Goal: Information Seeking & Learning: Learn about a topic

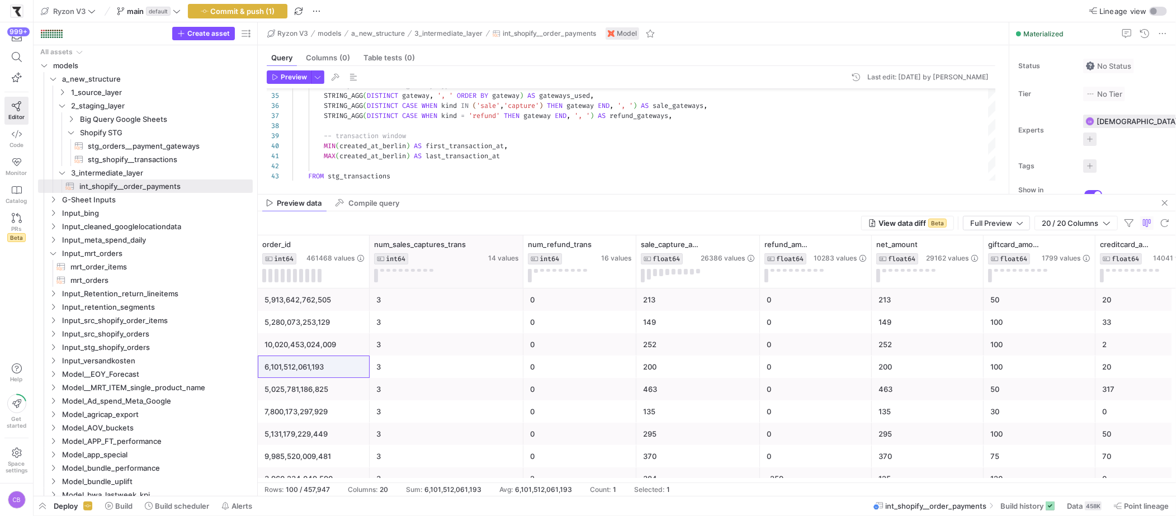
drag, startPoint x: 510, startPoint y: 254, endPoint x: 522, endPoint y: 257, distance: 12.6
click at [522, 257] on div at bounding box center [522, 261] width 4 height 53
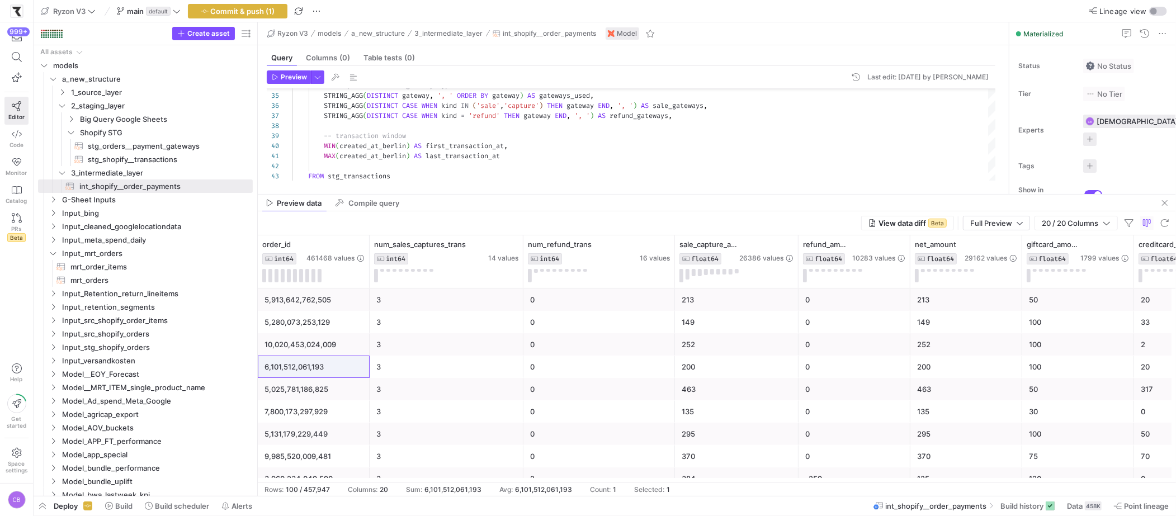
drag, startPoint x: 633, startPoint y: 276, endPoint x: 672, endPoint y: 289, distance: 40.8
click at [672, 289] on div "klarna_amount FLOAT64 4227 values creditcard_amount FLOAT64 14041 values giftca…" at bounding box center [717, 358] width 918 height 247
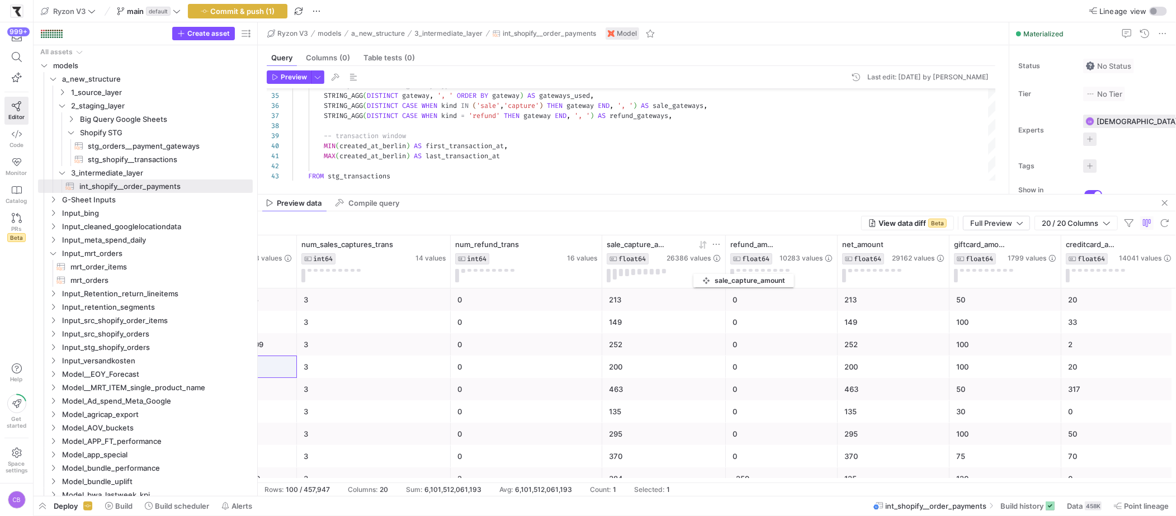
drag, startPoint x: 725, startPoint y: 273, endPoint x: 699, endPoint y: 272, distance: 26.3
click at [699, 272] on div "sale_capture_amount FLOAT64 26386 values" at bounding box center [664, 261] width 124 height 53
drag, startPoint x: 725, startPoint y: 277, endPoint x: 702, endPoint y: 274, distance: 23.1
click at [702, 274] on div "sale_capture_amount FLOAT64 26386 values" at bounding box center [664, 261] width 124 height 53
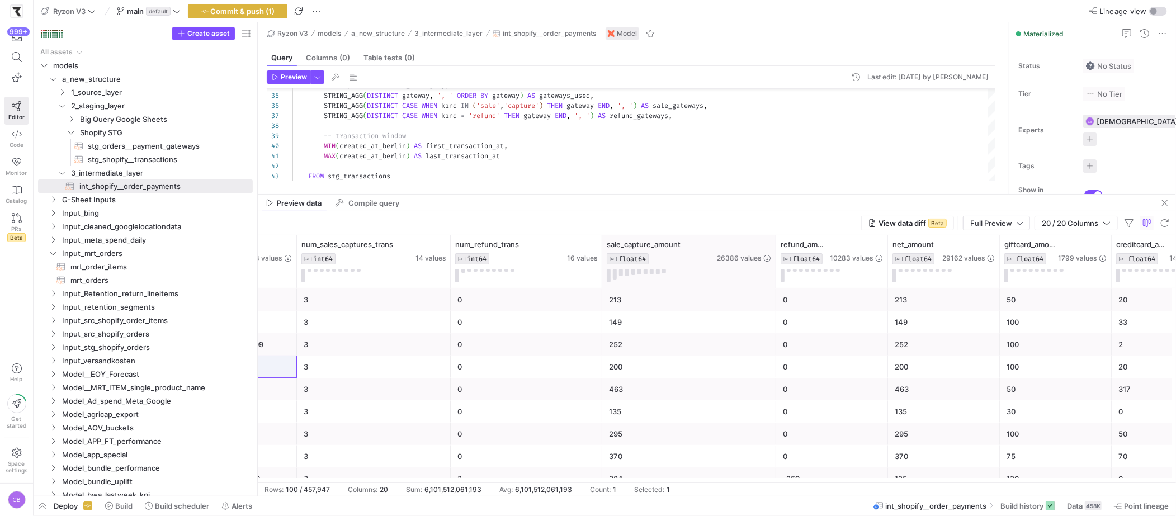
drag, startPoint x: 723, startPoint y: 273, endPoint x: 774, endPoint y: 278, distance: 50.6
click at [774, 278] on div at bounding box center [775, 261] width 4 height 53
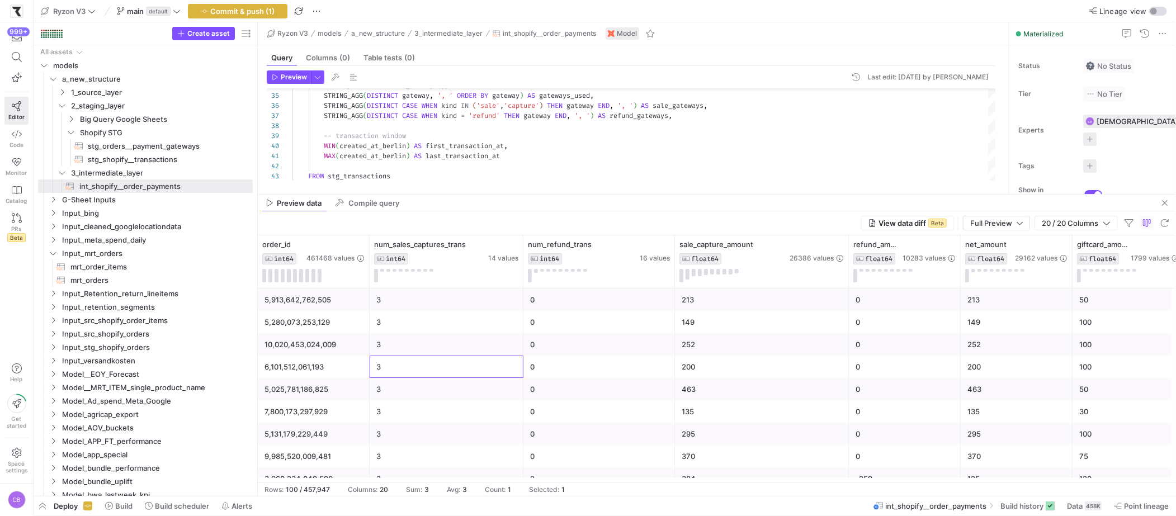
click at [420, 366] on div "3" at bounding box center [446, 367] width 140 height 22
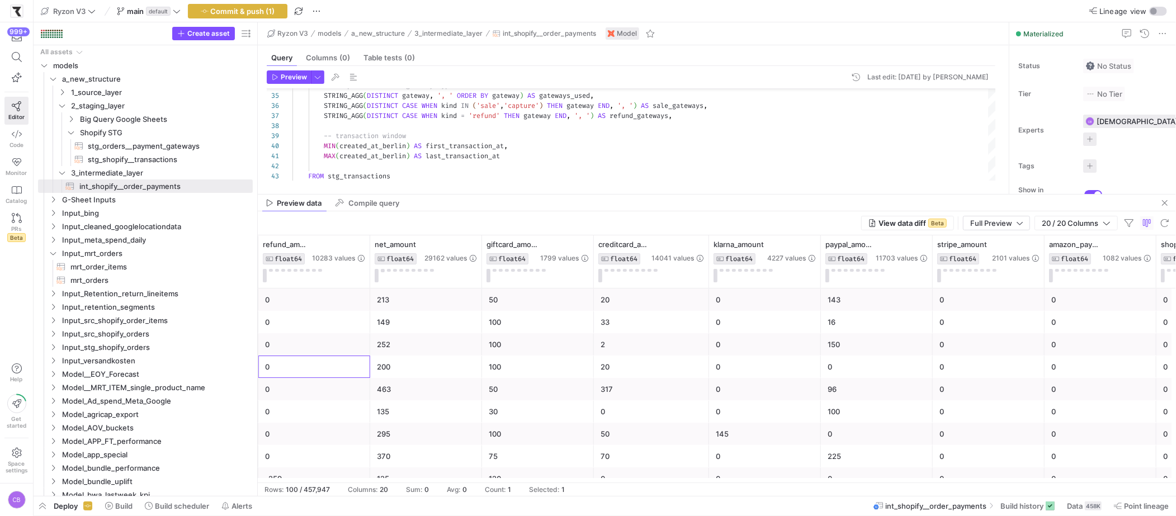
scroll to position [0, 416]
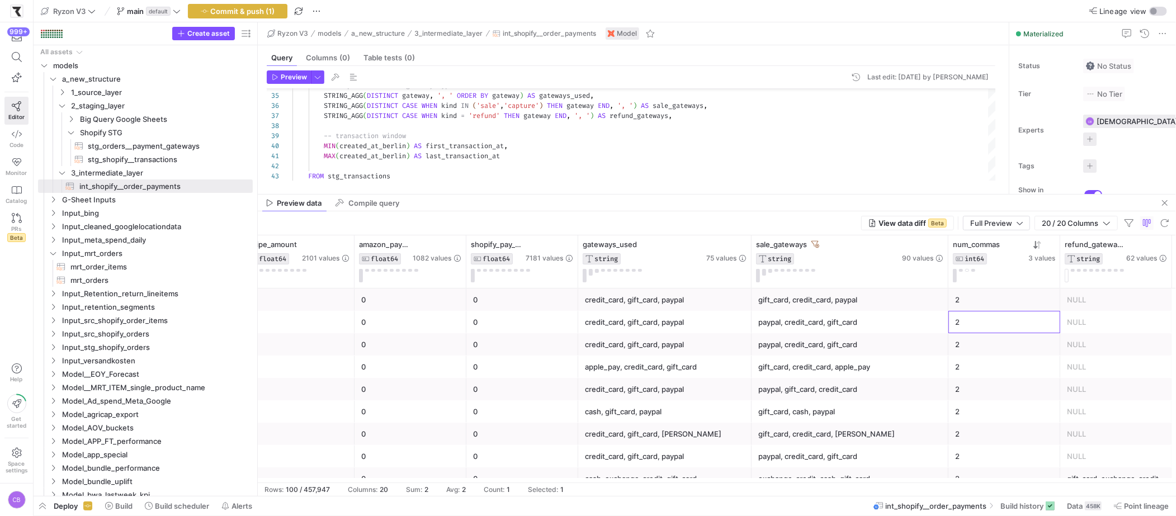
click at [979, 326] on div "2" at bounding box center [1004, 322] width 98 height 22
click at [974, 271] on button at bounding box center [973, 270] width 4 height 3
click at [972, 303] on div "2" at bounding box center [1004, 300] width 98 height 22
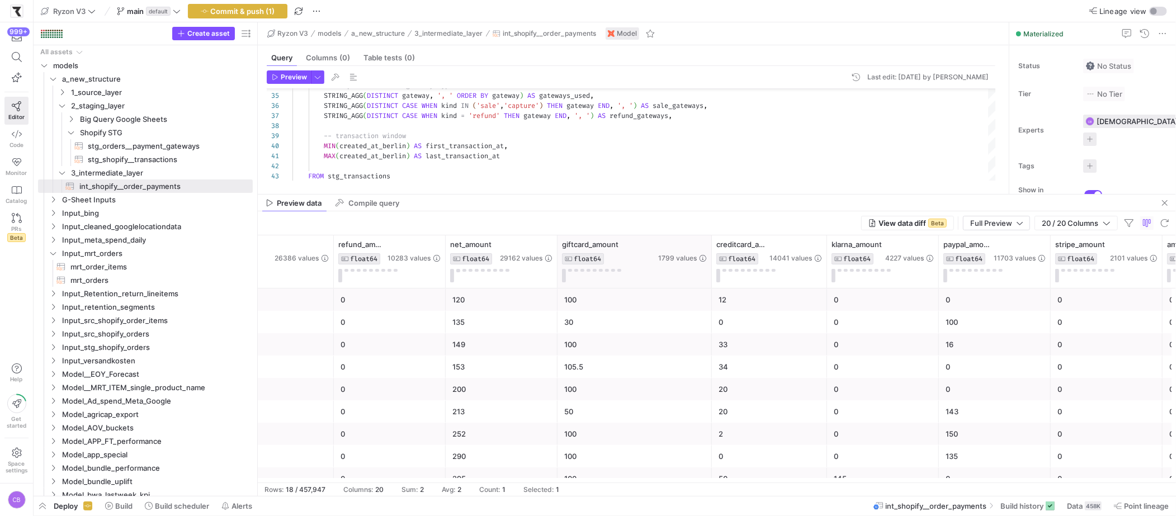
drag, startPoint x: 668, startPoint y: 271, endPoint x: 713, endPoint y: 273, distance: 45.3
click at [713, 273] on div at bounding box center [711, 261] width 4 height 53
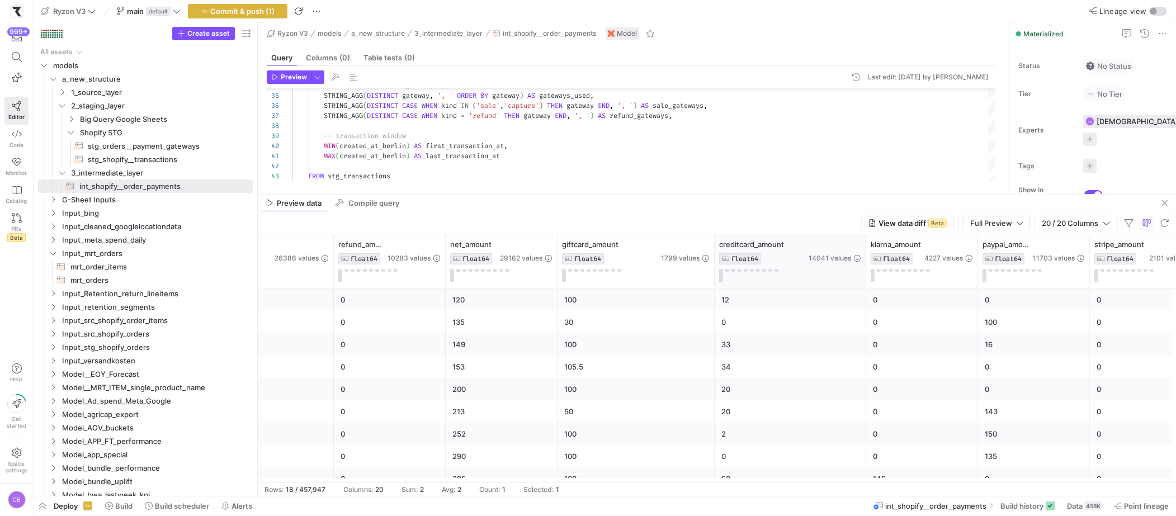
drag, startPoint x: 827, startPoint y: 272, endPoint x: 863, endPoint y: 274, distance: 36.4
click at [863, 274] on div at bounding box center [865, 261] width 4 height 53
click at [758, 302] on div "12" at bounding box center [790, 300] width 138 height 22
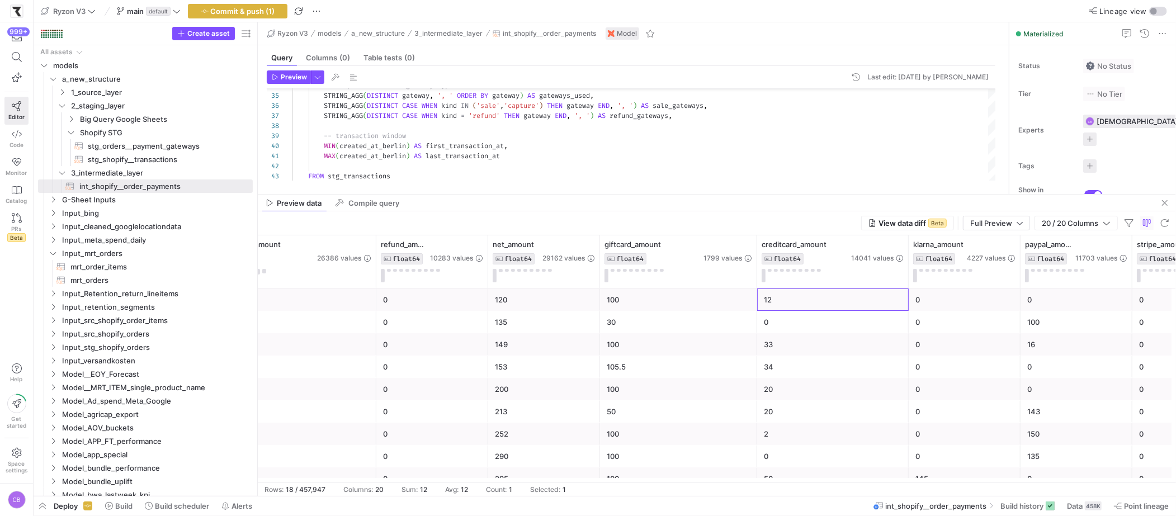
click at [679, 296] on div "100" at bounding box center [679, 300] width 144 height 22
click at [571, 299] on div "120" at bounding box center [544, 300] width 98 height 22
click at [640, 299] on div "100" at bounding box center [679, 300] width 144 height 22
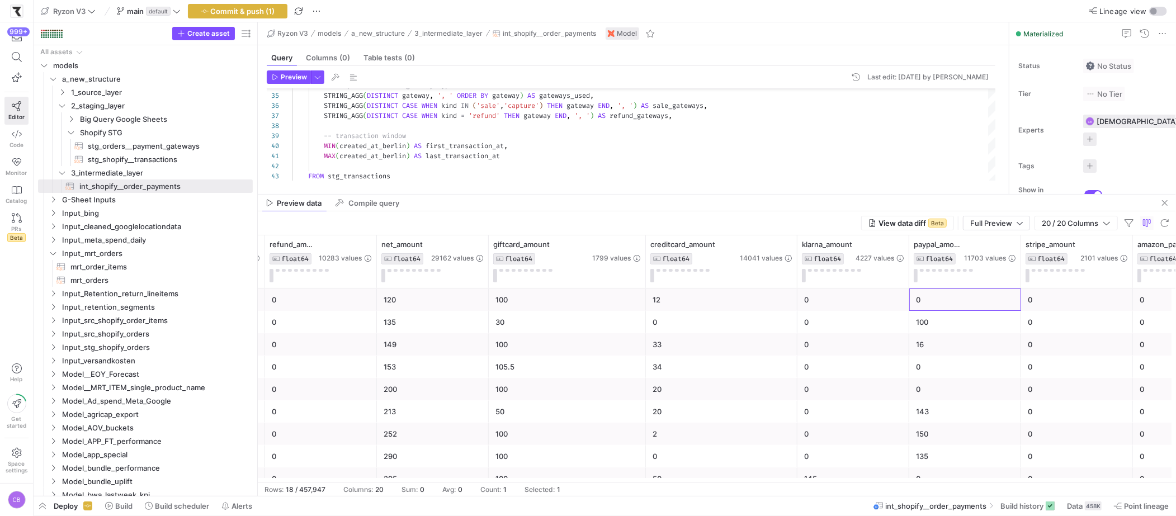
click at [939, 304] on div "0" at bounding box center [965, 300] width 98 height 22
drag, startPoint x: 862, startPoint y: 301, endPoint x: 770, endPoint y: 296, distance: 91.8
click at [862, 301] on div "0" at bounding box center [853, 300] width 98 height 22
click at [740, 296] on div "12" at bounding box center [721, 300] width 138 height 22
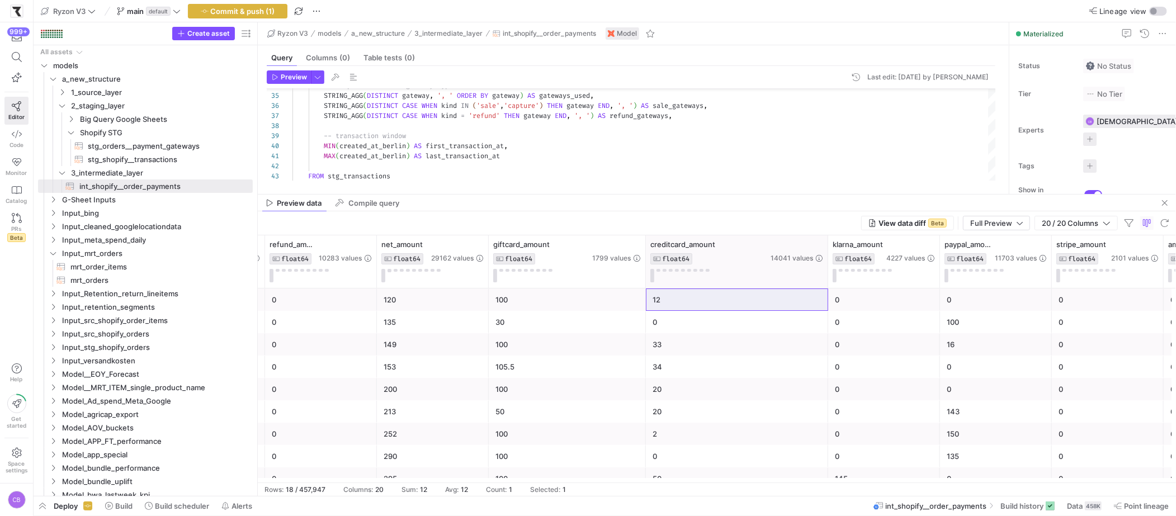
drag, startPoint x: 794, startPoint y: 265, endPoint x: 826, endPoint y: 268, distance: 32.0
click at [826, 268] on div at bounding box center [827, 261] width 4 height 53
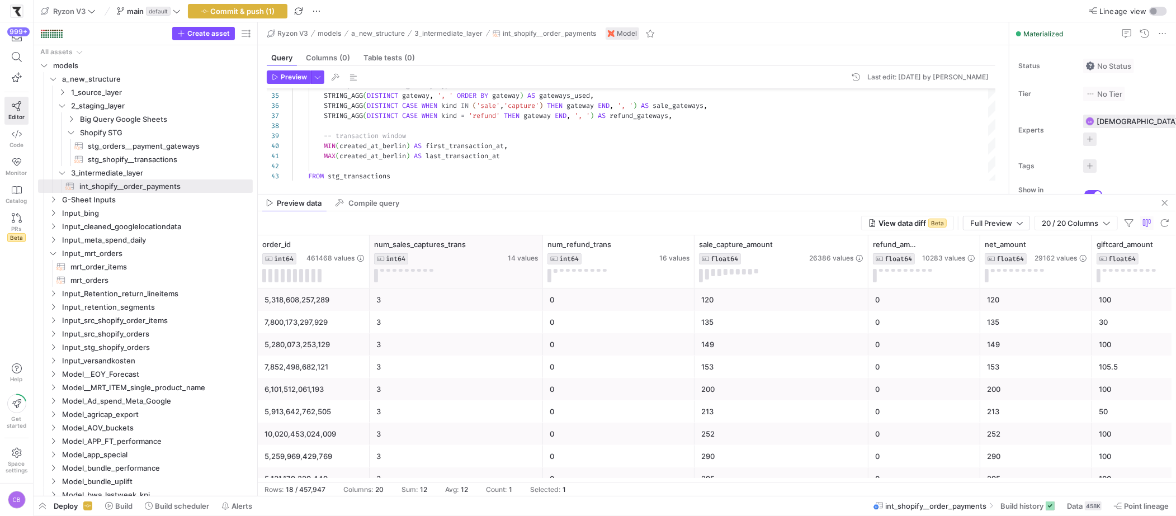
drag, startPoint x: 522, startPoint y: 269, endPoint x: 542, endPoint y: 272, distance: 19.7
click at [542, 272] on div at bounding box center [542, 261] width 4 height 53
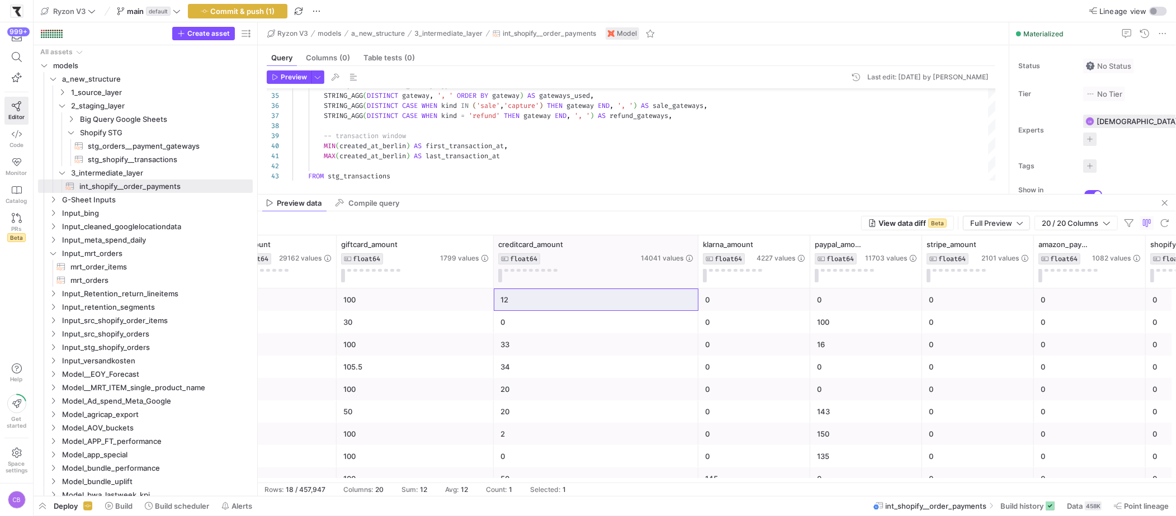
drag, startPoint x: 675, startPoint y: 277, endPoint x: 697, endPoint y: 282, distance: 21.8
click at [697, 282] on div at bounding box center [697, 261] width 4 height 53
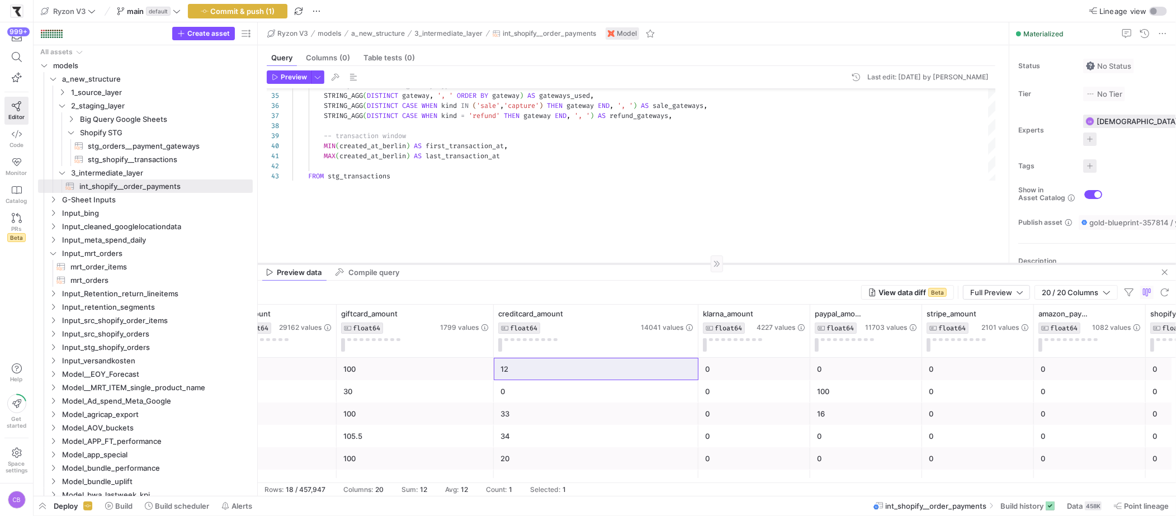
drag, startPoint x: 518, startPoint y: 194, endPoint x: 544, endPoint y: 275, distance: 85.2
click at [544, 264] on div at bounding box center [717, 263] width 918 height 1
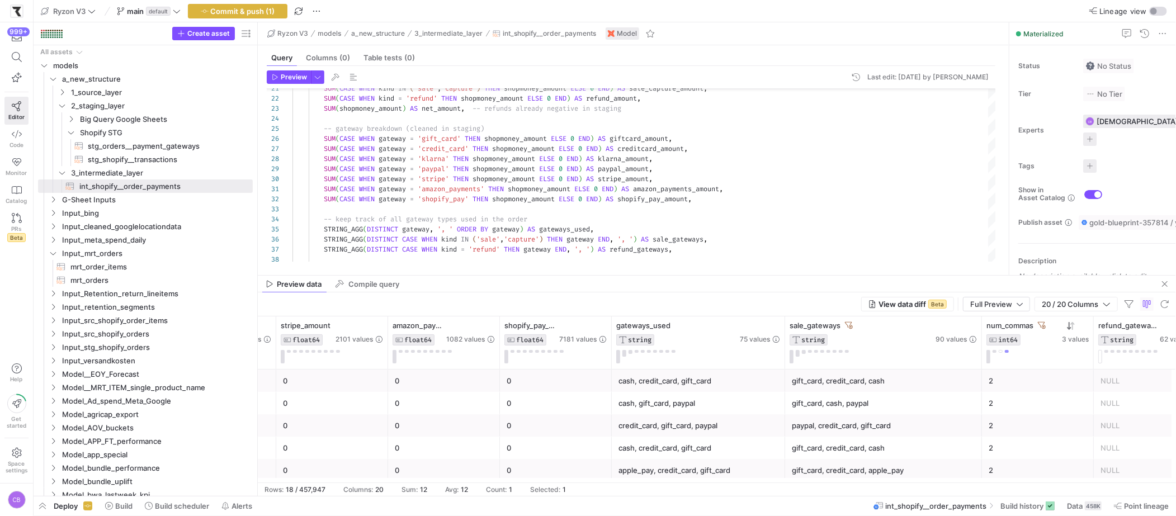
scroll to position [0, 1497]
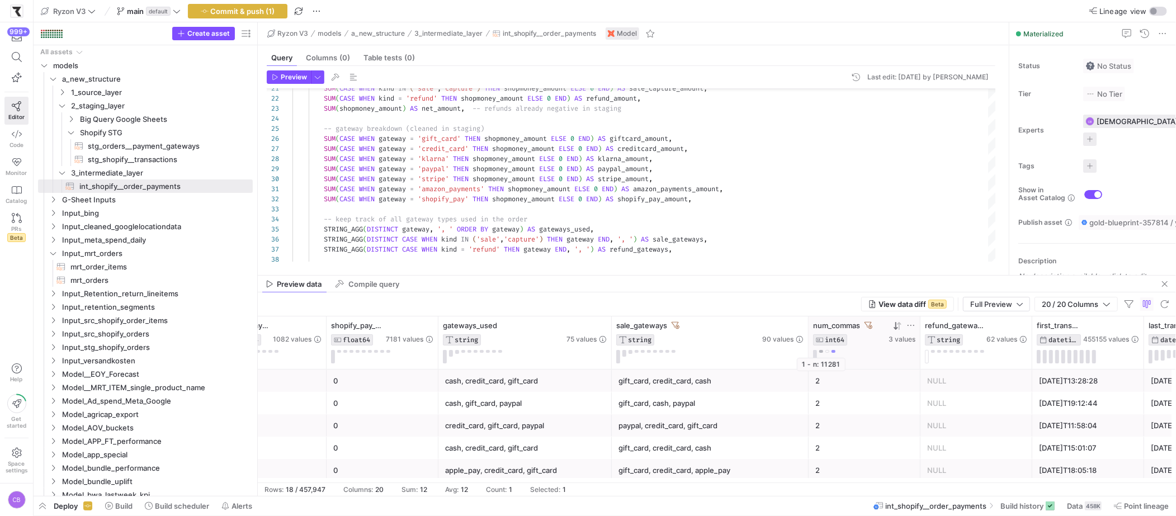
click at [821, 351] on button at bounding box center [821, 351] width 4 height 3
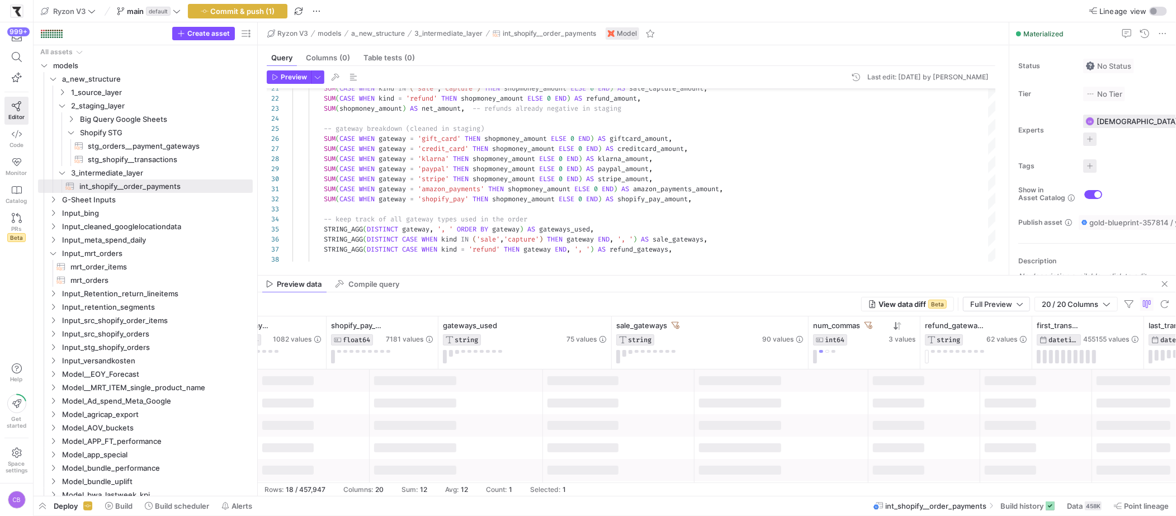
click at [784, 302] on div "View data diff Beta Full Preview 20 / 20 Columns" at bounding box center [717, 304] width 918 height 24
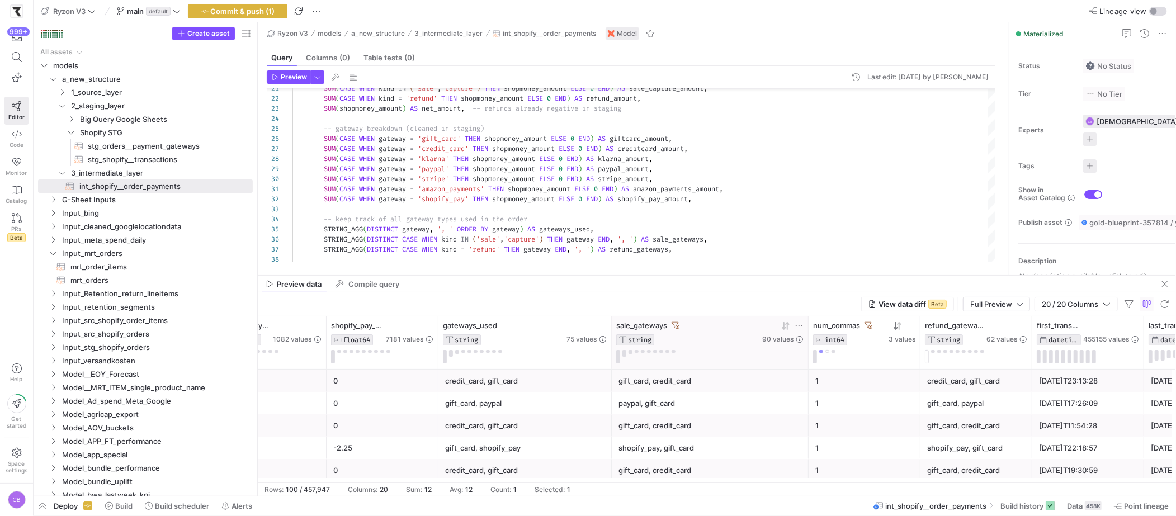
click at [677, 324] on icon at bounding box center [675, 325] width 8 height 8
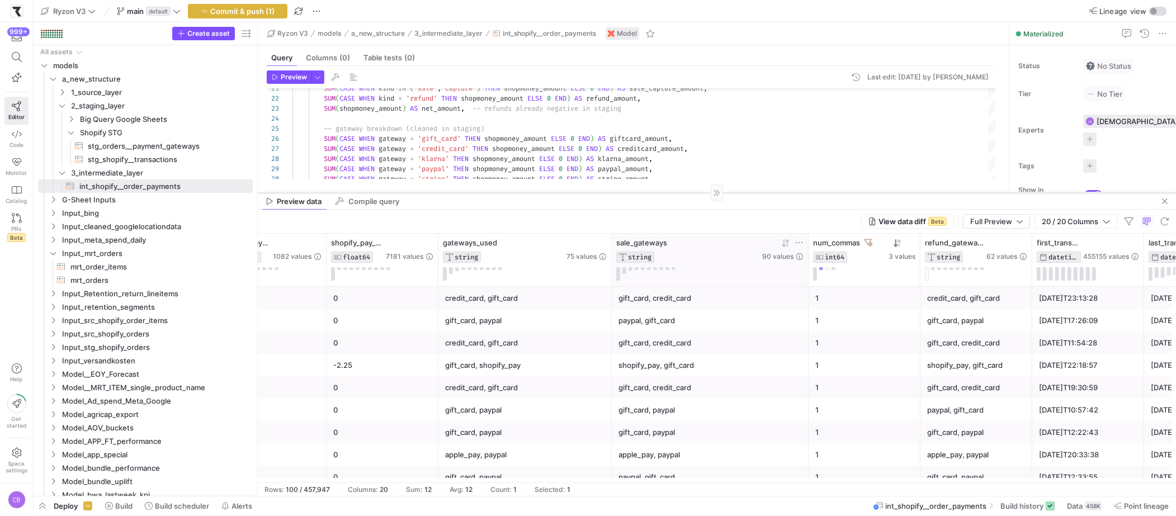
drag, startPoint x: 701, startPoint y: 276, endPoint x: 710, endPoint y: 190, distance: 86.0
click at [710, 192] on div at bounding box center [717, 192] width 918 height 1
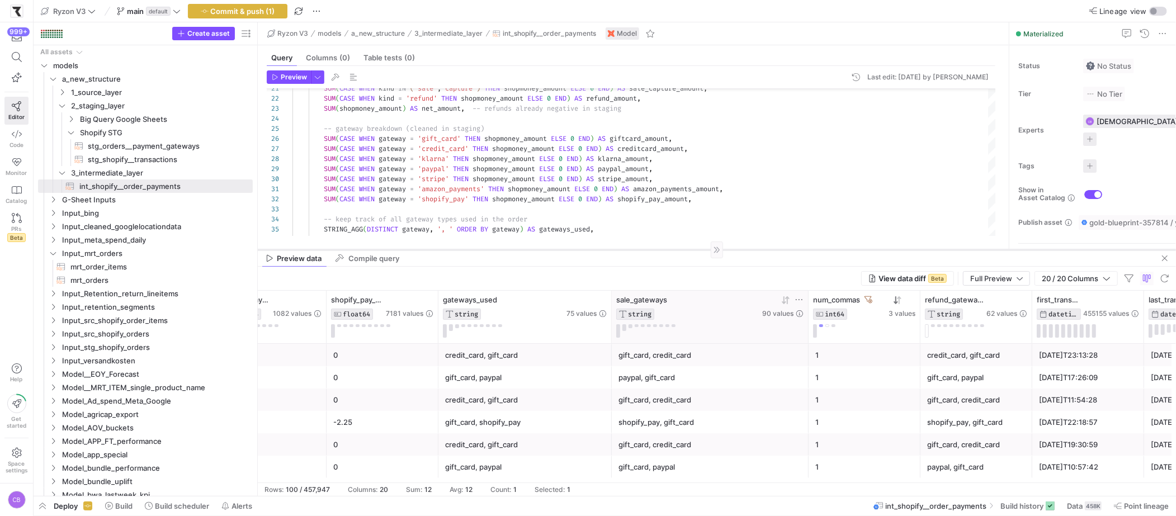
drag, startPoint x: 798, startPoint y: 190, endPoint x: 754, endPoint y: 249, distance: 74.0
click at [754, 249] on div at bounding box center [717, 249] width 918 height 1
click at [724, 251] on div "Preview data Compile query" at bounding box center [717, 258] width 918 height 17
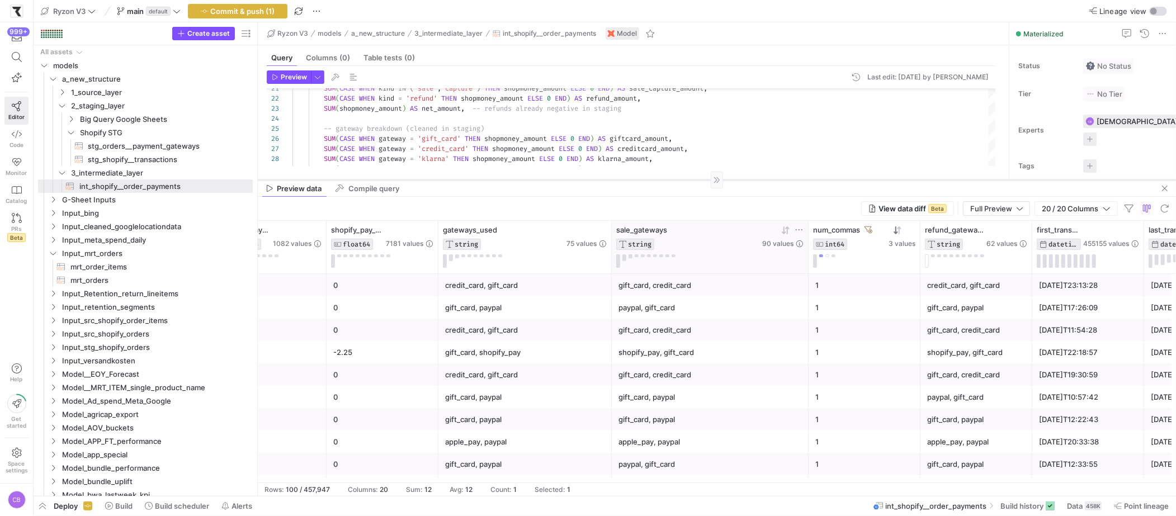
drag, startPoint x: 724, startPoint y: 250, endPoint x: 729, endPoint y: 170, distance: 80.1
click at [729, 179] on div at bounding box center [717, 179] width 918 height 1
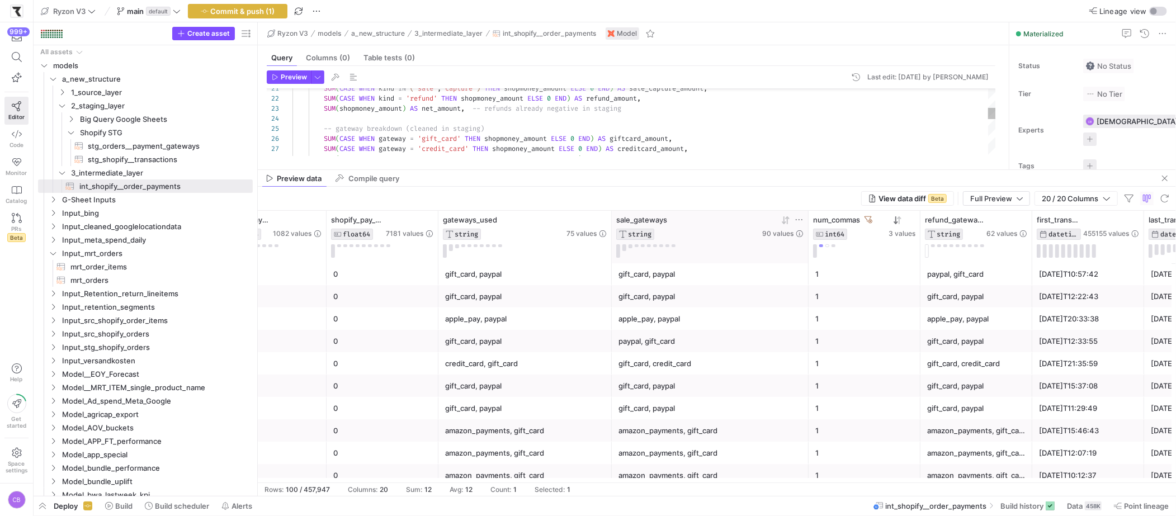
scroll to position [121, 0]
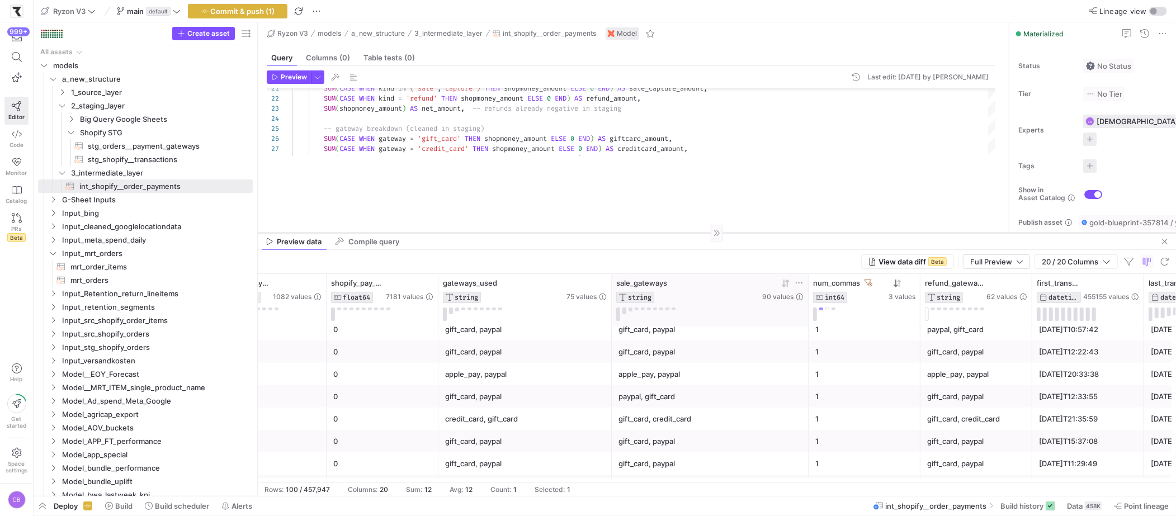
drag, startPoint x: 735, startPoint y: 169, endPoint x: 747, endPoint y: 240, distance: 72.1
click at [747, 233] on div at bounding box center [717, 233] width 918 height 1
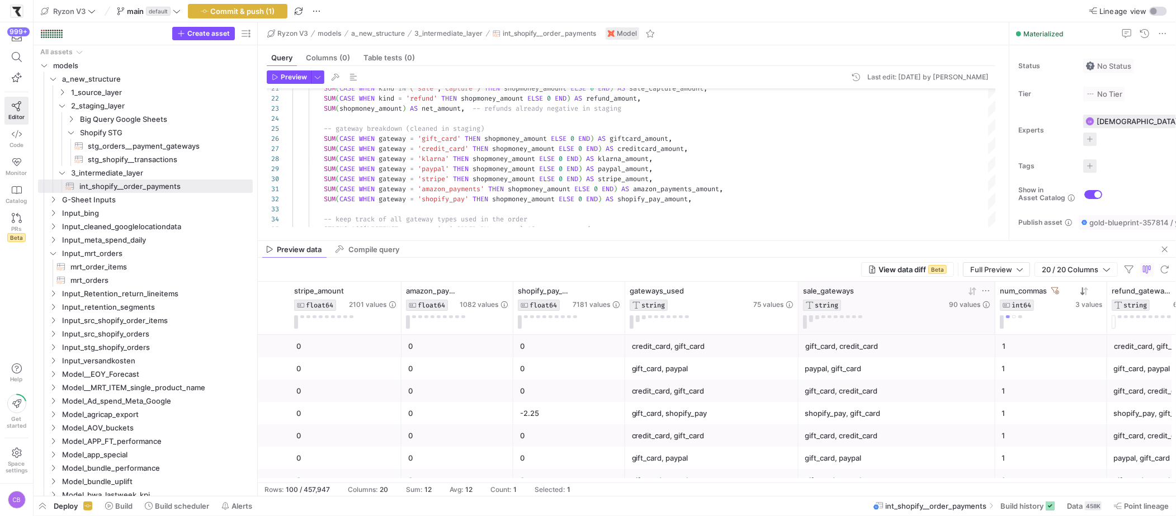
scroll to position [0, 1344]
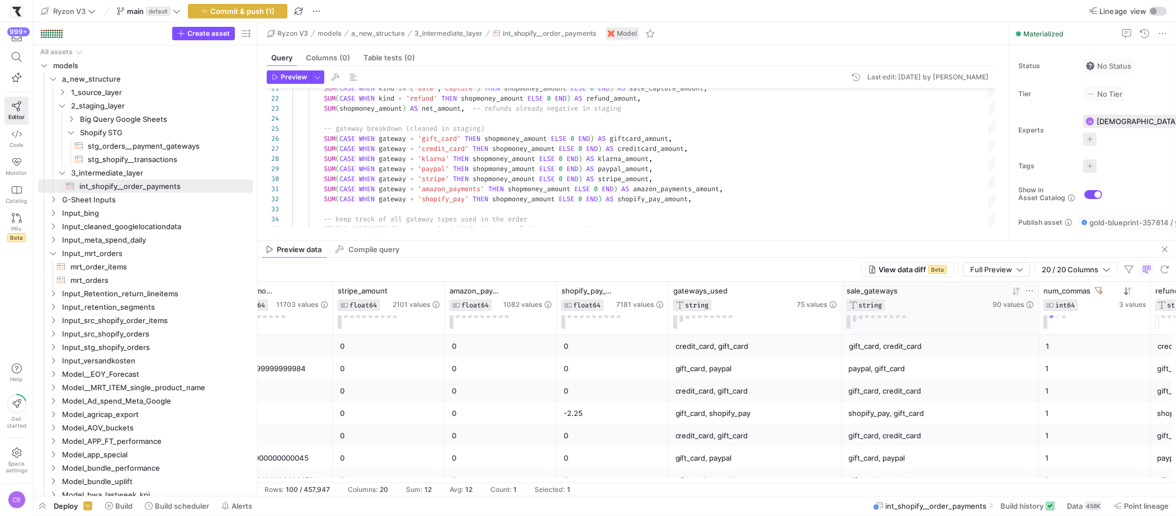
click at [641, 410] on div "-2.25" at bounding box center [613, 414] width 98 height 22
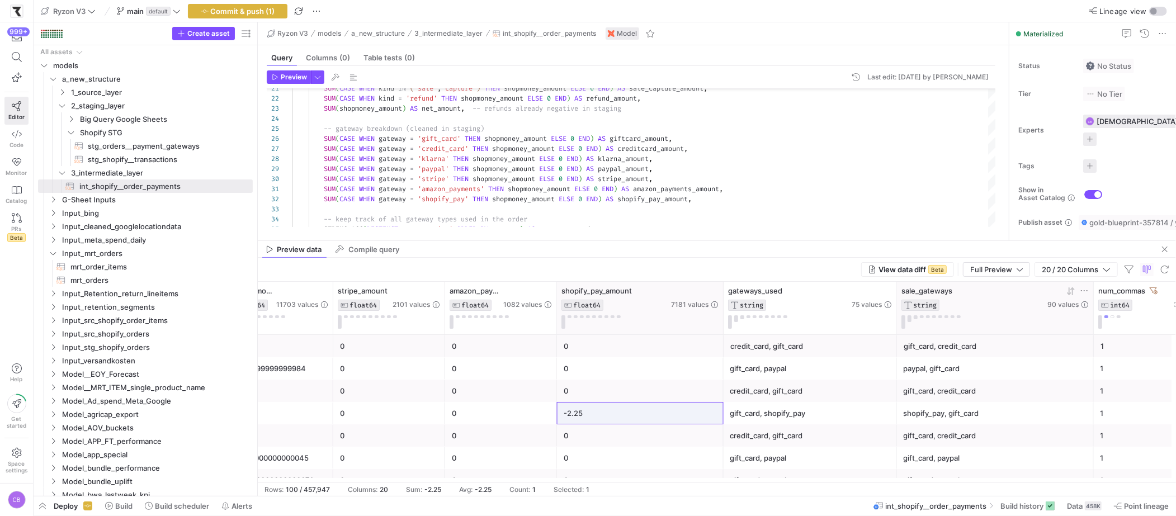
drag, startPoint x: 666, startPoint y: 329, endPoint x: 721, endPoint y: 332, distance: 54.9
click at [721, 332] on div at bounding box center [723, 308] width 4 height 53
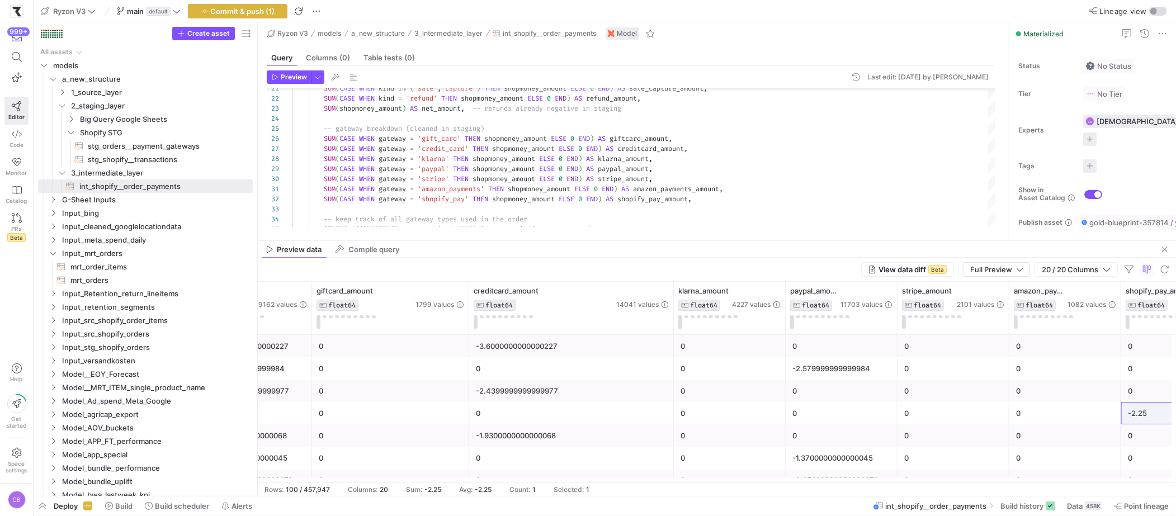
scroll to position [0, 561]
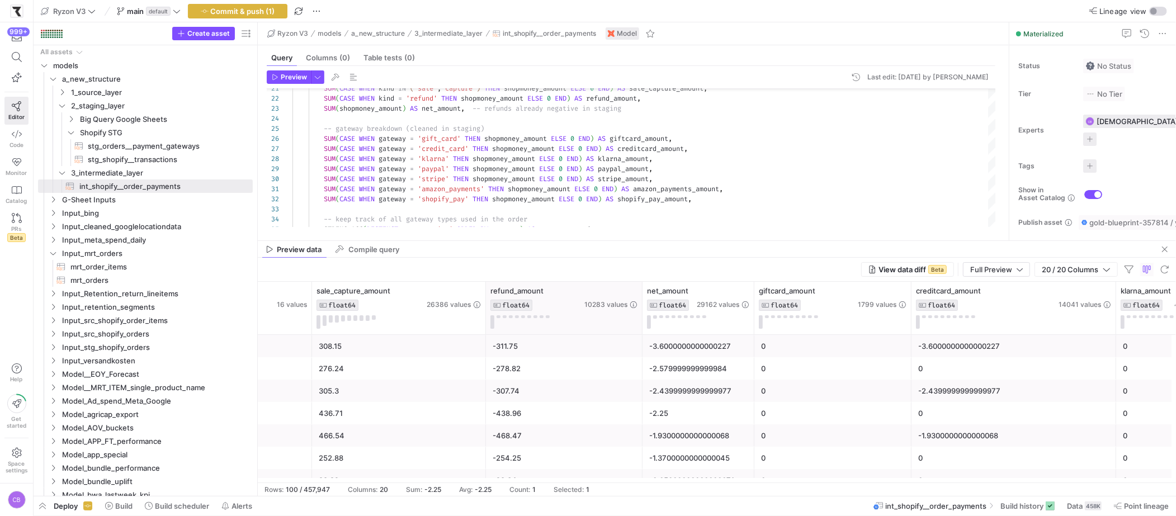
drag, startPoint x: 596, startPoint y: 324, endPoint x: 641, endPoint y: 331, distance: 45.3
click at [641, 331] on div at bounding box center [642, 308] width 4 height 53
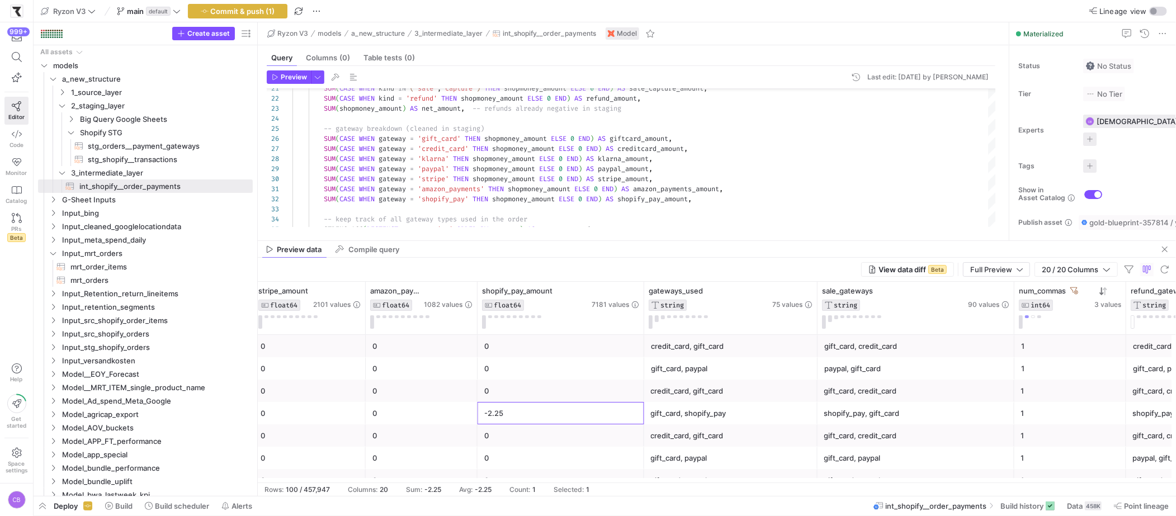
click at [527, 415] on div "-2.25" at bounding box center [560, 414] width 153 height 22
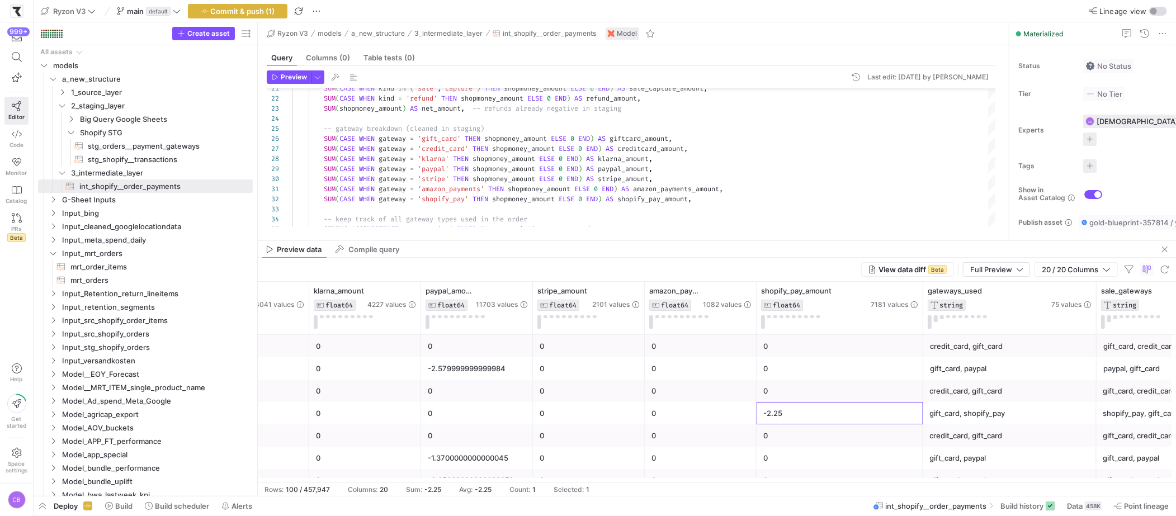
scroll to position [0, 1182]
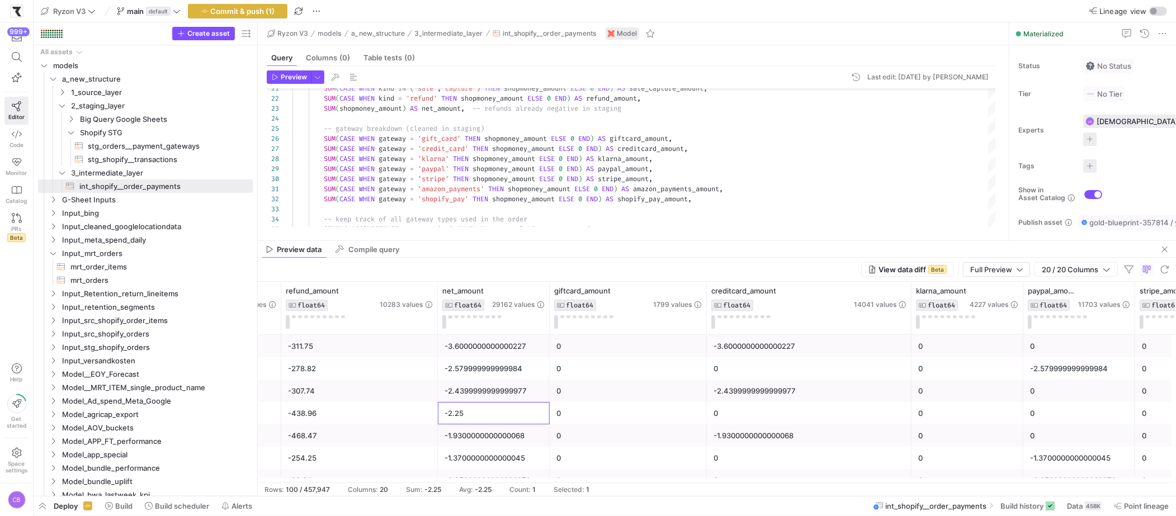
click at [527, 414] on div "-2.25" at bounding box center [493, 414] width 98 height 22
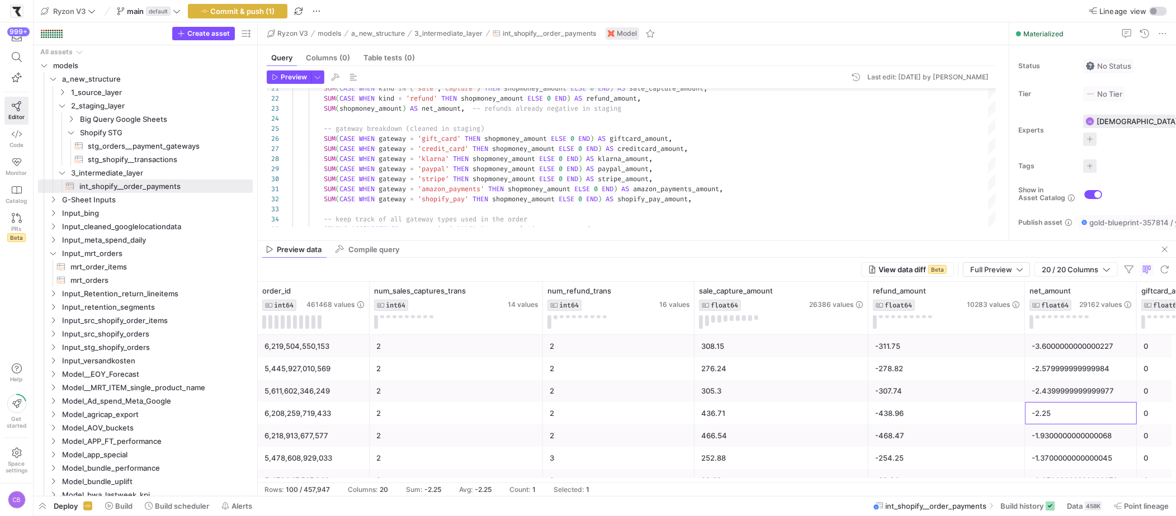
click at [513, 419] on div "2" at bounding box center [456, 414] width 160 height 22
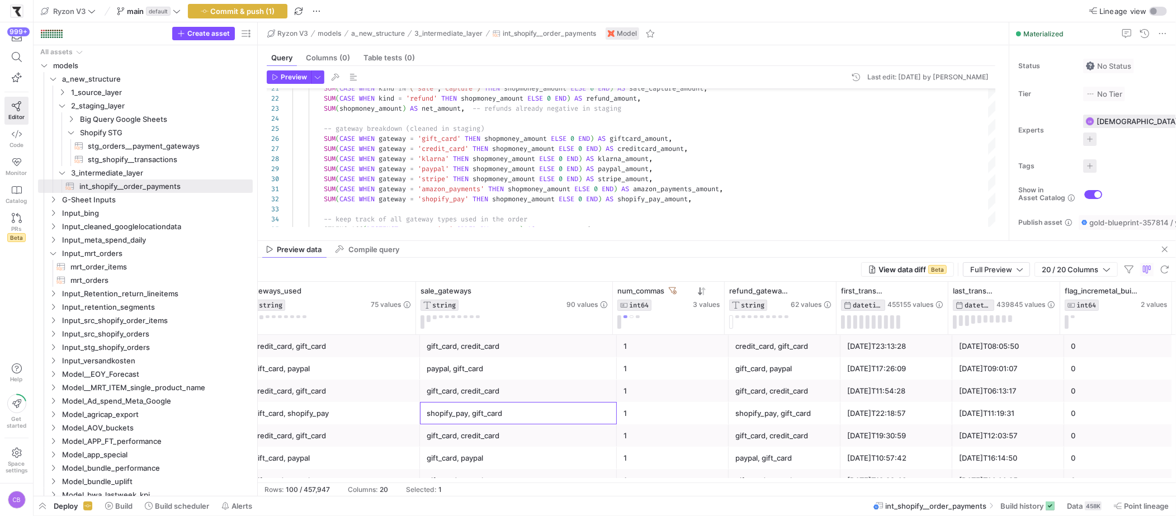
click at [539, 406] on div "shopify_pay, gift_card" at bounding box center [518, 414] width 183 height 22
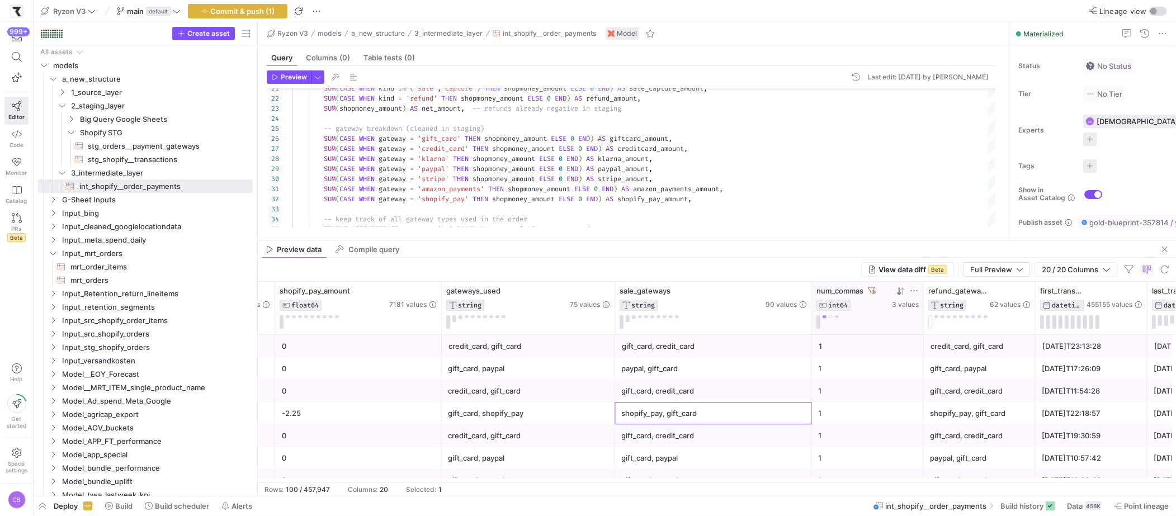
click at [826, 323] on div at bounding box center [867, 321] width 102 height 13
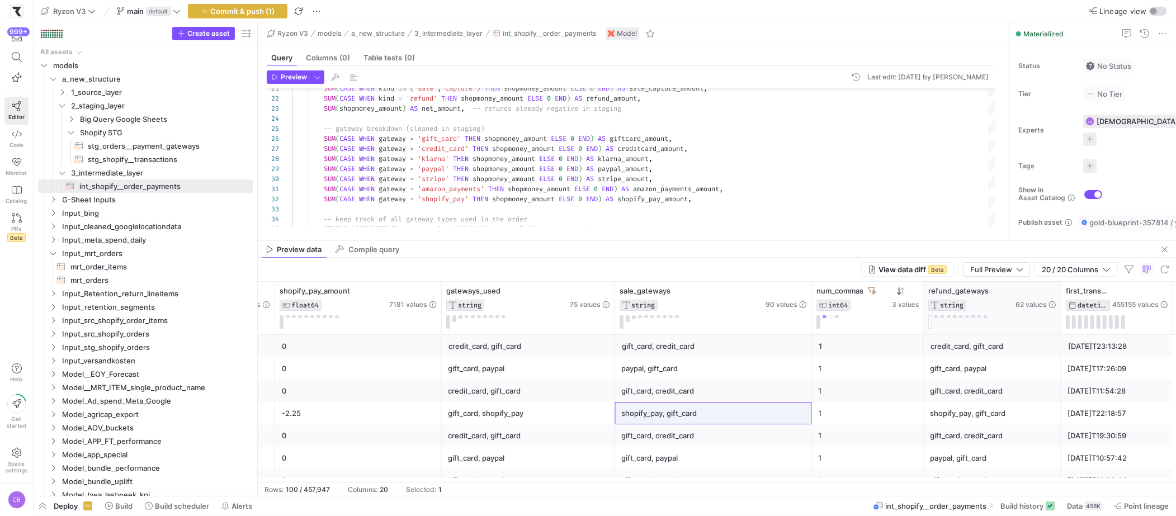
drag, startPoint x: 1033, startPoint y: 304, endPoint x: 1058, endPoint y: 306, distance: 25.8
click at [1058, 306] on div at bounding box center [1060, 308] width 4 height 53
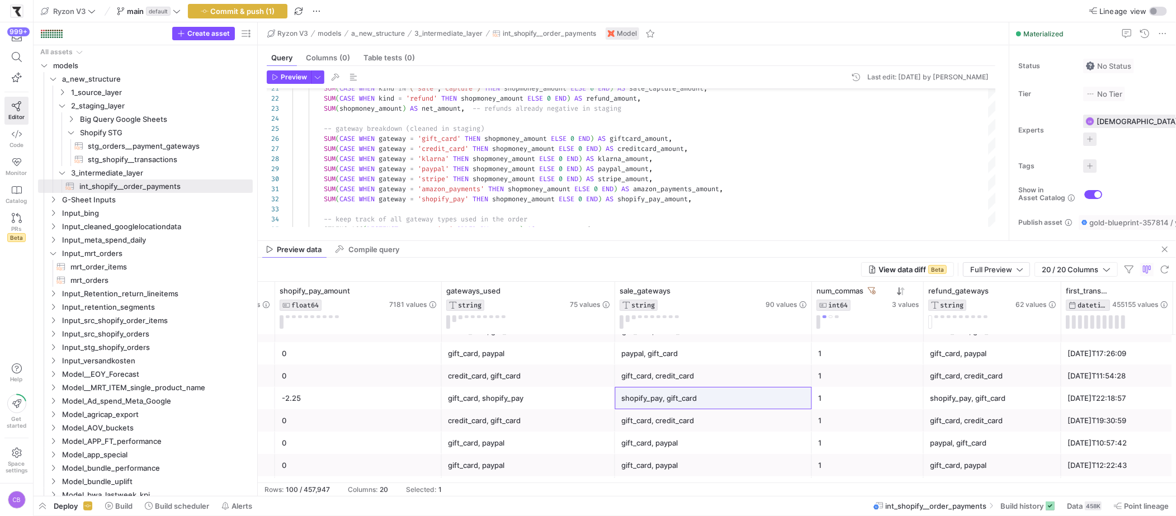
scroll to position [23, 0]
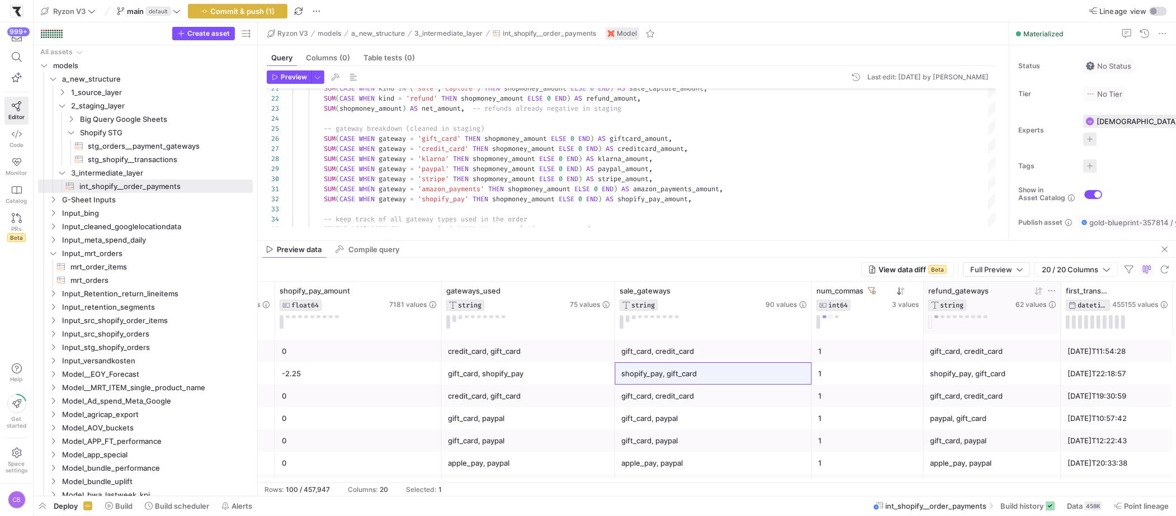
click at [935, 318] on button at bounding box center [936, 316] width 4 height 3
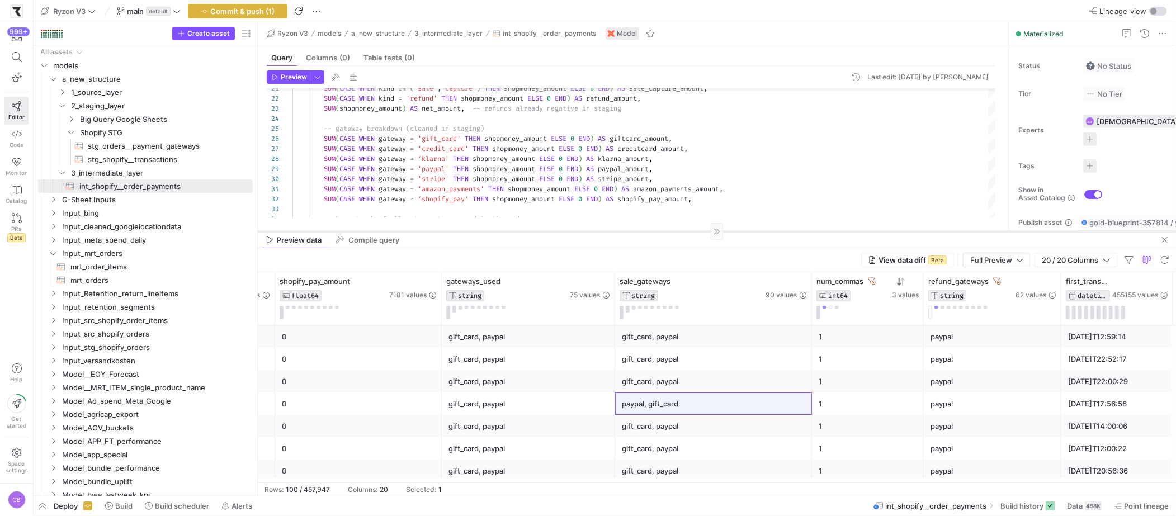
drag, startPoint x: 665, startPoint y: 241, endPoint x: 665, endPoint y: 231, distance: 9.5
click at [665, 231] on div at bounding box center [717, 231] width 918 height 1
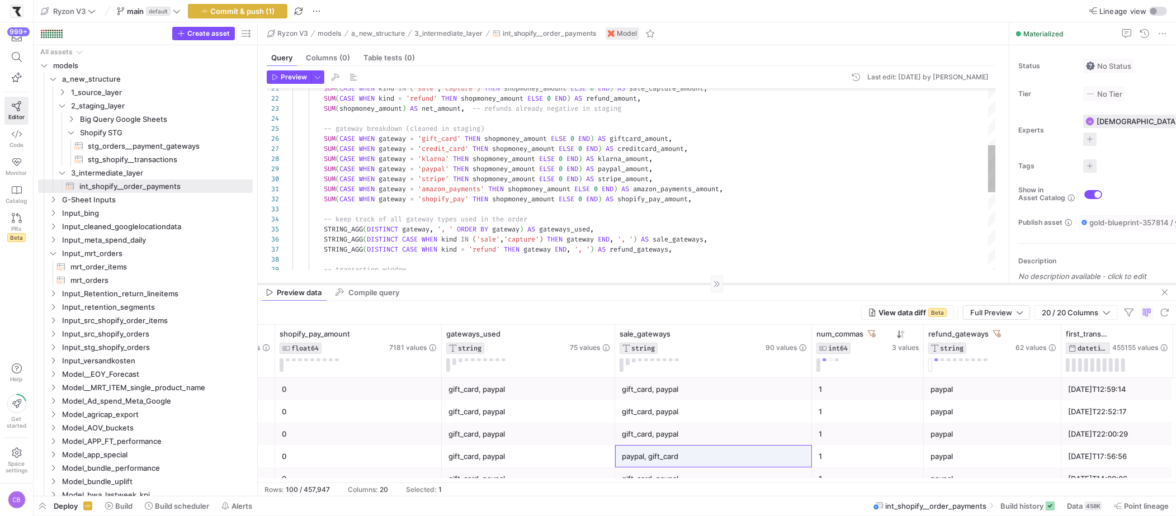
drag, startPoint x: 276, startPoint y: 231, endPoint x: 282, endPoint y: 283, distance: 52.9
click at [282, 283] on div at bounding box center [717, 283] width 918 height 1
drag, startPoint x: 256, startPoint y: 254, endPoint x: 258, endPoint y: 288, distance: 33.6
click at [258, 288] on div at bounding box center [257, 259] width 1 height 474
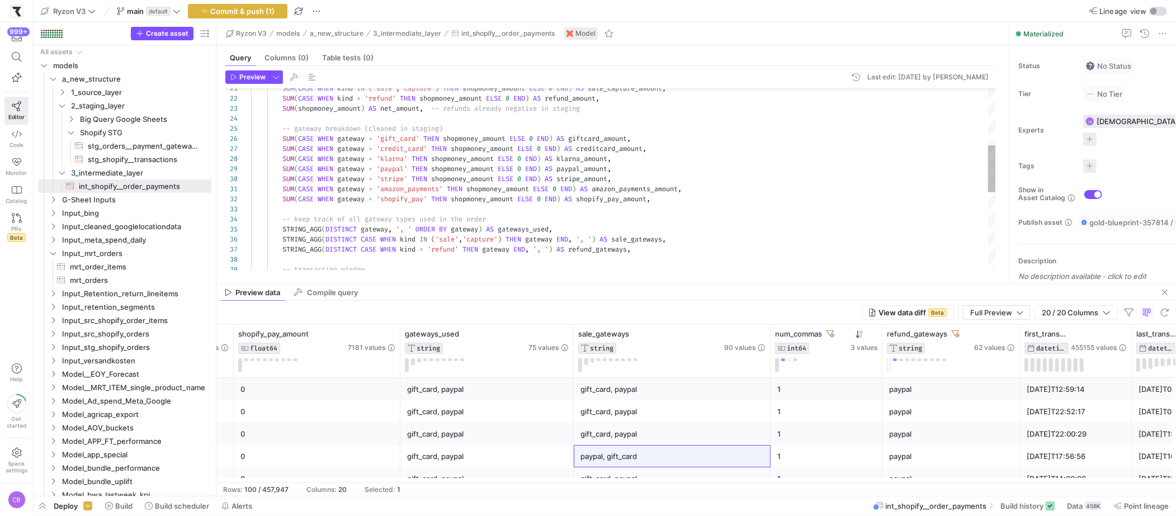
drag, startPoint x: 258, startPoint y: 288, endPoint x: 217, endPoint y: 285, distance: 41.5
click at [217, 285] on as-split "Create asset Drag here to set row groups Drag here to set column labels Group 1…" at bounding box center [605, 259] width 1142 height 474
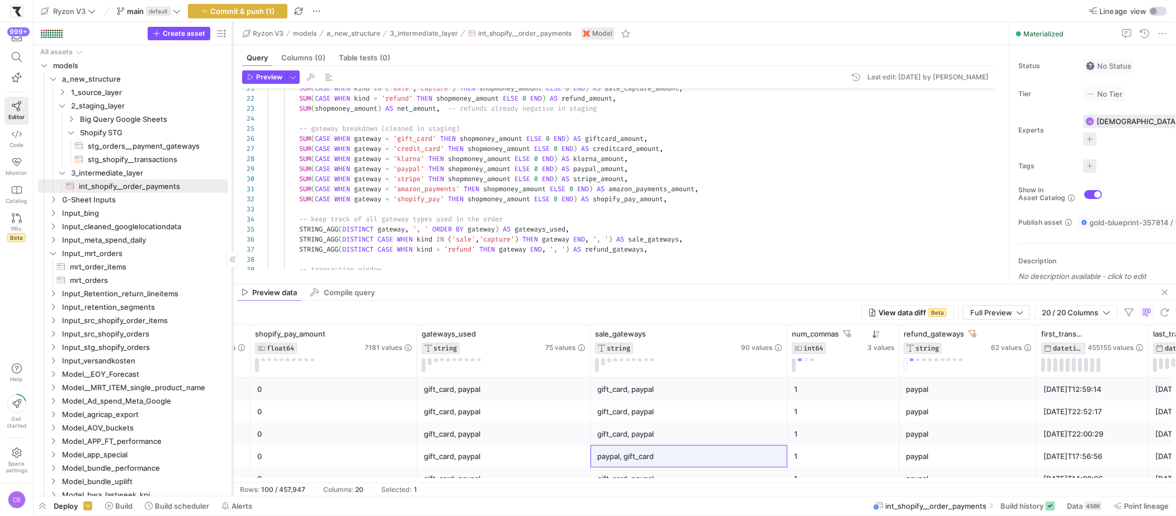
drag, startPoint x: 214, startPoint y: 222, endPoint x: 231, endPoint y: 226, distance: 17.2
click at [686, 437] on div "gift_card, paypal" at bounding box center [688, 434] width 183 height 22
click at [624, 285] on div "Preview data Compile query" at bounding box center [704, 292] width 943 height 17
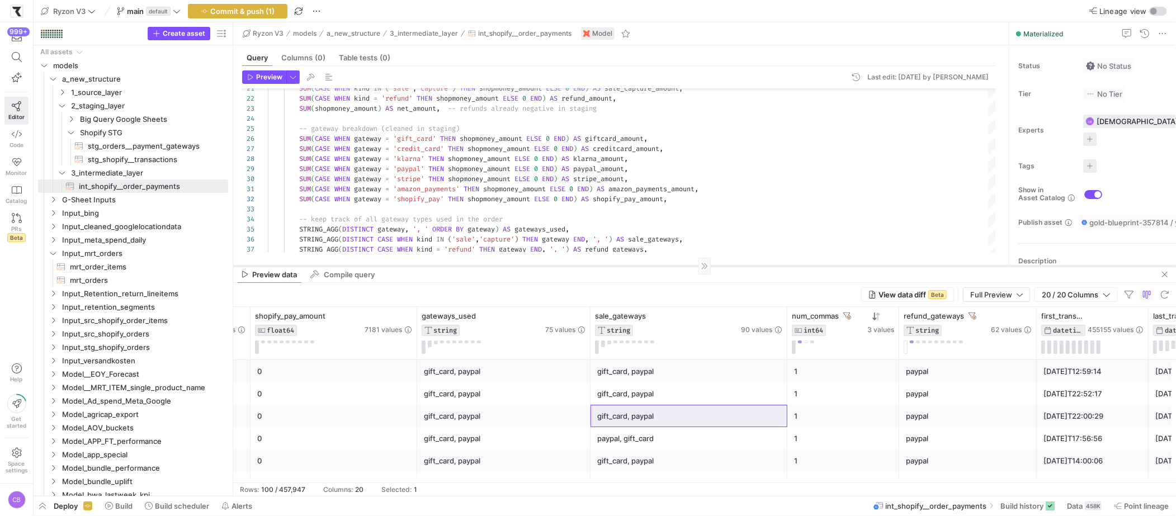
drag, startPoint x: 624, startPoint y: 284, endPoint x: 624, endPoint y: 266, distance: 17.9
click at [624, 266] on div at bounding box center [704, 266] width 943 height 1
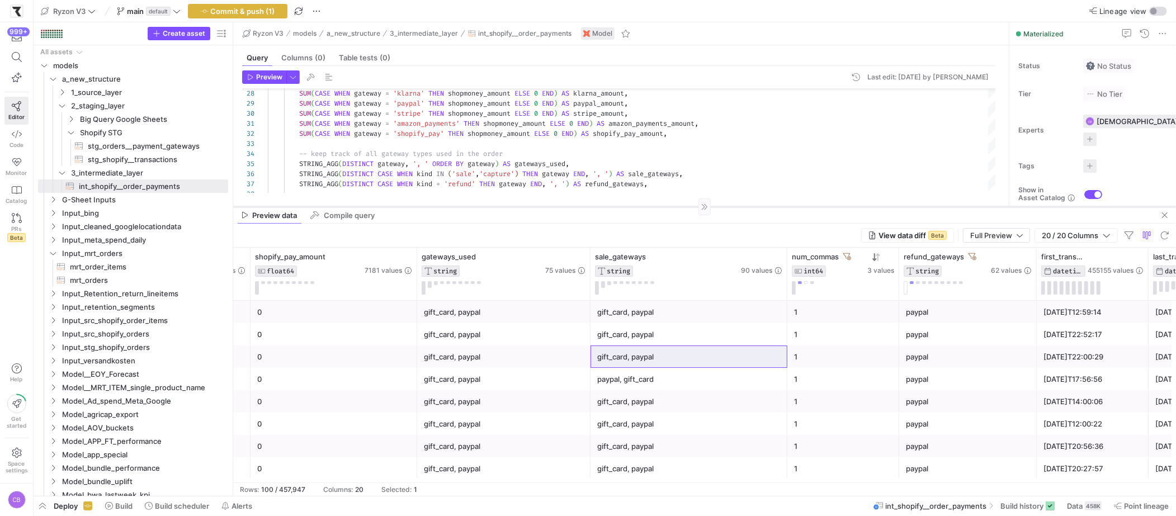
drag, startPoint x: 619, startPoint y: 266, endPoint x: 624, endPoint y: 206, distance: 59.4
click at [624, 206] on div at bounding box center [704, 206] width 943 height 1
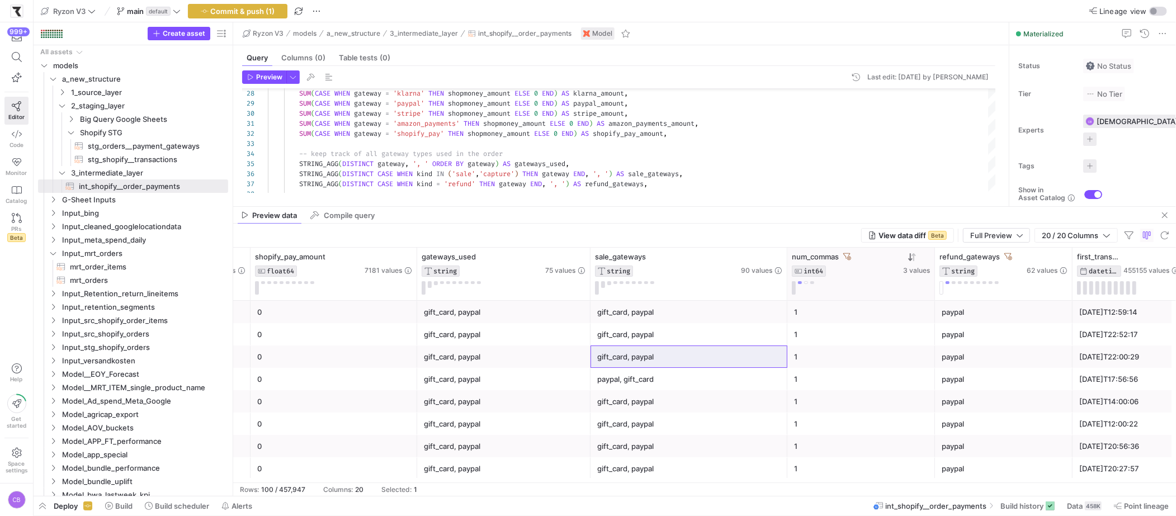
drag, startPoint x: 903, startPoint y: 285, endPoint x: 933, endPoint y: 291, distance: 30.3
click at [933, 291] on div at bounding box center [934, 274] width 4 height 53
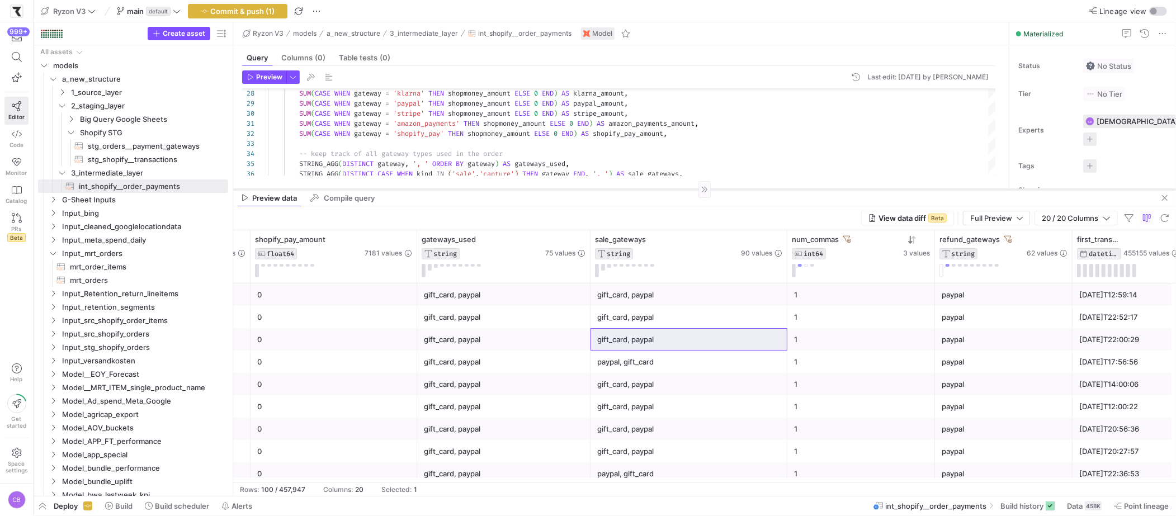
drag, startPoint x: 764, startPoint y: 207, endPoint x: 761, endPoint y: 188, distance: 19.2
click at [761, 189] on div at bounding box center [704, 189] width 943 height 1
click at [695, 184] on mat-tab-group "Query Columns (0) Table tests (0) Preview Last edit: Thursday 28 August 2025 by…" at bounding box center [618, 116] width 771 height 142
drag, startPoint x: 698, startPoint y: 188, endPoint x: 694, endPoint y: 200, distance: 11.7
click at [697, 210] on as-split "Ryzon V3 models a_new_structure 3_intermediate_layer int_shopify__order_payment…" at bounding box center [704, 259] width 943 height 474
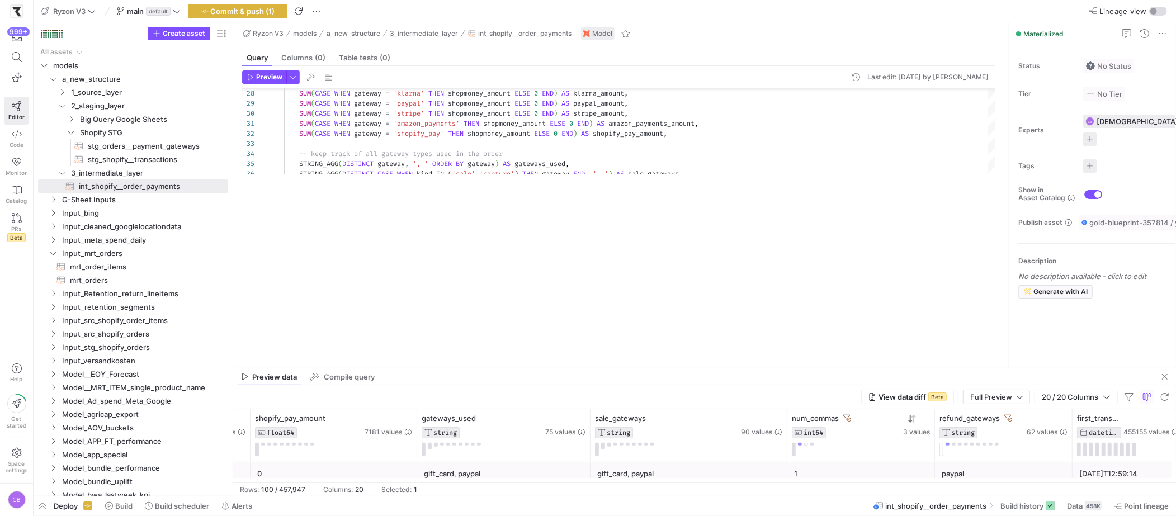
drag, startPoint x: 693, startPoint y: 188, endPoint x: 688, endPoint y: 359, distance: 171.2
click at [692, 368] on div at bounding box center [704, 368] width 943 height 1
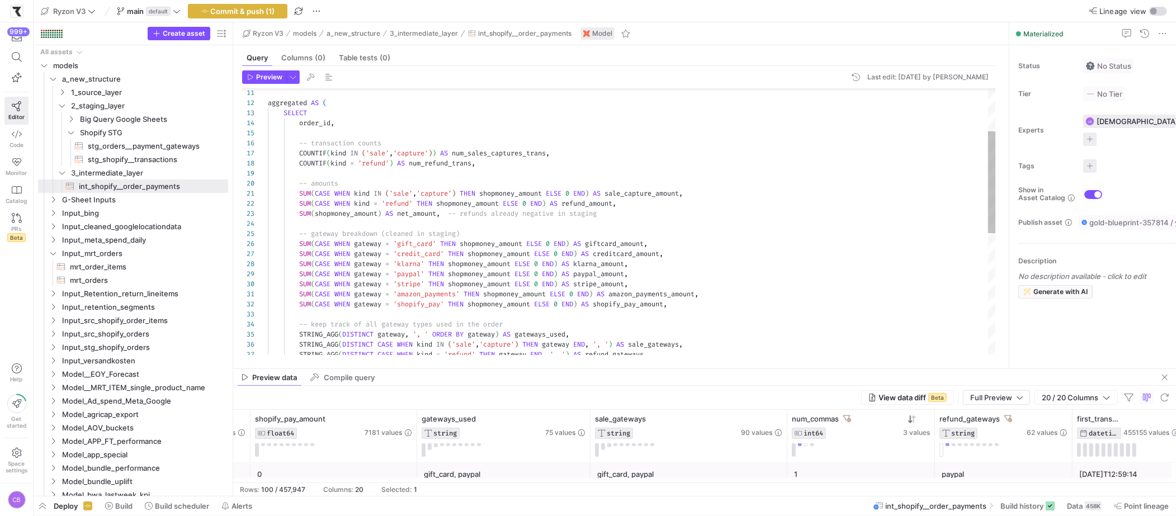
click at [628, 243] on div "SUM ( CASE WHEN gateway = 'klarna' THEN shopmoney_amount ELSE 0 END ) AS klarna…" at bounding box center [632, 324] width 728 height 693
click at [695, 243] on div "SUM ( CASE WHEN gateway = 'klarna' THEN shopmoney_amount ELSE 0 END ) AS klarna…" at bounding box center [632, 324] width 728 height 693
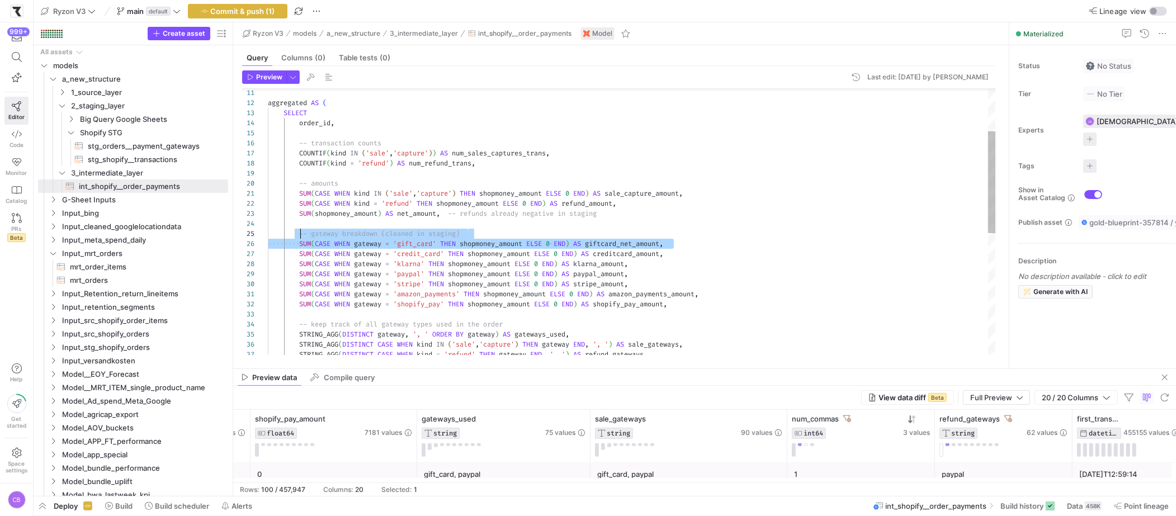
scroll to position [50, 32]
drag, startPoint x: 688, startPoint y: 244, endPoint x: 300, endPoint y: 240, distance: 388.6
click at [300, 240] on div "SUM ( CASE WHEN gateway = 'klarna' THEN shopmoney_amount ELSE 0 END ) AS klarna…" at bounding box center [632, 324] width 728 height 693
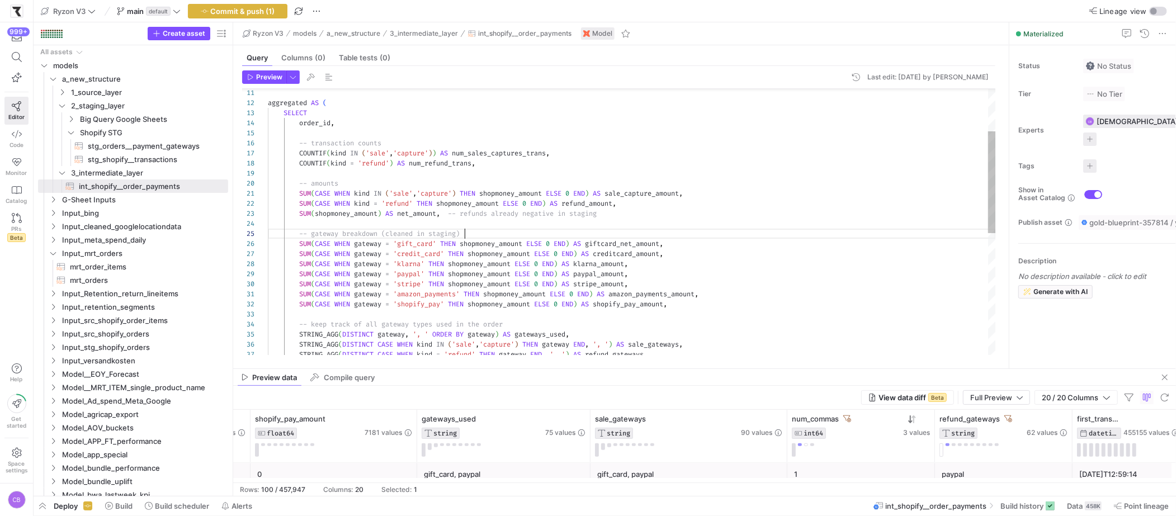
click at [688, 238] on div "SUM ( CASE WHEN gateway = 'klarna' THEN shopmoney_amount ELSE 0 END ) AS klarna…" at bounding box center [632, 324] width 728 height 693
click at [675, 245] on div "SUM ( CASE WHEN gateway = 'klarna' THEN shopmoney_amount ELSE 0 END ) AS klarna…" at bounding box center [632, 324] width 728 height 693
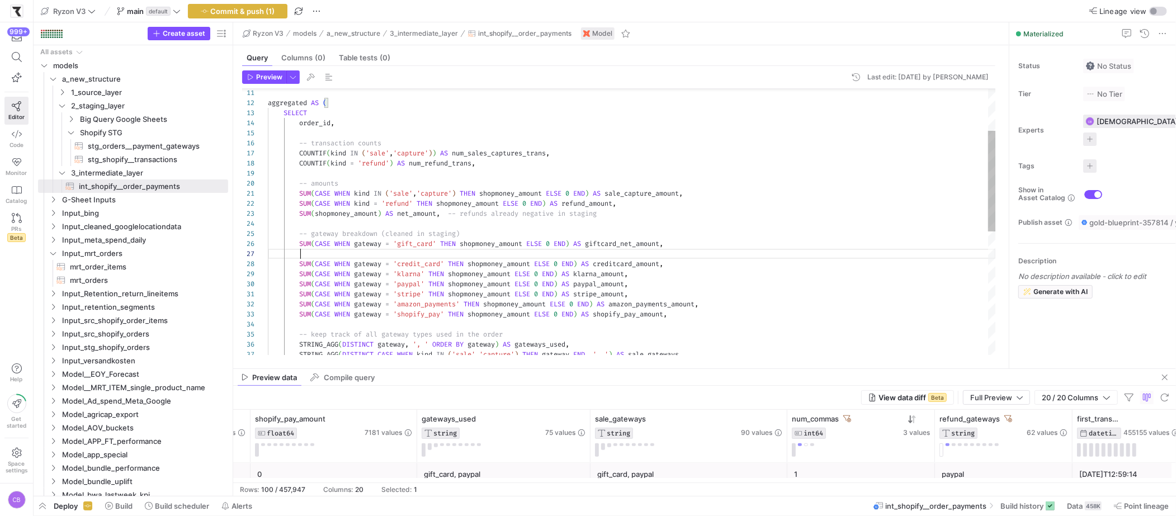
scroll to position [60, 405]
click at [443, 254] on div "SUM ( CASE WHEN gateway = 'klarna' THEN shopmoney_amount ELSE 0 END ) AS klarna…" at bounding box center [632, 329] width 728 height 703
click at [593, 254] on div "SUM ( CASE WHEN gateway = 'klarna' THEN shopmoney_amount ELSE 0 END ) AS klarna…" at bounding box center [632, 329] width 728 height 703
click at [612, 254] on div "SUM ( CASE WHEN gateway = 'klarna' THEN shopmoney_amount ELSE 0 END ) AS klarna…" at bounding box center [632, 329] width 728 height 703
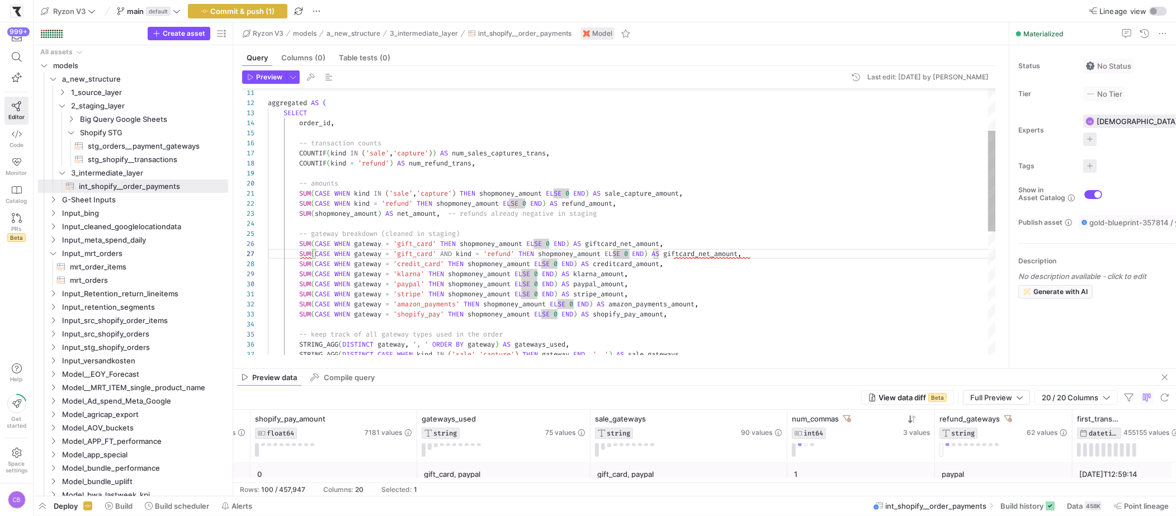
click at [602, 253] on div "SUM ( CASE WHEN gateway = 'klarna' THEN shopmoney_amount ELSE 0 END ) AS klarna…" at bounding box center [632, 329] width 728 height 703
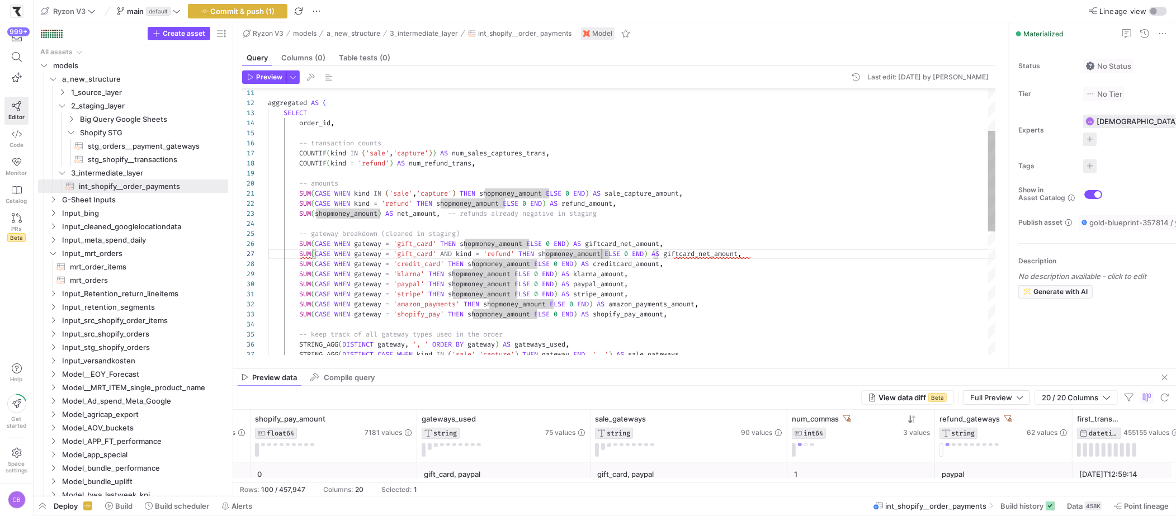
click at [697, 258] on div "SUM ( CASE WHEN gateway = 'klarna' THEN shopmoney_amount ELSE 0 END ) AS klarna…" at bounding box center [632, 329] width 728 height 703
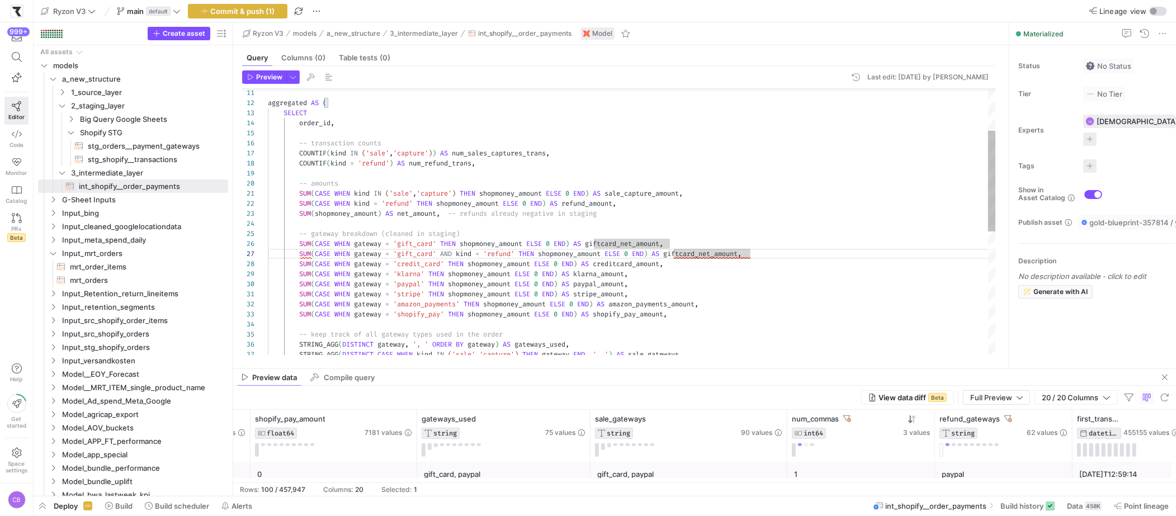
click at [733, 257] on div "SUM ( CASE WHEN gateway = 'klarna' THEN shopmoney_amount ELSE 0 END ) AS klarna…" at bounding box center [632, 329] width 728 height 703
click at [715, 253] on div "SUM ( CASE WHEN gateway = 'klarna' THEN shopmoney_amount ELSE 0 END ) AS klarna…" at bounding box center [632, 329] width 728 height 703
drag, startPoint x: 711, startPoint y: 253, endPoint x: 749, endPoint y: 257, distance: 37.6
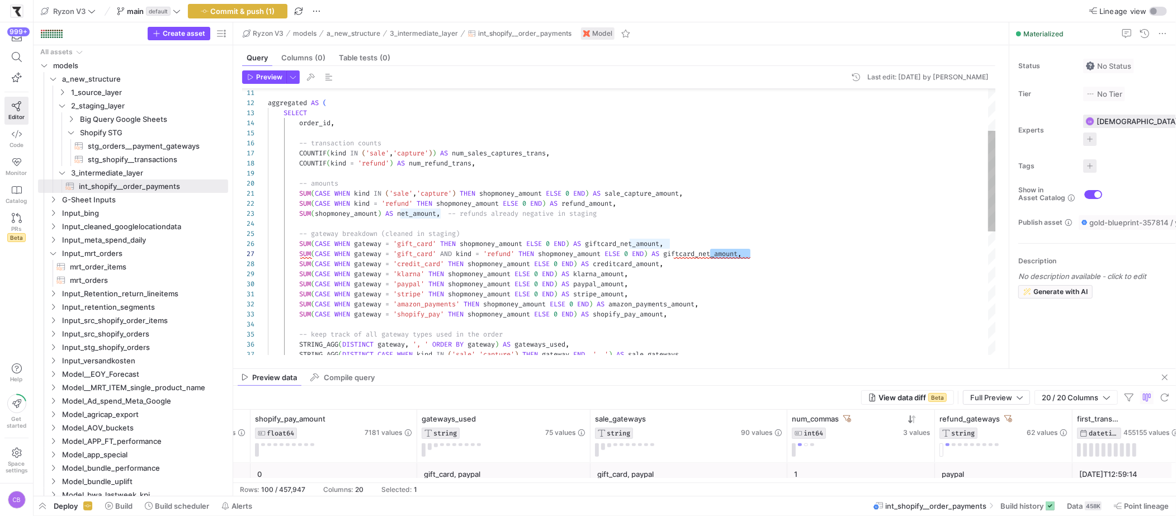
click at [749, 257] on div "SUM ( CASE WHEN gateway = 'klarna' THEN shopmoney_amount ELSE 0 END ) AS klarna…" at bounding box center [632, 329] width 728 height 703
click at [779, 255] on div "SUM ( CASE WHEN gateway = 'klarna' THEN shopmoney_amount ELSE 0 END ) AS klarna…" at bounding box center [632, 329] width 728 height 703
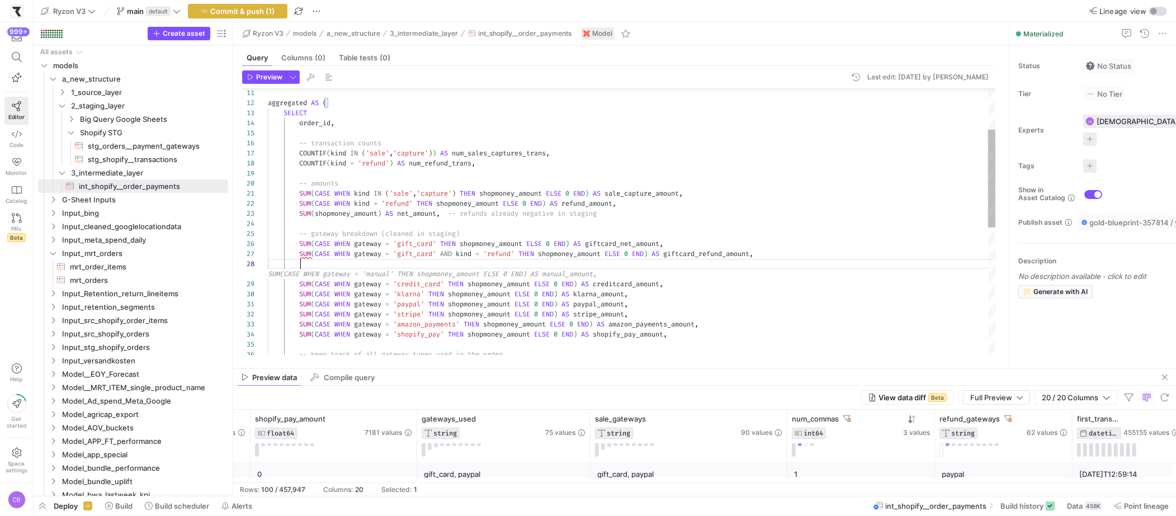
click at [507, 228] on div "SUM ( CASE WHEN gateway = 'klarna' THEN shopmoney_amount ELSE 0 END ) AS klarna…" at bounding box center [632, 339] width 728 height 723
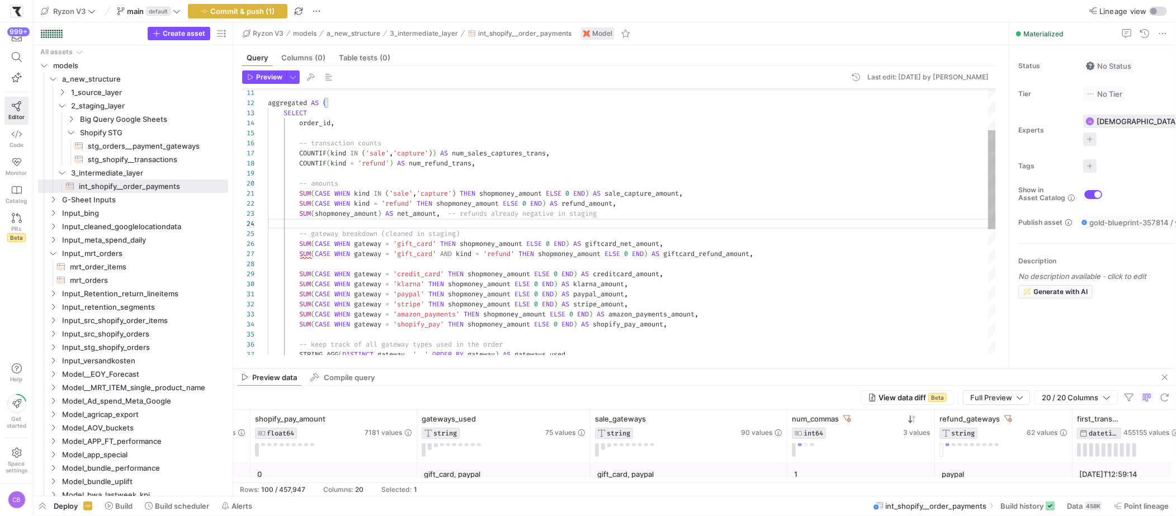
click at [570, 262] on div "SUM ( CASE WHEN gateway = 'klarna' THEN shopmoney_amount ELSE 0 END ) AS klarna…" at bounding box center [632, 334] width 728 height 713
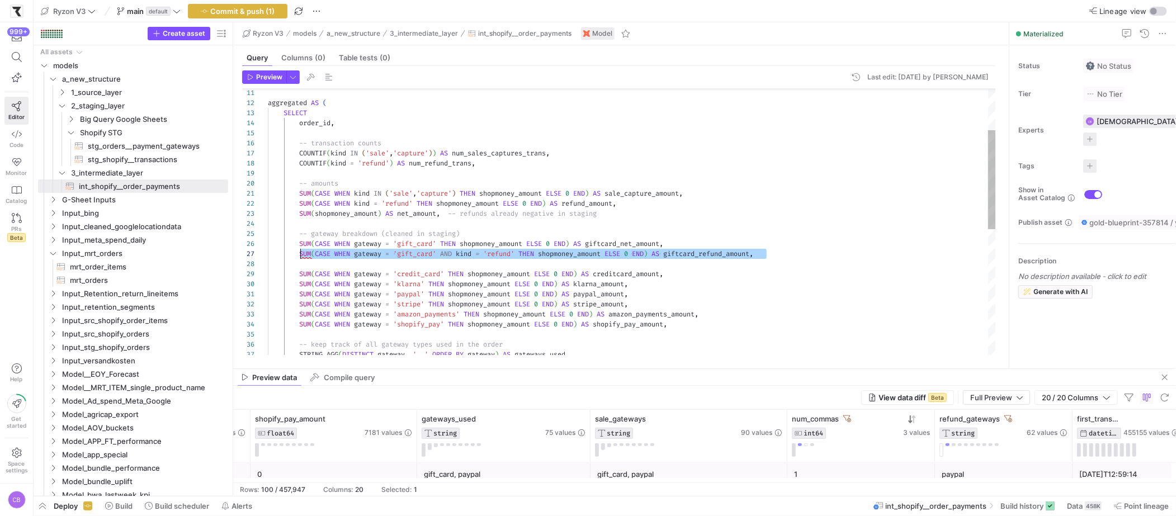
drag, startPoint x: 779, startPoint y: 258, endPoint x: 300, endPoint y: 253, distance: 479.1
click at [300, 253] on div "SUM ( CASE WHEN gateway = 'klarna' THEN shopmoney_amount ELSE 0 END ) AS klarna…" at bounding box center [632, 334] width 728 height 713
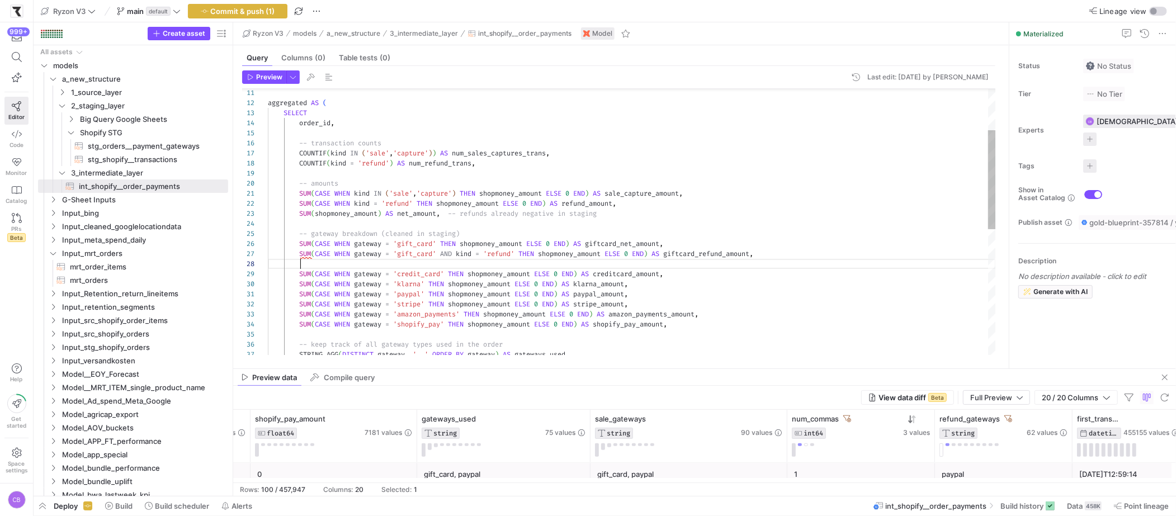
click at [312, 260] on div "SUM ( CASE WHEN gateway = 'klarna' THEN shopmoney_amount ELSE 0 END ) AS klarna…" at bounding box center [632, 334] width 728 height 713
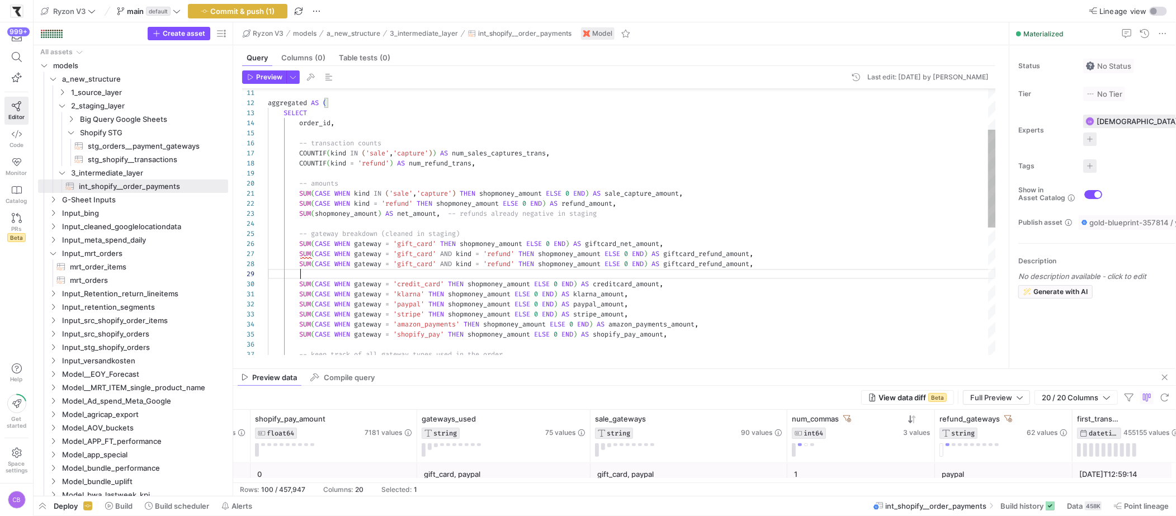
scroll to position [70, 32]
click at [482, 263] on div "SUM ( CASE WHEN gateway = 'klarna' THEN shopmoney_amount ELSE 0 END ) AS klarna…" at bounding box center [632, 339] width 728 height 723
click at [507, 263] on div "SUM ( CASE WHEN gateway = 'klarna' THEN shopmoney_amount ELSE 0 END ) AS klarna…" at bounding box center [632, 339] width 728 height 723
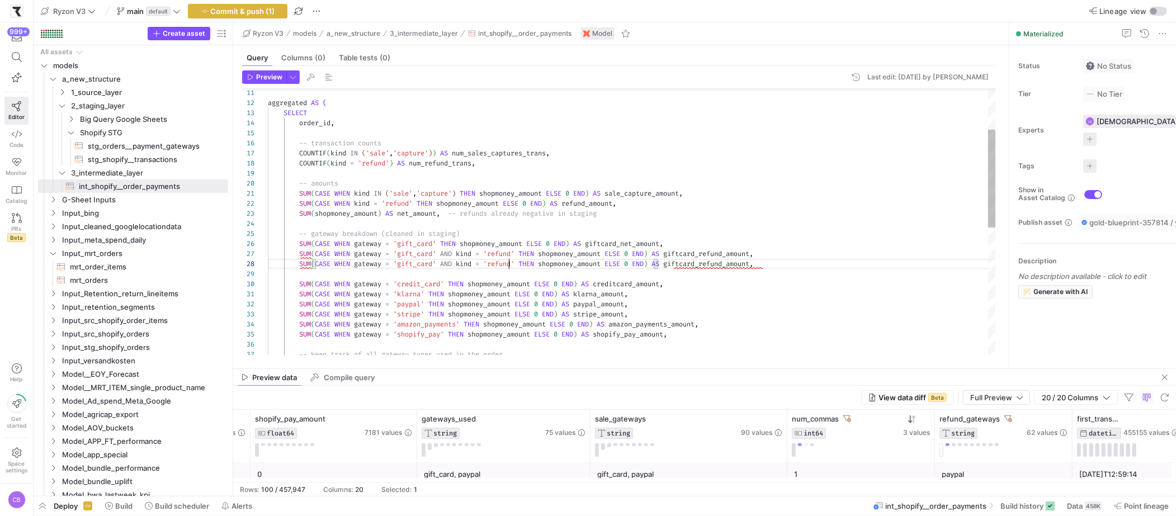
click at [507, 263] on div "SUM ( CASE WHEN gateway = 'klarna' THEN shopmoney_amount ELSE 0 END ) AS klarna…" at bounding box center [632, 339] width 728 height 723
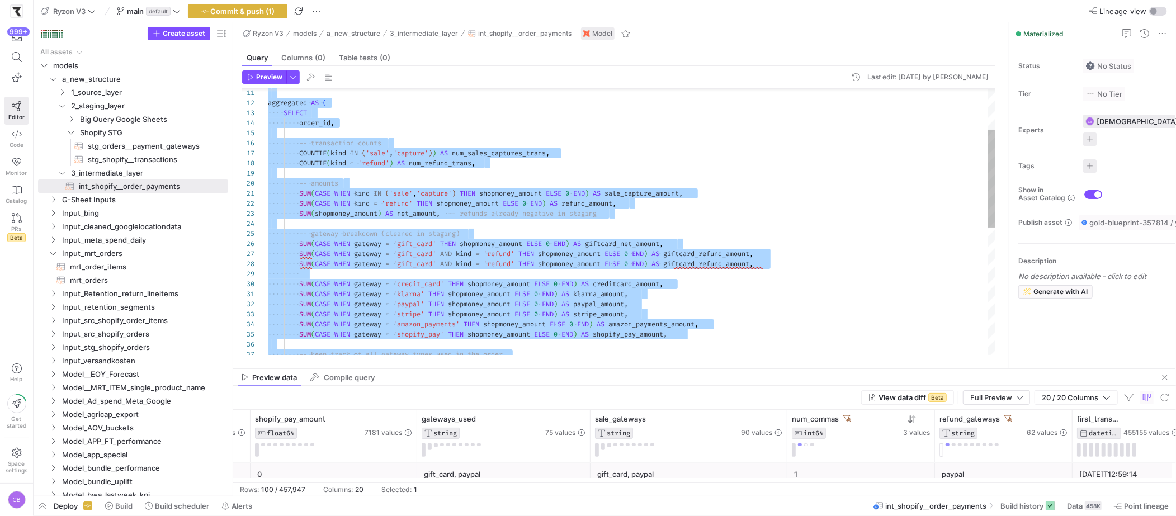
click at [507, 263] on div "SUM ( CASE WHEN gateway = 'klarna' THEN shopmoney_amount ELSE 0 END ) AS klarna…" at bounding box center [632, 339] width 728 height 723
click at [512, 268] on div "SUM ( CASE WHEN gateway = 'klarna' THEN shopmoney_amount ELSE 0 END ) AS klarna…" at bounding box center [632, 339] width 728 height 723
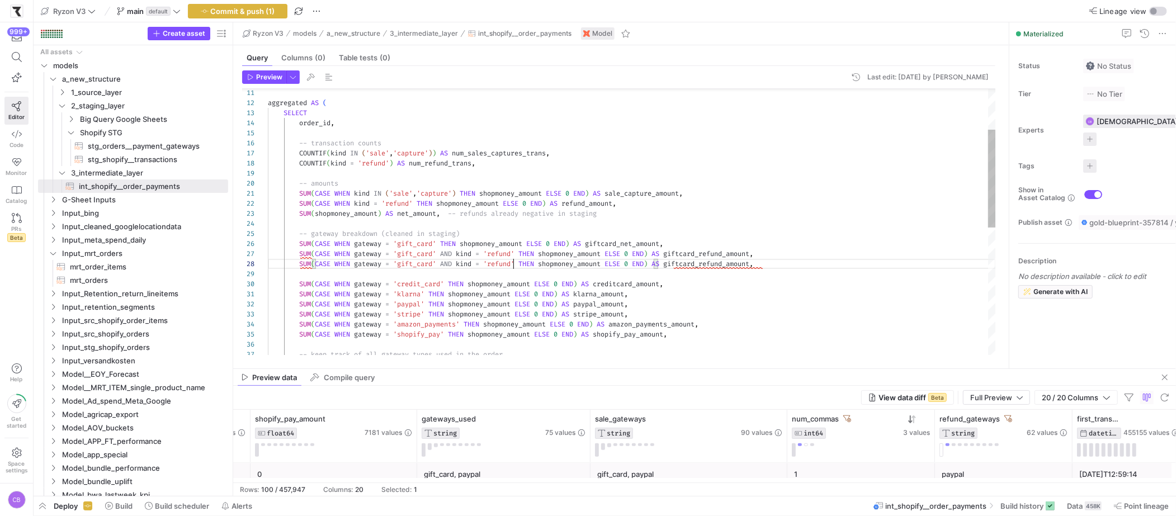
click at [509, 264] on div "SUM ( CASE WHEN gateway = 'klarna' THEN shopmoney_amount ELSE 0 END ) AS klarna…" at bounding box center [632, 339] width 728 height 723
click at [569, 368] on div at bounding box center [704, 368] width 943 height 1
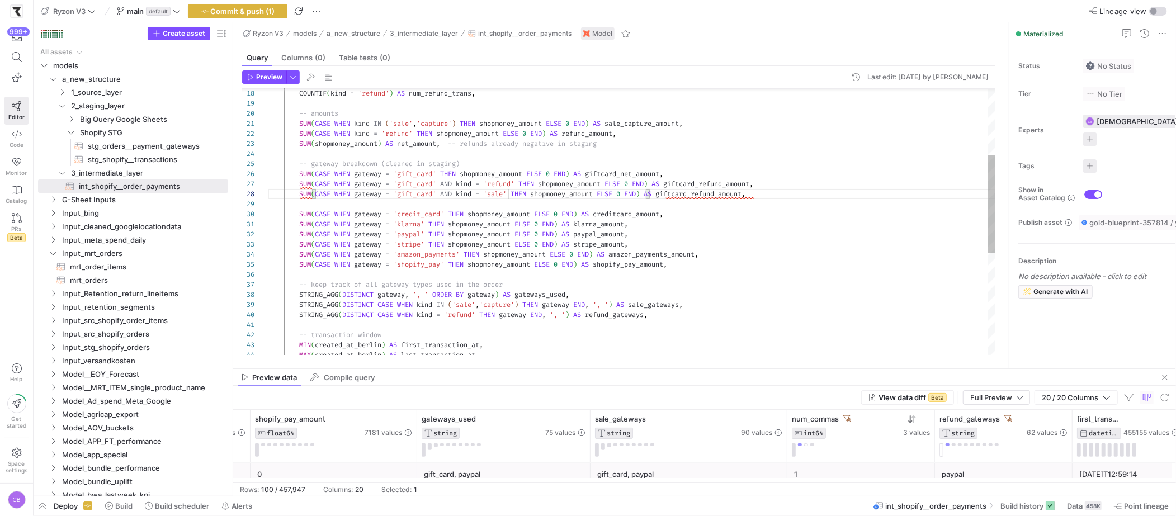
click at [820, 193] on div "SUM ( CASE WHEN gateway = 'klarna' THEN shopmoney_amount ELSE 0 END ) AS klarna…" at bounding box center [632, 269] width 728 height 723
click at [723, 193] on div "SUM ( CASE WHEN gateway = 'klarna' THEN shopmoney_amount ELSE 0 END ) AS klarna…" at bounding box center [632, 269] width 728 height 723
click at [726, 195] on div "SUM ( CASE WHEN gateway = 'klarna' THEN shopmoney_amount ELSE 0 END ) AS klarna…" at bounding box center [632, 269] width 728 height 723
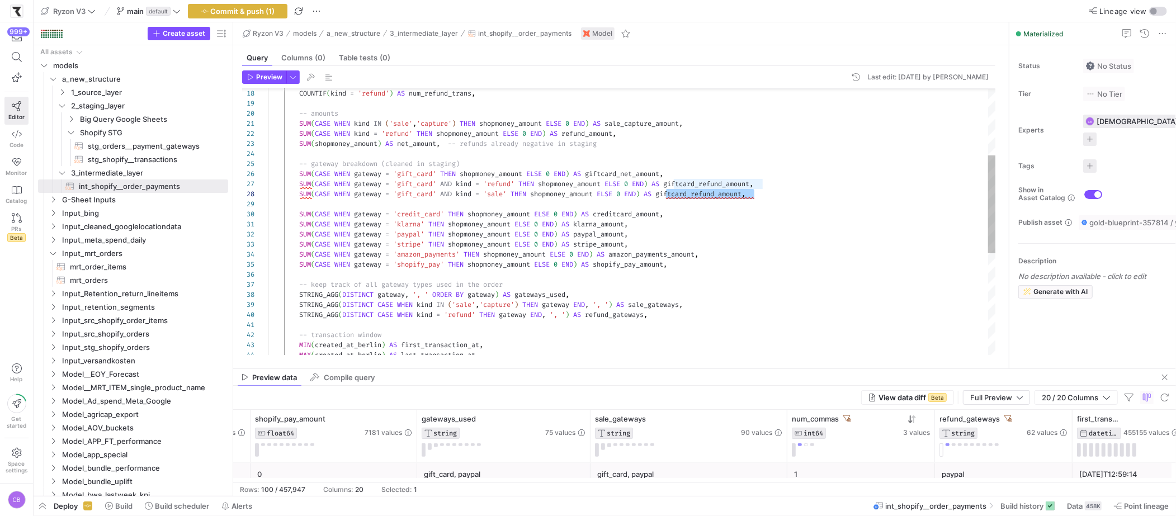
drag, startPoint x: 726, startPoint y: 195, endPoint x: 704, endPoint y: 193, distance: 22.4
click at [704, 193] on div "SUM ( CASE WHEN gateway = 'klarna' THEN shopmoney_amount ELSE 0 END ) AS klarna…" at bounding box center [632, 269] width 728 height 723
click at [717, 195] on div "SUM ( CASE WHEN gateway = 'klarna' THEN shopmoney_amount ELSE 0 END ) AS klarna…" at bounding box center [632, 269] width 728 height 723
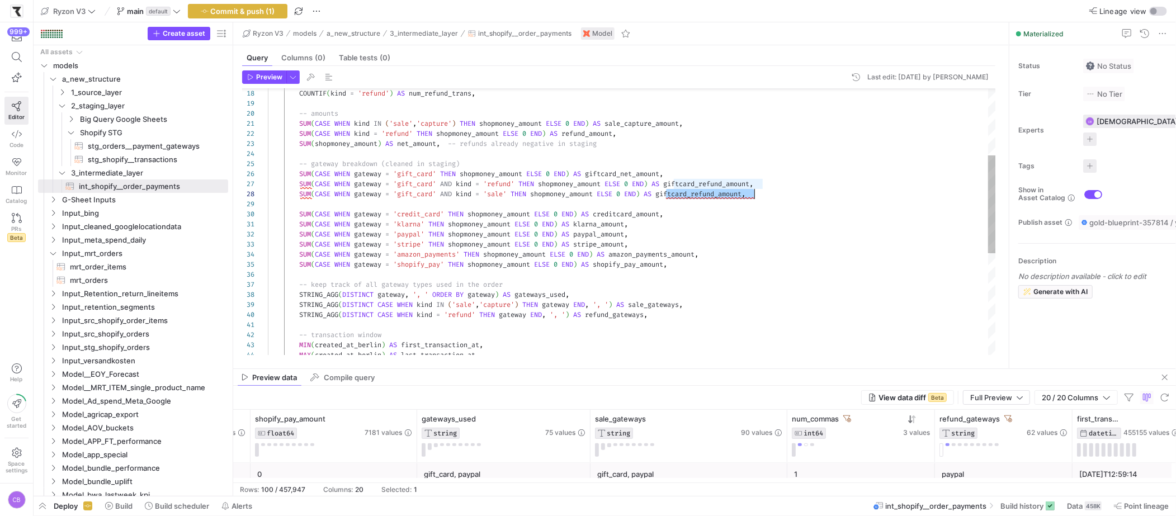
click at [718, 195] on div "SUM ( CASE WHEN gateway = 'klarna' THEN shopmoney_amount ELSE 0 END ) AS klarna…" at bounding box center [632, 269] width 728 height 723
click at [725, 196] on div "SUM ( CASE WHEN gateway = 'klarna' THEN shopmoney_amount ELSE 0 END ) AS klarna…" at bounding box center [632, 269] width 728 height 723
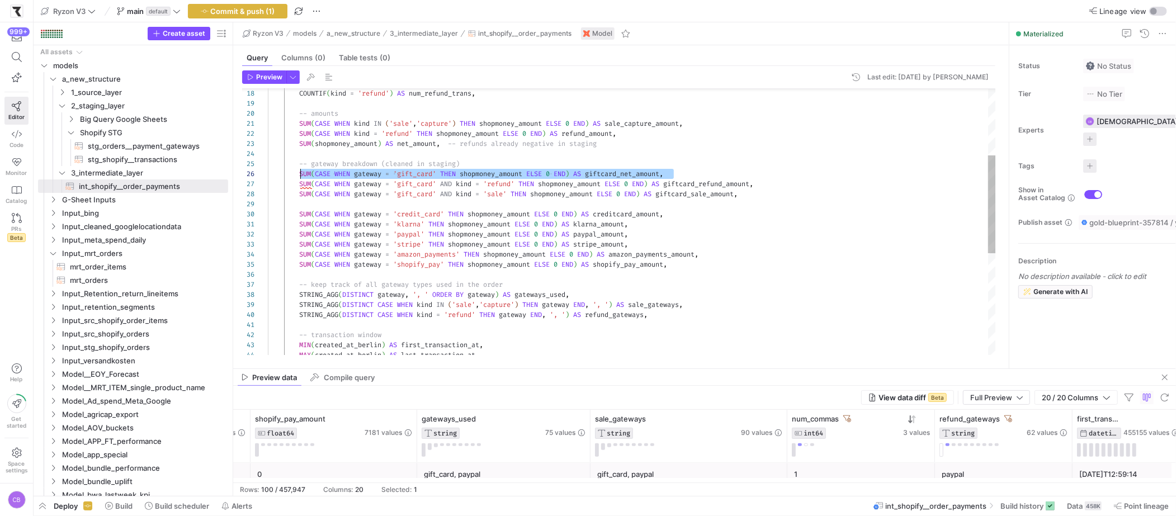
scroll to position [50, 32]
drag, startPoint x: 673, startPoint y: 173, endPoint x: 299, endPoint y: 172, distance: 374.0
click at [299, 172] on div "SUM ( CASE WHEN gateway = 'klarna' THEN shopmoney_amount ELSE 0 END ) AS klarna…" at bounding box center [632, 269] width 728 height 723
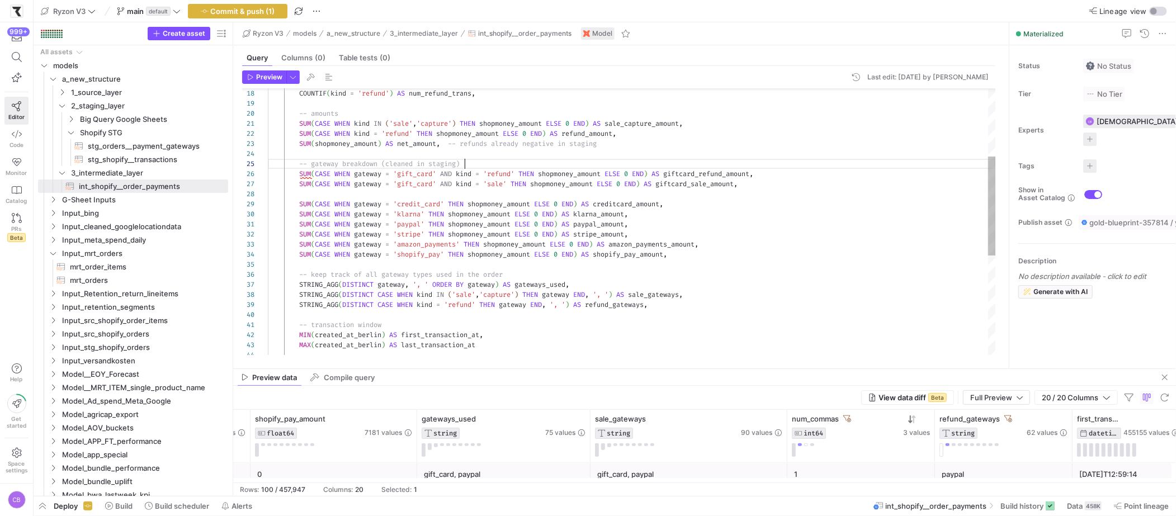
scroll to position [40, 197]
click at [764, 182] on div "SUM ( CASE WHEN gateway = 'klarna' THEN shopmoney_amount ELSE 0 END ) AS klarna…" at bounding box center [632, 264] width 728 height 713
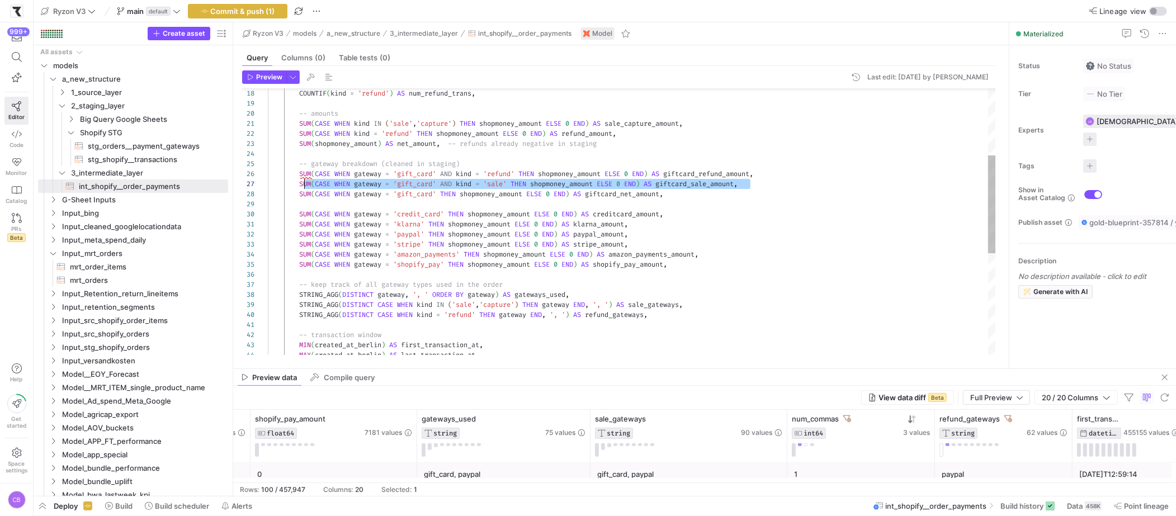
scroll to position [60, 32]
drag, startPoint x: 750, startPoint y: 182, endPoint x: 300, endPoint y: 182, distance: 450.6
click at [300, 182] on div "SUM ( CASE WHEN gateway = 'klarna' THEN shopmoney_amount ELSE 0 END ) AS klarna…" at bounding box center [632, 269] width 728 height 723
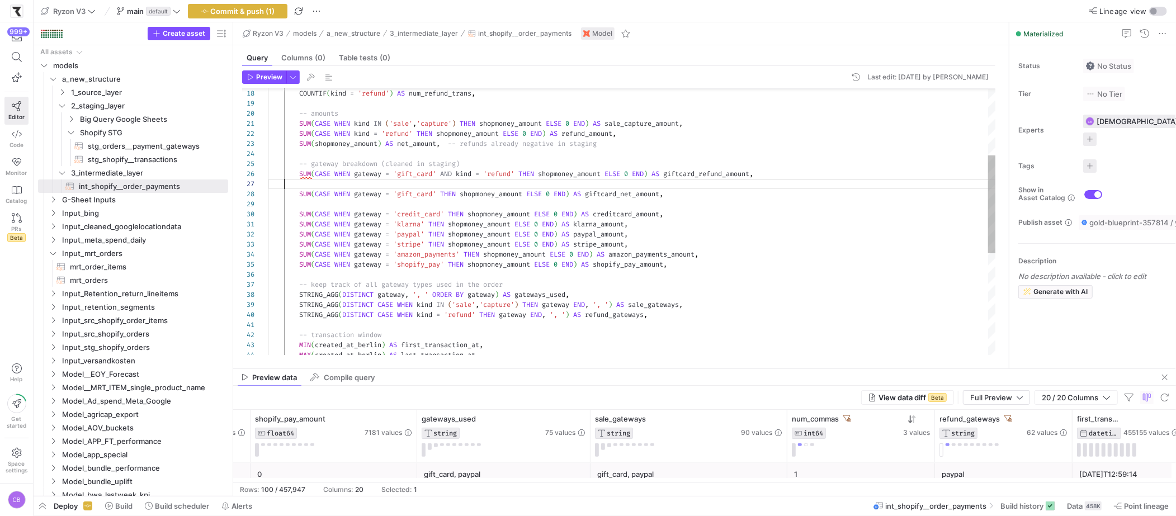
scroll to position [60, 0]
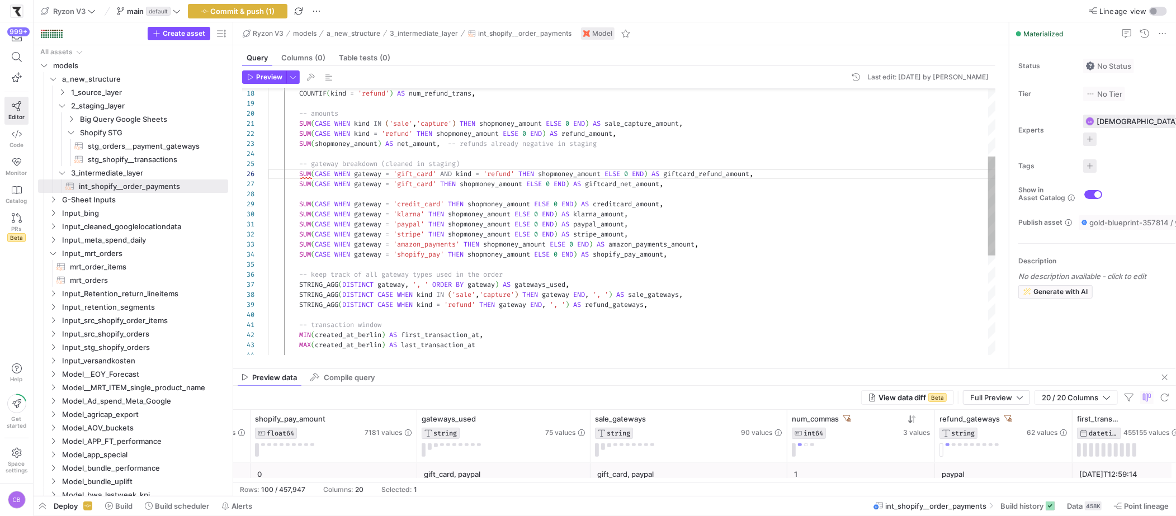
click at [487, 160] on div "SUM ( CASE WHEN gateway = 'klarna' THEN shopmoney_amount ELSE 0 END ) AS klarna…" at bounding box center [632, 264] width 728 height 713
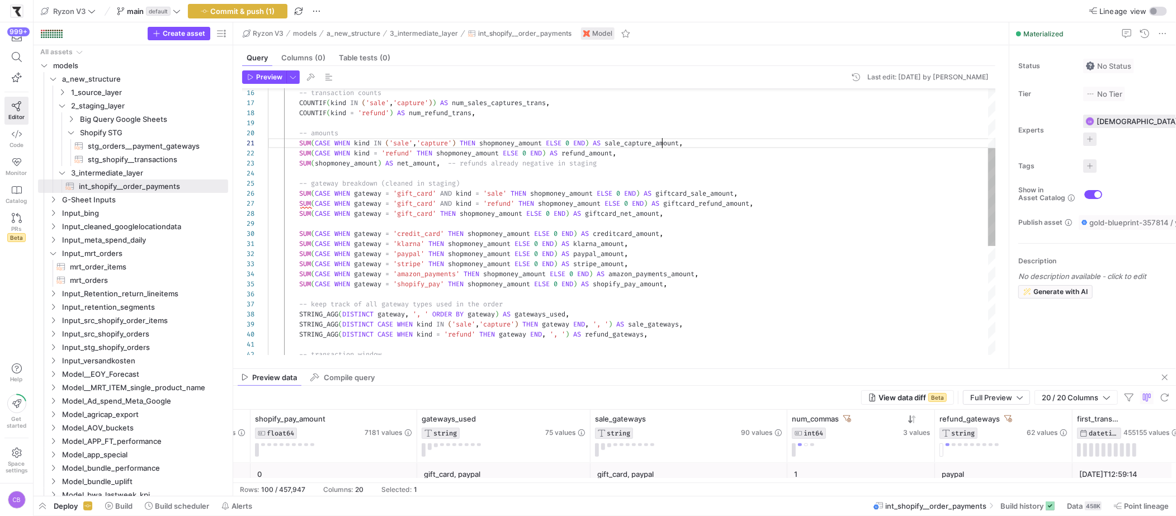
scroll to position [0, 366]
drag, startPoint x: 662, startPoint y: 140, endPoint x: 633, endPoint y: 139, distance: 29.1
click at [633, 139] on div "SUM ( CASE WHEN gateway = 'klarna' THEN shopmoney_amount ELSE 0 END ) AS klarna…" at bounding box center [632, 289] width 728 height 723
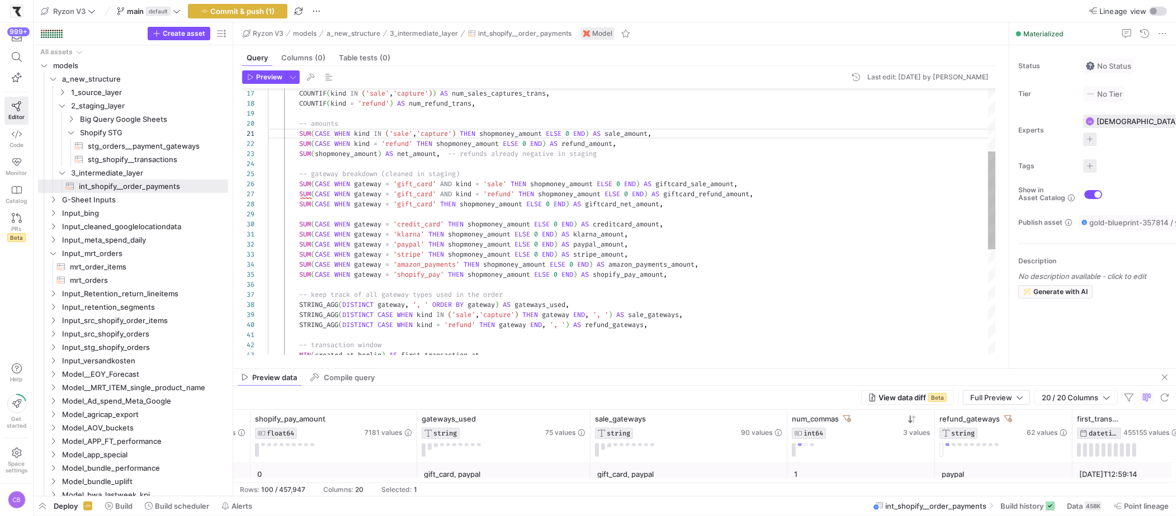
click at [463, 172] on div "SUM ( CASE WHEN gateway = 'klarna' THEN shopmoney_amount ELSE 0 END ) AS klarna…" at bounding box center [632, 279] width 728 height 723
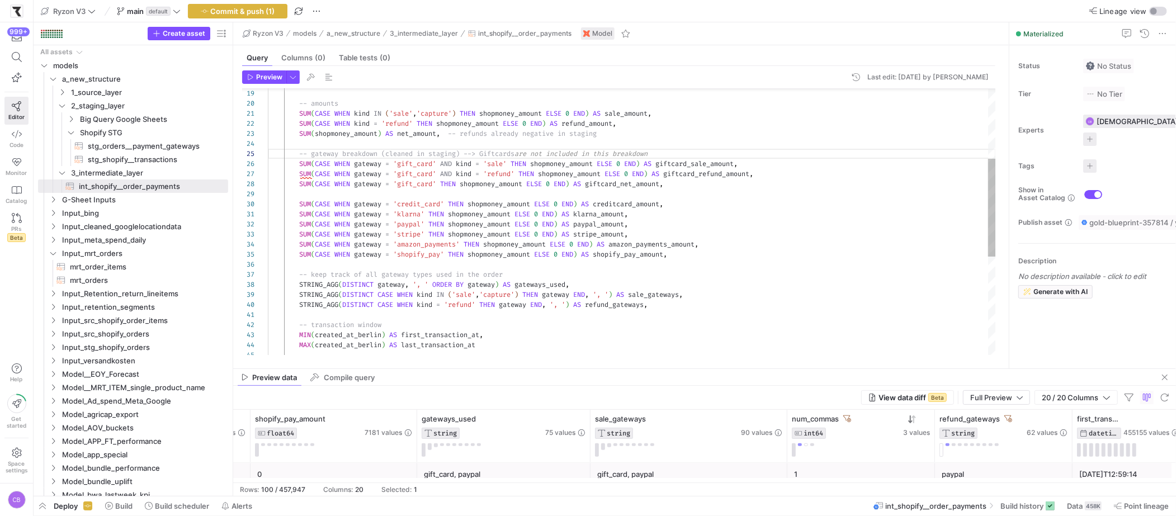
click at [318, 195] on div "SUM ( CASE WHEN gateway = 'klarna' THEN shopmoney_amount ELSE 0 END ) AS klarna…" at bounding box center [632, 259] width 728 height 723
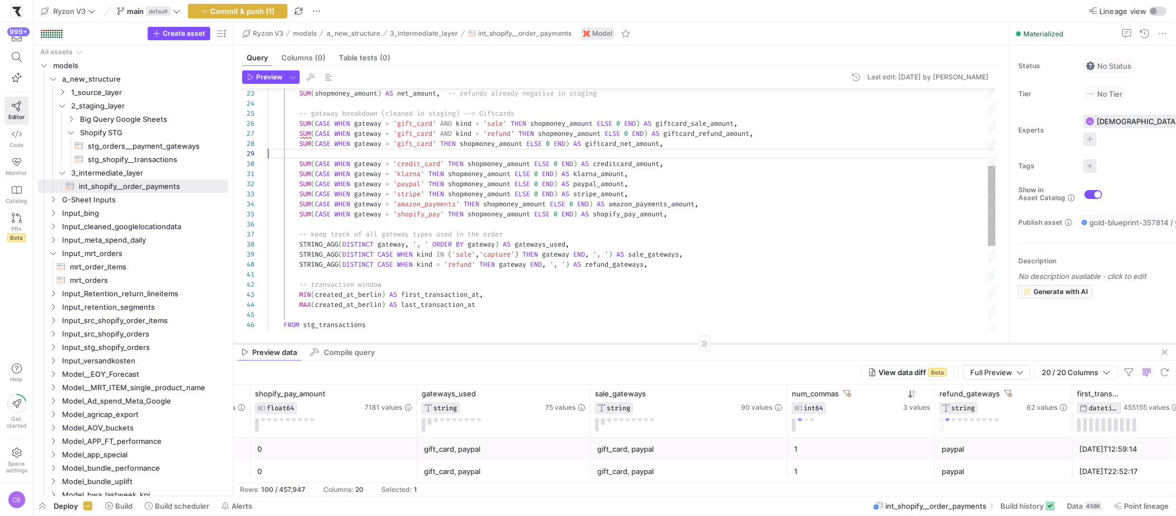
drag, startPoint x: 652, startPoint y: 370, endPoint x: 660, endPoint y: 344, distance: 26.3
click at [660, 344] on div at bounding box center [704, 343] width 943 height 1
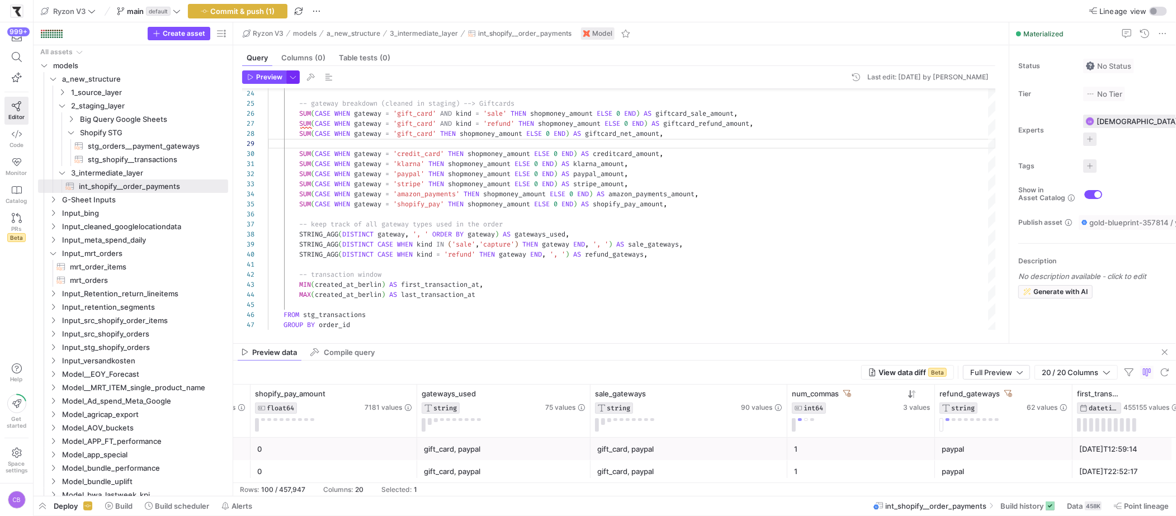
click at [292, 78] on span "button" at bounding box center [293, 77] width 12 height 12
click at [192, 148] on p "Full Preview" at bounding box center [220, 144] width 97 height 9
click at [168, 148] on input "Full Preview Slower but complete preview" at bounding box center [163, 149] width 9 height 9
click at [252, 76] on div at bounding box center [588, 258] width 1176 height 516
click at [252, 76] on icon "button" at bounding box center [250, 77] width 5 height 6
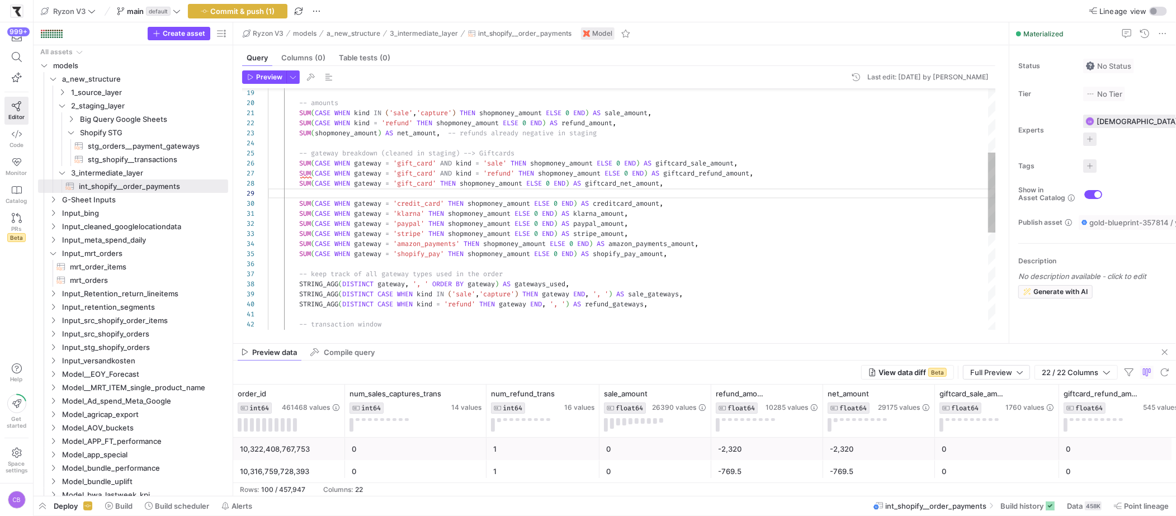
click at [764, 261] on div "SUM ( CASE WHEN gateway = 'klarna' THEN shopmoney_amount ELSE 0 END ) AS klarna…" at bounding box center [632, 259] width 728 height 723
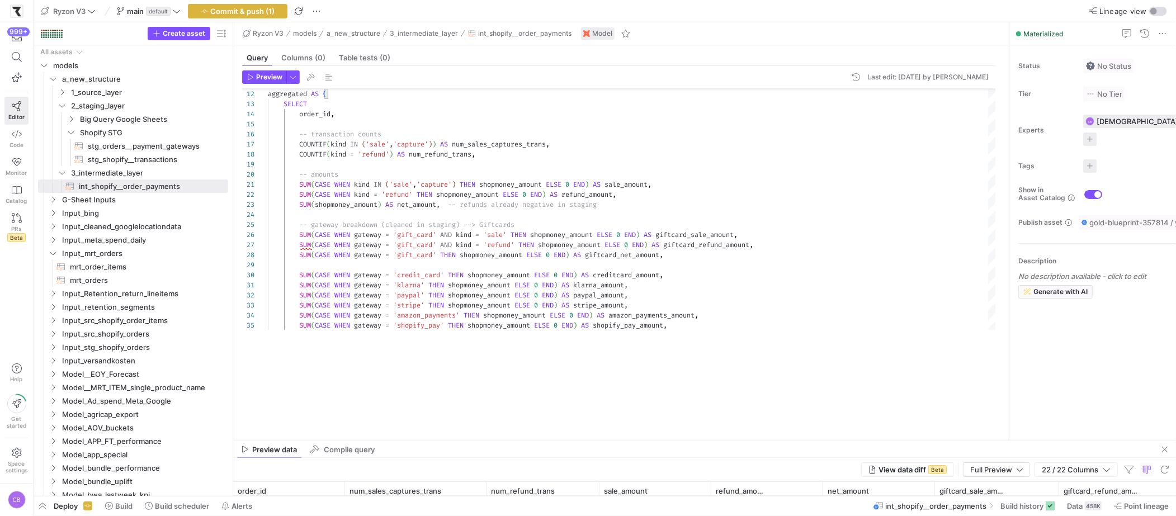
drag, startPoint x: 878, startPoint y: 344, endPoint x: 818, endPoint y: 371, distance: 65.3
click at [875, 441] on div at bounding box center [704, 441] width 943 height 1
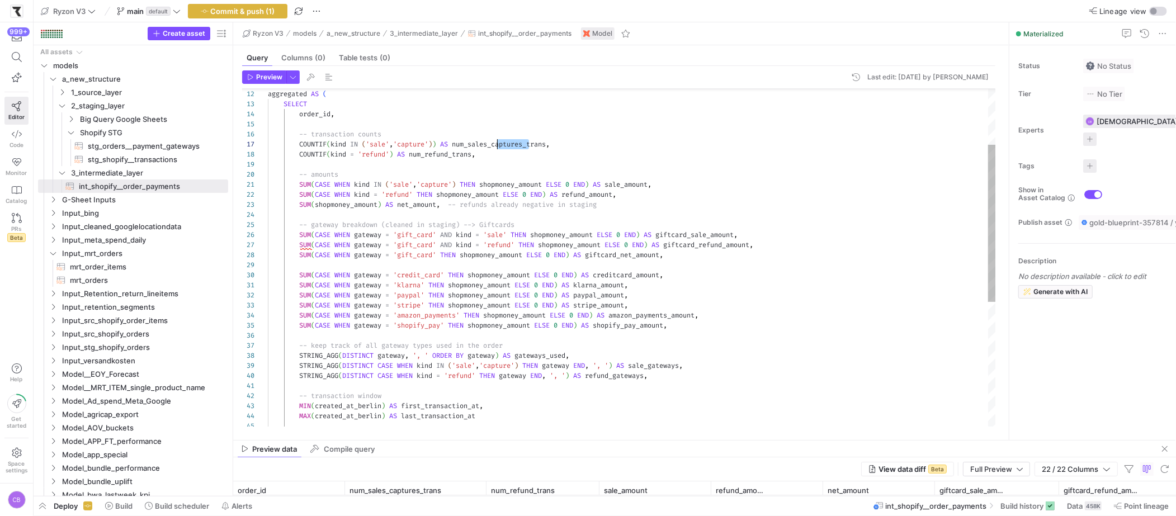
scroll to position [60, 229]
drag, startPoint x: 530, startPoint y: 145, endPoint x: 495, endPoint y: 140, distance: 35.1
click at [495, 140] on div "SUM ( shopmoney_amount ) AS net_amount , -- refunds already negative in staging…" at bounding box center [632, 330] width 728 height 723
click at [567, 177] on div "SUM ( shopmoney_amount ) AS net_amount , -- refunds already negative in staging…" at bounding box center [632, 330] width 728 height 723
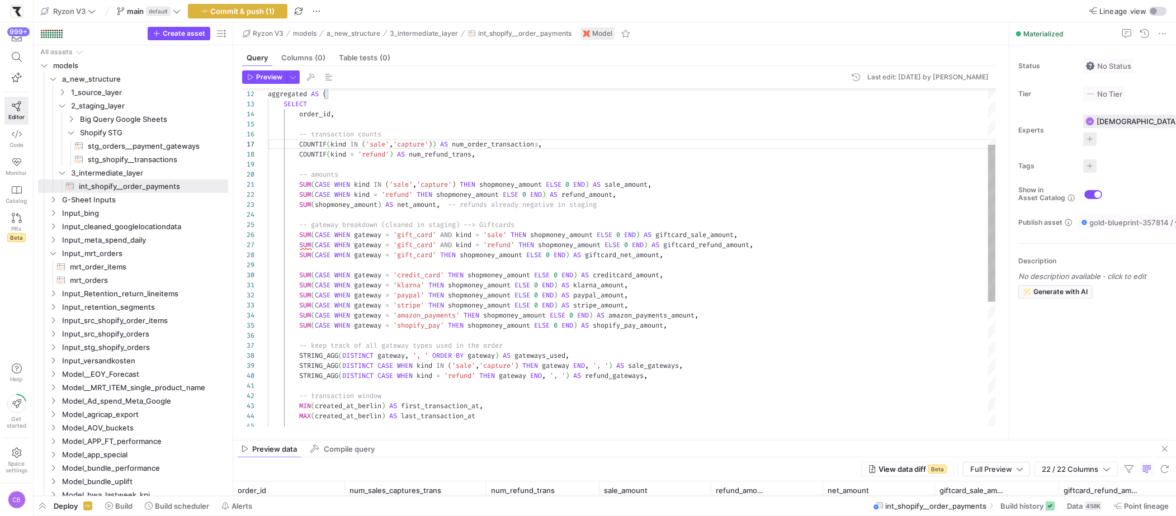
scroll to position [91, 72]
click at [539, 141] on div "SUM ( shopmoney_amount ) AS net_amount , -- refunds already negative in staging…" at bounding box center [632, 330] width 728 height 723
click at [537, 157] on div "SUM ( shopmoney_amount ) AS net_amount , -- refunds already negative in staging…" at bounding box center [632, 330] width 728 height 723
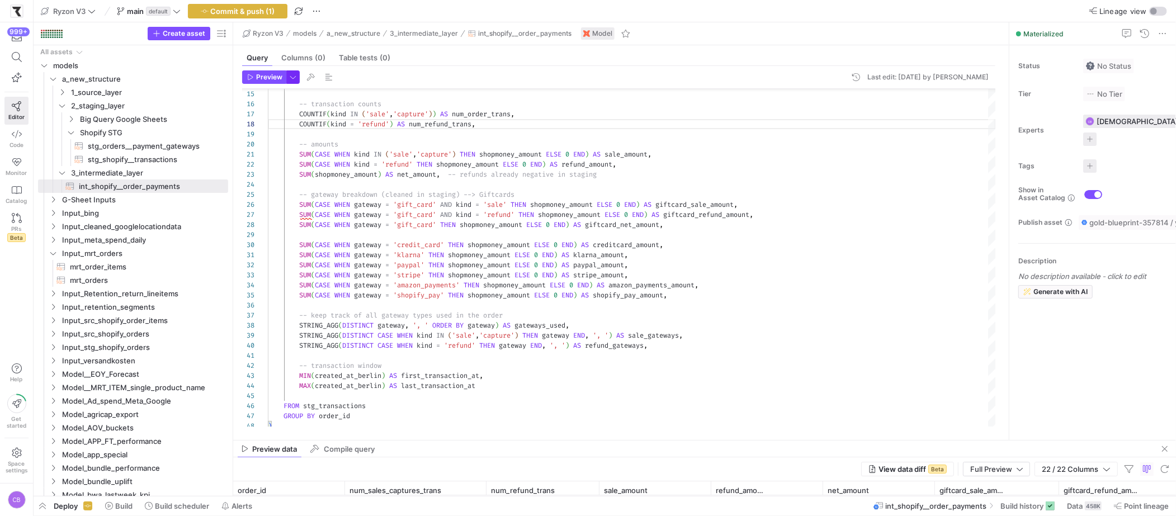
type textarea "aggregated AS ( SELECT order_id, -- transaction counts COUNTIF(kind IN ('sale',…"
click at [299, 78] on span "button" at bounding box center [293, 77] width 12 height 12
click at [244, 152] on p "Slower but complete preview" at bounding box center [220, 156] width 97 height 8
click at [168, 151] on input "Full Preview Slower but complete preview" at bounding box center [163, 149] width 9 height 9
click at [264, 75] on div at bounding box center [588, 258] width 1176 height 516
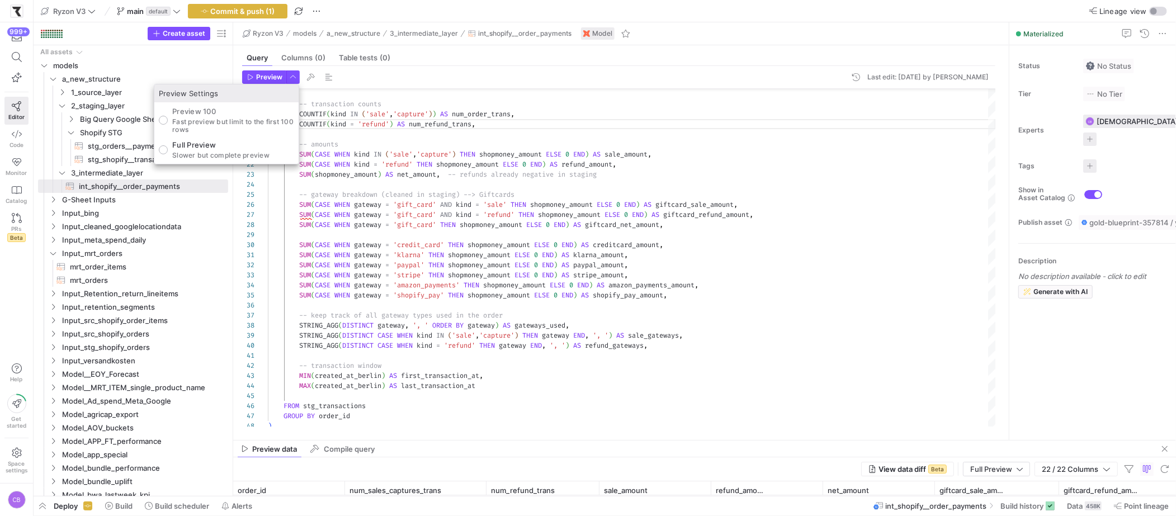
click at [264, 75] on span "Preview" at bounding box center [269, 77] width 26 height 8
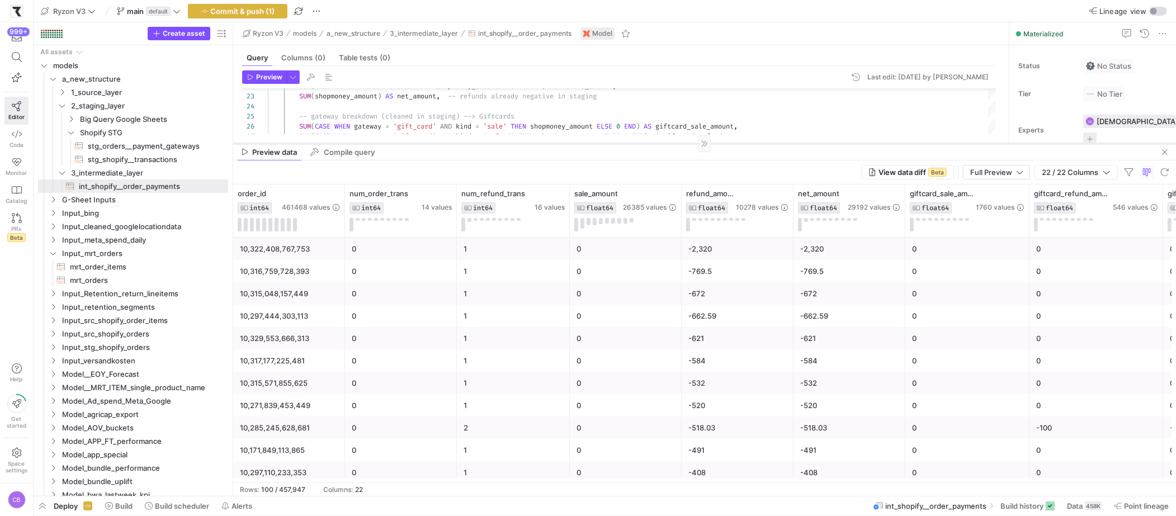
drag, startPoint x: 589, startPoint y: 440, endPoint x: 628, endPoint y: 143, distance: 299.5
click at [628, 143] on div at bounding box center [704, 143] width 943 height 1
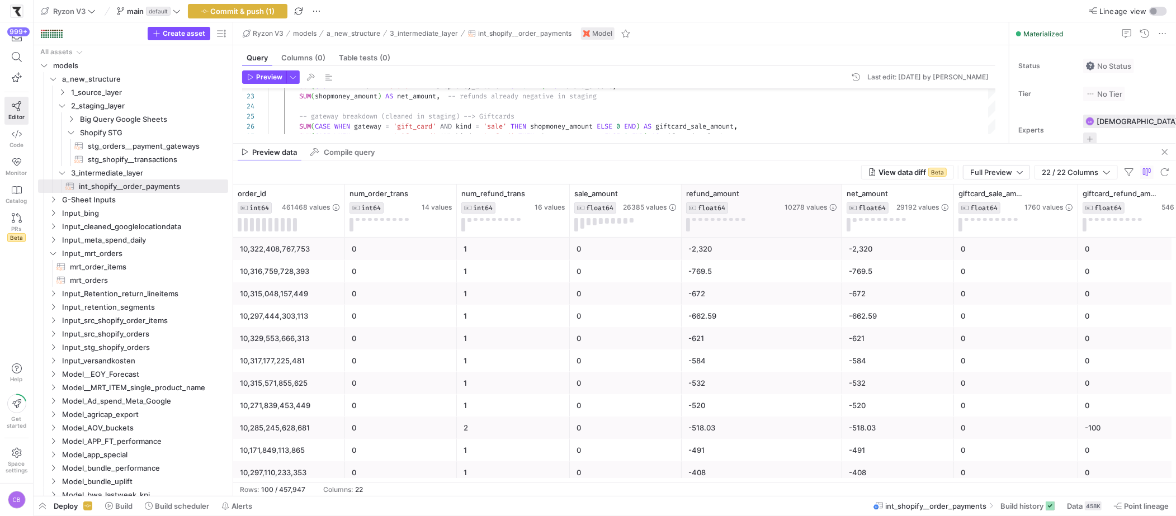
drag, startPoint x: 791, startPoint y: 220, endPoint x: 839, endPoint y: 230, distance: 49.7
click at [839, 230] on div at bounding box center [841, 210] width 4 height 53
drag, startPoint x: 951, startPoint y: 218, endPoint x: 974, endPoint y: 228, distance: 25.0
click at [974, 228] on div at bounding box center [976, 210] width 4 height 53
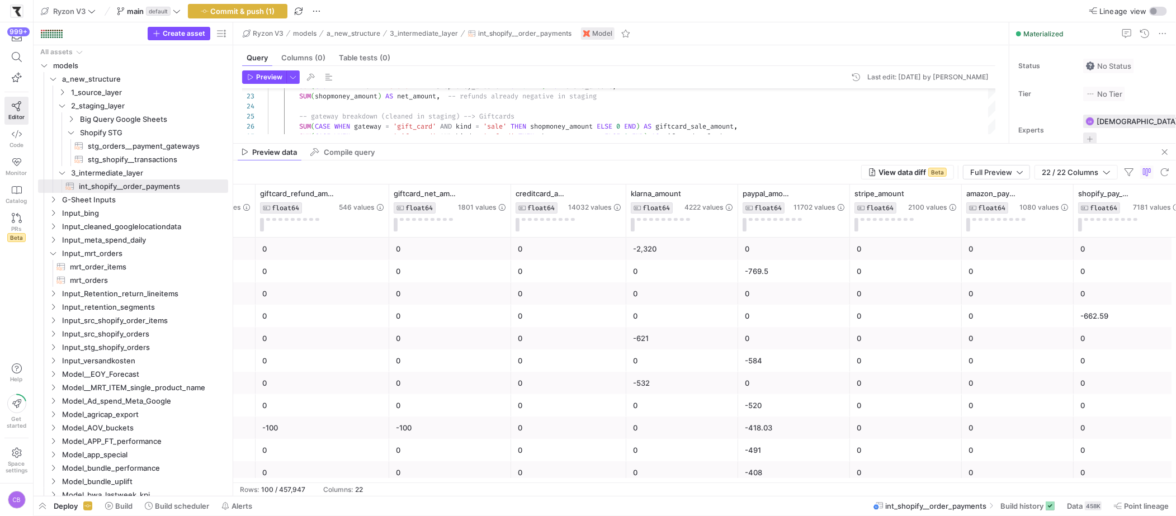
scroll to position [0, 853]
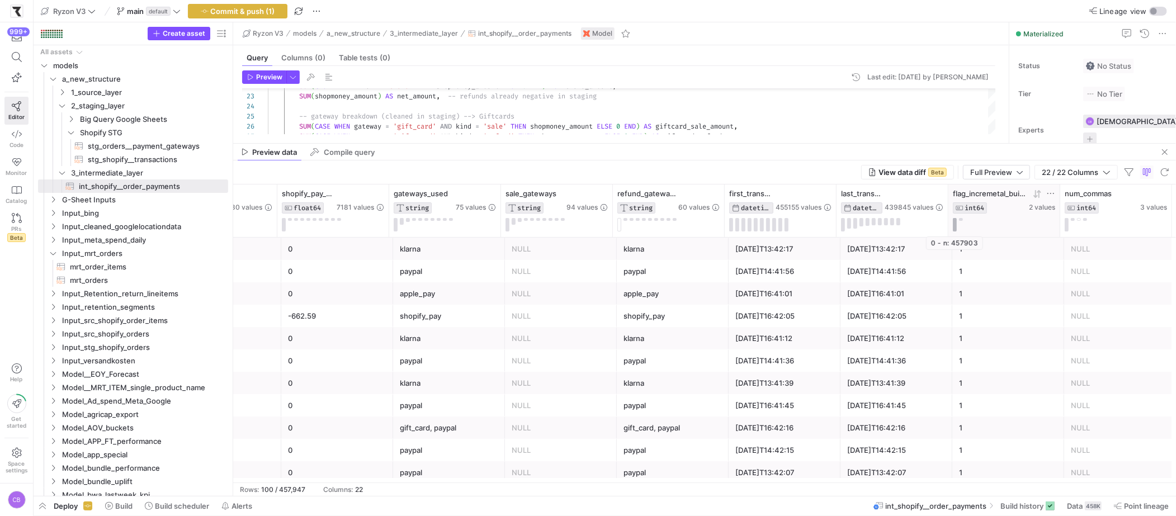
click at [955, 221] on button at bounding box center [955, 224] width 4 height 13
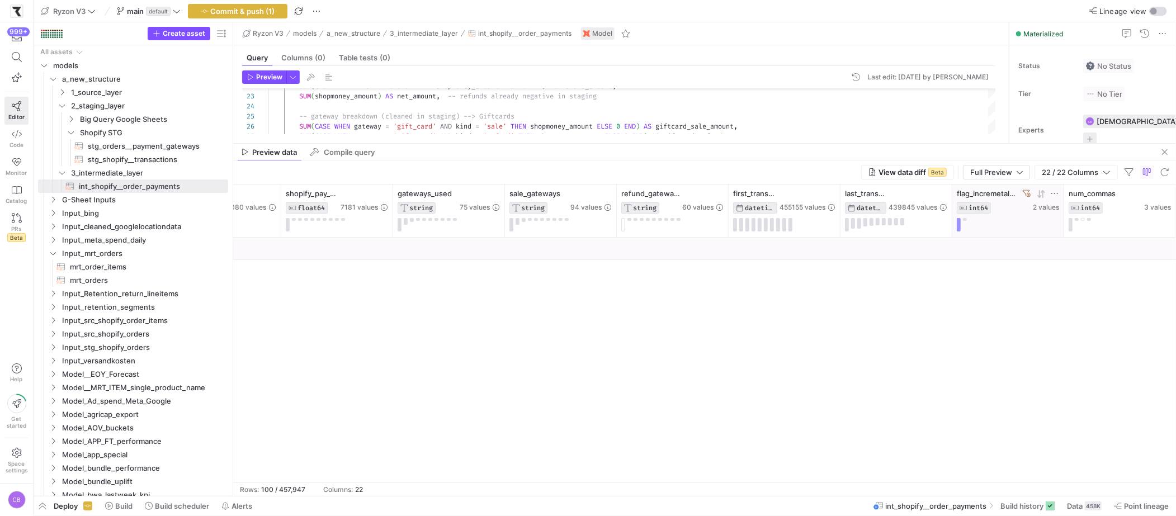
scroll to position [0, 1637]
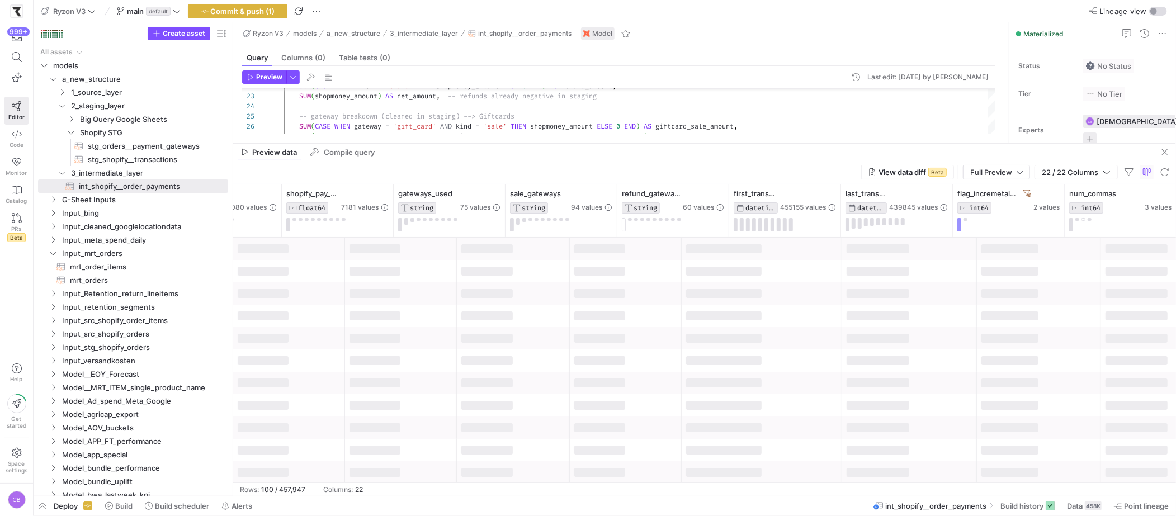
click at [728, 317] on div at bounding box center [723, 315] width 75 height 9
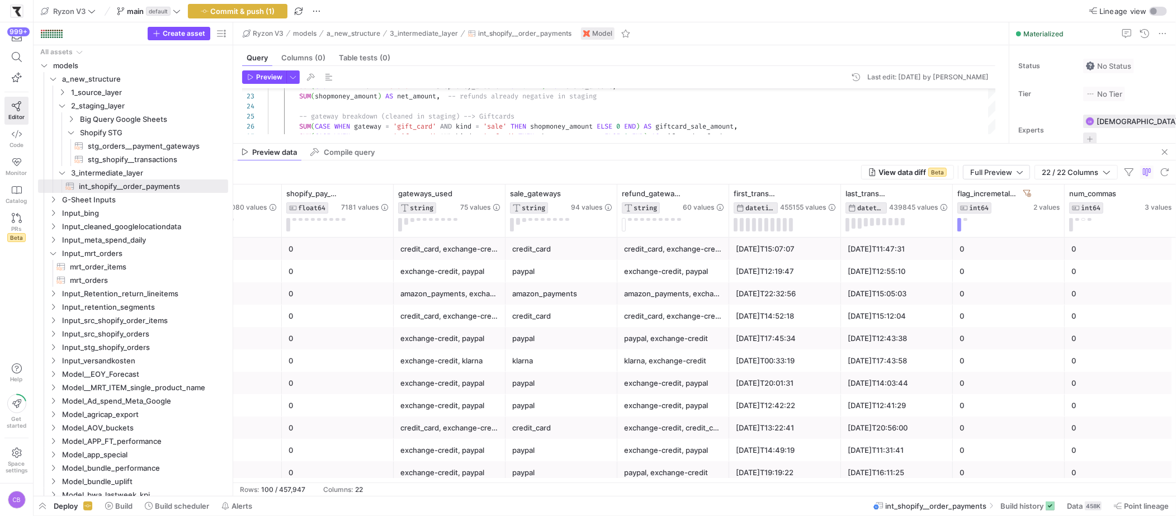
scroll to position [0, 1362]
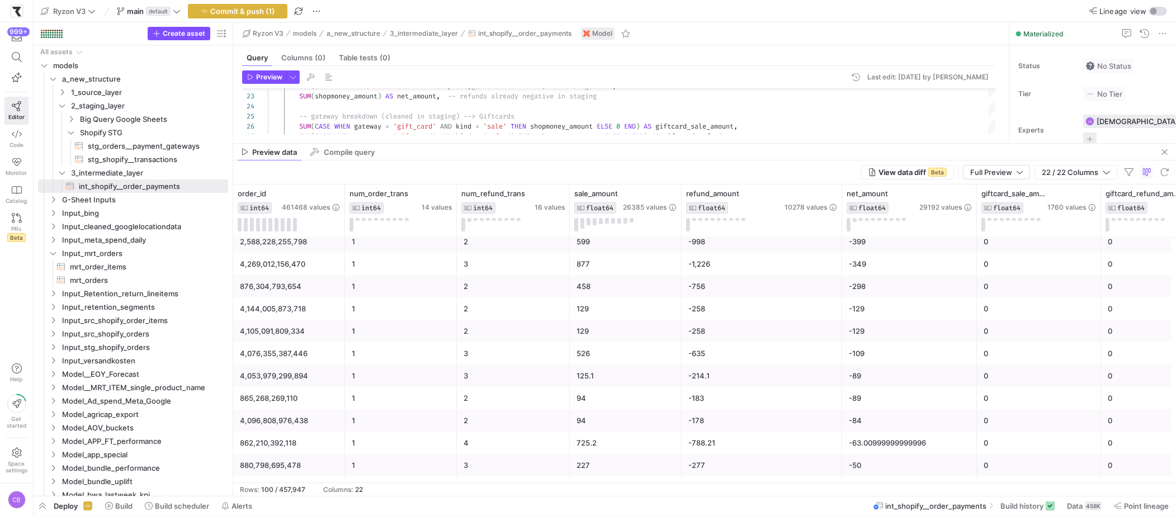
click at [905, 266] on div "-349" at bounding box center [909, 264] width 121 height 22
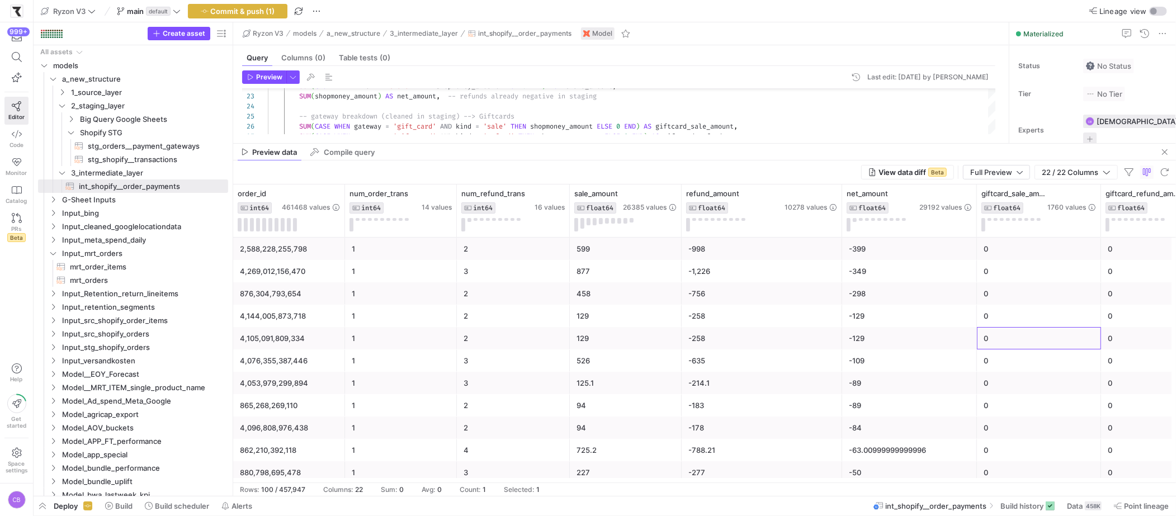
click at [1032, 346] on div "0" at bounding box center [1038, 339] width 111 height 22
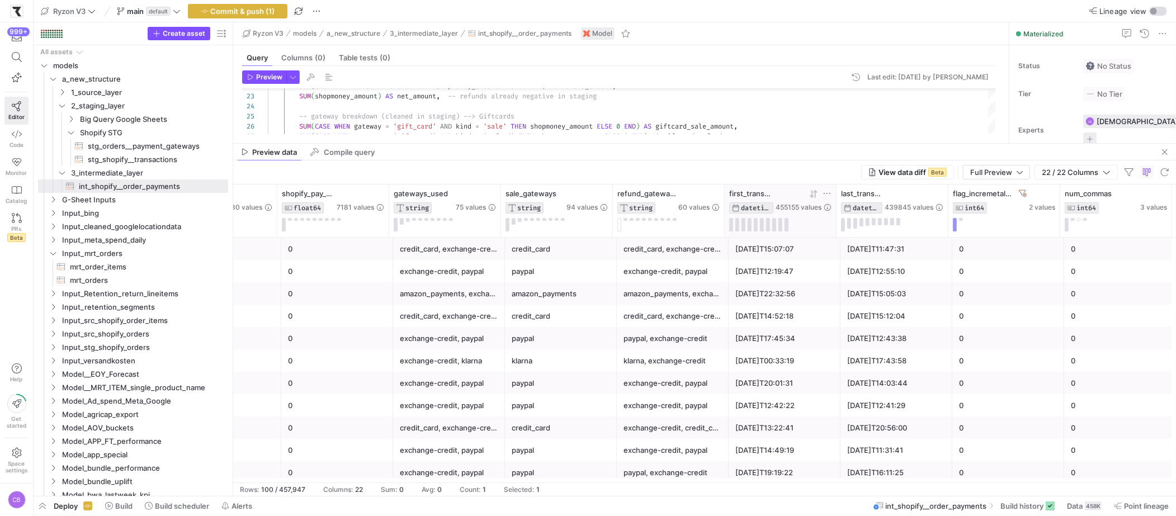
click at [811, 195] on icon at bounding box center [812, 194] width 4 height 8
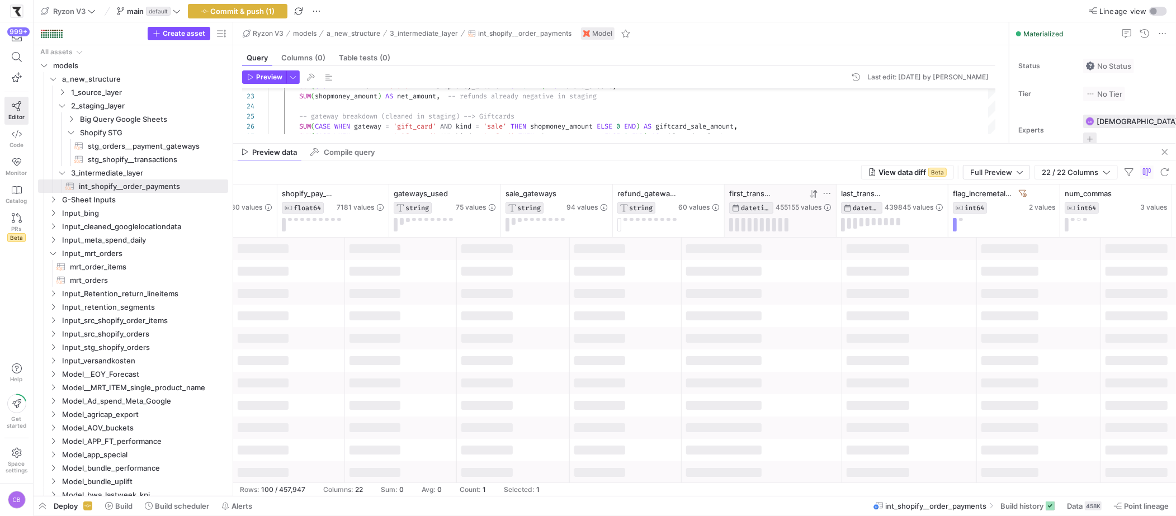
click at [812, 197] on icon at bounding box center [812, 194] width 4 height 8
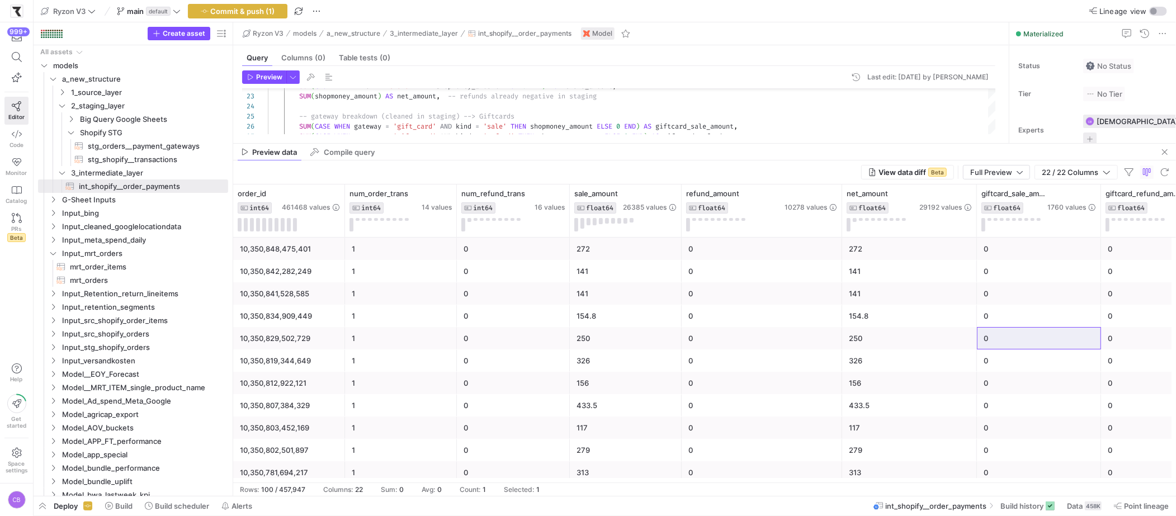
click at [837, 302] on div "0" at bounding box center [761, 293] width 160 height 22
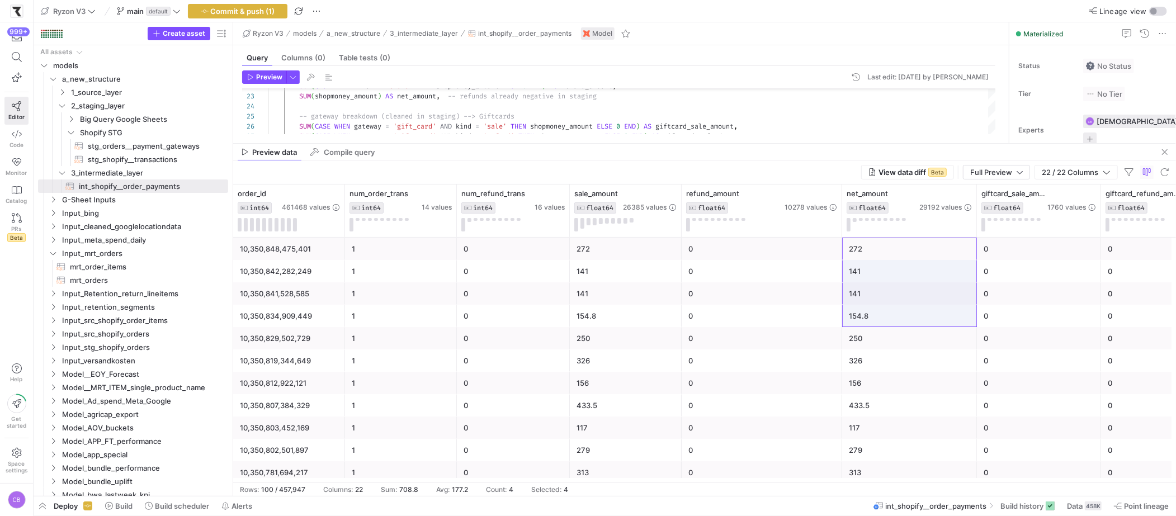
drag, startPoint x: 866, startPoint y: 247, endPoint x: 874, endPoint y: 389, distance: 142.2
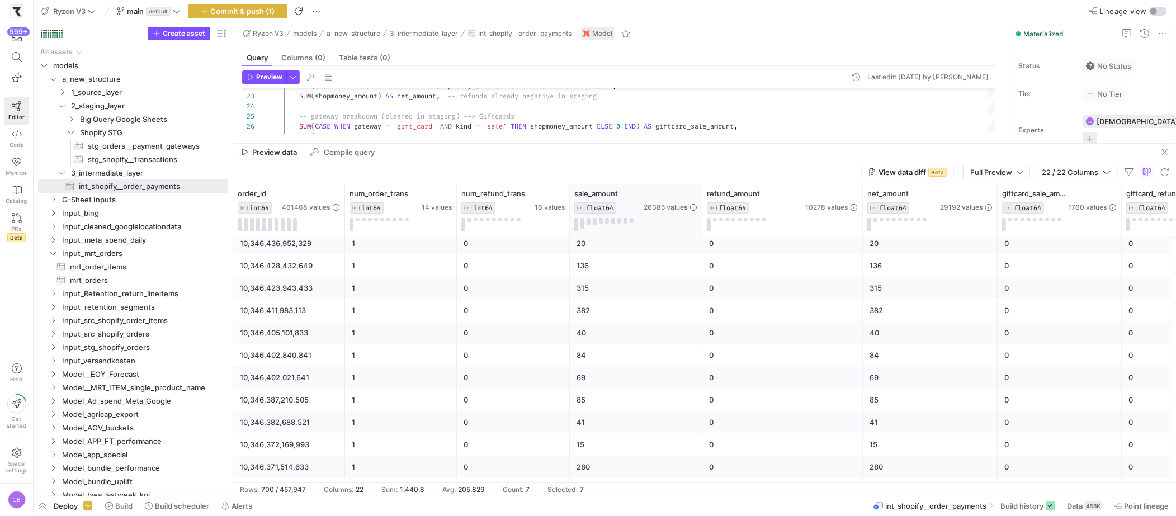
drag, startPoint x: 680, startPoint y: 223, endPoint x: 700, endPoint y: 231, distance: 22.3
click at [700, 231] on div at bounding box center [701, 210] width 4 height 53
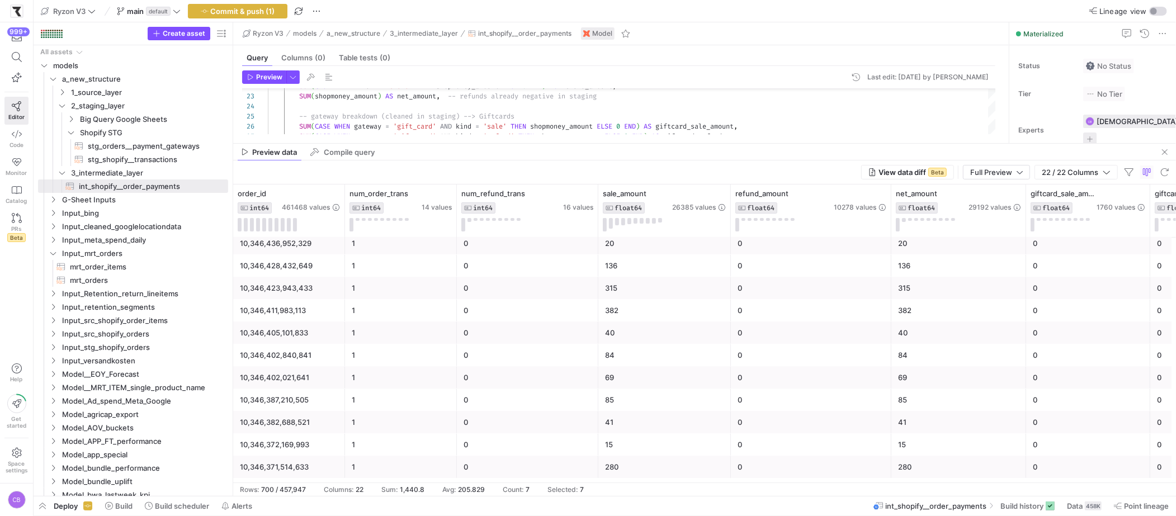
drag, startPoint x: 568, startPoint y: 229, endPoint x: 597, endPoint y: 238, distance: 29.9
click at [597, 238] on div "giftcard_refund_amount FLOAT64 546 values giftcard_sale_amount FLOAT64 1760 val…" at bounding box center [704, 333] width 943 height 298
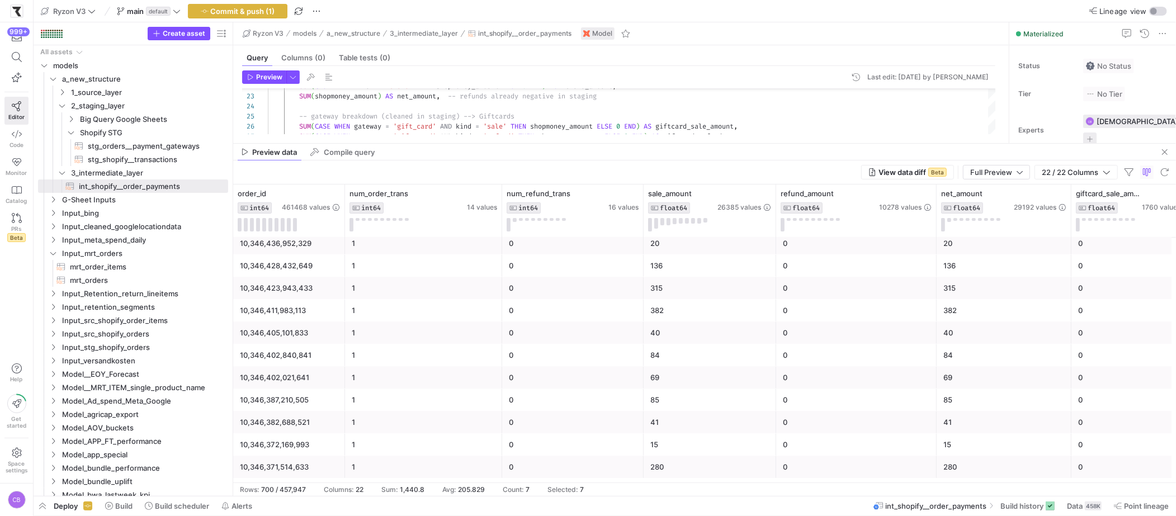
drag, startPoint x: 454, startPoint y: 223, endPoint x: 499, endPoint y: 245, distance: 50.5
click at [499, 245] on div "giftcard_refund_amount FLOAT64 546 values giftcard_sale_amount FLOAT64 1760 val…" at bounding box center [704, 333] width 943 height 298
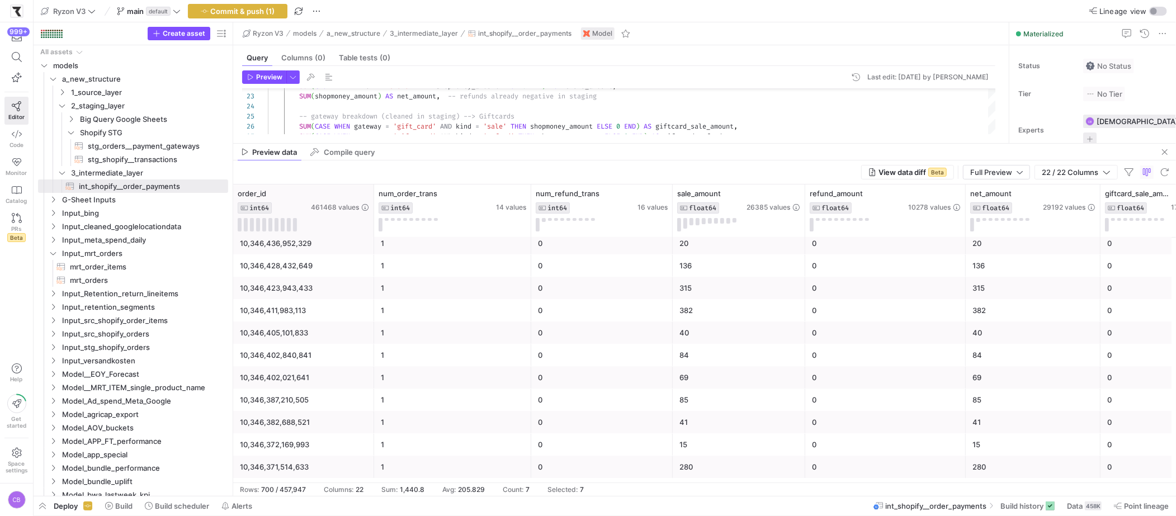
drag, startPoint x: 343, startPoint y: 227, endPoint x: 372, endPoint y: 233, distance: 29.7
click at [372, 233] on div at bounding box center [373, 210] width 4 height 53
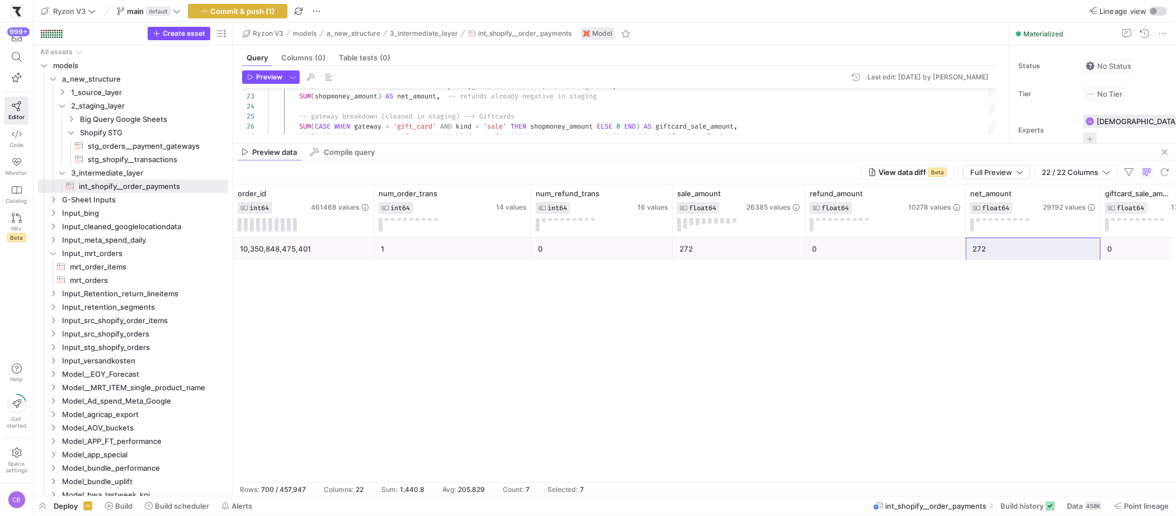
scroll to position [10592, 0]
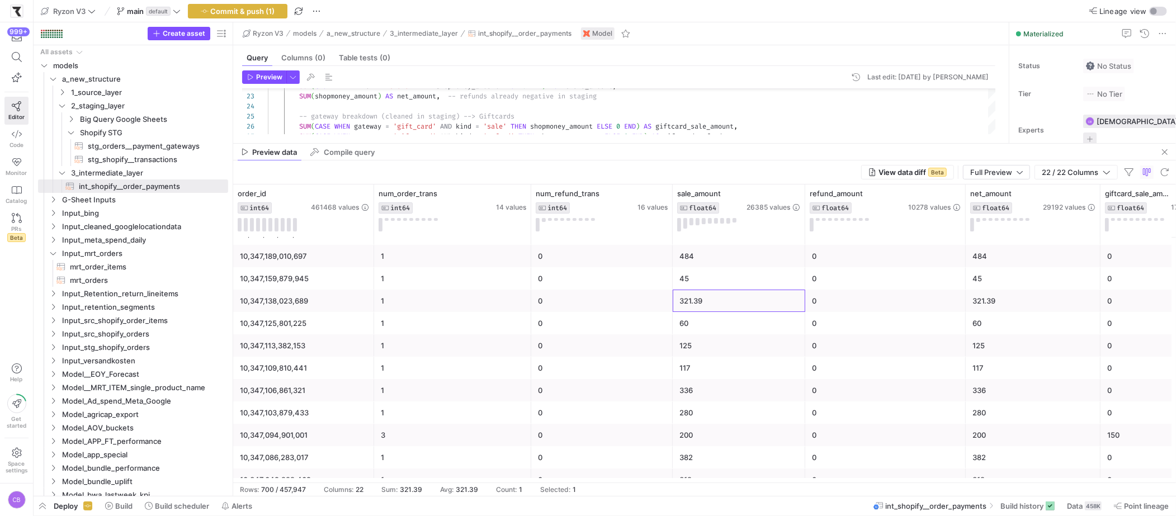
click at [733, 304] on div "321.39" at bounding box center [738, 301] width 119 height 22
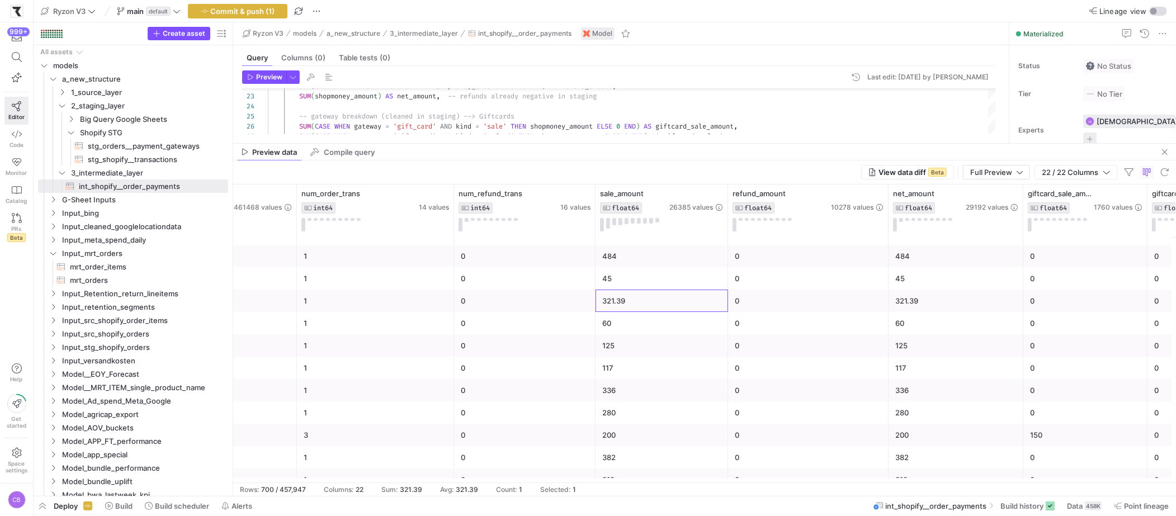
click at [755, 305] on div "0" at bounding box center [808, 301] width 147 height 22
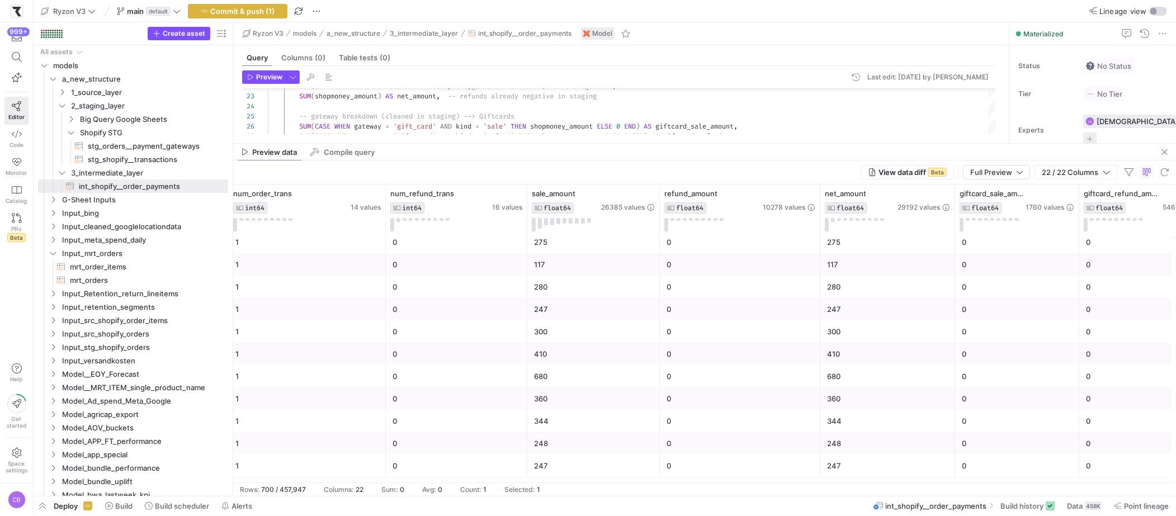
scroll to position [15435, 0]
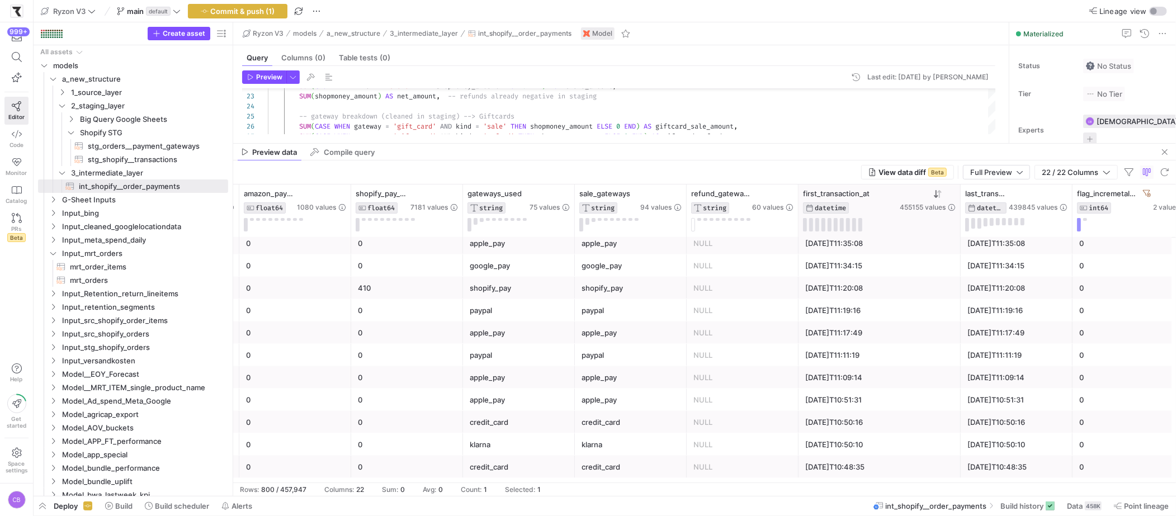
drag, startPoint x: 908, startPoint y: 201, endPoint x: 958, endPoint y: 207, distance: 50.6
click at [958, 207] on div at bounding box center [960, 210] width 4 height 53
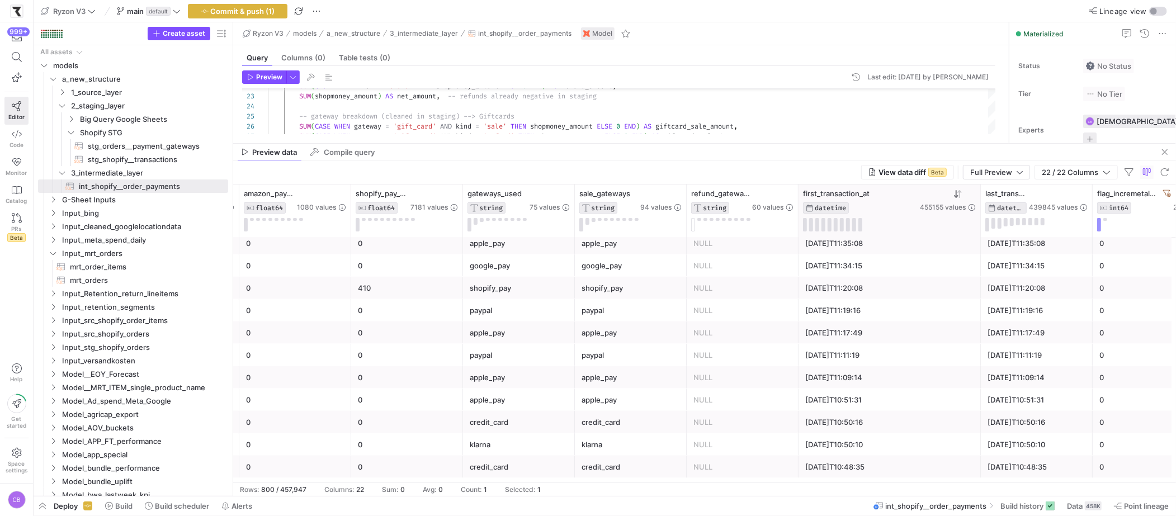
drag, startPoint x: 958, startPoint y: 208, endPoint x: 996, endPoint y: 209, distance: 37.5
click at [982, 209] on div at bounding box center [980, 210] width 4 height 53
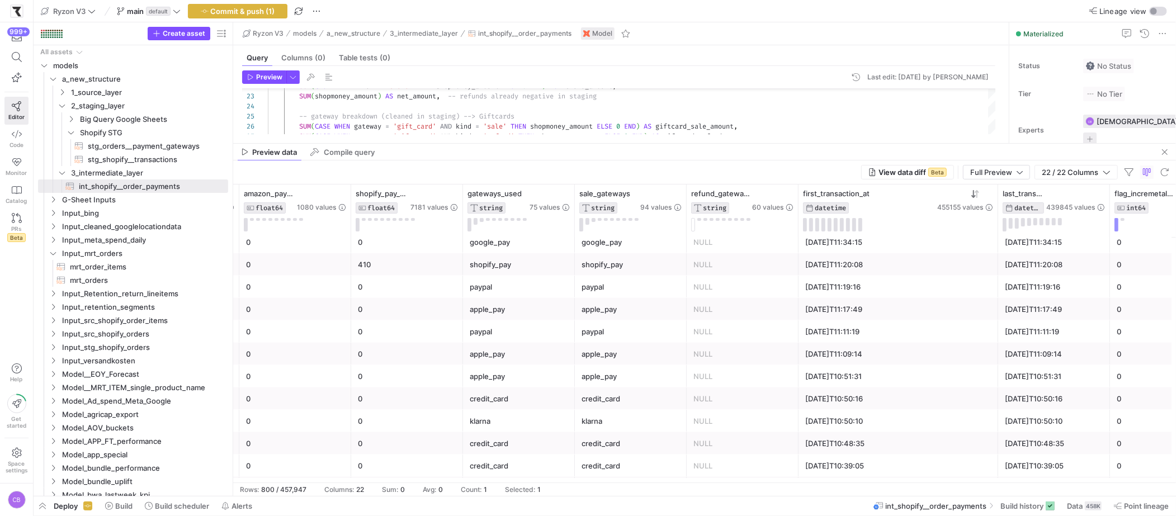
click at [878, 322] on div "2025-08-27T11:11:19" at bounding box center [898, 332] width 186 height 22
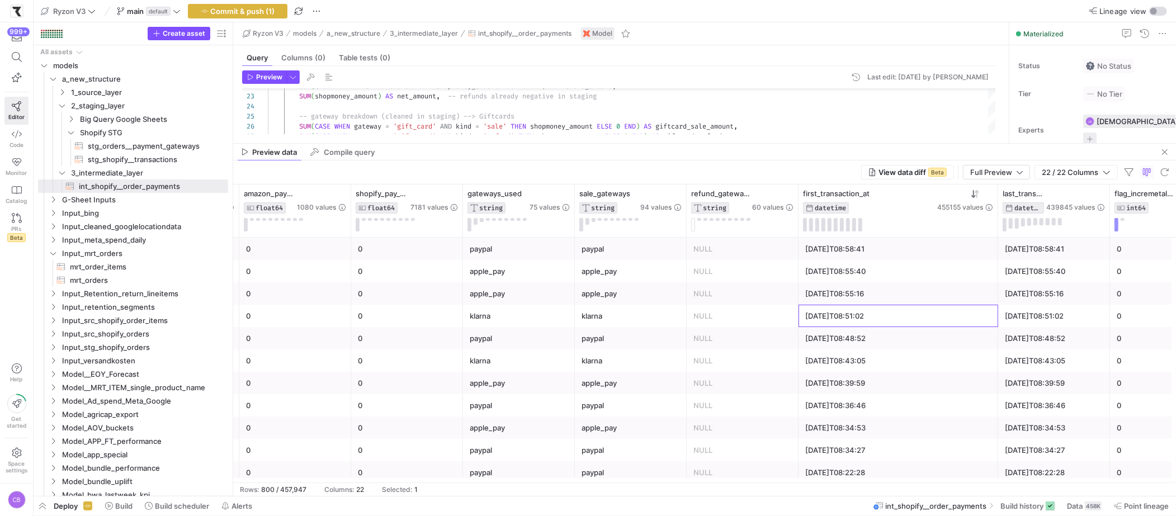
click at [877, 323] on div "2025-08-29T08:51:02" at bounding box center [898, 316] width 186 height 22
click at [979, 193] on icon at bounding box center [975, 194] width 9 height 9
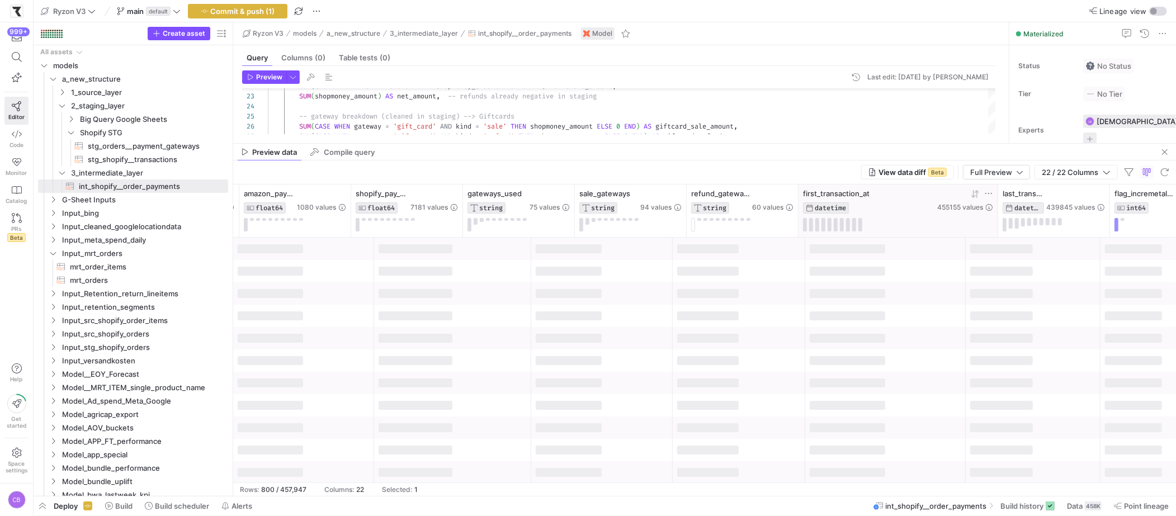
click at [975, 195] on icon at bounding box center [975, 194] width 9 height 9
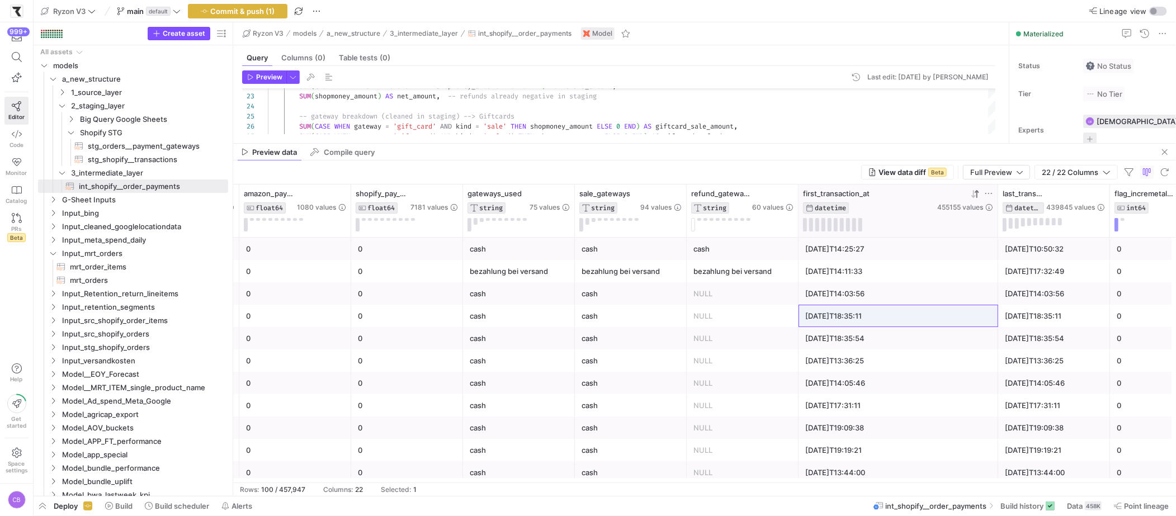
click at [974, 197] on icon at bounding box center [975, 194] width 9 height 9
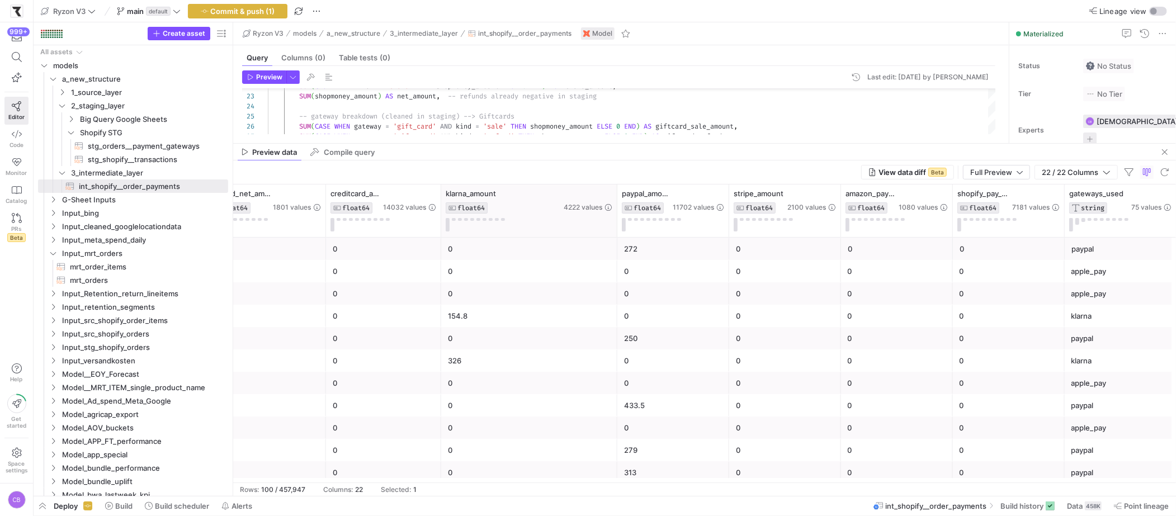
drag, startPoint x: 550, startPoint y: 213, endPoint x: 614, endPoint y: 229, distance: 66.2
click at [614, 229] on div at bounding box center [616, 210] width 4 height 53
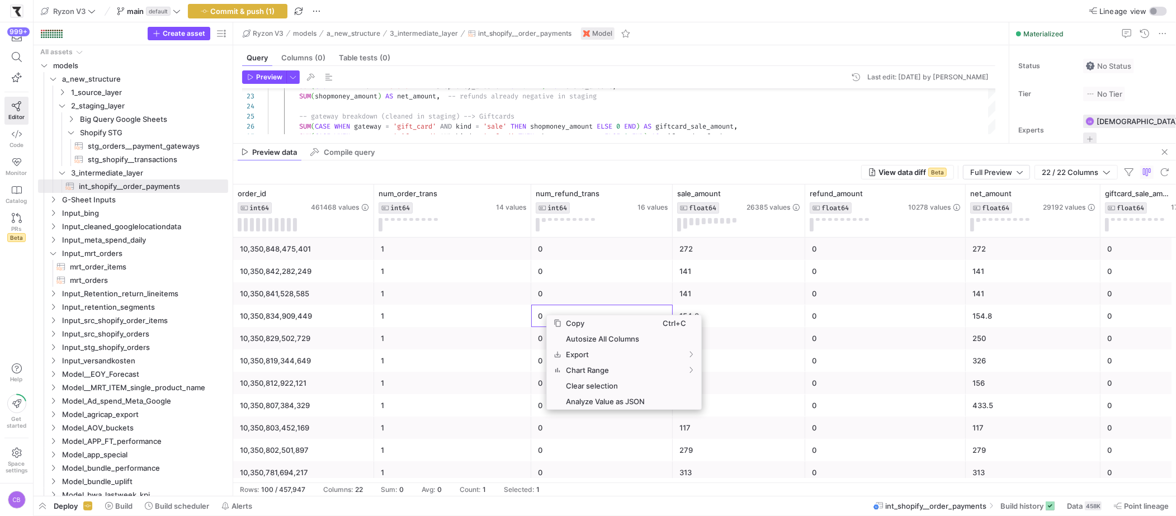
click at [542, 316] on div "0" at bounding box center [602, 316] width 128 height 22
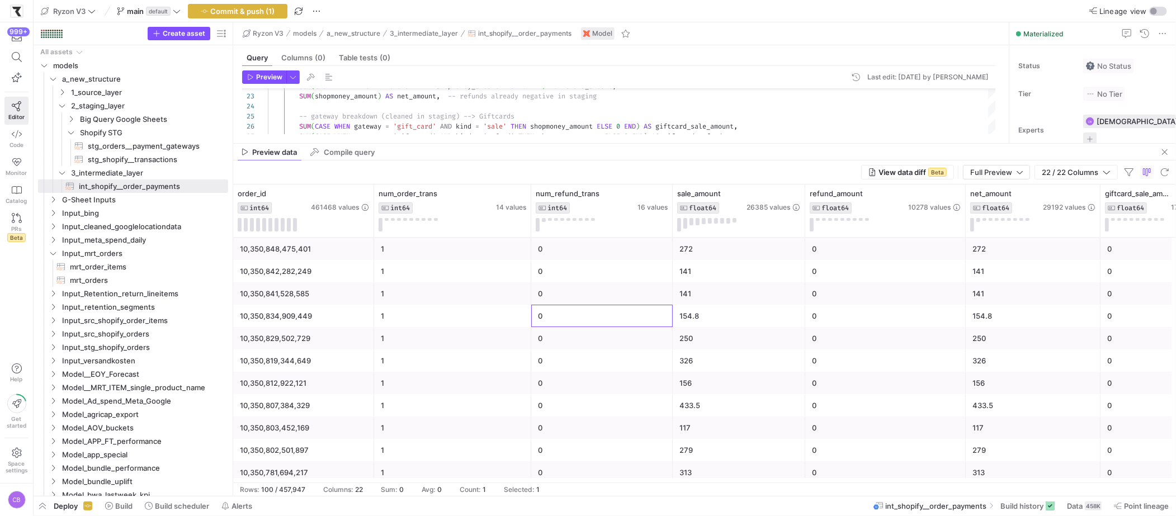
click at [542, 316] on div "0" at bounding box center [602, 316] width 128 height 22
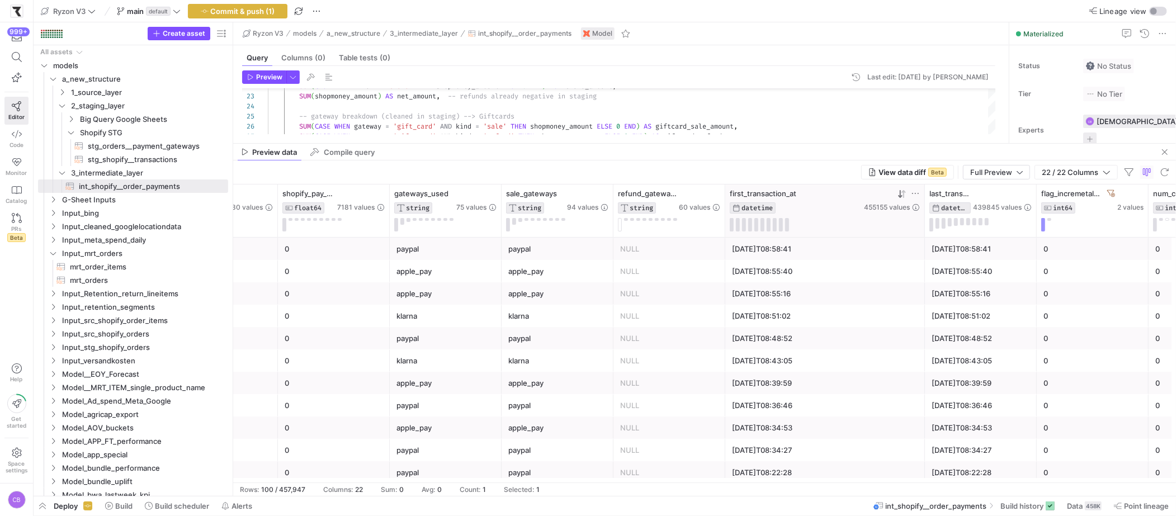
click at [916, 192] on icon at bounding box center [915, 193] width 9 height 9
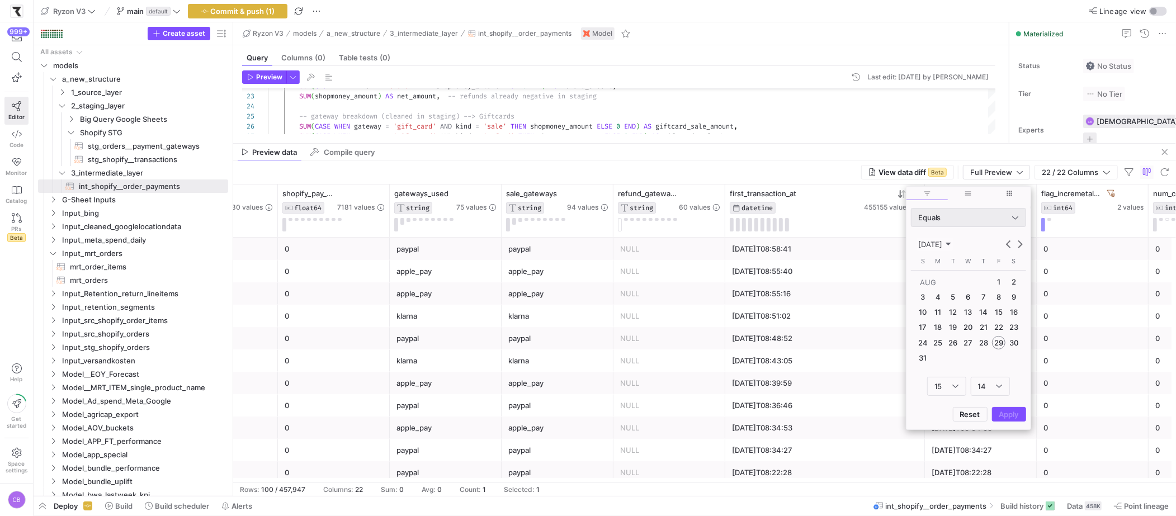
click at [1003, 221] on div "Equals" at bounding box center [965, 217] width 94 height 9
click at [938, 310] on span "Greater Than" at bounding box center [968, 310] width 105 height 9
click at [1008, 240] on span "Previous month" at bounding box center [1008, 244] width 11 height 11
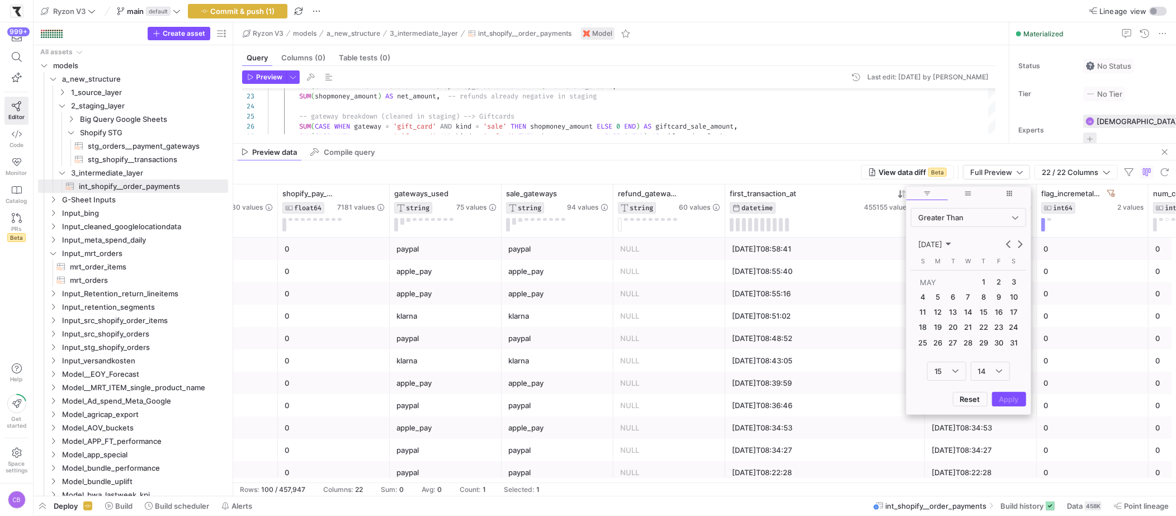
click at [984, 280] on span "1" at bounding box center [983, 281] width 13 height 13
click at [1005, 399] on span "Apply" at bounding box center [1009, 399] width 20 height 9
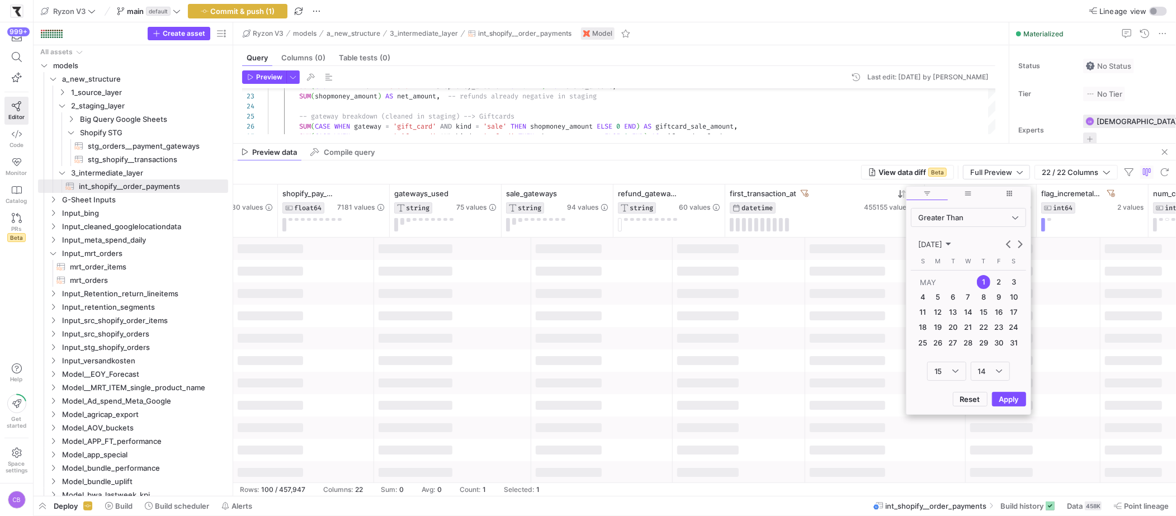
click at [671, 169] on div "View data diff Beta Full Preview 22 / 22 Columns" at bounding box center [704, 172] width 943 height 24
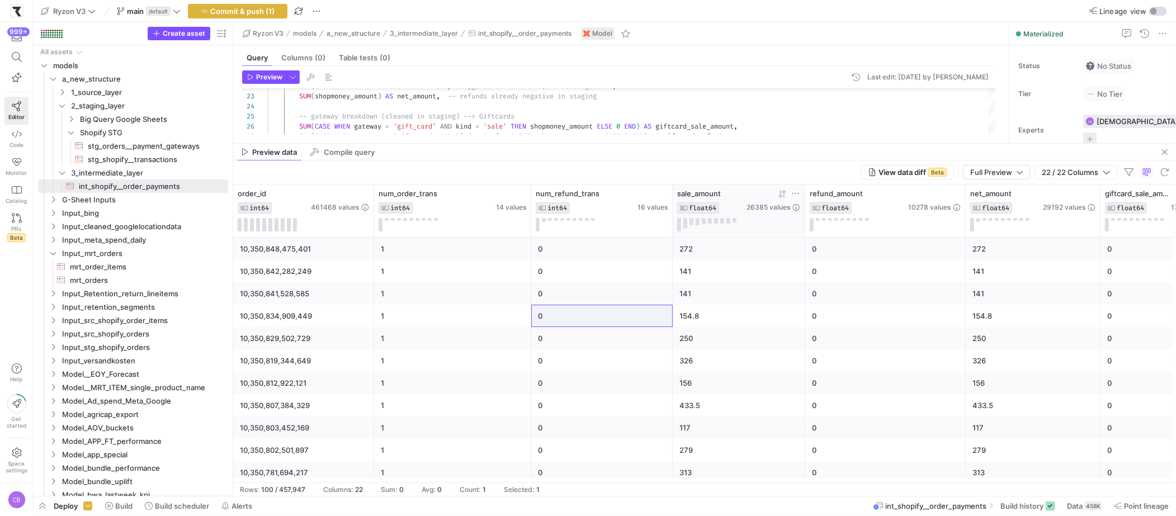
click at [780, 196] on icon at bounding box center [782, 194] width 9 height 9
click at [831, 195] on span "refund_amount" at bounding box center [836, 193] width 53 height 9
click at [938, 196] on icon at bounding box center [942, 194] width 9 height 9
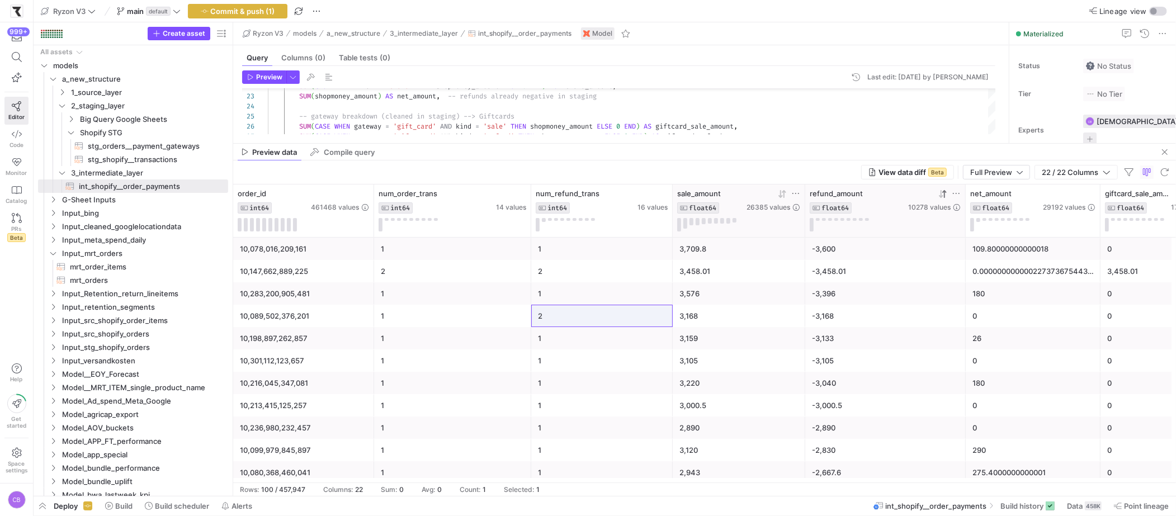
click at [849, 299] on div "-3,396" at bounding box center [885, 294] width 147 height 22
click at [840, 258] on div "-3,600" at bounding box center [885, 249] width 147 height 22
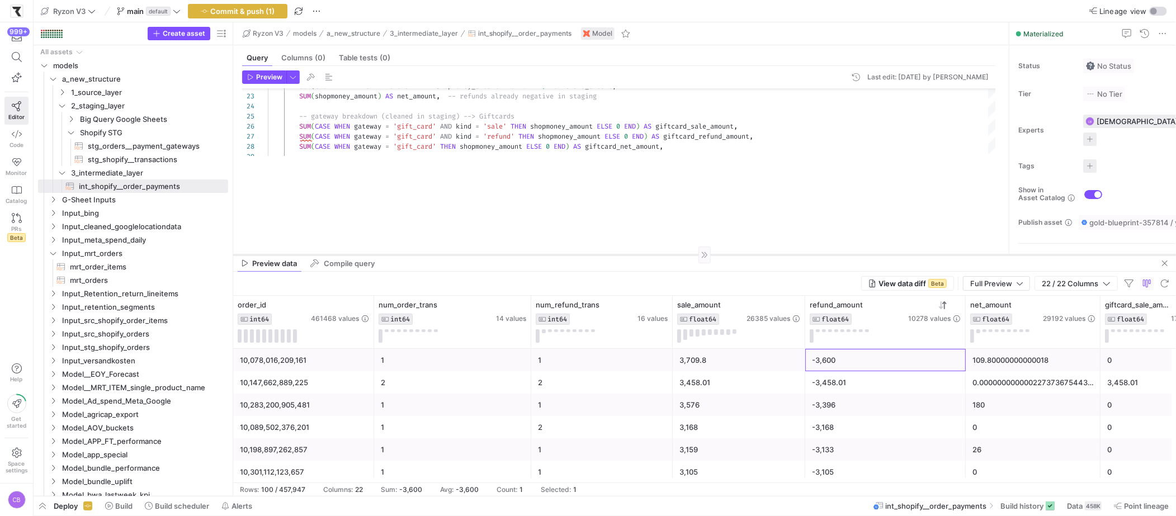
drag, startPoint x: 764, startPoint y: 143, endPoint x: 795, endPoint y: 254, distance: 115.6
click at [795, 254] on div at bounding box center [704, 254] width 943 height 1
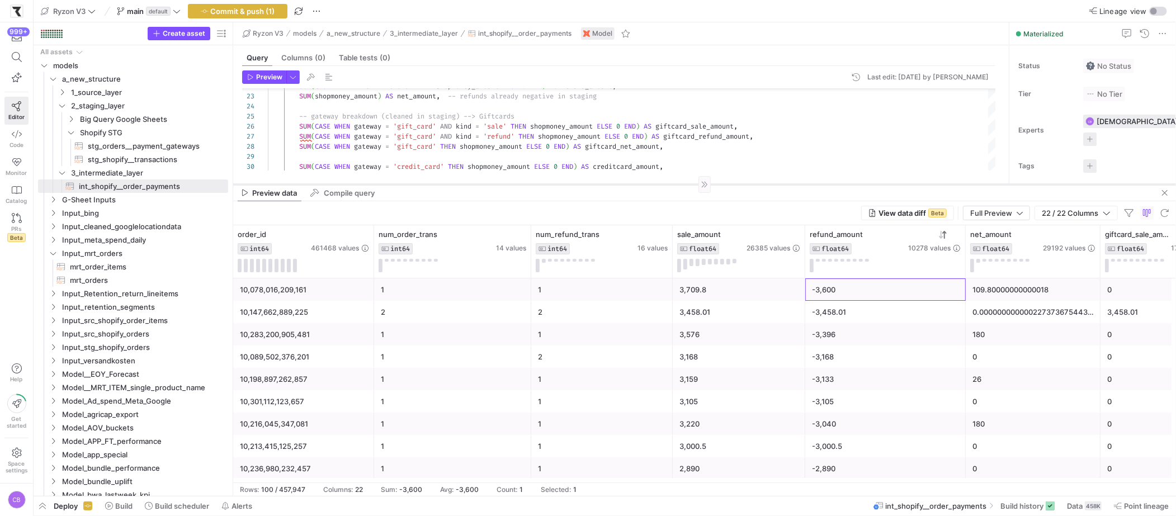
drag, startPoint x: 621, startPoint y: 255, endPoint x: 613, endPoint y: 183, distance: 72.5
click at [613, 184] on div at bounding box center [704, 184] width 943 height 1
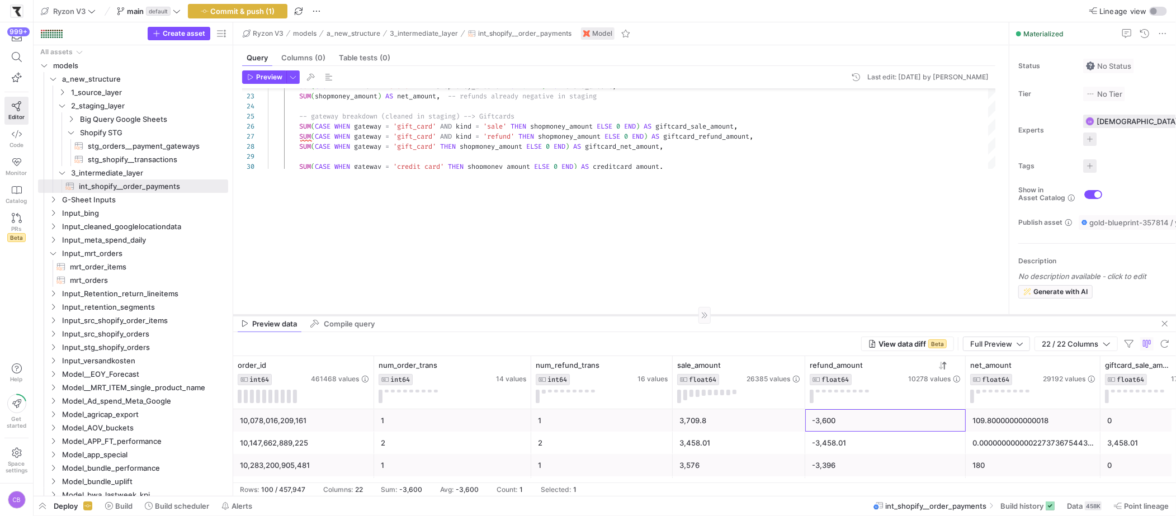
drag, startPoint x: 756, startPoint y: 182, endPoint x: 772, endPoint y: 314, distance: 133.5
click at [772, 315] on div at bounding box center [704, 315] width 943 height 1
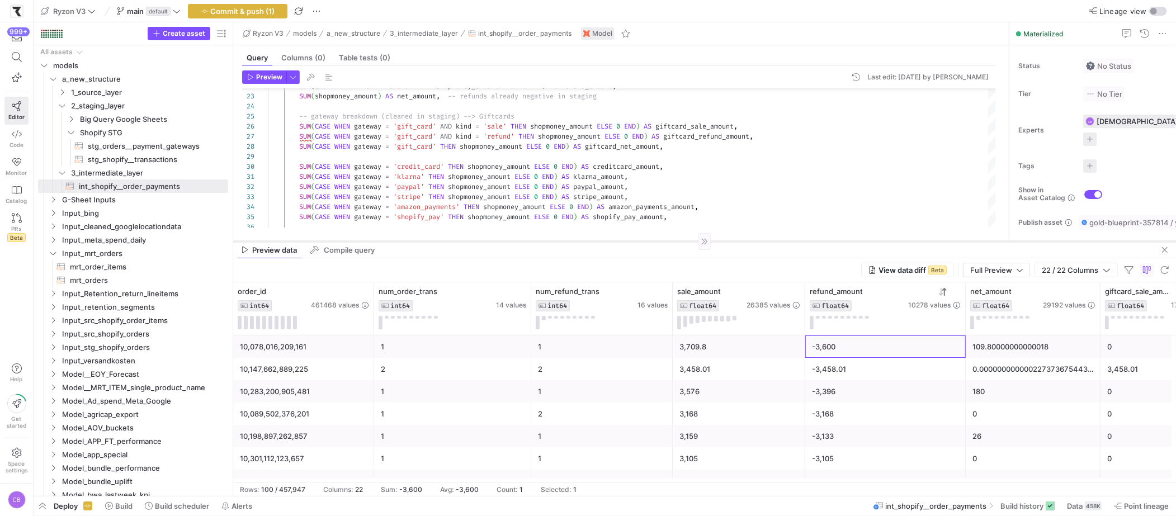
drag, startPoint x: 724, startPoint y: 315, endPoint x: 724, endPoint y: 241, distance: 73.8
click at [724, 241] on div at bounding box center [704, 241] width 943 height 1
click at [628, 363] on div "2" at bounding box center [602, 369] width 128 height 22
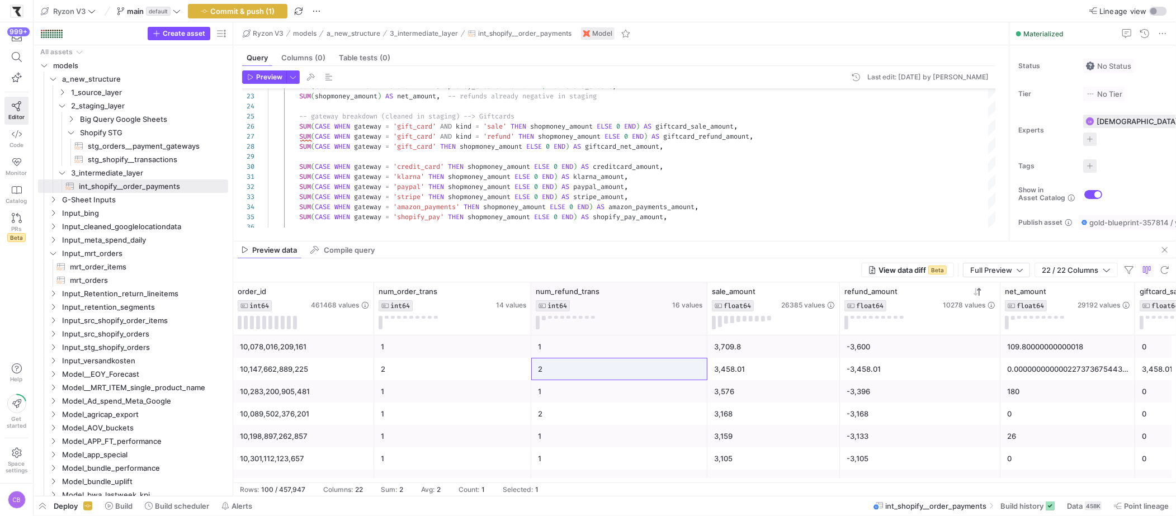
drag, startPoint x: 671, startPoint y: 318, endPoint x: 706, endPoint y: 324, distance: 35.8
click at [706, 323] on div at bounding box center [706, 308] width 4 height 53
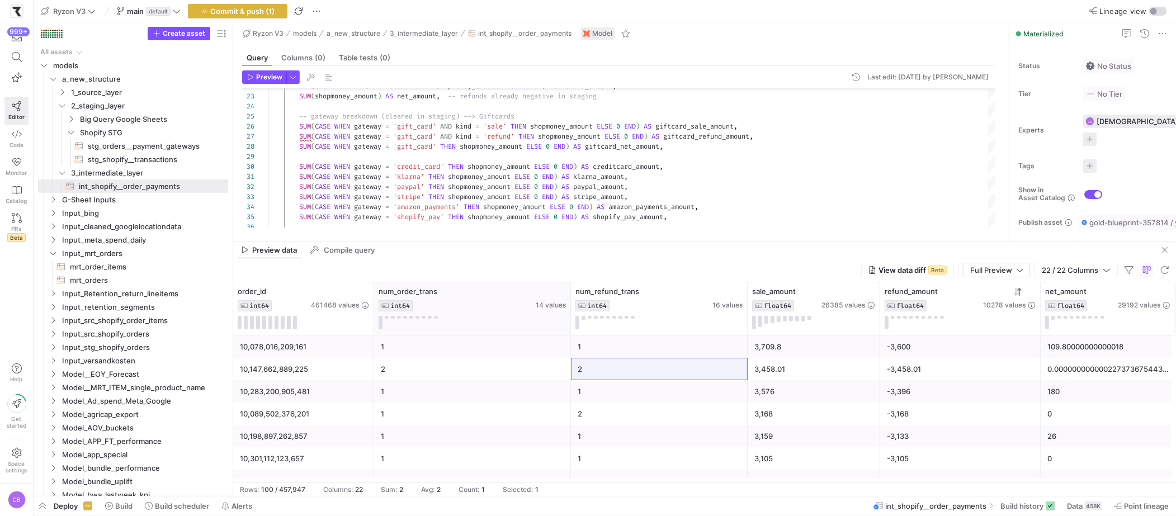
drag, startPoint x: 529, startPoint y: 324, endPoint x: 569, endPoint y: 332, distance: 40.5
click at [569, 332] on div at bounding box center [570, 308] width 4 height 53
click at [758, 372] on div "3,458.01" at bounding box center [813, 369] width 119 height 22
click at [816, 382] on div "3,576" at bounding box center [813, 392] width 119 height 22
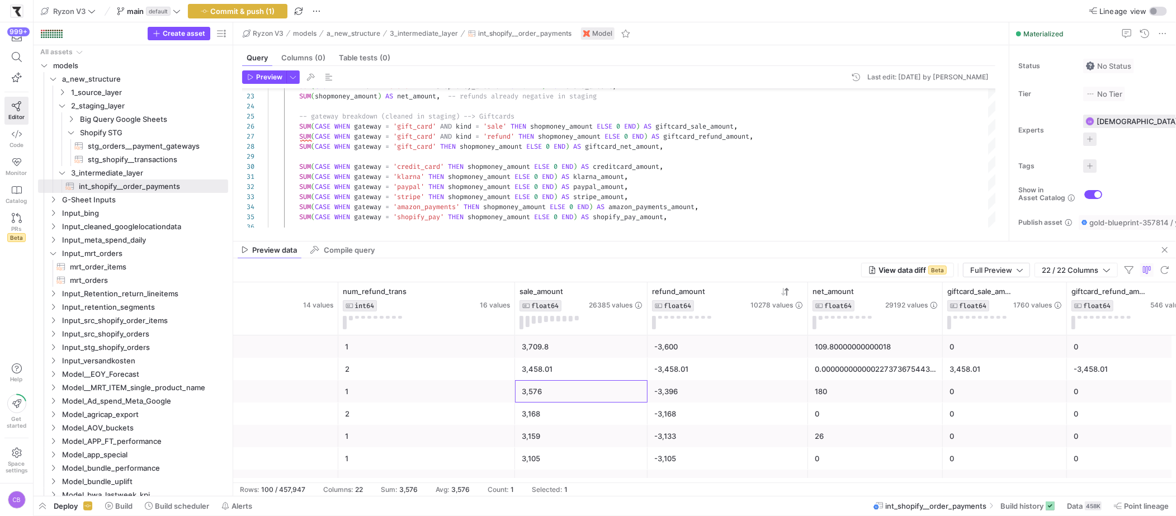
scroll to position [0, 369]
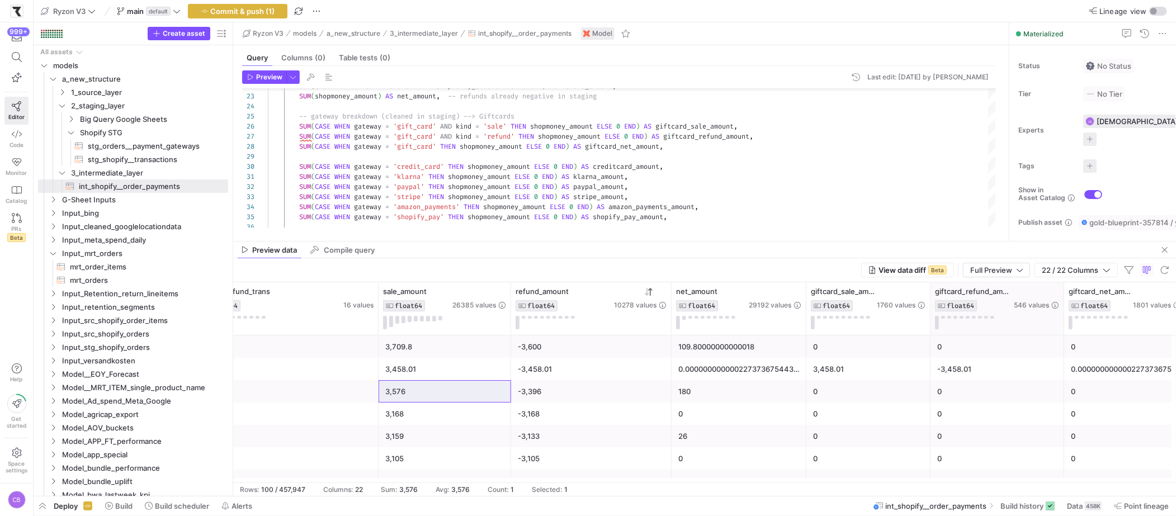
click at [931, 314] on div "giftcard_refund_amount FLOAT64 546 values" at bounding box center [997, 308] width 134 height 53
drag, startPoint x: 929, startPoint y: 313, endPoint x: 969, endPoint y: 321, distance: 41.6
click at [932, 321] on div at bounding box center [929, 308] width 4 height 53
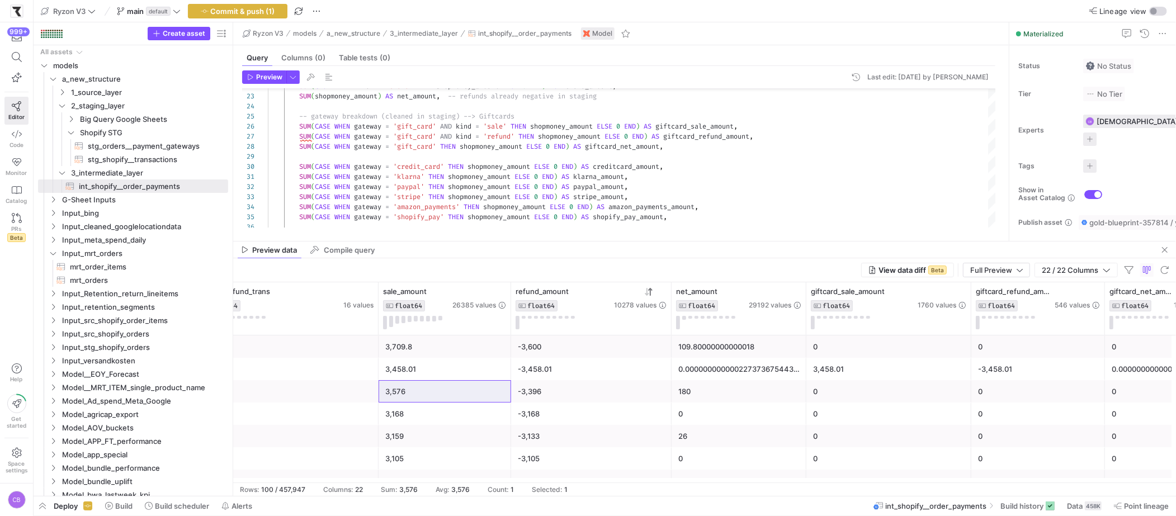
click at [926, 378] on div "3,458.01" at bounding box center [889, 369] width 152 height 22
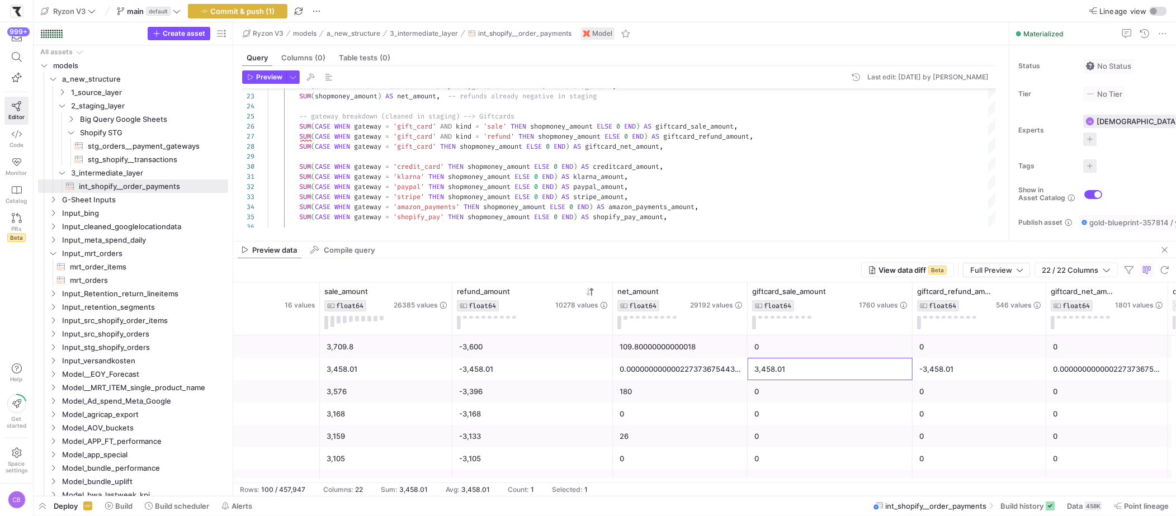
scroll to position [0, 489]
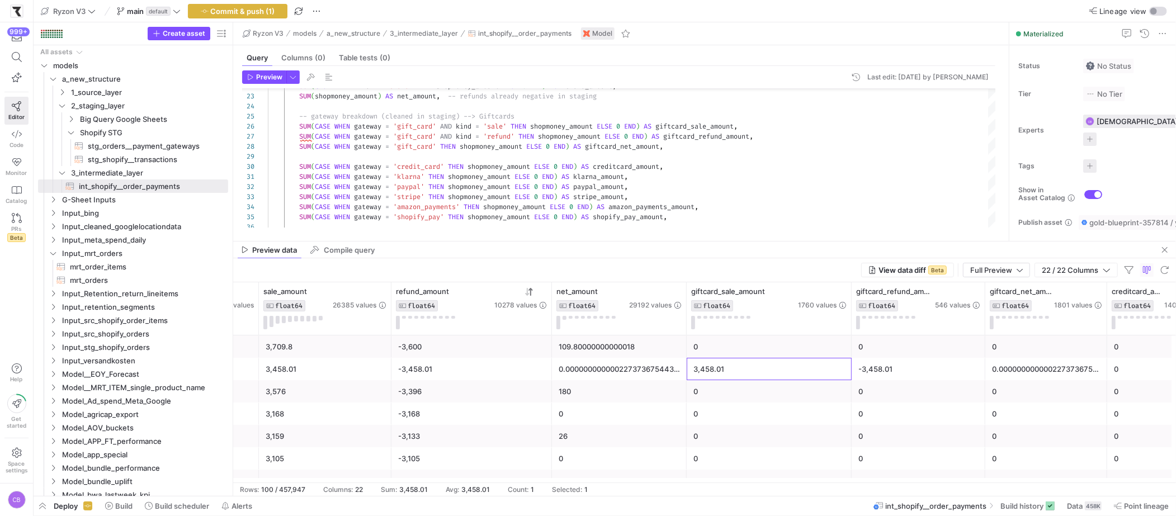
click at [925, 377] on div "-3,458.01" at bounding box center [918, 369] width 120 height 22
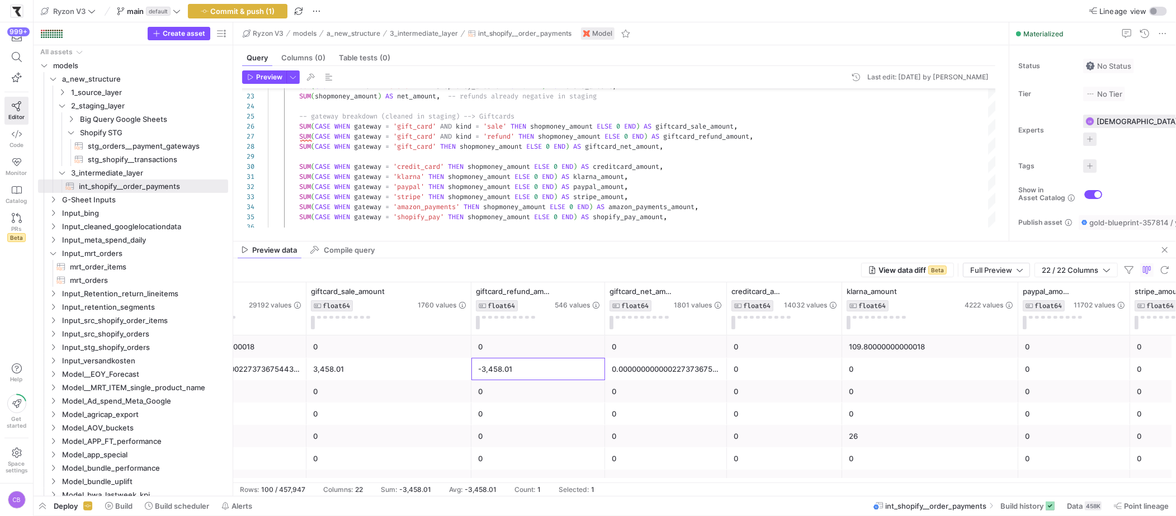
scroll to position [0, 952]
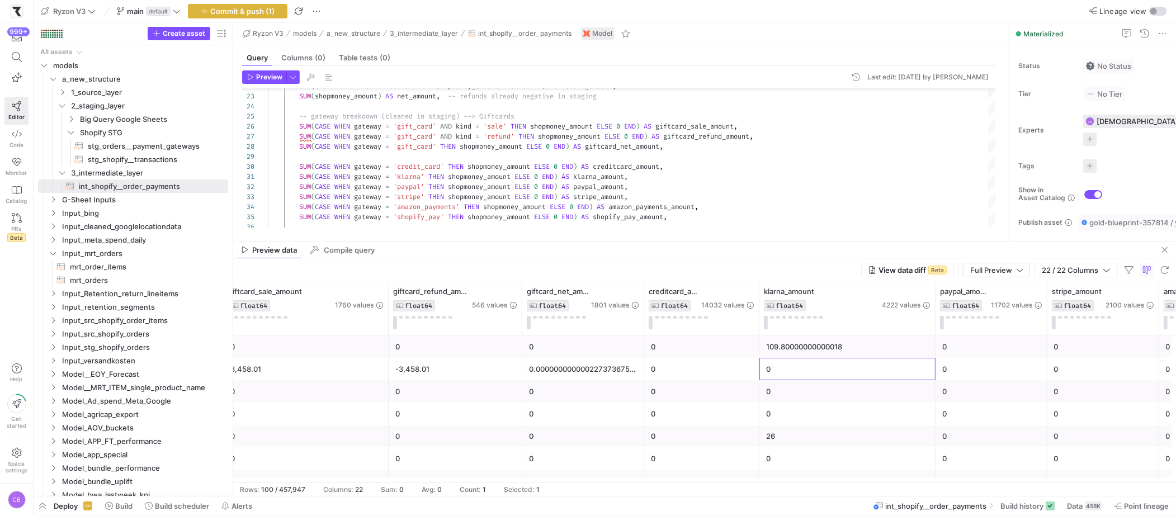
click at [904, 377] on div "0" at bounding box center [847, 369] width 163 height 22
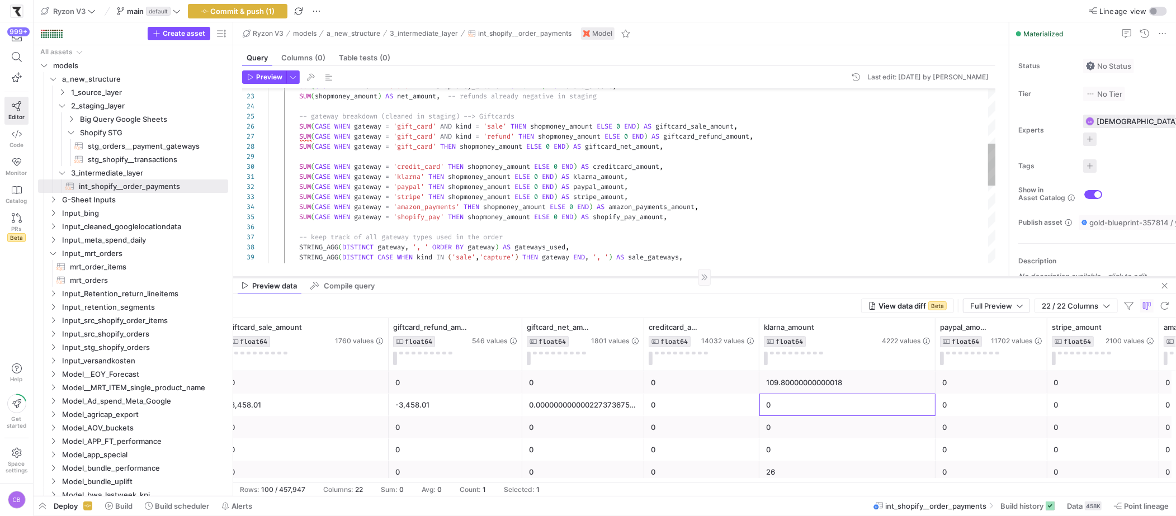
drag, startPoint x: 911, startPoint y: 241, endPoint x: 916, endPoint y: 277, distance: 36.2
click at [916, 277] on div at bounding box center [704, 277] width 943 height 1
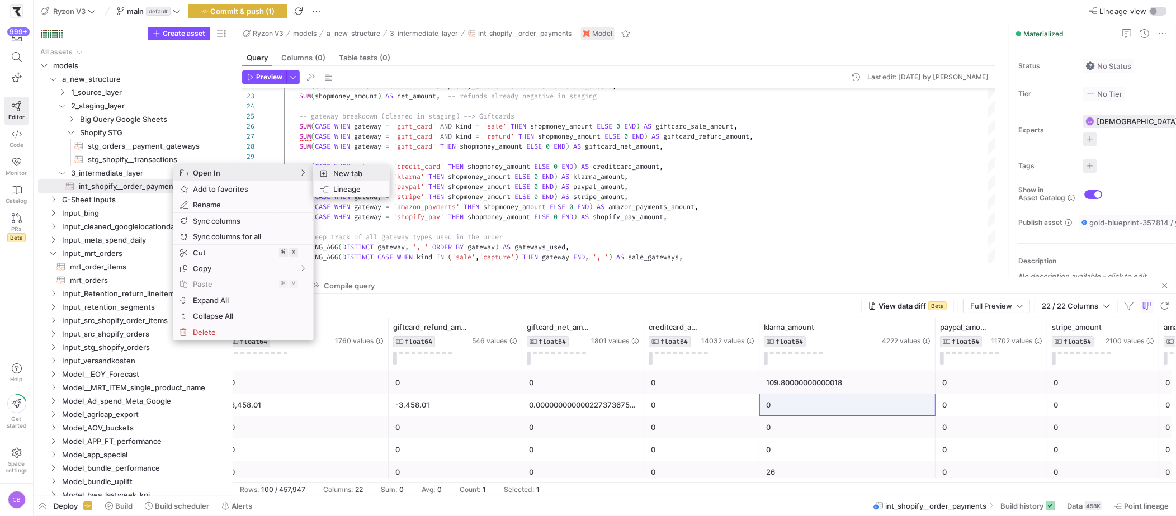
click at [375, 176] on span "New tab" at bounding box center [354, 173] width 51 height 16
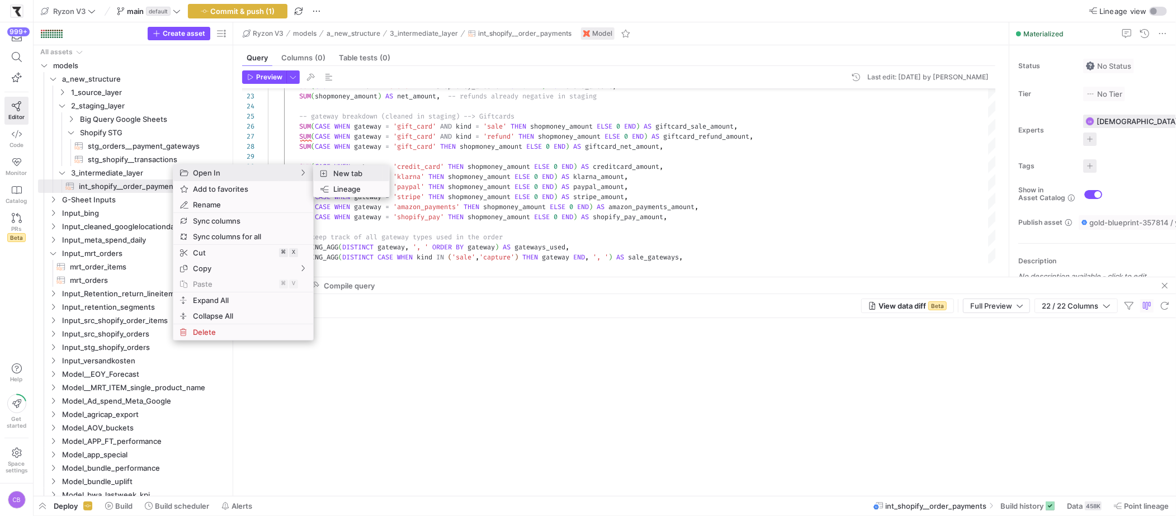
type textarea "-- Shopify Transactions Staging Model -- Purpose: Standardize and enrich raw tr…"
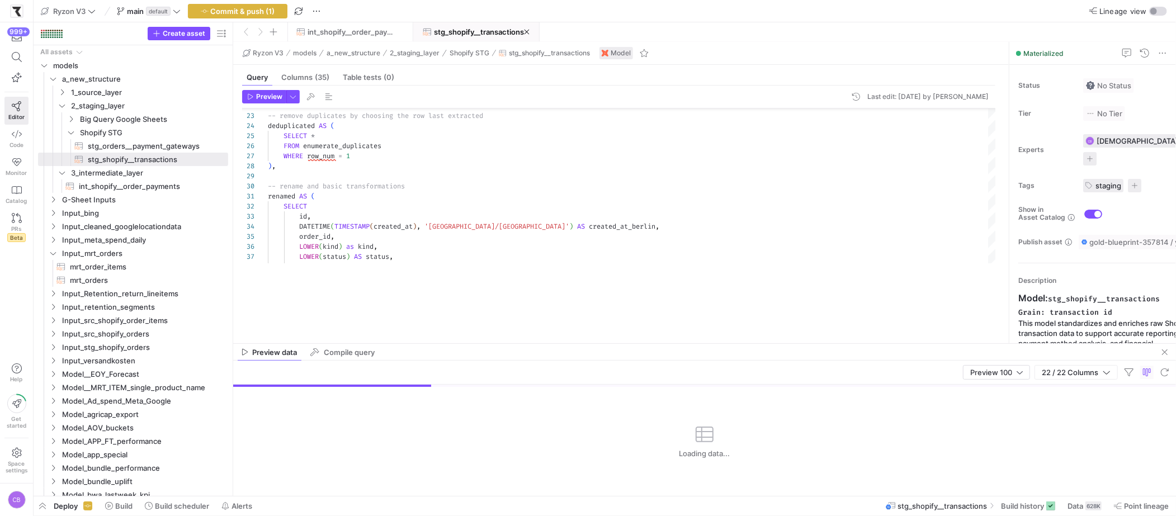
drag, startPoint x: 405, startPoint y: 277, endPoint x: 414, endPoint y: 344, distance: 67.2
click at [414, 344] on div at bounding box center [704, 343] width 943 height 1
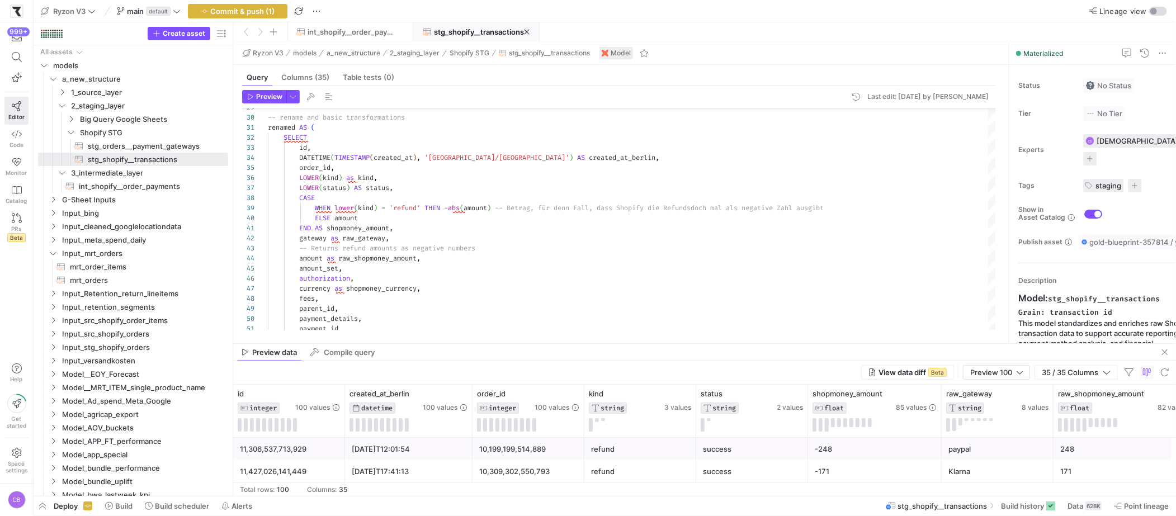
click at [475, 341] on mat-tab-group "Query Columns (35) Table tests (0) Preview Last edit: Thursday 28 August 2025 b…" at bounding box center [618, 204] width 771 height 278
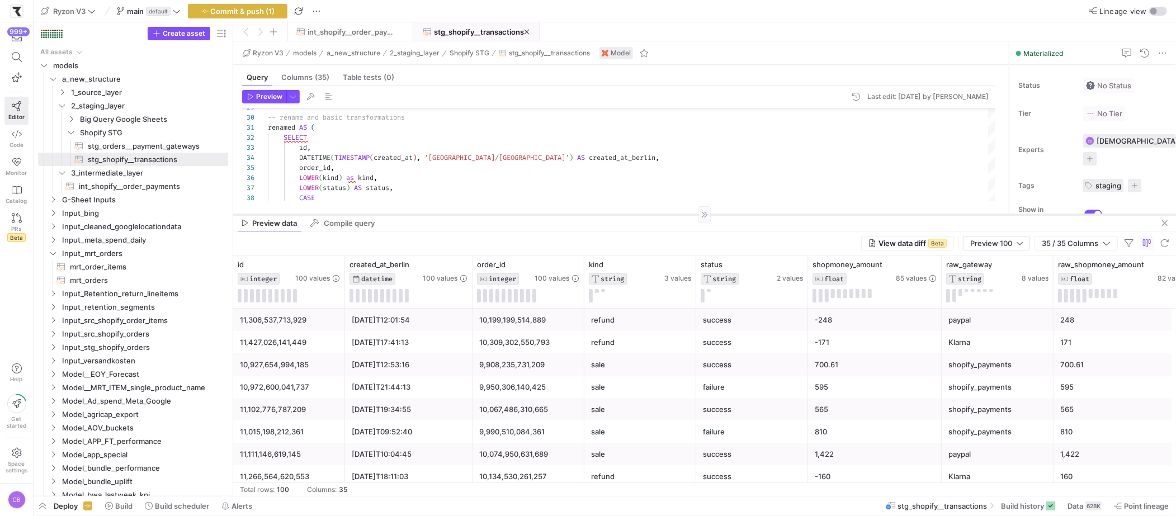
drag, startPoint x: 475, startPoint y: 343, endPoint x: 493, endPoint y: 214, distance: 130.4
click at [493, 214] on div at bounding box center [704, 214] width 943 height 1
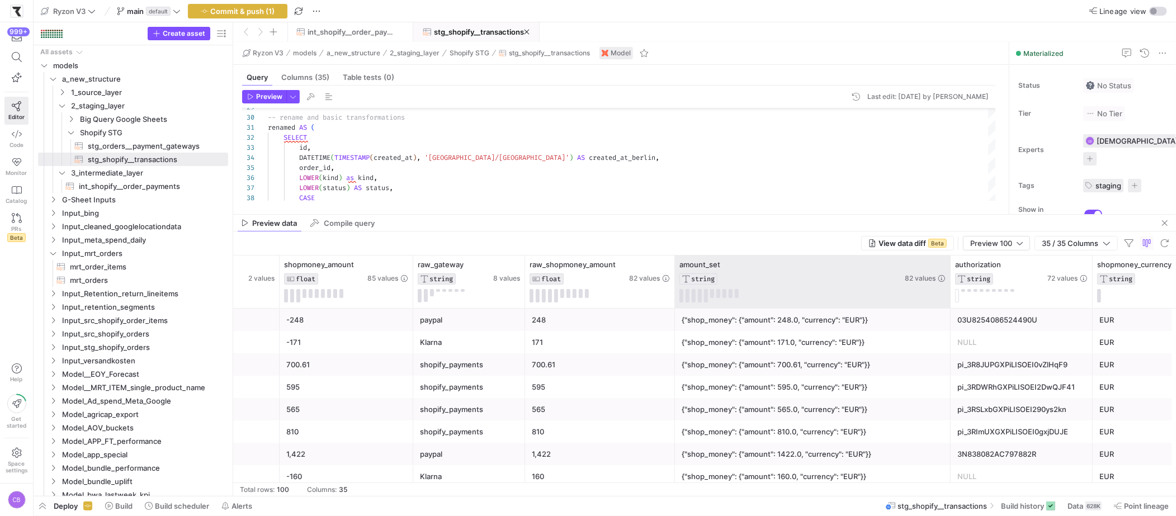
drag, startPoint x: 887, startPoint y: 295, endPoint x: 983, endPoint y: 311, distance: 98.1
click at [983, 311] on div "kind STRING 3 values status STRING 2 values shopmoney_amount FLOAT 85 values ra…" at bounding box center [704, 375] width 943 height 240
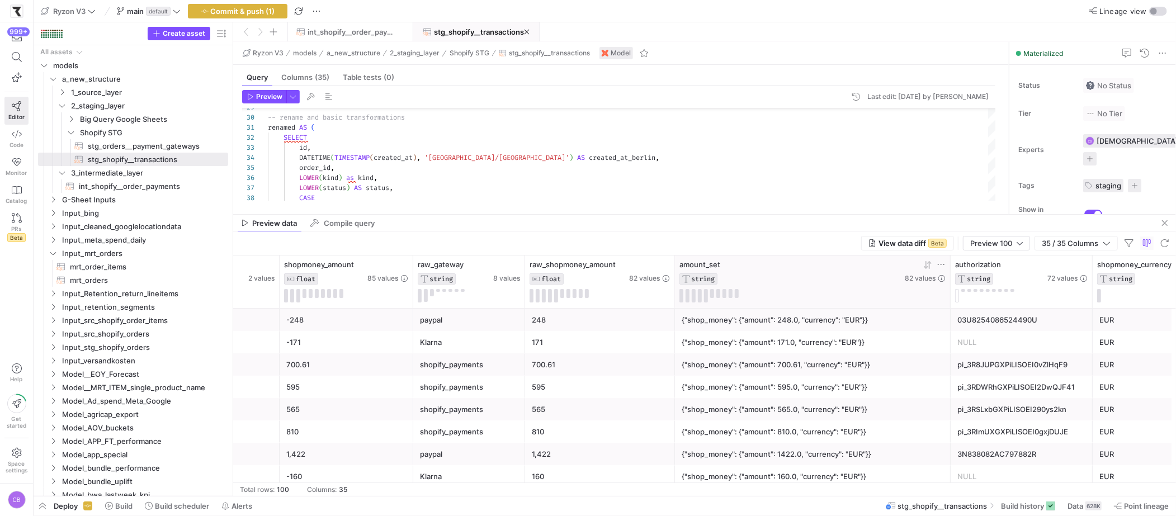
click at [938, 263] on icon at bounding box center [940, 264] width 9 height 9
click at [943, 306] on input "Filter Value" at bounding box center [992, 301] width 113 height 13
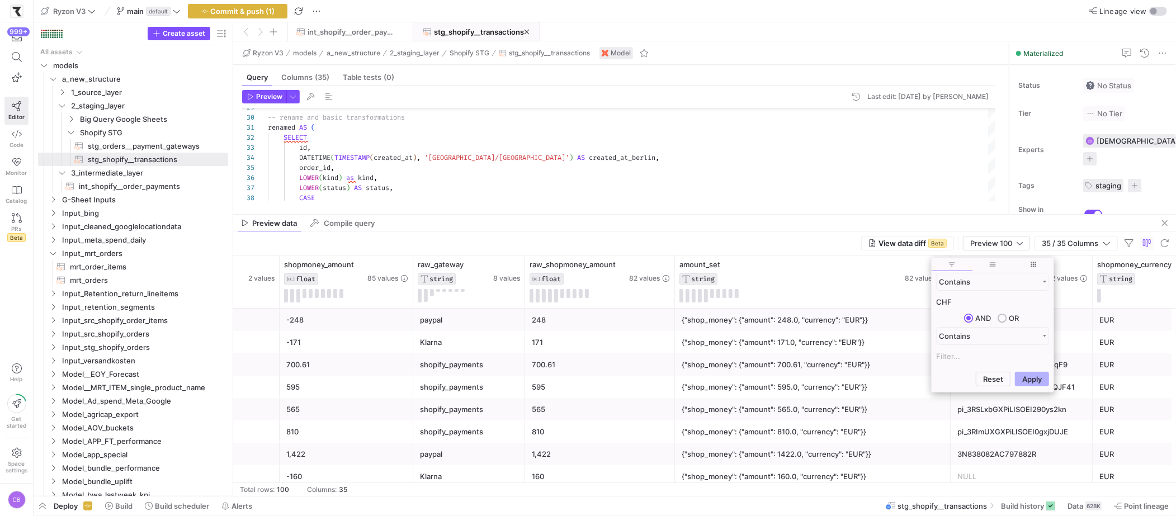
type input "CHF"
click at [1015, 372] on button "Apply" at bounding box center [1032, 379] width 34 height 15
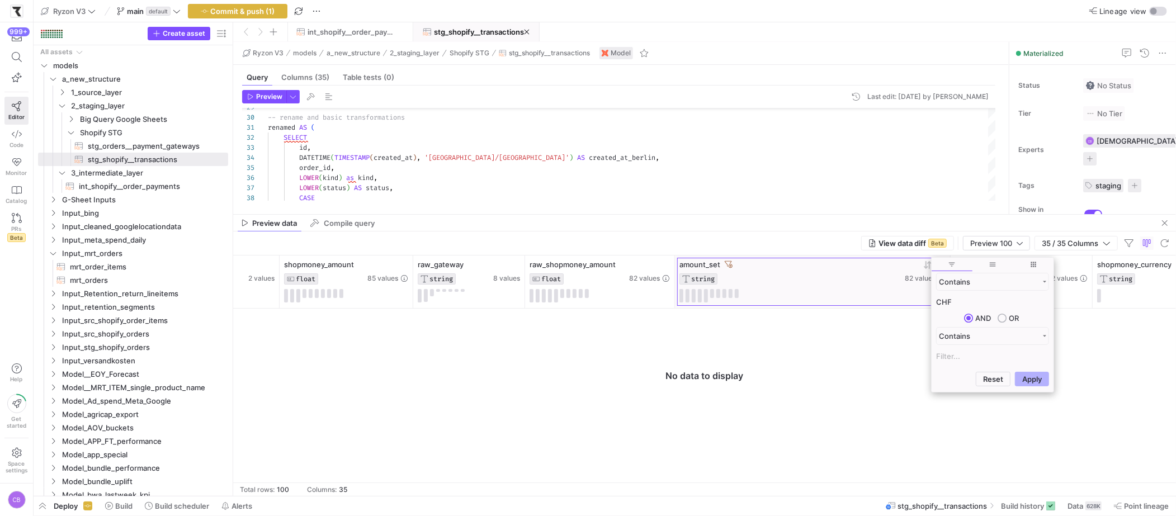
click at [730, 262] on div "amount_set" at bounding box center [790, 264] width 223 height 9
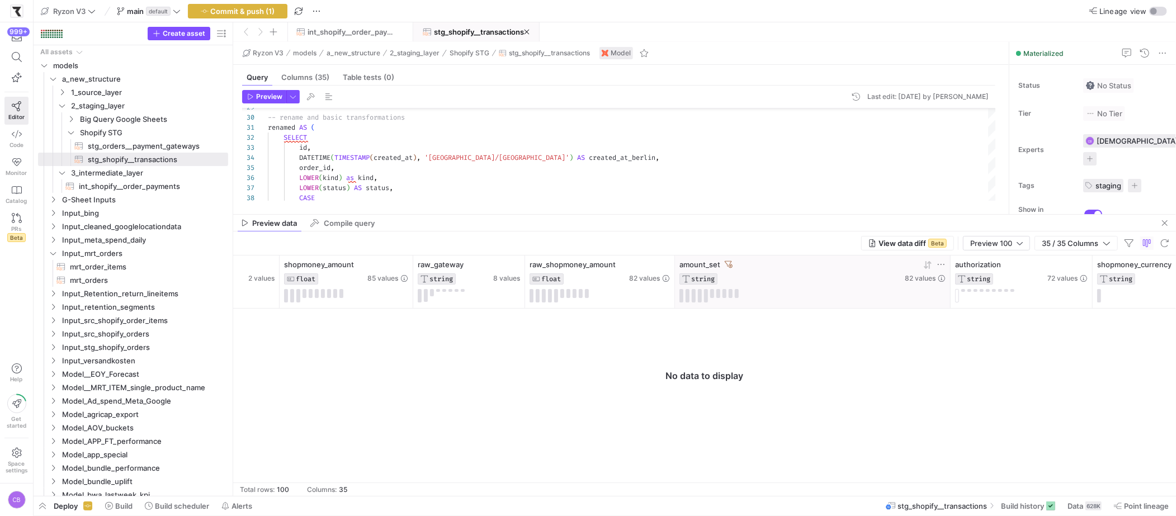
click at [728, 263] on icon at bounding box center [729, 265] width 8 height 8
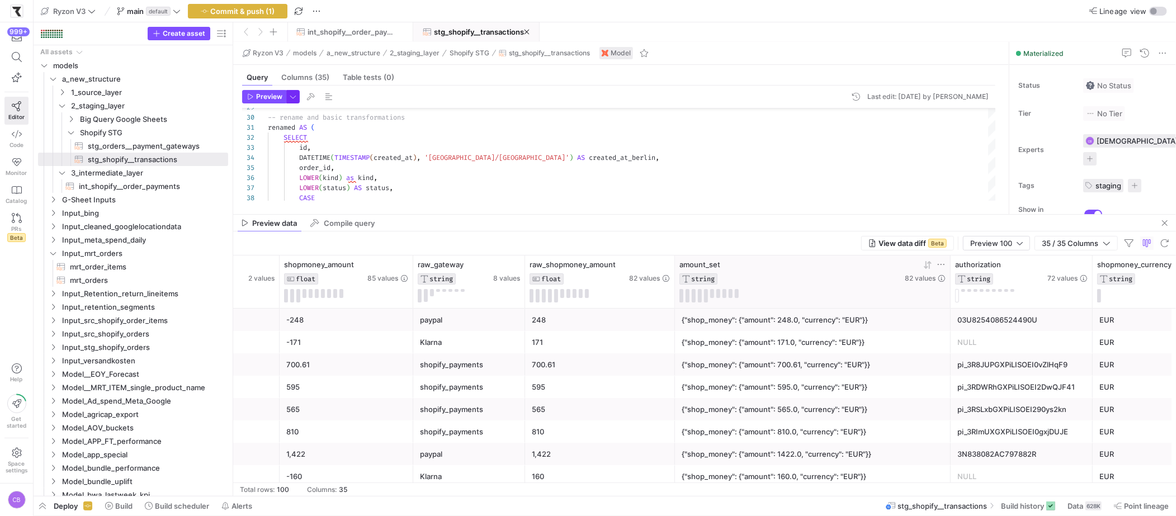
click at [295, 96] on span "button" at bounding box center [293, 97] width 12 height 12
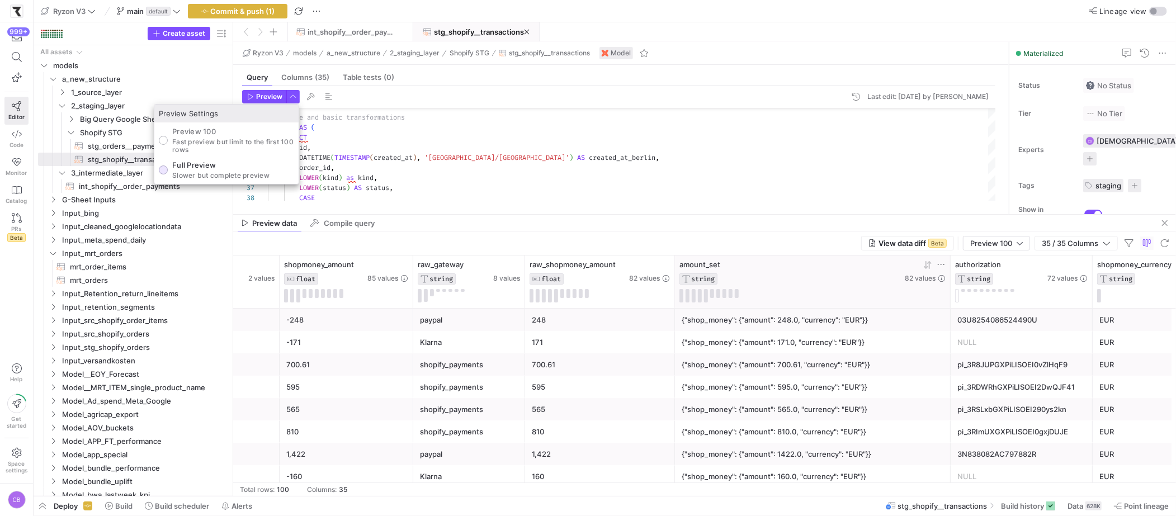
click at [261, 172] on p "Slower but complete preview" at bounding box center [220, 176] width 97 height 8
click at [168, 172] on input "Full Preview Slower but complete preview" at bounding box center [163, 169] width 9 height 9
click at [281, 96] on div at bounding box center [588, 258] width 1176 height 516
click at [281, 96] on span "Preview" at bounding box center [269, 97] width 26 height 8
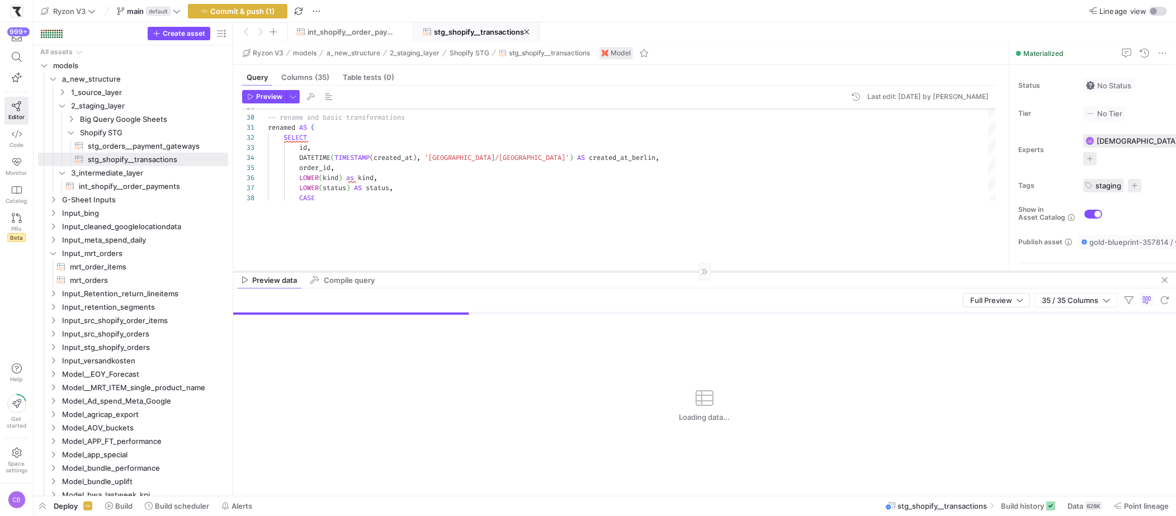
drag, startPoint x: 887, startPoint y: 214, endPoint x: 900, endPoint y: 271, distance: 58.3
click at [900, 271] on div at bounding box center [704, 271] width 943 height 1
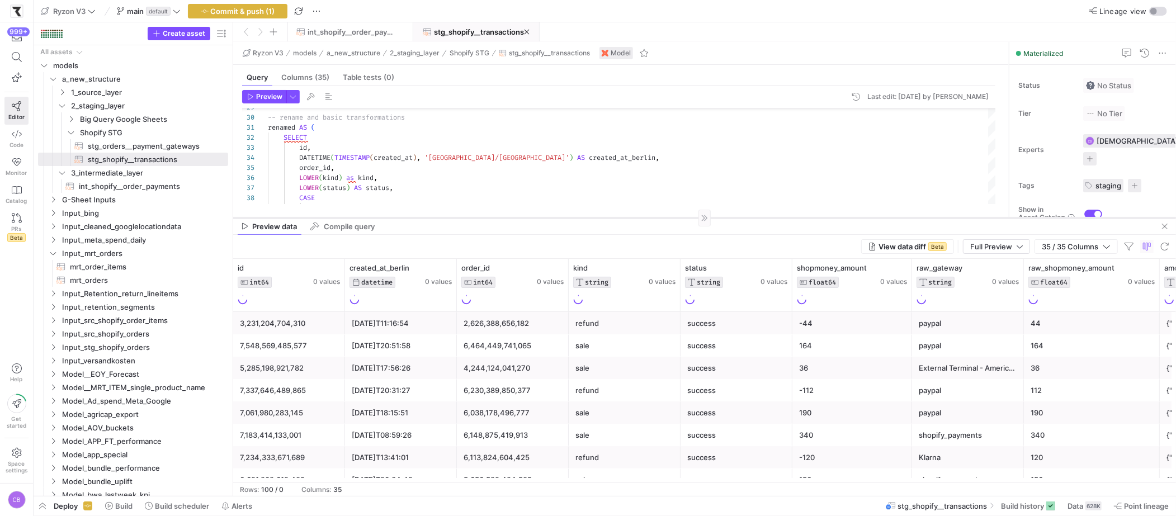
drag, startPoint x: 833, startPoint y: 271, endPoint x: 832, endPoint y: 217, distance: 53.7
click at [832, 217] on div at bounding box center [704, 217] width 943 height 1
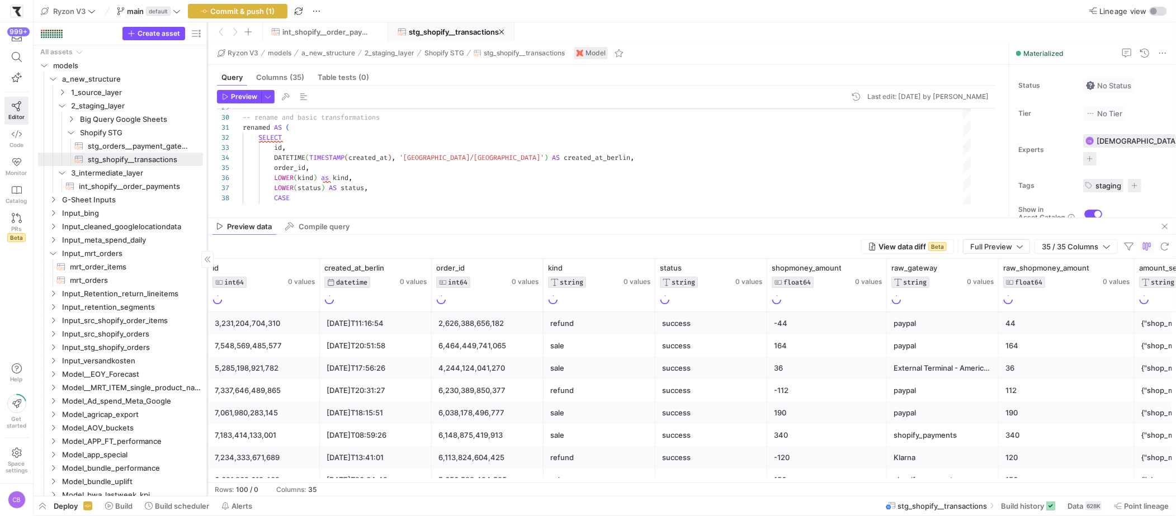
drag, startPoint x: 232, startPoint y: 183, endPoint x: 207, endPoint y: 184, distance: 25.2
click at [207, 184] on div at bounding box center [207, 259] width 1 height 474
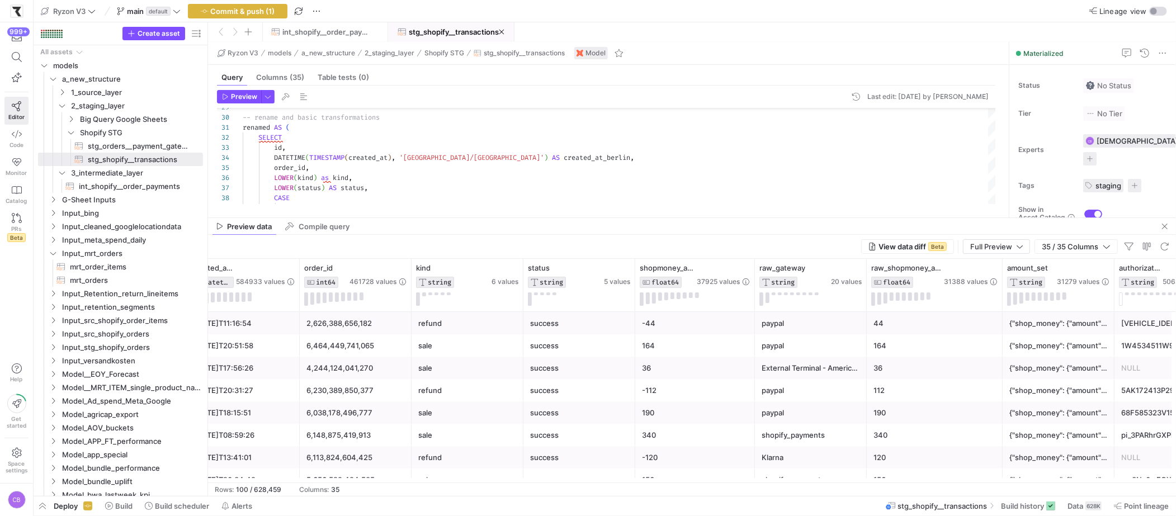
scroll to position [0, 132]
click at [771, 321] on div "paypal" at bounding box center [810, 324] width 98 height 22
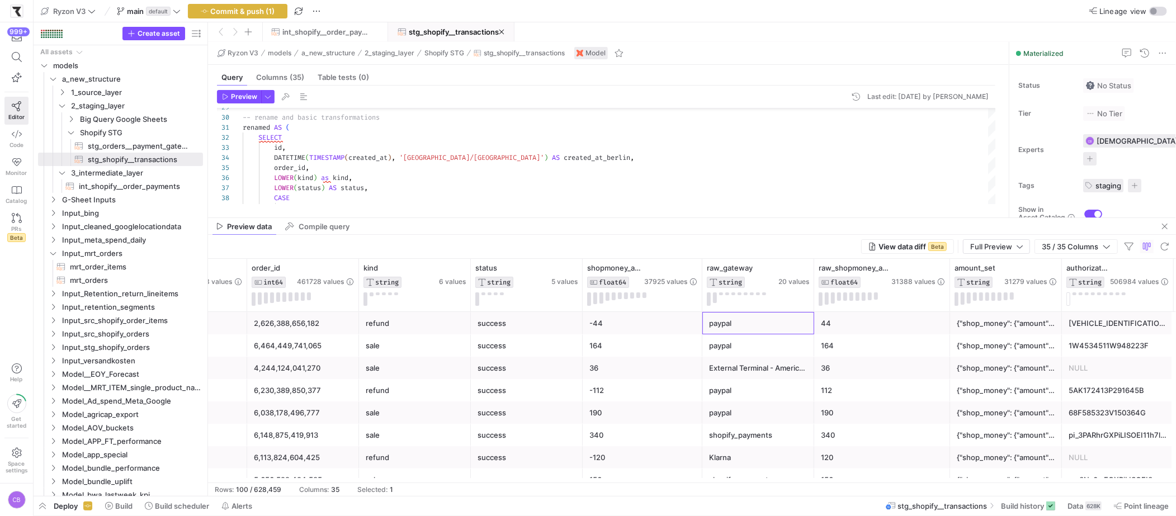
scroll to position [0, 231]
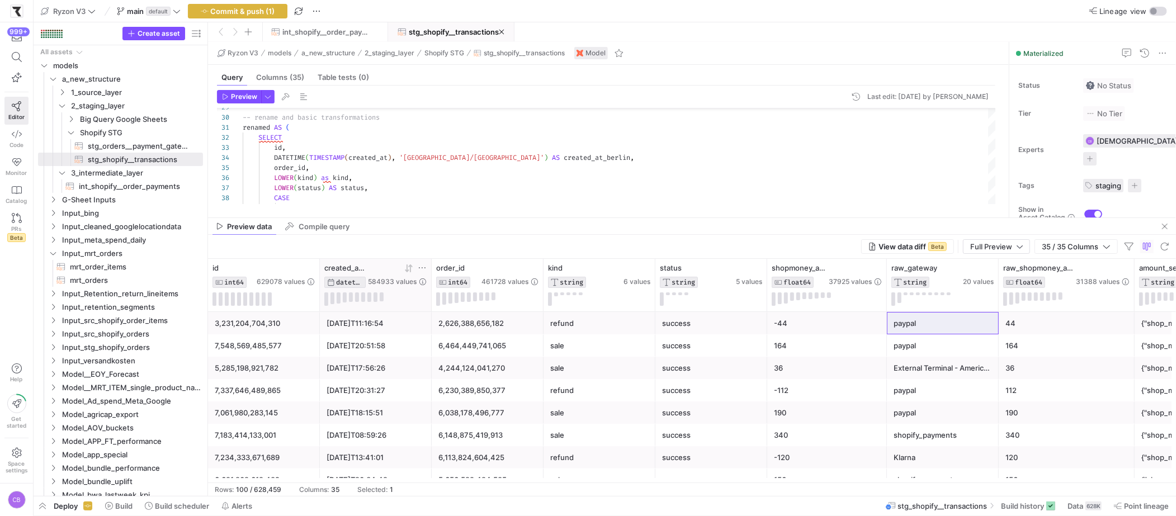
click at [413, 271] on div at bounding box center [397, 268] width 59 height 10
click at [409, 269] on icon at bounding box center [408, 268] width 9 height 9
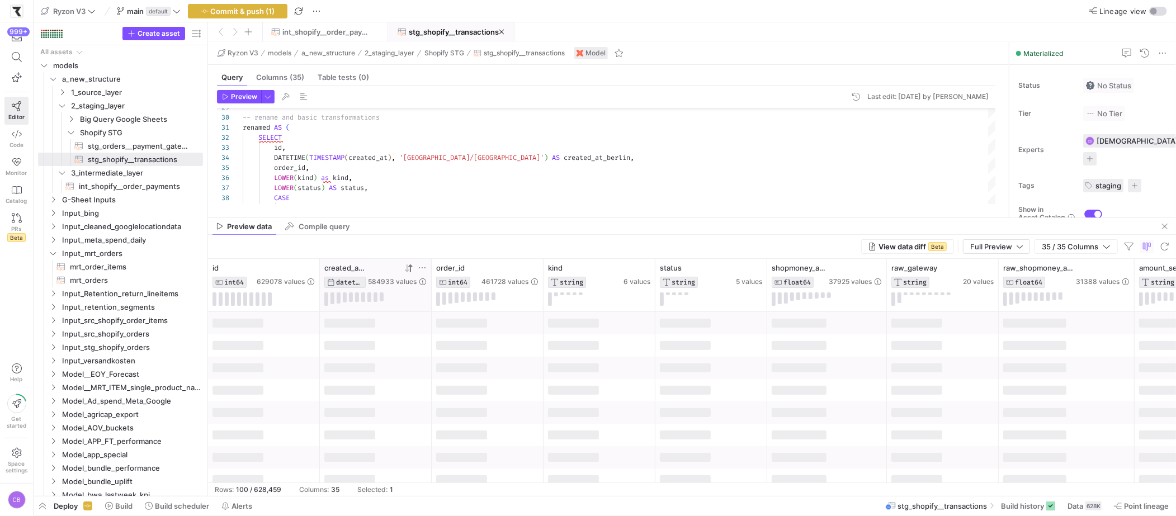
click at [409, 269] on icon at bounding box center [408, 268] width 9 height 9
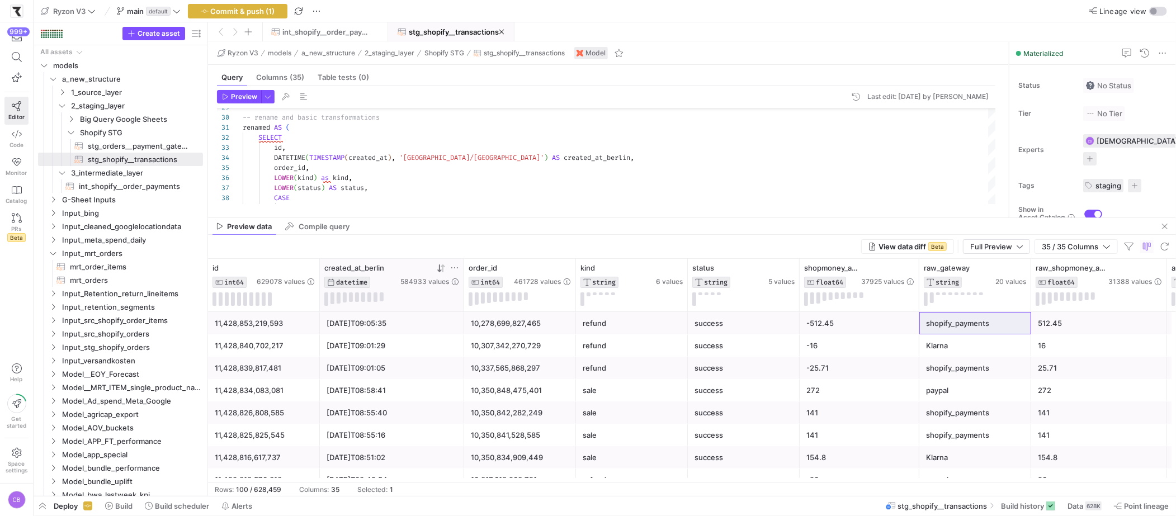
drag, startPoint x: 428, startPoint y: 287, endPoint x: 461, endPoint y: 293, distance: 33.0
click at [461, 293] on div at bounding box center [463, 285] width 4 height 53
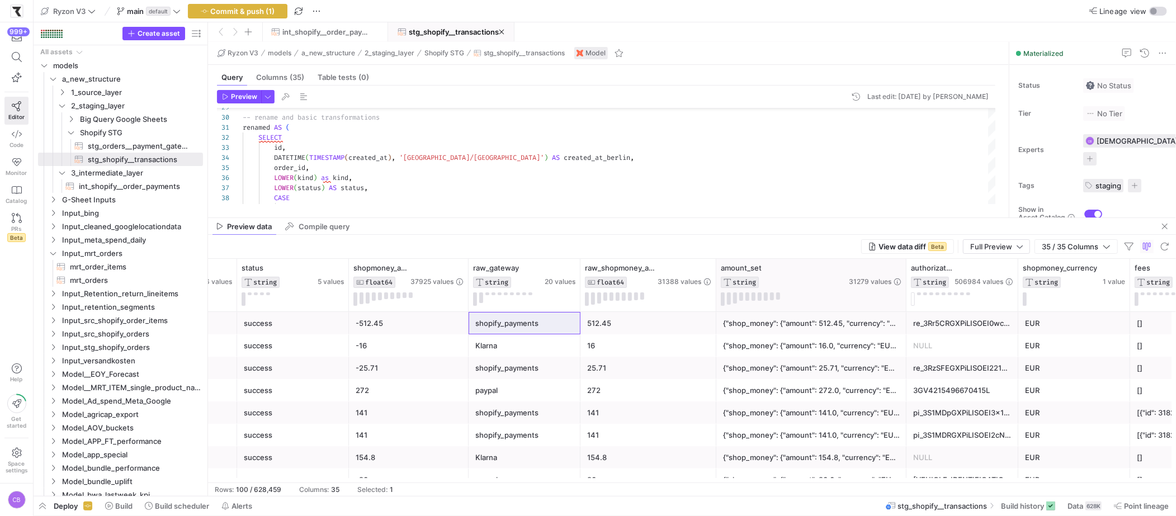
click at [903, 297] on div at bounding box center [905, 285] width 4 height 53
click at [897, 266] on icon at bounding box center [896, 267] width 9 height 9
click at [917, 305] on input "Filter Value" at bounding box center [948, 305] width 113 height 13
type input "CH"
click at [983, 383] on button "Apply" at bounding box center [988, 382] width 34 height 15
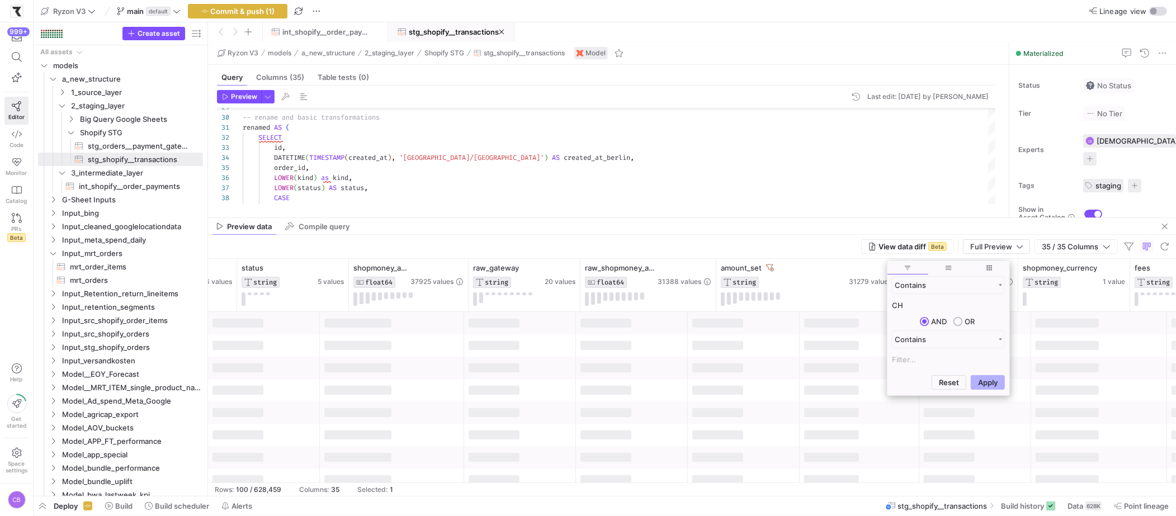
click at [843, 252] on div "View data diff Beta Full Preview 35 / 35 Columns" at bounding box center [692, 247] width 968 height 24
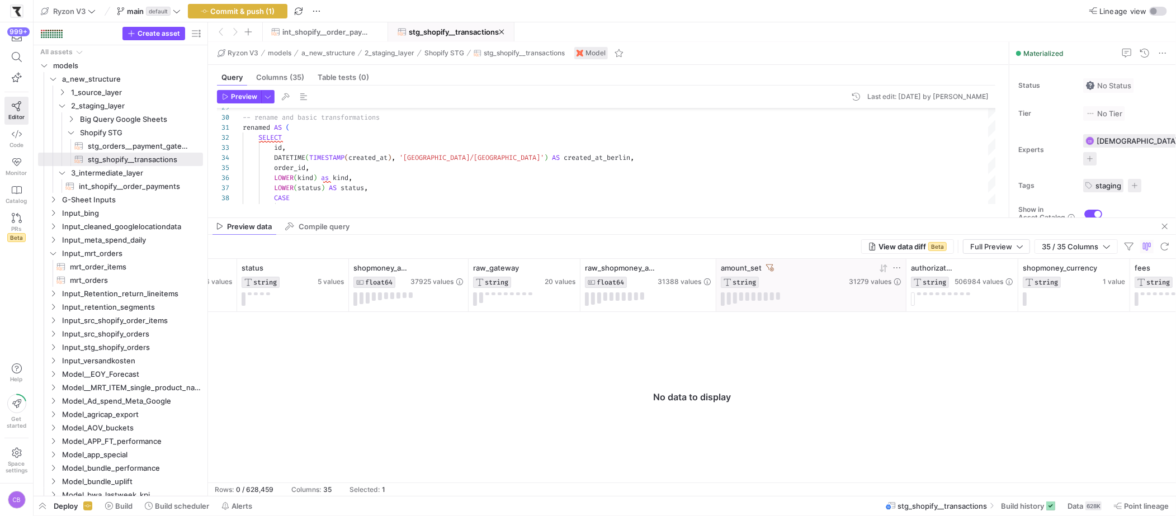
click at [767, 270] on icon at bounding box center [770, 268] width 8 height 8
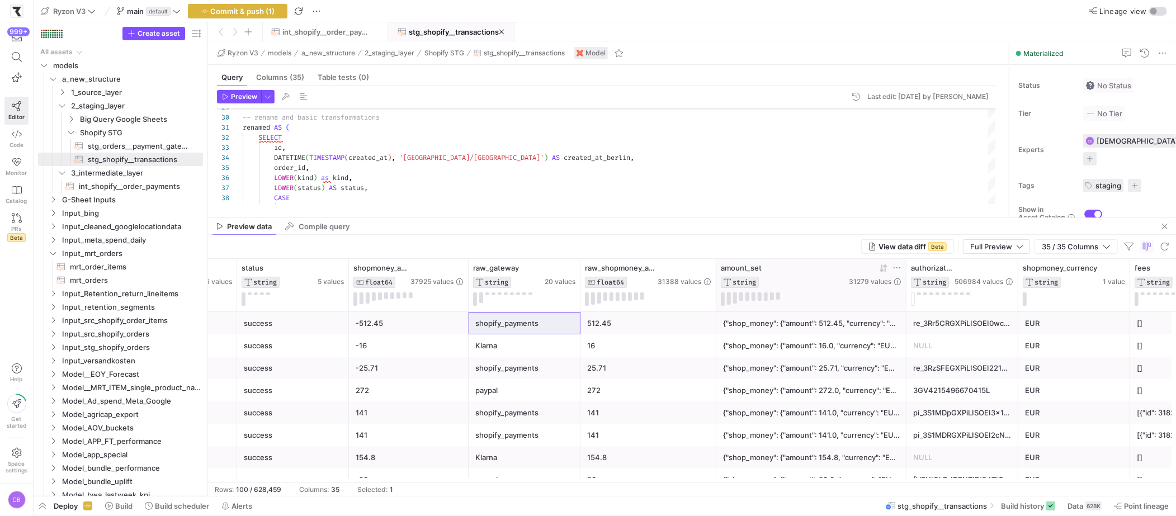
click at [894, 271] on icon at bounding box center [896, 267] width 9 height 9
click at [897, 302] on input "Filter Value" at bounding box center [948, 305] width 113 height 13
type input "USD"
click at [999, 375] on button "Apply" at bounding box center [988, 382] width 34 height 15
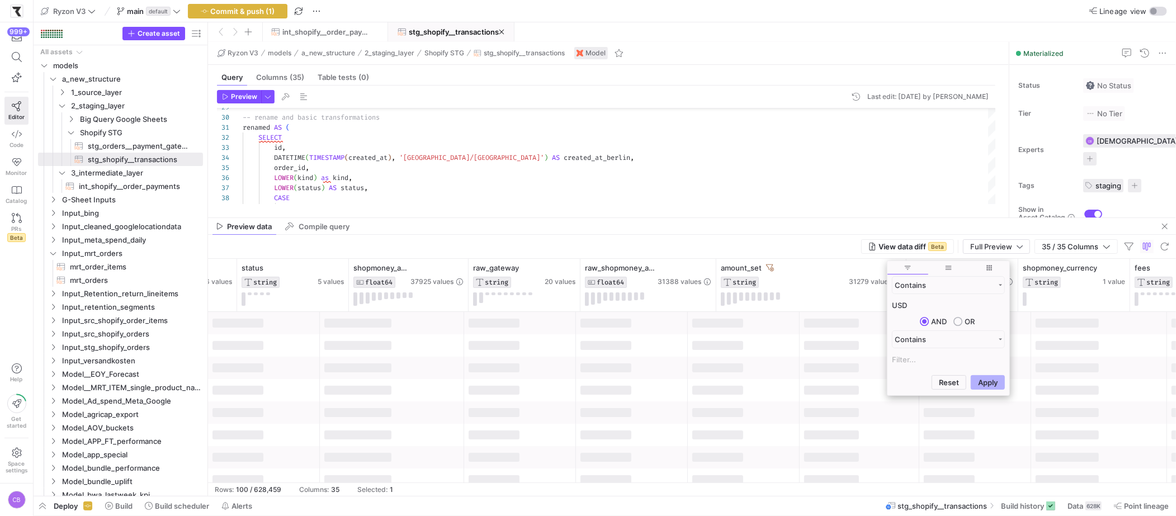
click at [746, 258] on div "View data diff Beta Full Preview 35 / 35 Columns" at bounding box center [692, 247] width 968 height 24
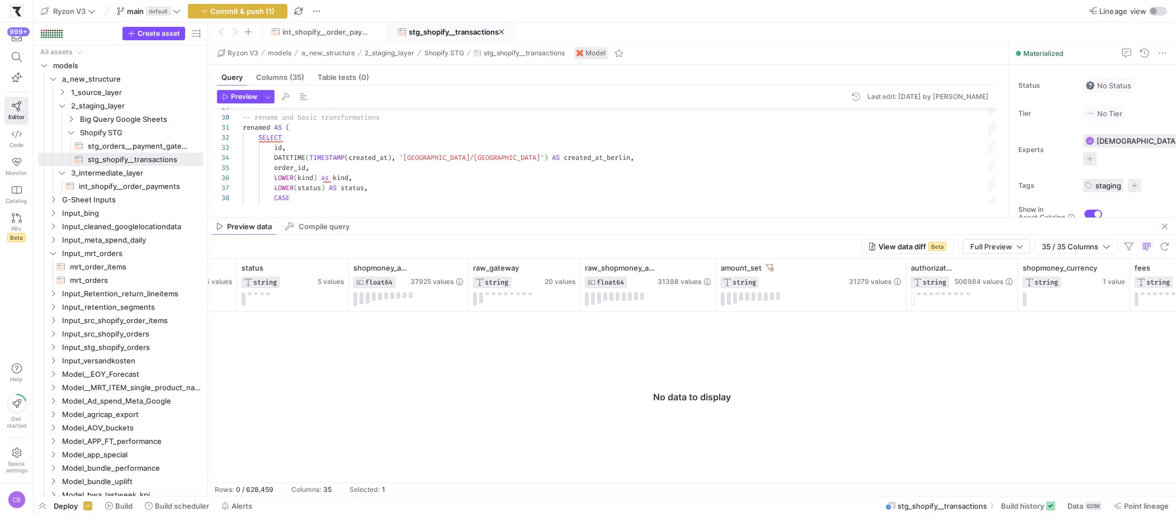
click at [774, 265] on div "amount_set" at bounding box center [784, 267] width 126 height 9
click at [768, 268] on icon at bounding box center [770, 268] width 8 height 8
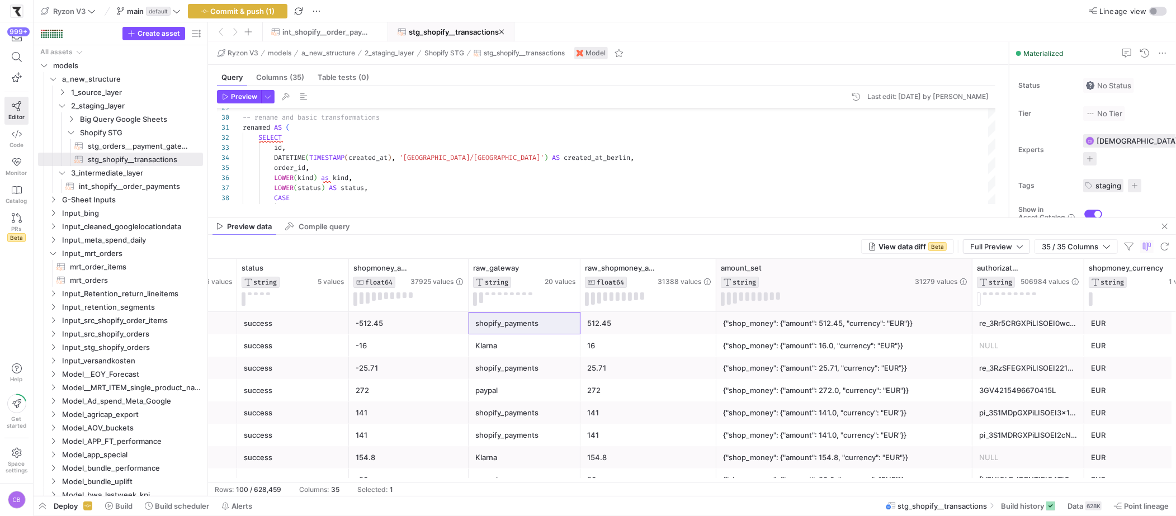
drag, startPoint x: 903, startPoint y: 291, endPoint x: 971, endPoint y: 297, distance: 67.9
click at [971, 296] on div at bounding box center [971, 285] width 4 height 53
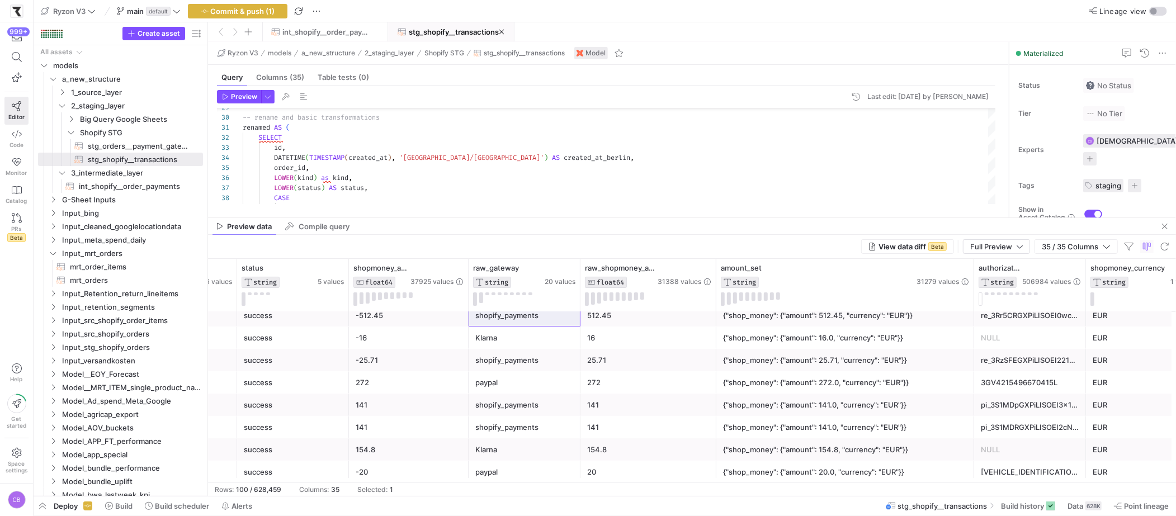
click at [868, 381] on div "{"shop_money": {"amount": 272.0, "currency": "EUR"}}" at bounding box center [845, 383] width 244 height 22
click at [964, 266] on icon at bounding box center [964, 267] width 9 height 9
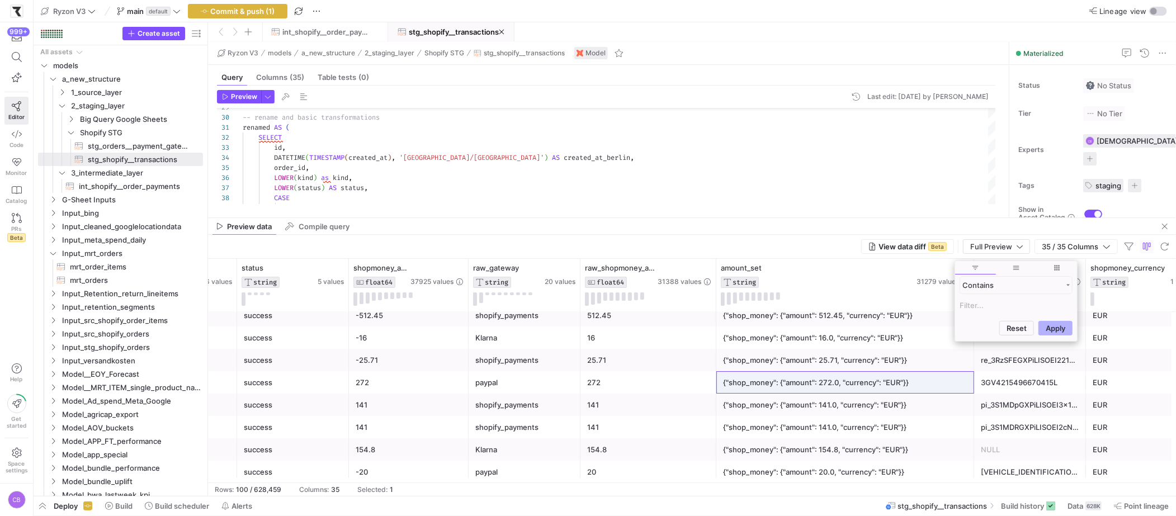
click at [963, 302] on input "Filter Value" at bounding box center [1015, 305] width 113 height 13
type input "EUR"
click at [1044, 389] on button "Apply" at bounding box center [1055, 382] width 34 height 15
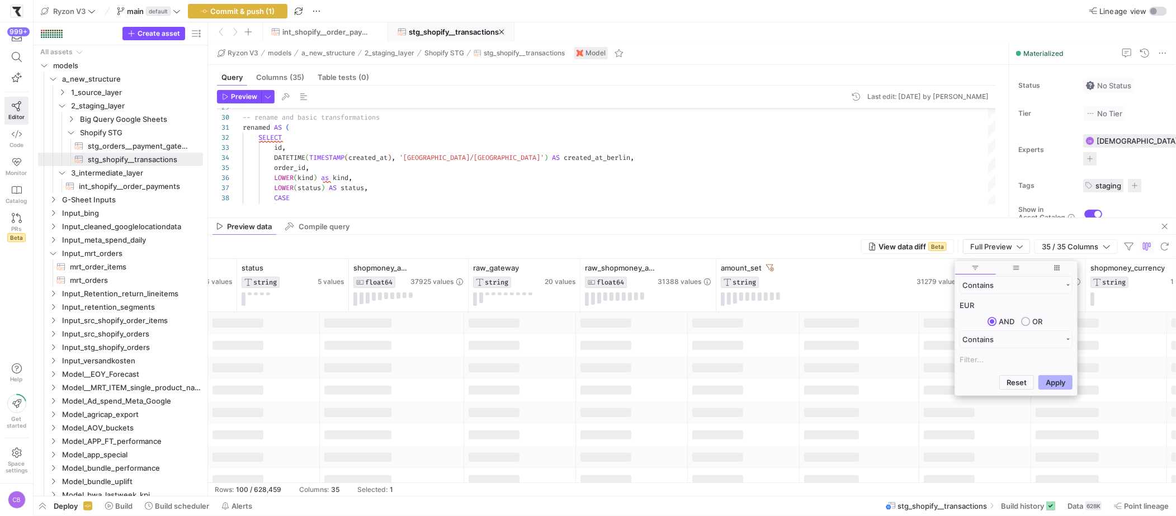
click at [871, 318] on div at bounding box center [859, 323] width 120 height 22
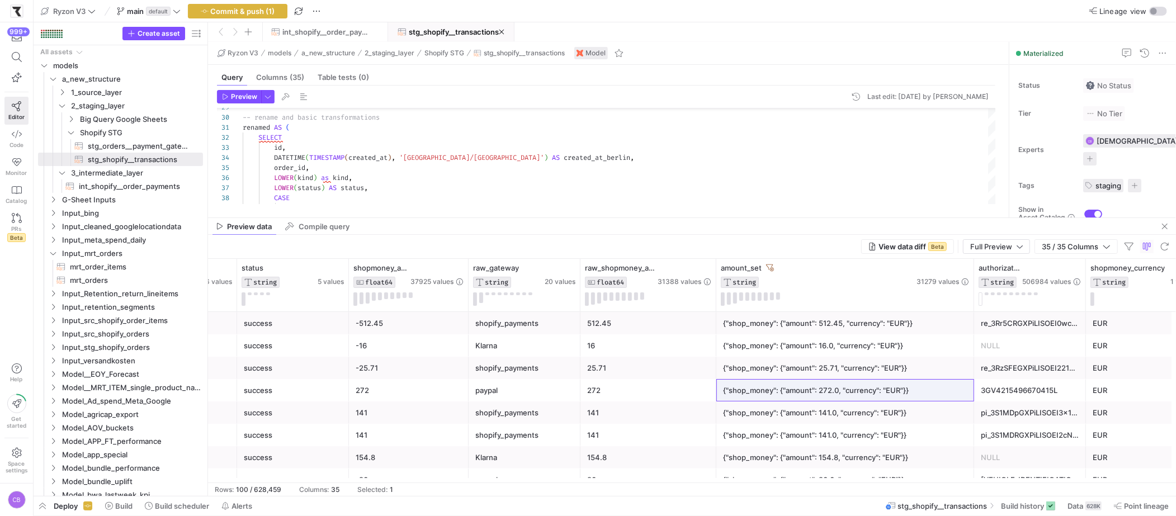
click at [767, 270] on icon at bounding box center [770, 268] width 8 height 8
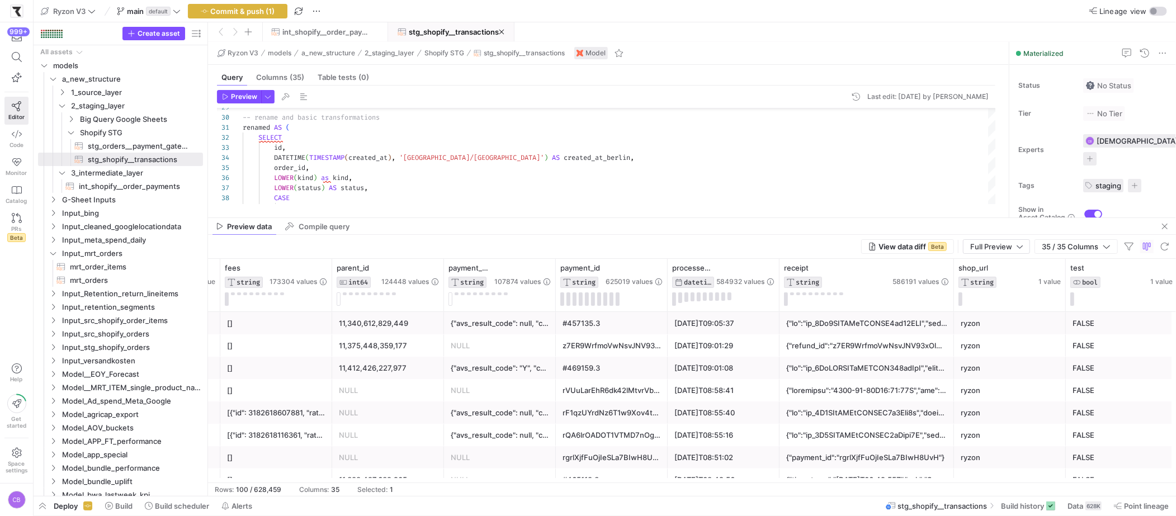
drag, startPoint x: 889, startPoint y: 291, endPoint x: 943, endPoint y: 319, distance: 60.0
click at [953, 313] on div "authorization STRING 506984 values shopmoney_currency STRING 1 value fees STRIN…" at bounding box center [692, 371] width 968 height 224
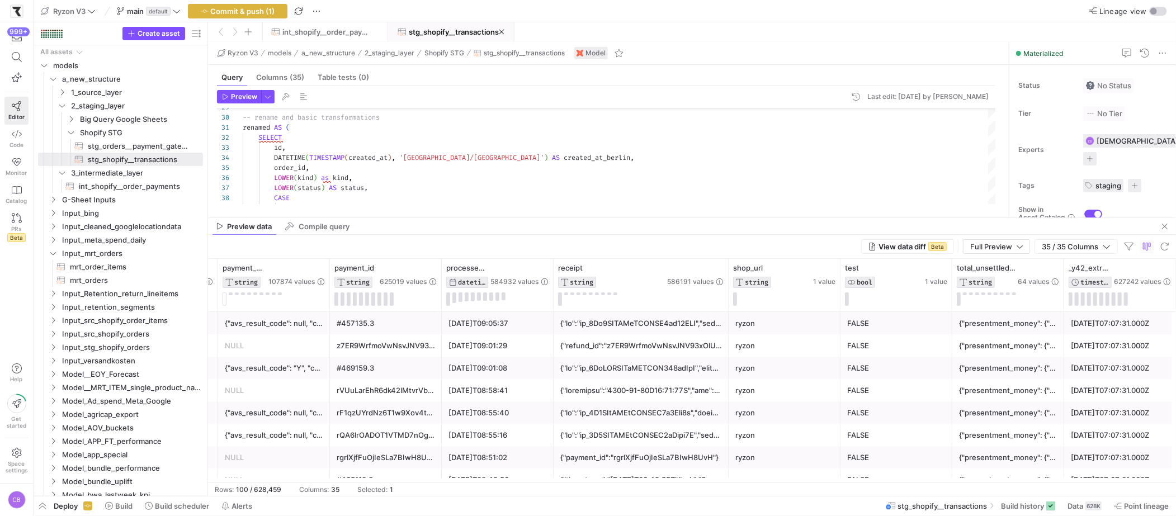
click at [661, 352] on div "{"refund_id":"z7ER9WrfmoVwNsvJNV93xOlUO"}" at bounding box center [641, 346] width 162 height 22
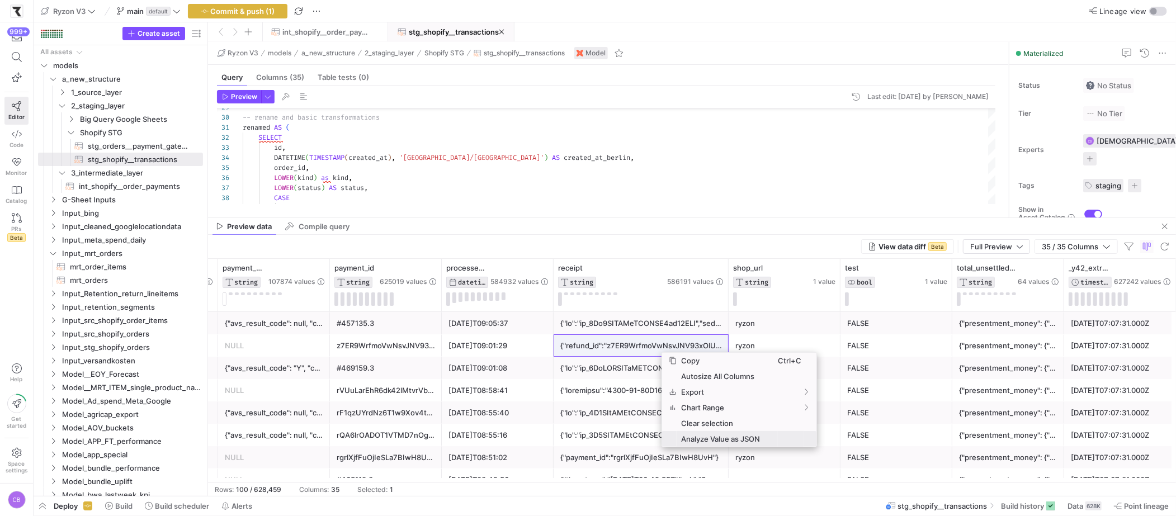
click at [710, 442] on span "Analyze Value as JSON" at bounding box center [726, 439] width 101 height 16
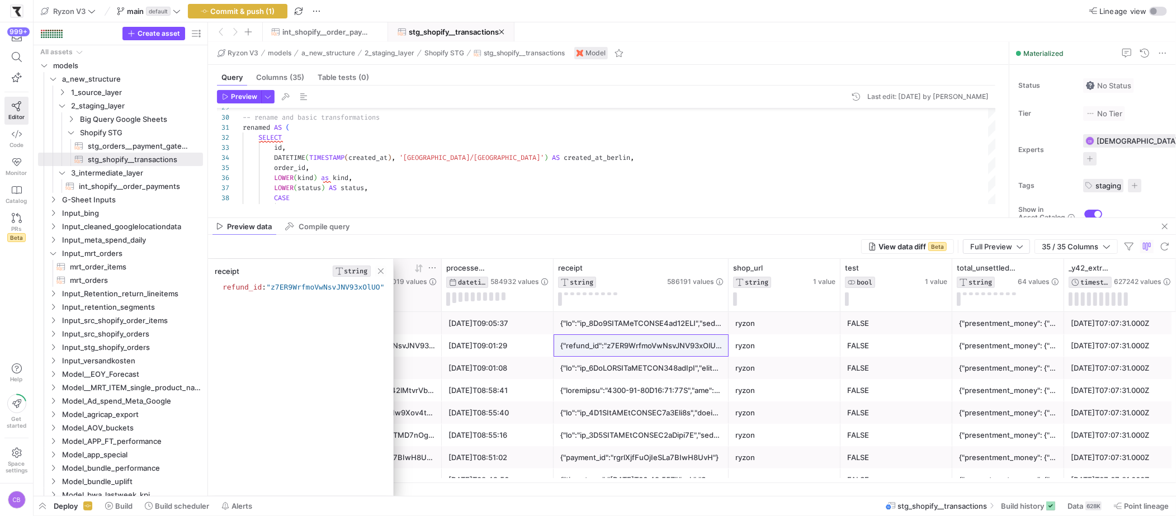
click at [385, 274] on span "button" at bounding box center [380, 271] width 11 height 11
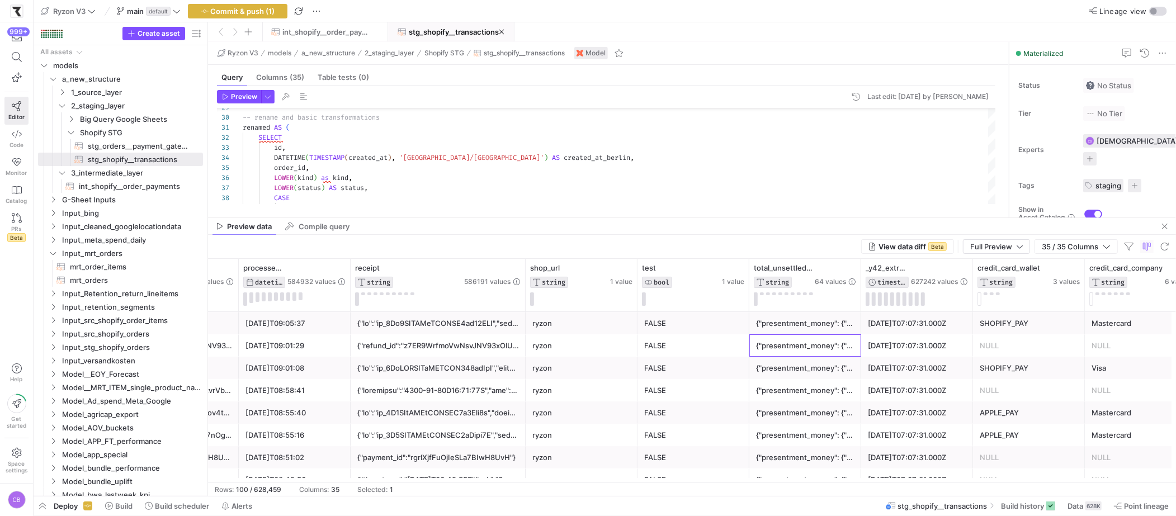
click at [802, 356] on div "{"presentment_money": {"amount": 0.0, "currency": "EUR"}, "shop_money": {"amoun…" at bounding box center [805, 346] width 98 height 22
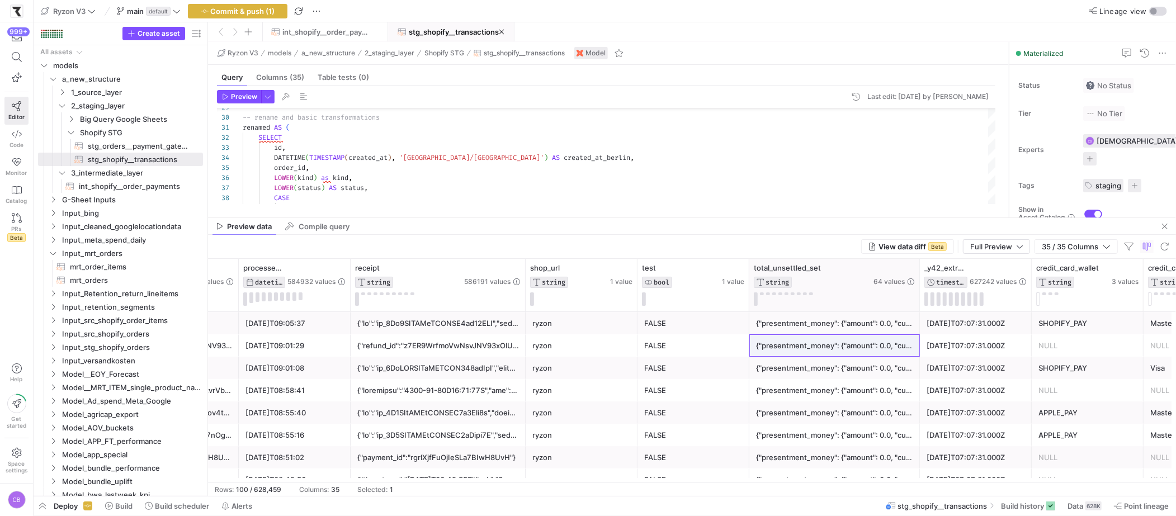
drag, startPoint x: 858, startPoint y: 294, endPoint x: 915, endPoint y: 311, distance: 59.6
click at [917, 311] on div at bounding box center [919, 285] width 4 height 53
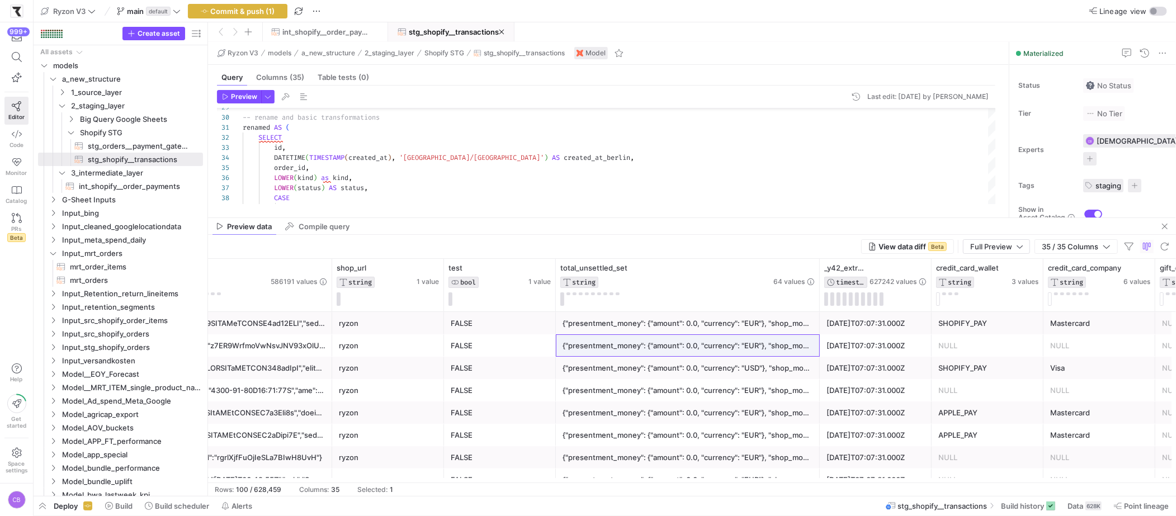
drag, startPoint x: 723, startPoint y: 278, endPoint x: 900, endPoint y: 307, distance: 179.6
click at [902, 307] on div "processed_at_berlin DATETIME 584932 values receipt STRING 586191 values shop_ur…" at bounding box center [327, 285] width 4339 height 53
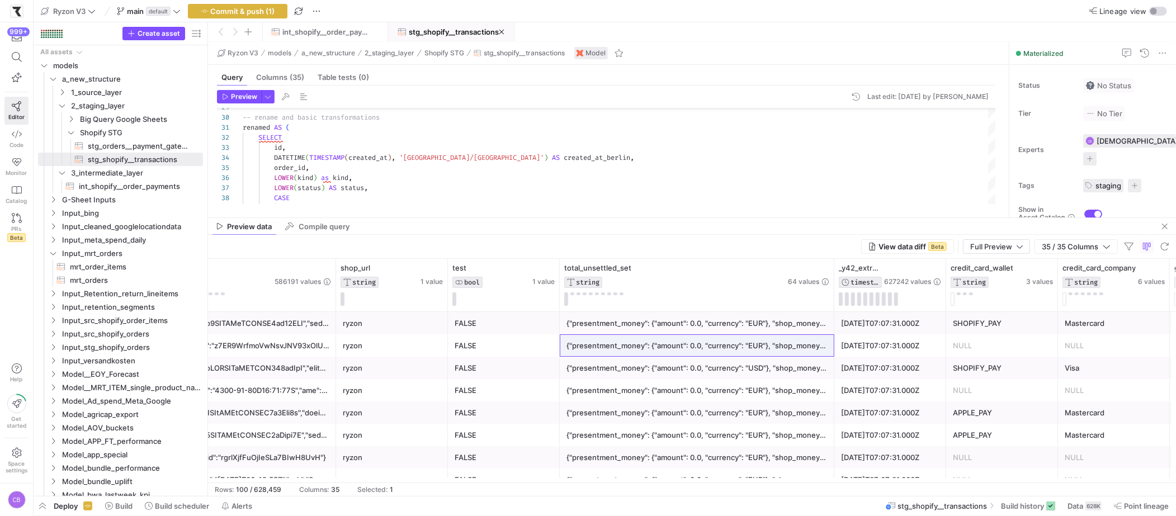
drag, startPoint x: 821, startPoint y: 291, endPoint x: 854, endPoint y: 326, distance: 48.3
click at [909, 305] on div "total_unsettled_set STRING 64 values processed_at_berlin DATETIME 584932 values…" at bounding box center [336, 285] width 4349 height 53
click at [756, 343] on div "{"presentment_money": {"amount": 0.0, "currency": "EUR"}, "shop_money": {"amoun…" at bounding box center [696, 346] width 261 height 22
click at [801, 423] on span "Analyze Value as JSON" at bounding box center [821, 430] width 101 height 16
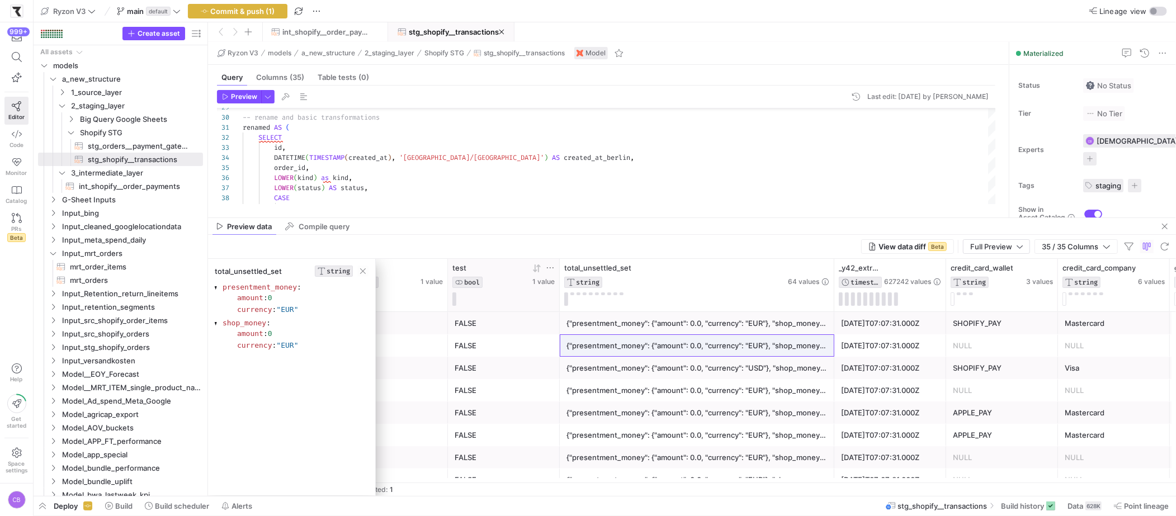
drag, startPoint x: 359, startPoint y: 272, endPoint x: 485, endPoint y: 272, distance: 125.2
click at [360, 272] on span "button" at bounding box center [362, 271] width 11 height 11
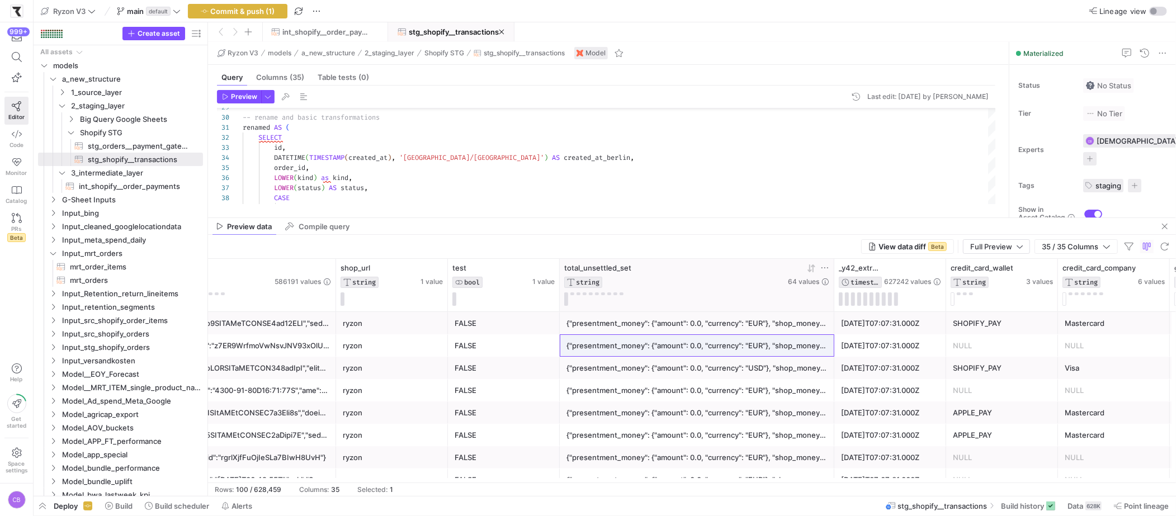
click at [821, 269] on icon at bounding box center [824, 267] width 9 height 9
click at [829, 309] on input "Filter Value" at bounding box center [876, 305] width 113 height 13
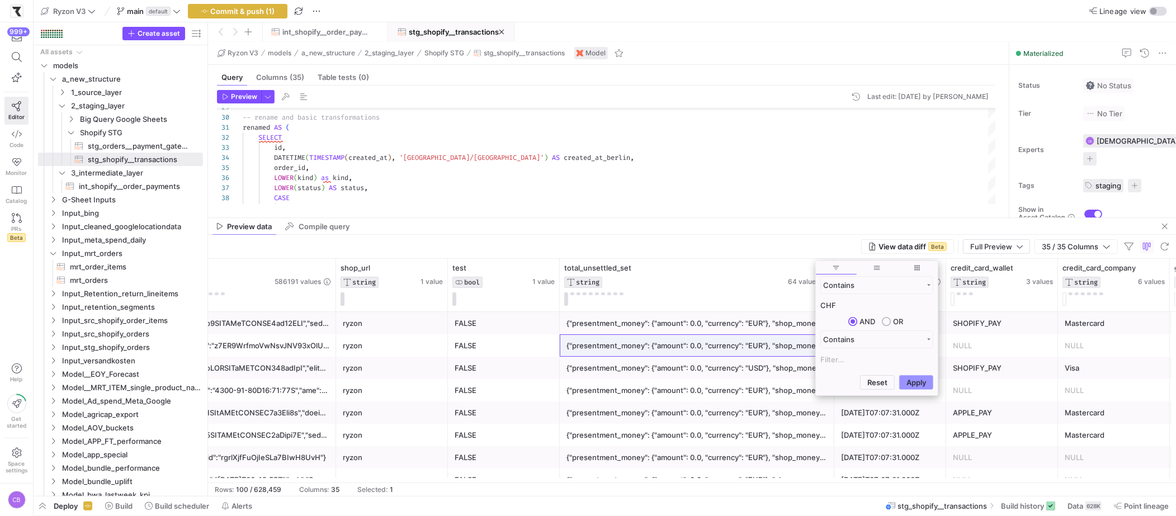
type input "CHF"
click at [921, 380] on button "Apply" at bounding box center [916, 382] width 34 height 15
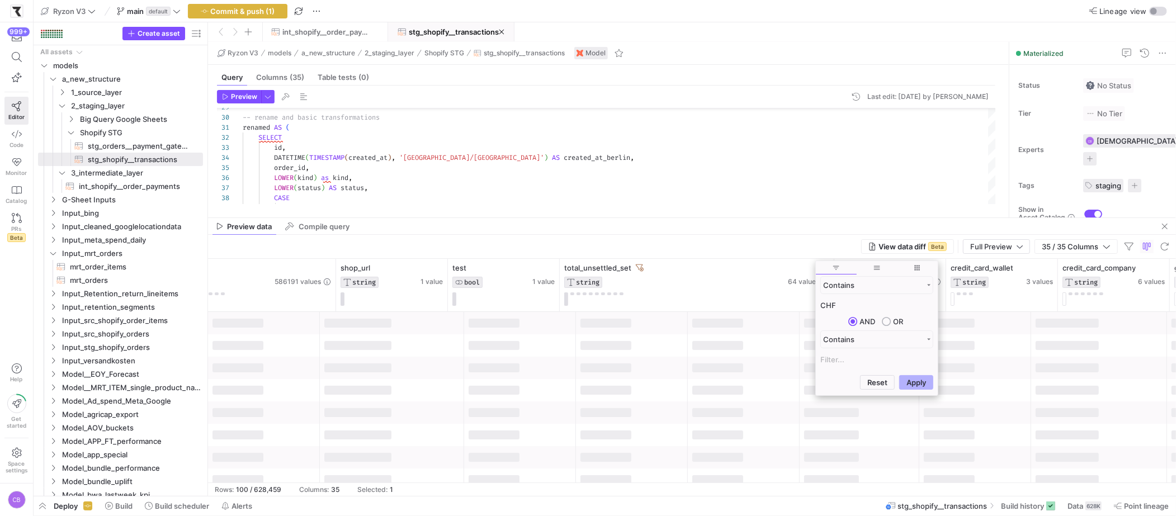
click at [789, 246] on div "View data diff Beta Full Preview 35 / 35 Columns" at bounding box center [692, 247] width 968 height 24
drag, startPoint x: 833, startPoint y: 299, endPoint x: 884, endPoint y: 304, distance: 51.7
click at [884, 304] on div "total_unsettled_set STRING 64 values processed_at_berlin DATETIME 584932 values…" at bounding box center [336, 285] width 4349 height 53
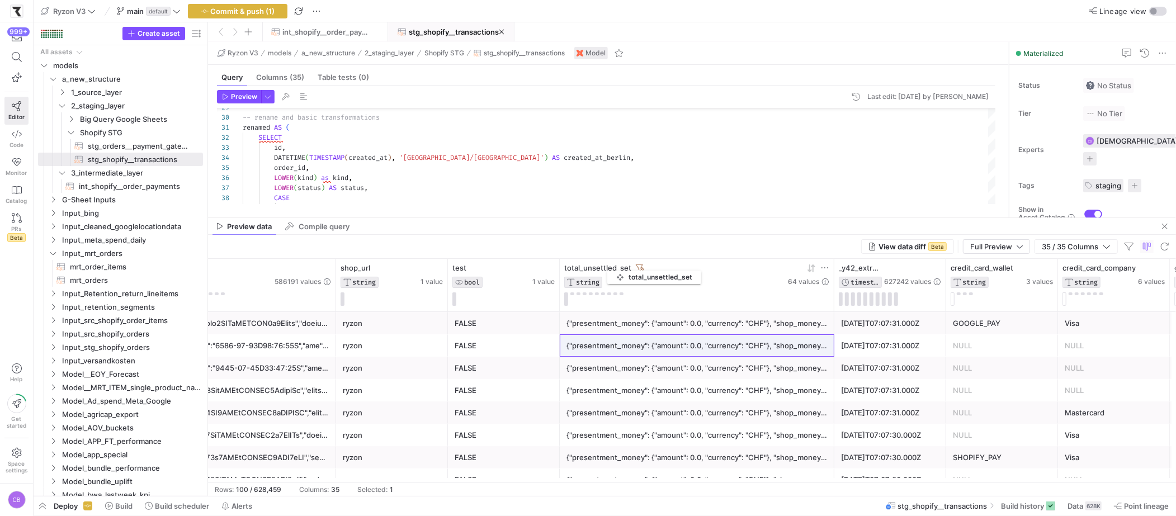
drag, startPoint x: 564, startPoint y: 269, endPoint x: 611, endPoint y: 268, distance: 47.5
click at [612, 268] on span "total_unsettled_set" at bounding box center [597, 267] width 67 height 9
drag, startPoint x: 839, startPoint y: 292, endPoint x: 786, endPoint y: 338, distance: 69.7
click at [874, 293] on div "total_unsettled_set STRING 64 values processed_at_berlin DATETIME 584932 values…" at bounding box center [338, 285] width 4352 height 53
click at [780, 343] on div "{"presentment_money": {"amount": 0.0, "currency": "CHF"}, "shop_money": {"amoun…" at bounding box center [698, 346] width 264 height 22
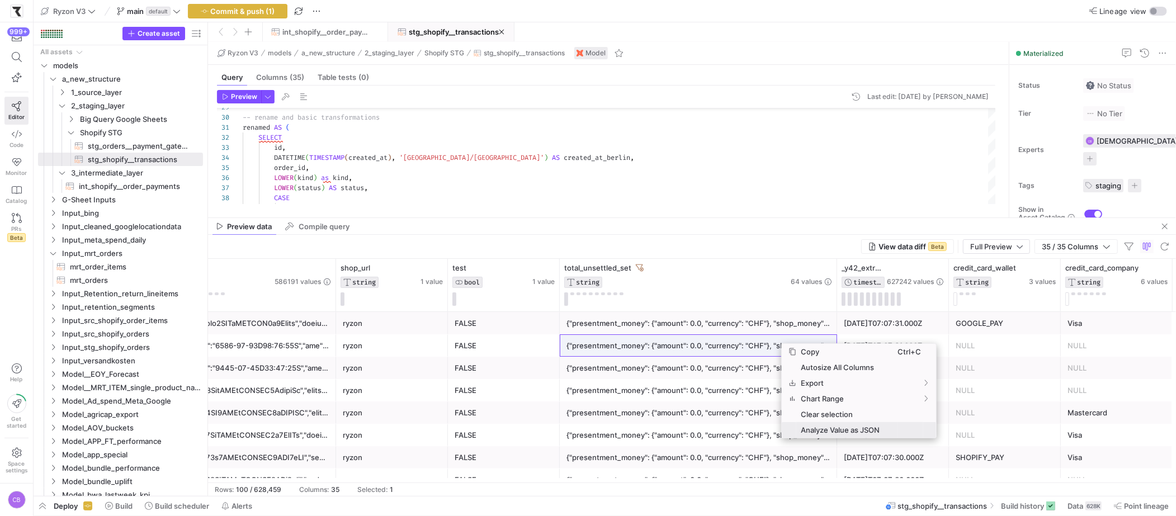
click at [815, 435] on span "Analyze Value as JSON" at bounding box center [846, 430] width 101 height 16
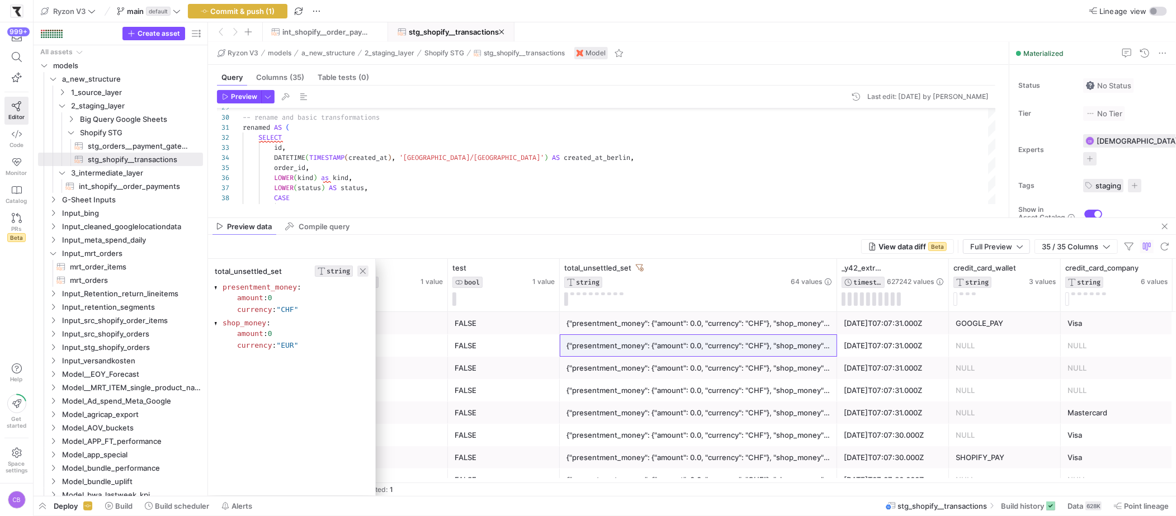
click at [363, 272] on span "button" at bounding box center [362, 271] width 11 height 11
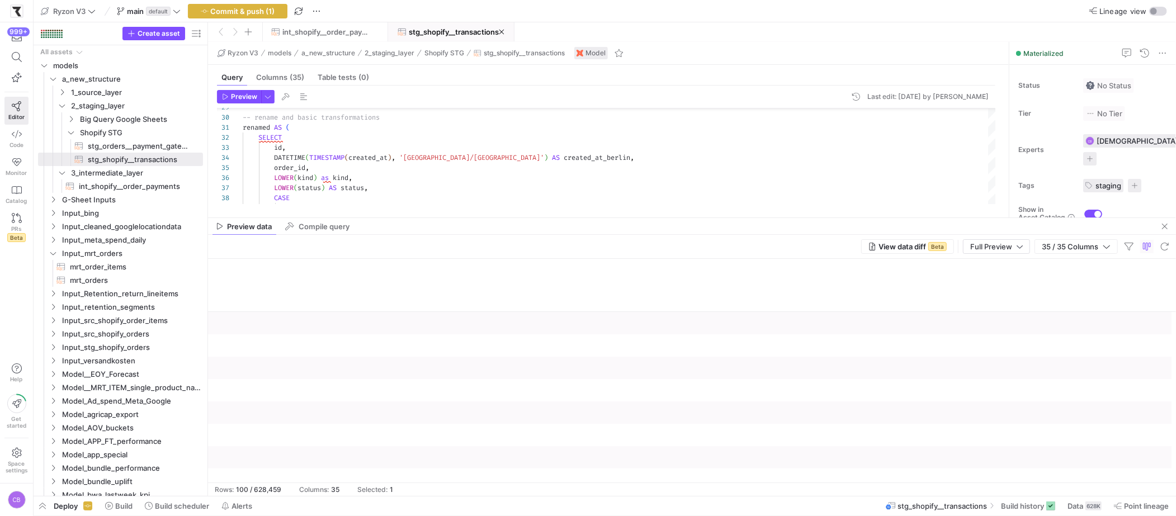
scroll to position [0, 2046]
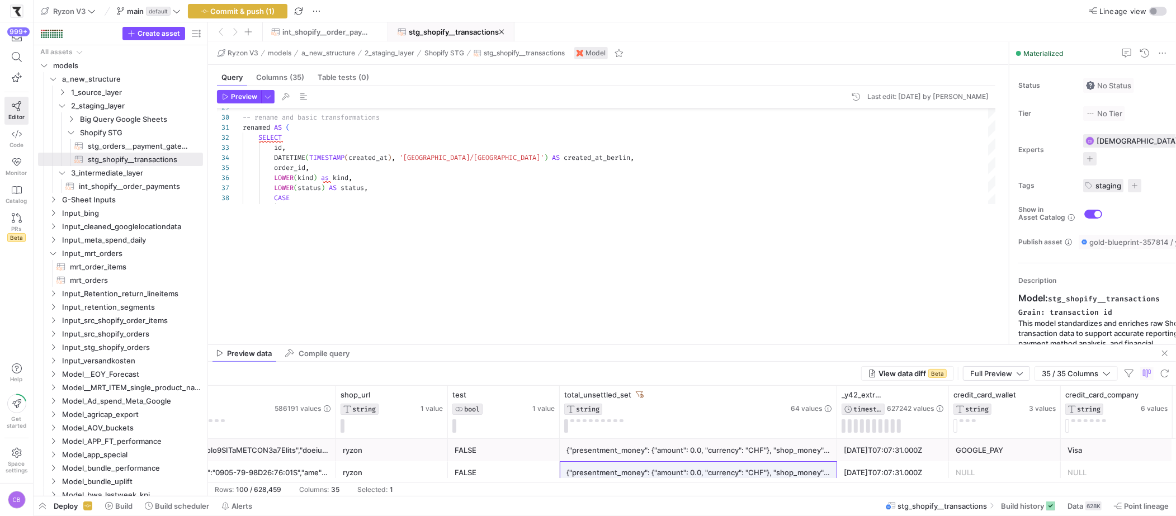
drag, startPoint x: 427, startPoint y: 217, endPoint x: 425, endPoint y: 303, distance: 85.5
click at [436, 344] on div at bounding box center [692, 344] width 968 height 1
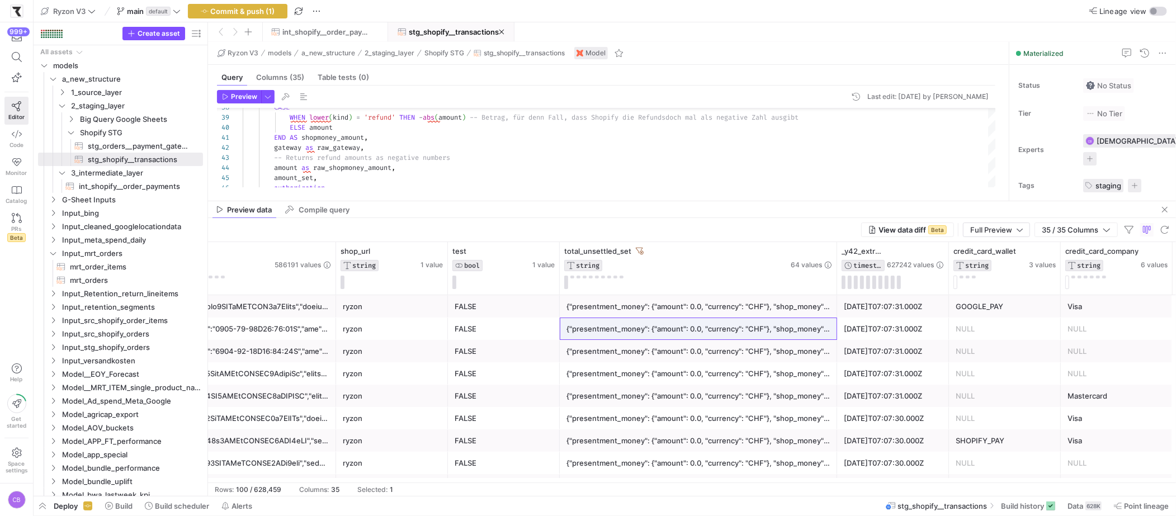
drag, startPoint x: 557, startPoint y: 343, endPoint x: 585, endPoint y: 215, distance: 131.7
click at [587, 201] on div at bounding box center [692, 201] width 968 height 1
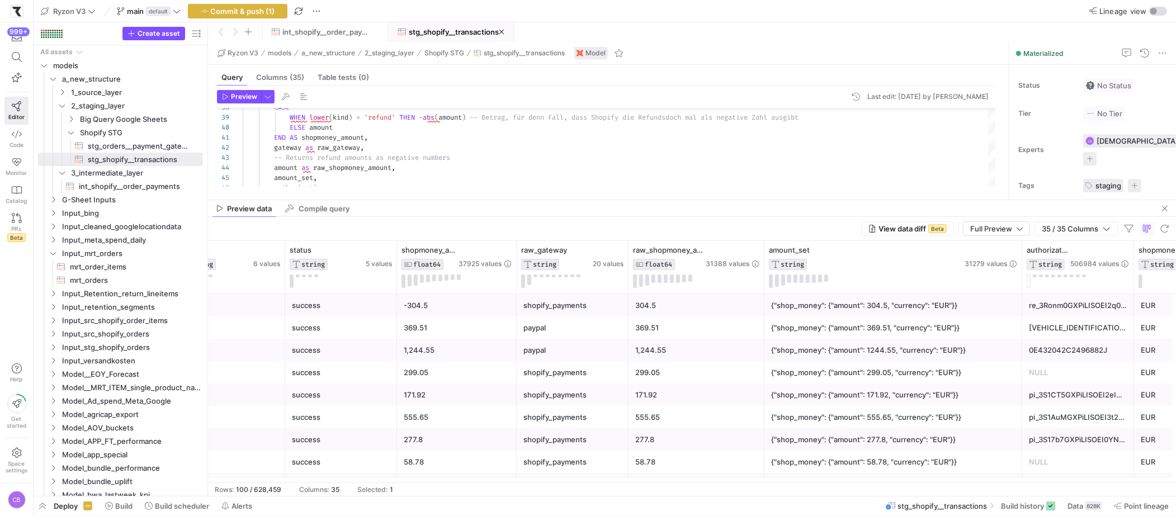
scroll to position [0, 0]
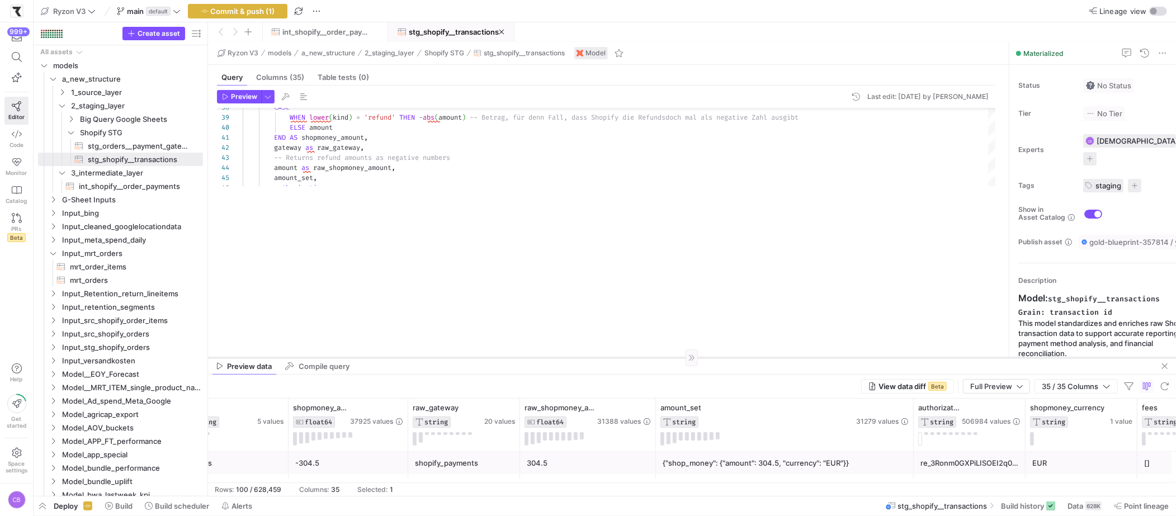
drag, startPoint x: 523, startPoint y: 199, endPoint x: 531, endPoint y: 357, distance: 158.4
click at [531, 357] on div at bounding box center [692, 357] width 968 height 1
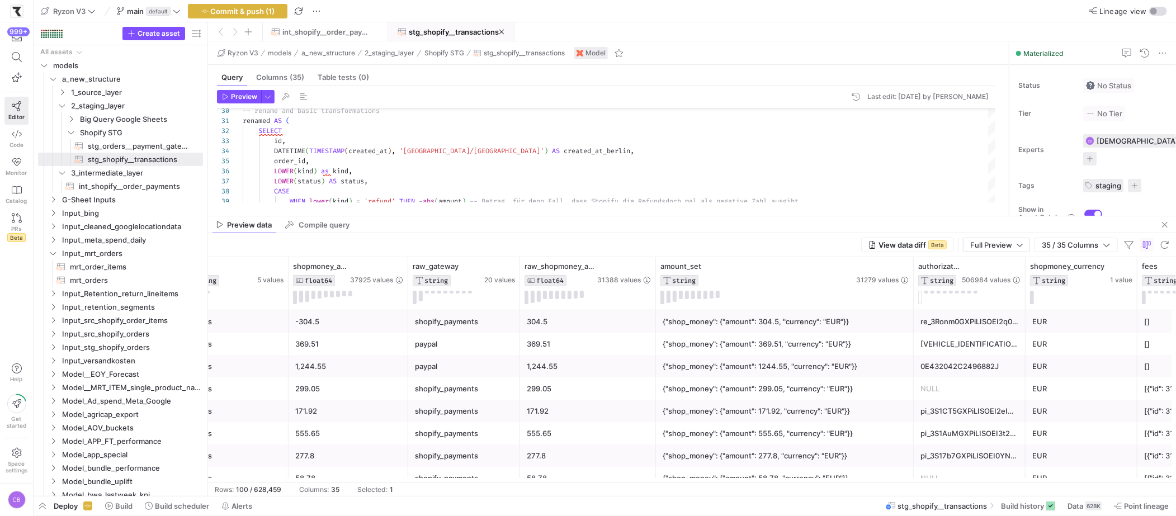
drag, startPoint x: 411, startPoint y: 357, endPoint x: 425, endPoint y: 214, distance: 143.2
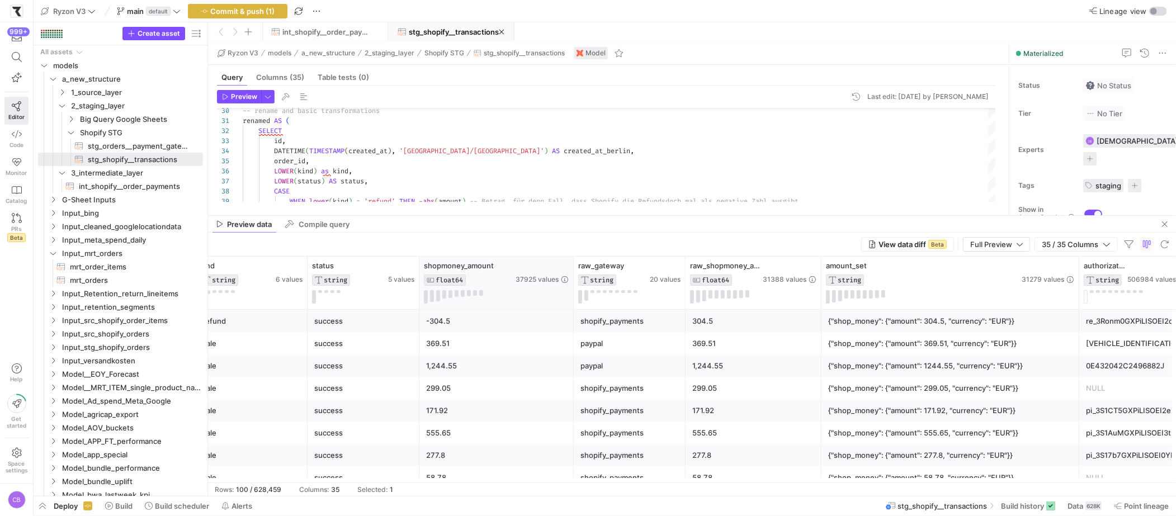
drag, startPoint x: 537, startPoint y: 295, endPoint x: 578, endPoint y: 302, distance: 41.6
click at [575, 302] on div at bounding box center [573, 283] width 4 height 53
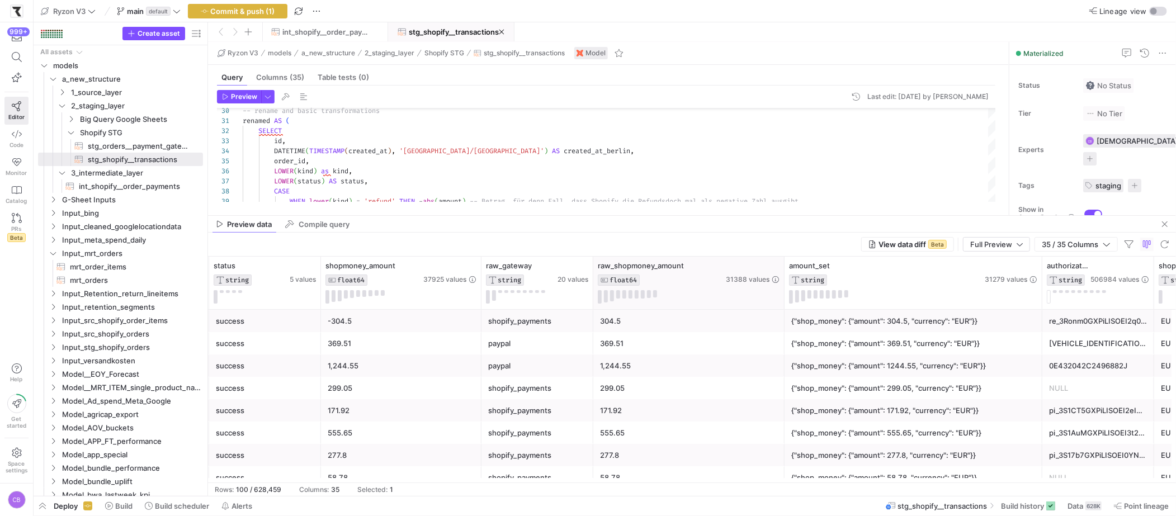
drag, startPoint x: 727, startPoint y: 287, endPoint x: 783, endPoint y: 299, distance: 57.8
click at [783, 299] on div at bounding box center [784, 283] width 4 height 53
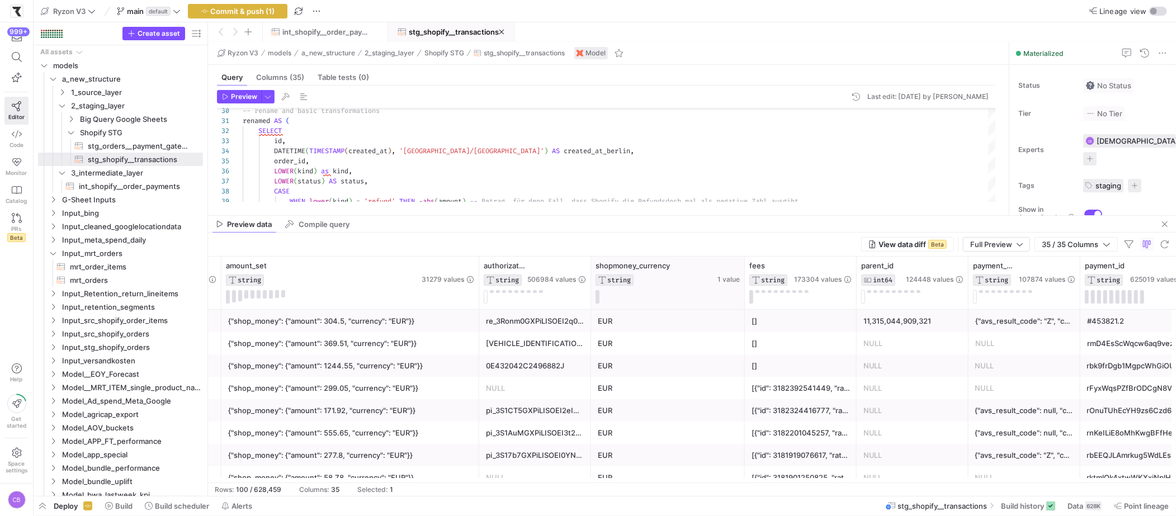
drag, startPoint x: 699, startPoint y: 290, endPoint x: 742, endPoint y: 298, distance: 43.2
click at [742, 298] on div at bounding box center [744, 283] width 4 height 53
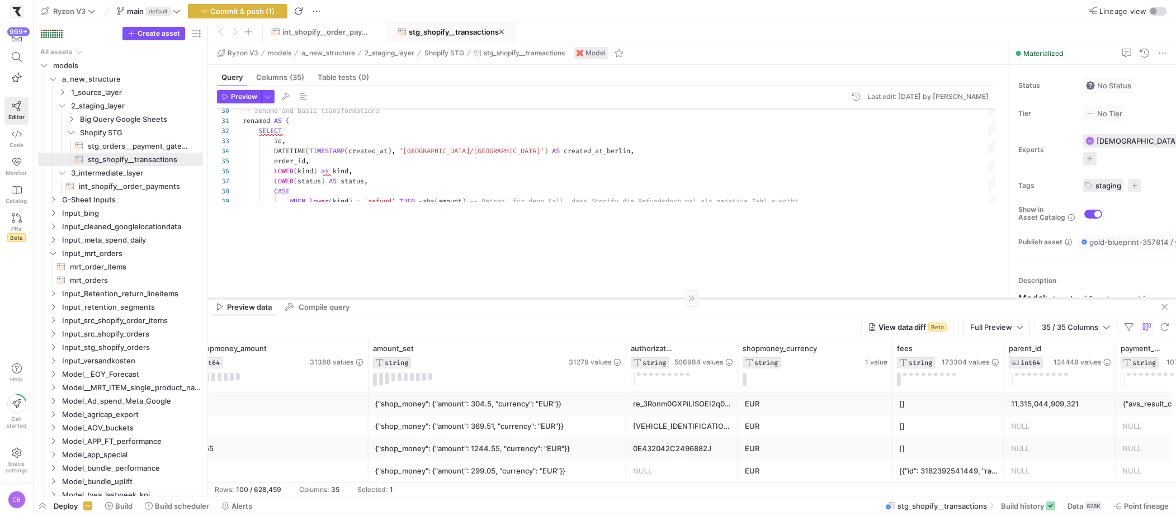
drag, startPoint x: 589, startPoint y: 215, endPoint x: 597, endPoint y: 366, distance: 151.1
click at [597, 299] on div at bounding box center [692, 298] width 968 height 1
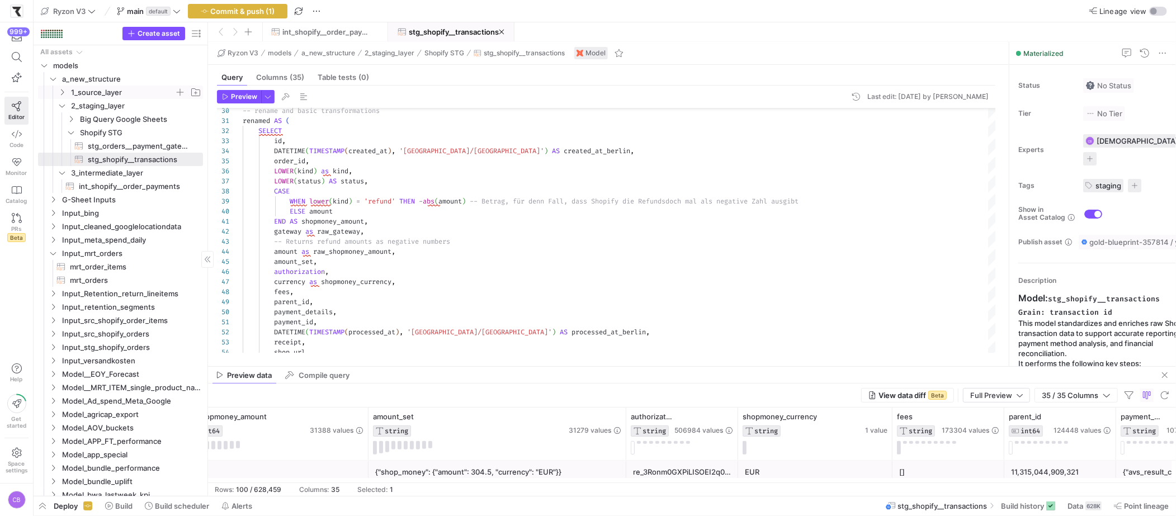
click at [63, 96] on y42-icon "Press SPACE to select this row." at bounding box center [62, 92] width 9 height 9
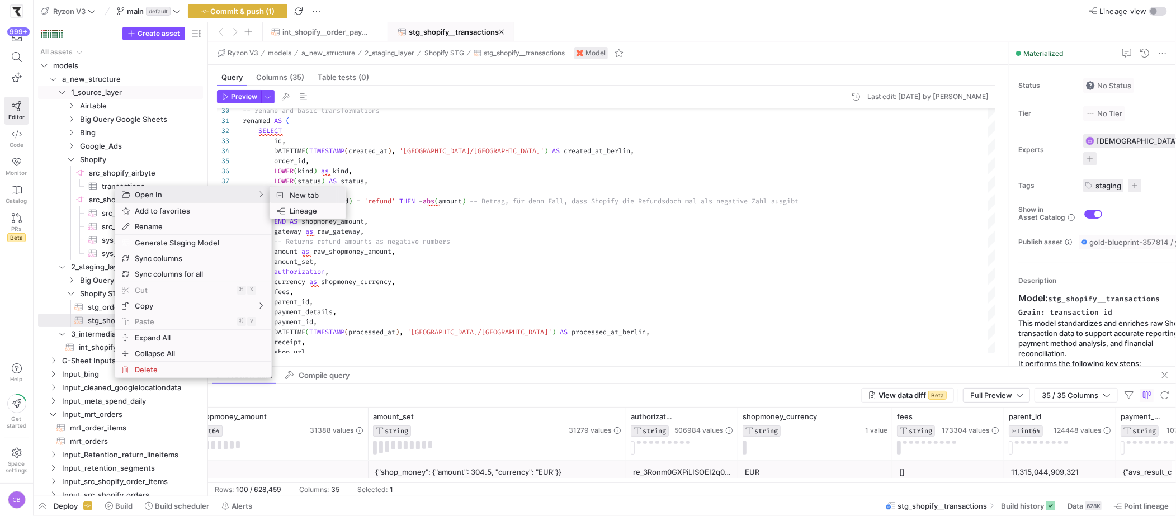
click at [299, 192] on span "New tab" at bounding box center [310, 195] width 51 height 16
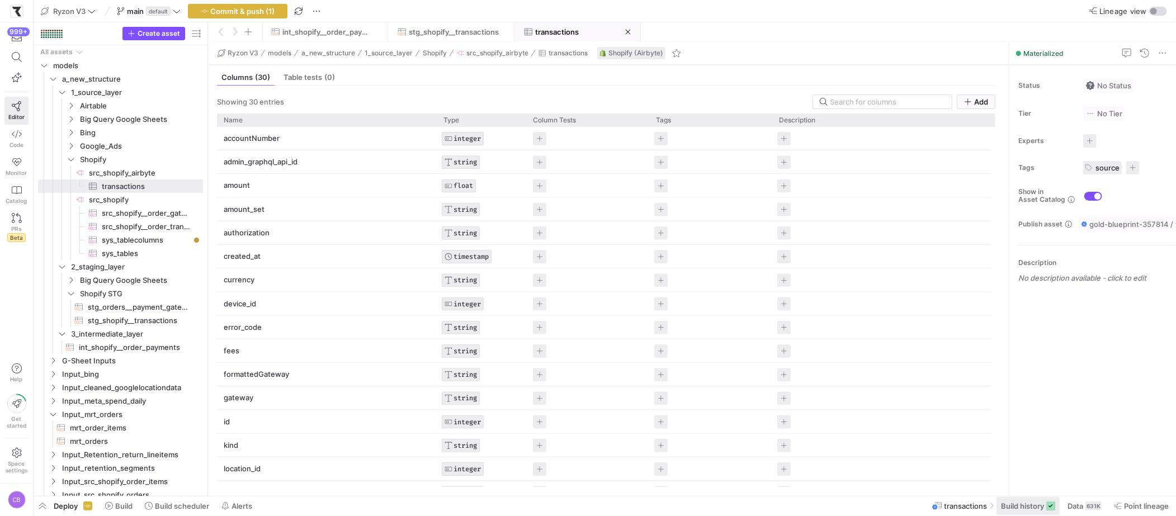
click at [1029, 505] on span "Build history" at bounding box center [1022, 505] width 43 height 9
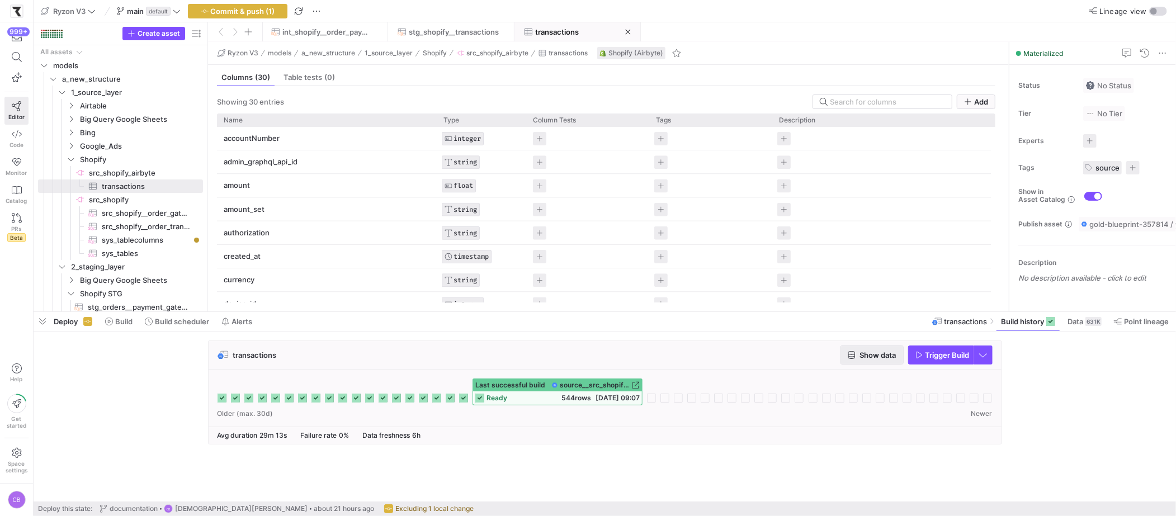
click at [867, 362] on span "button" at bounding box center [872, 355] width 62 height 18
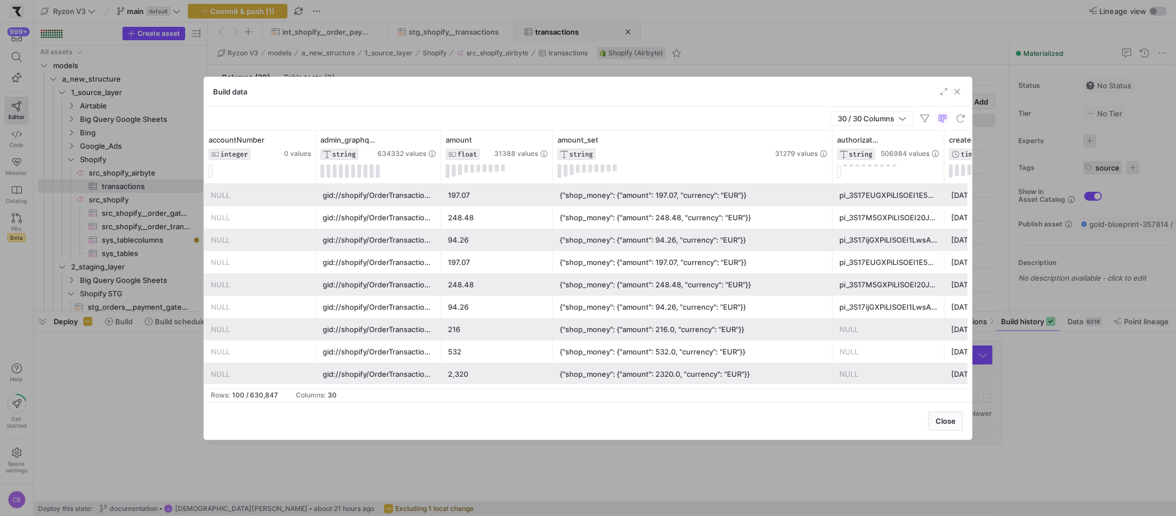
drag, startPoint x: 662, startPoint y: 176, endPoint x: 834, endPoint y: 181, distance: 171.7
click at [711, 288] on div "{"shop_money": {"amount": 248.48, "currency": "EUR"}}" at bounding box center [693, 285] width 266 height 22
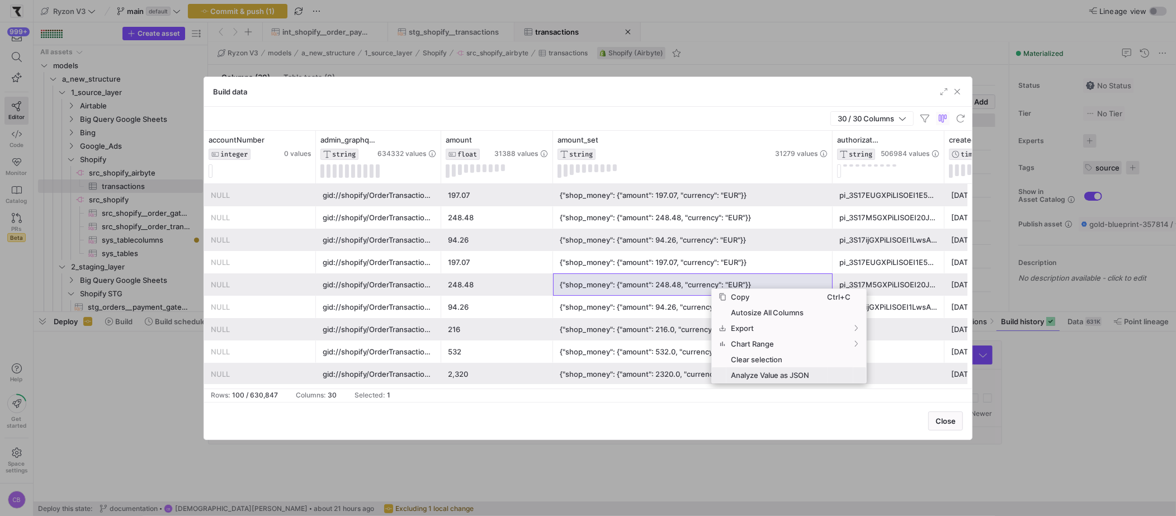
click at [742, 377] on span "Analyze Value as JSON" at bounding box center [776, 375] width 101 height 16
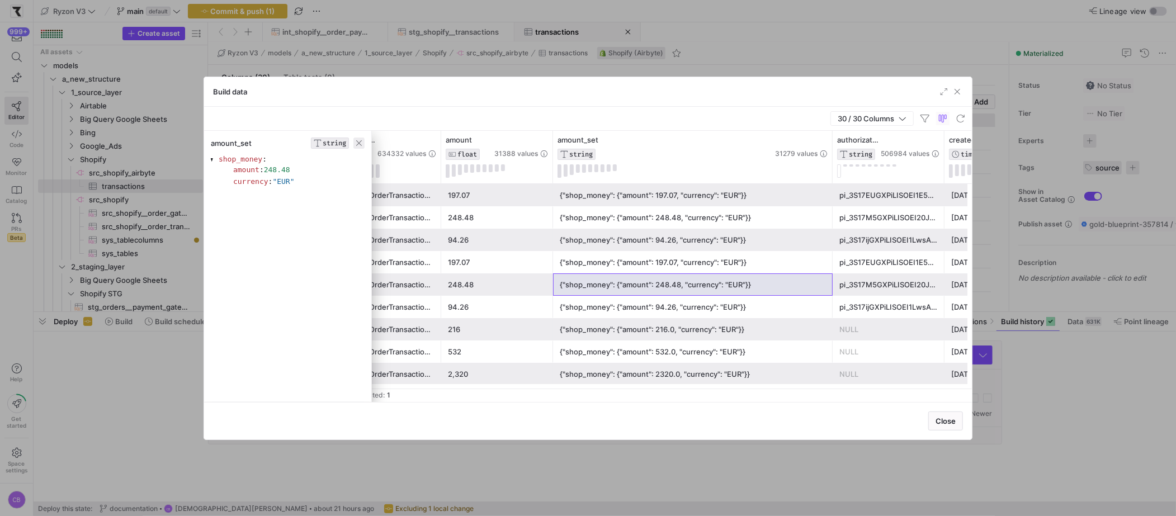
click at [360, 144] on span "button" at bounding box center [358, 143] width 11 height 11
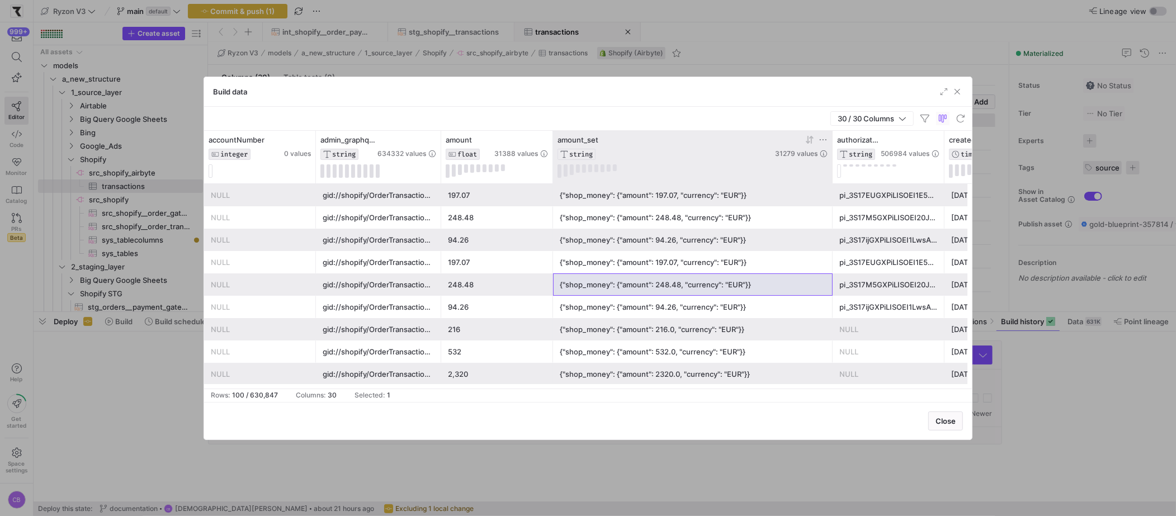
click at [820, 137] on icon at bounding box center [822, 139] width 9 height 9
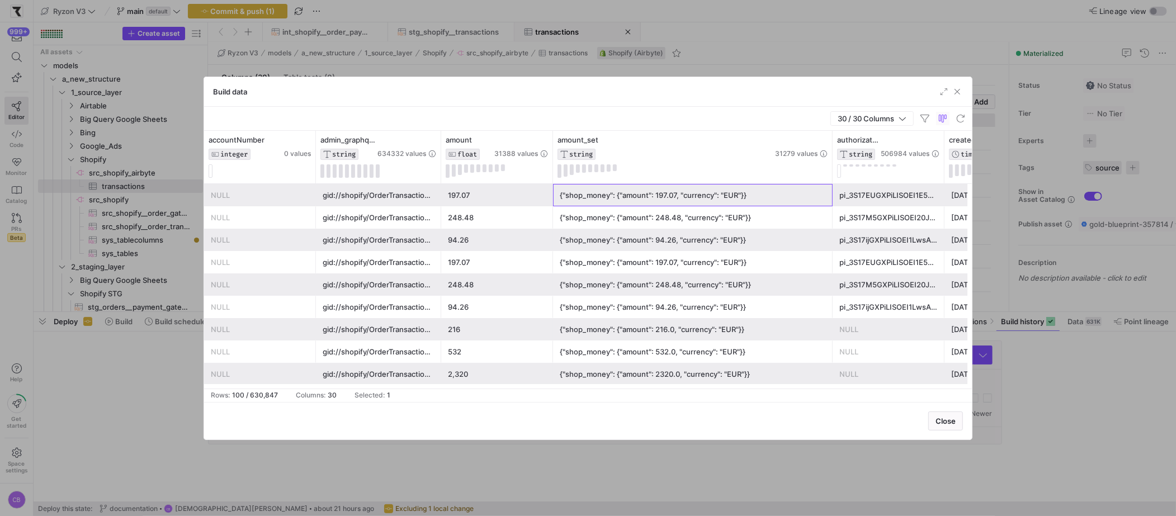
click at [784, 203] on div "{"shop_money": {"amount": 197.07, "currency": "EUR"}}" at bounding box center [693, 195] width 266 height 22
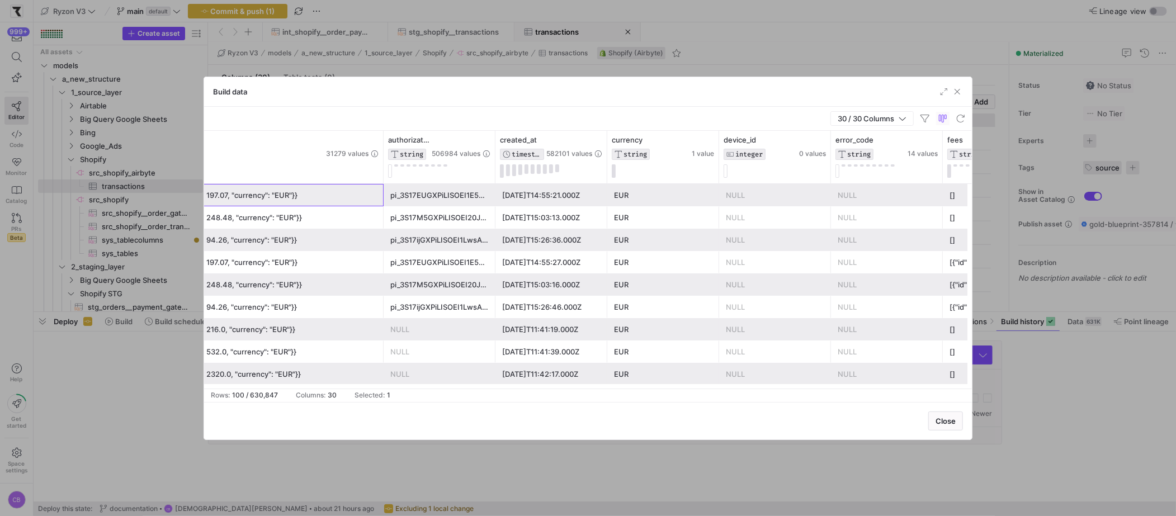
scroll to position [0, 730]
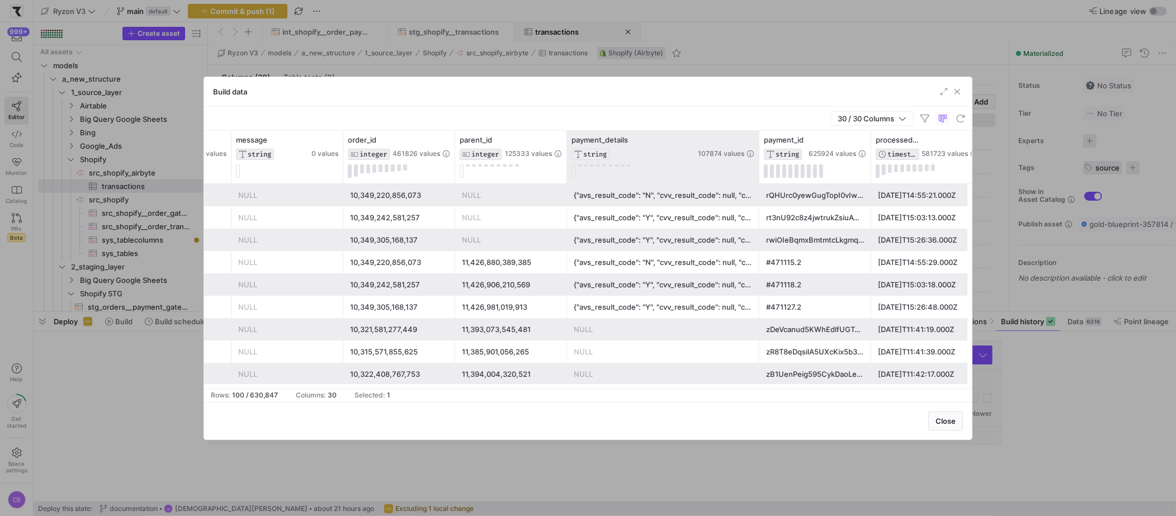
drag, startPoint x: 678, startPoint y: 162, endPoint x: 758, endPoint y: 170, distance: 80.9
click at [758, 170] on div at bounding box center [758, 157] width 4 height 53
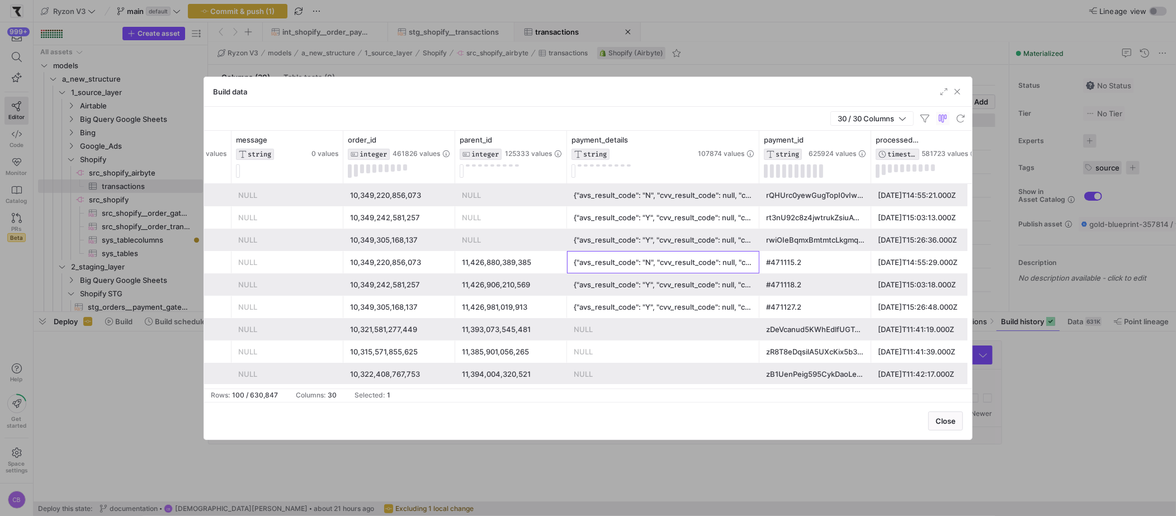
click at [694, 267] on div "{"avs_result_code": "N", "cvv_result_code": null, "credit_card_bin": "443040", …" at bounding box center [663, 263] width 179 height 22
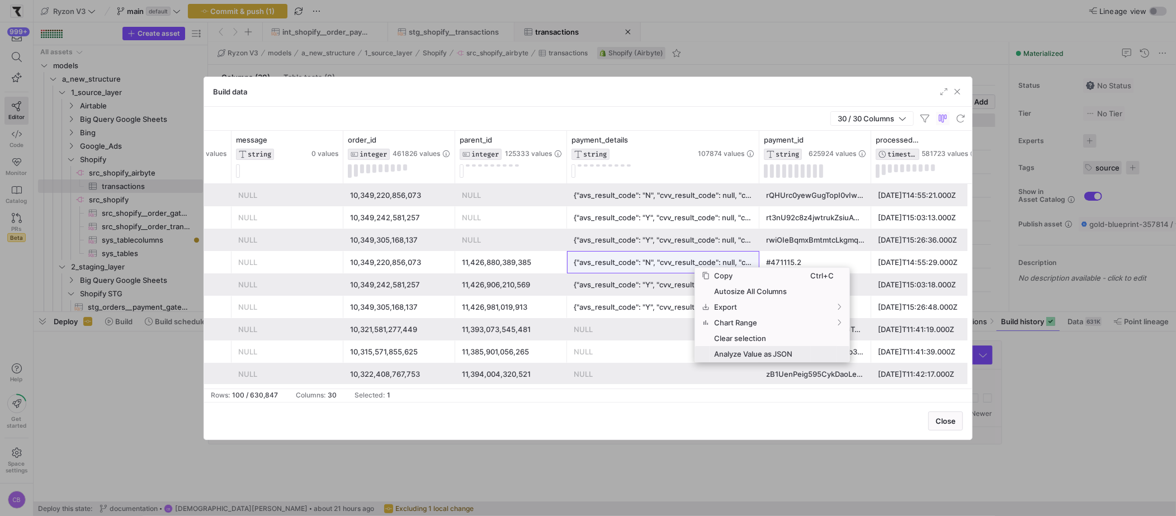
click at [706, 347] on span "Context Menu" at bounding box center [702, 354] width 15 height 16
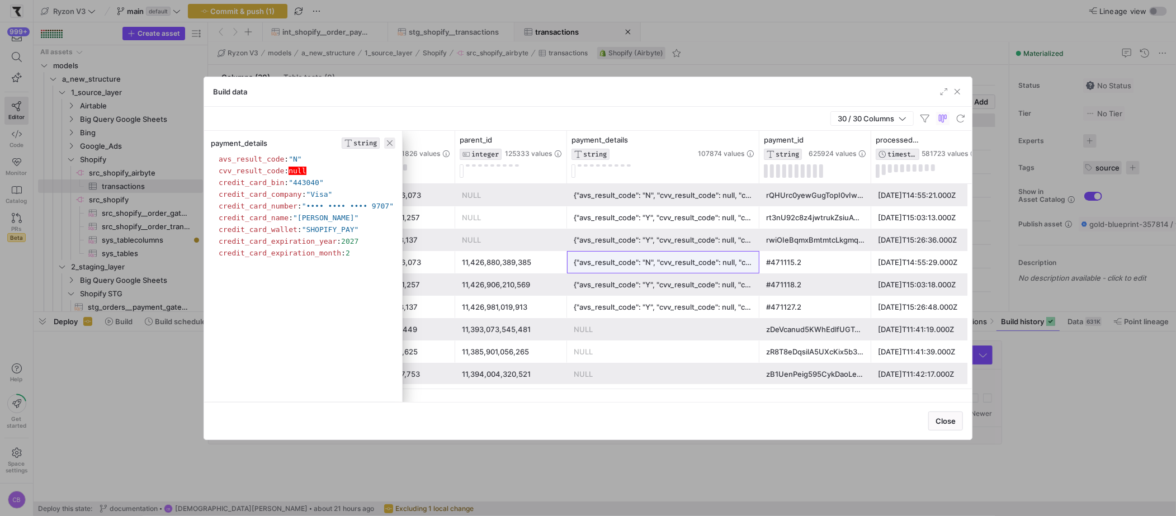
click at [395, 144] on span "button" at bounding box center [389, 143] width 11 height 11
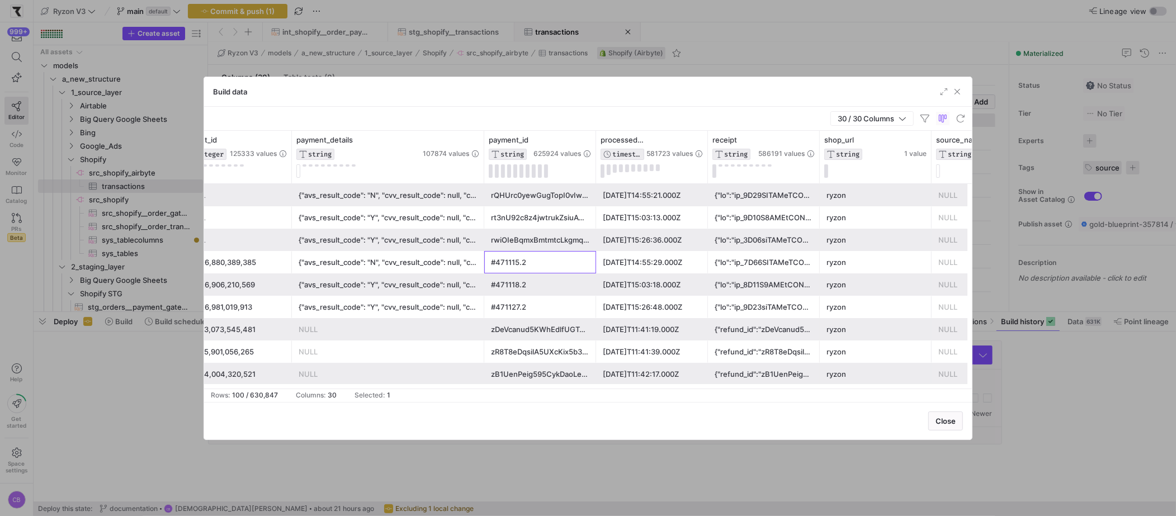
click at [537, 267] on div "#471115.2" at bounding box center [540, 263] width 98 height 22
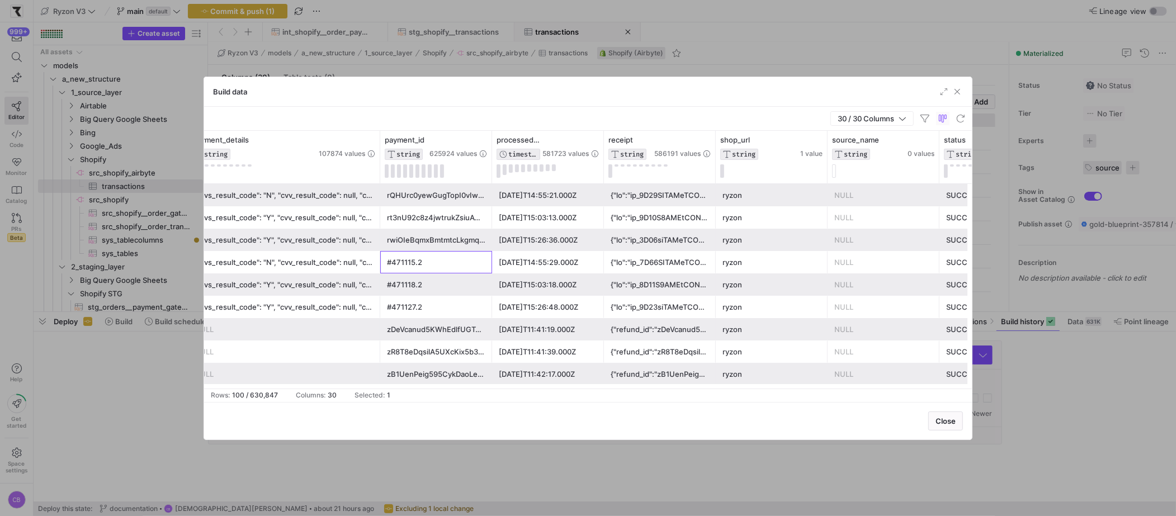
click at [619, 258] on div at bounding box center [659, 263] width 98 height 22
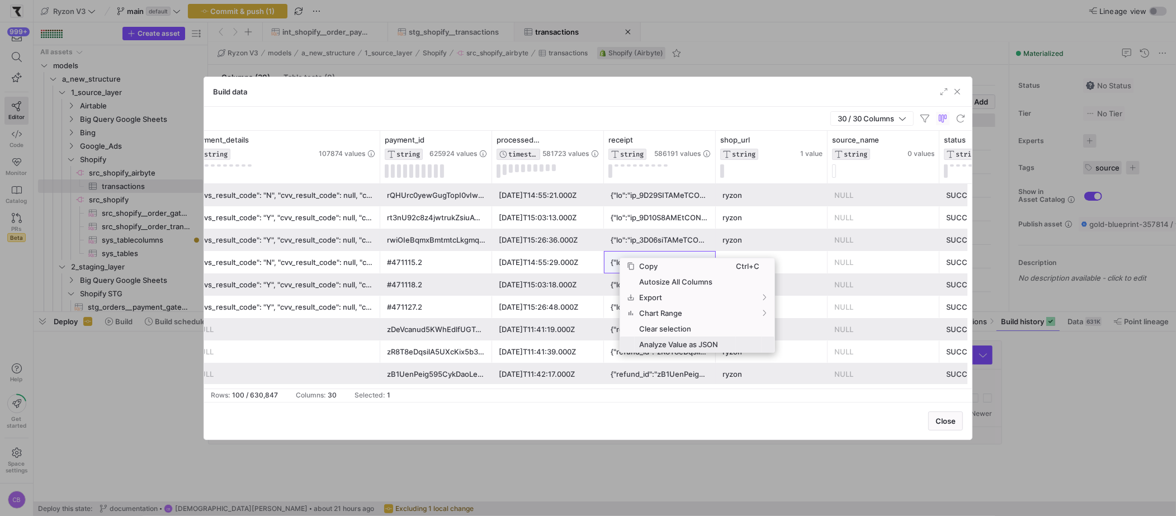
click at [668, 346] on span "Analyze Value as JSON" at bounding box center [685, 345] width 101 height 16
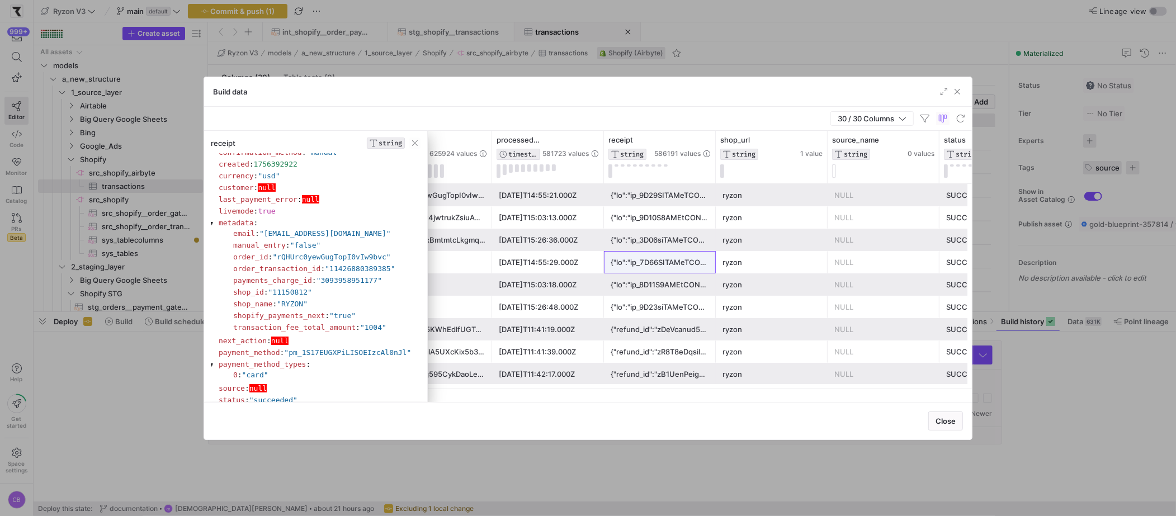
click at [382, 206] on section "livemode : true" at bounding box center [318, 211] width 202 height 11
click at [296, 276] on section "payments_charge_id : "3093958951177"" at bounding box center [325, 280] width 186 height 11
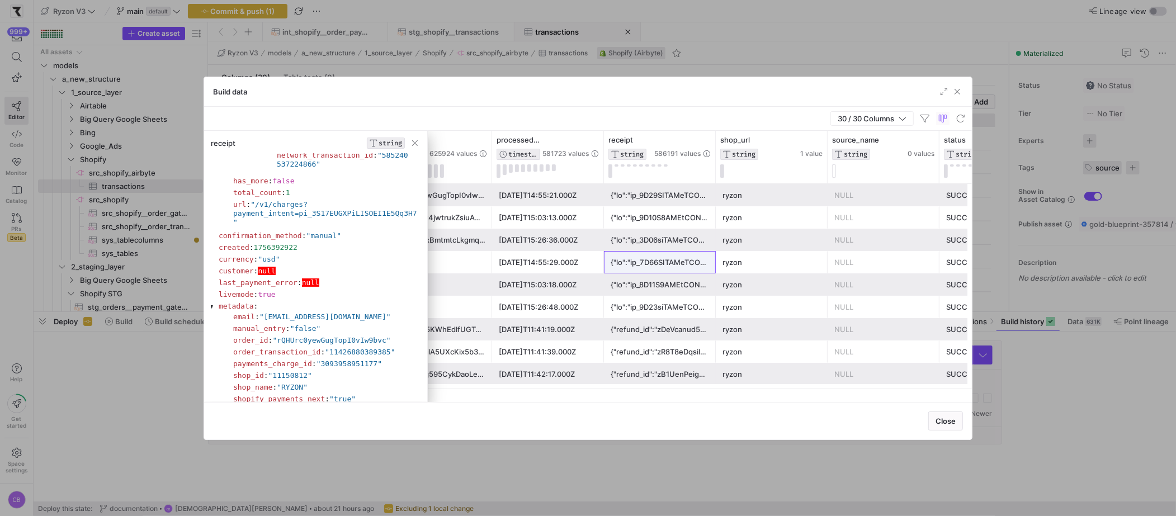
scroll to position [1266, 0]
click at [296, 253] on span "1756392922" at bounding box center [276, 248] width 44 height 8
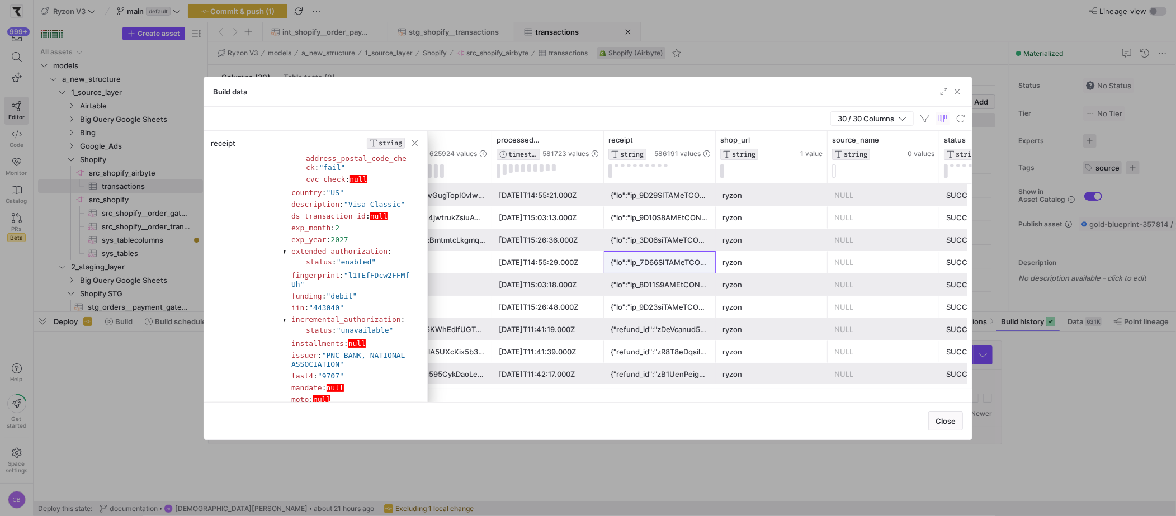
scroll to position [675, 0]
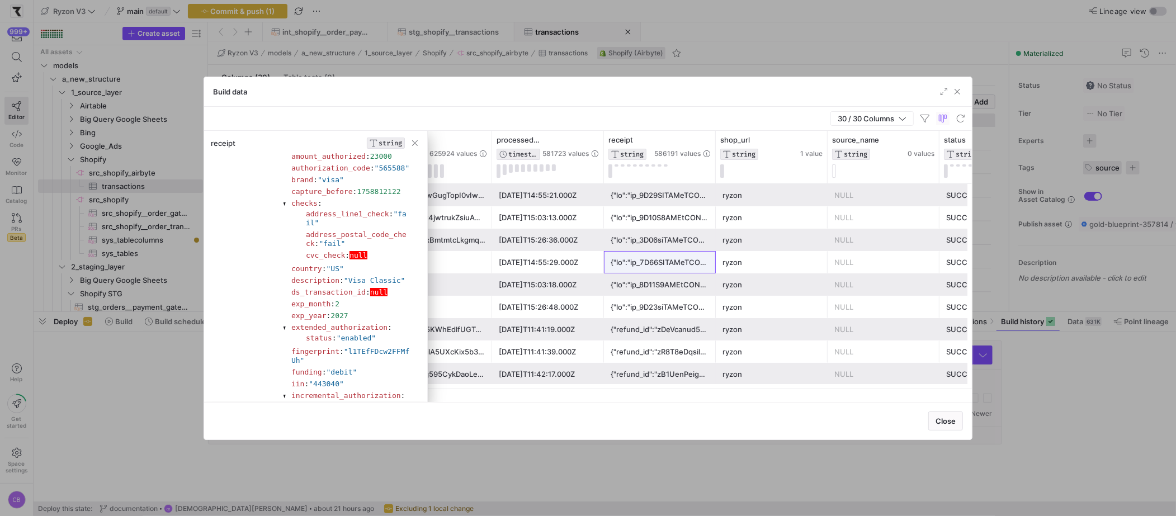
click at [687, 257] on div at bounding box center [659, 263] width 98 height 22
click at [419, 144] on span "button" at bounding box center [414, 143] width 11 height 11
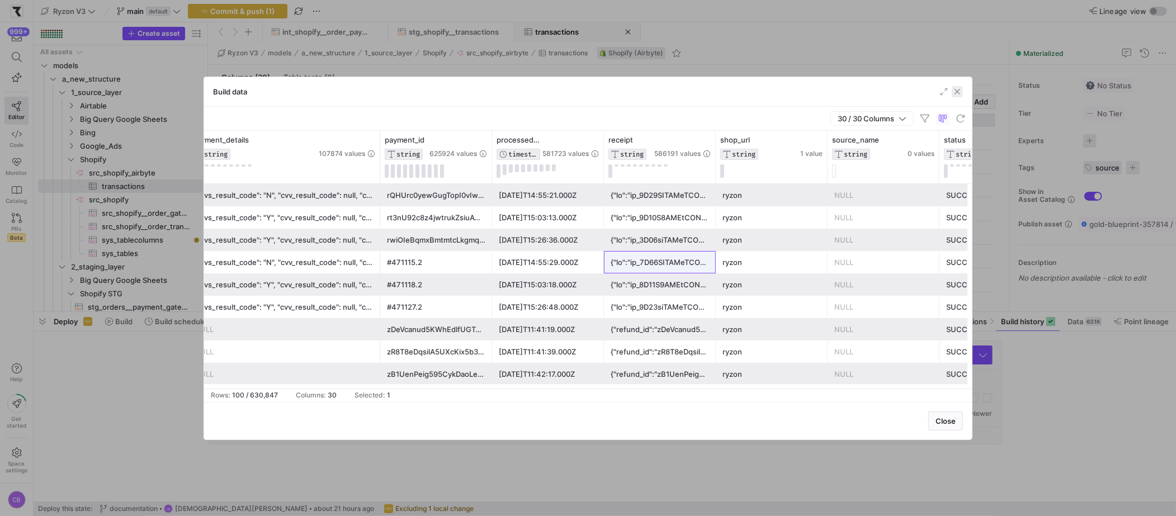
click at [956, 93] on span "button" at bounding box center [957, 91] width 11 height 11
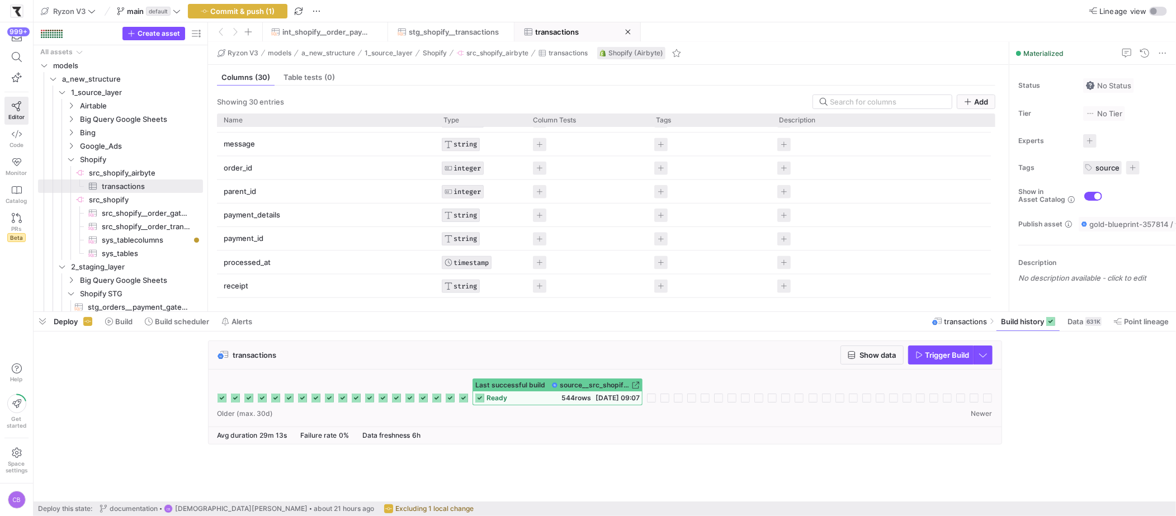
scroll to position [533, 0]
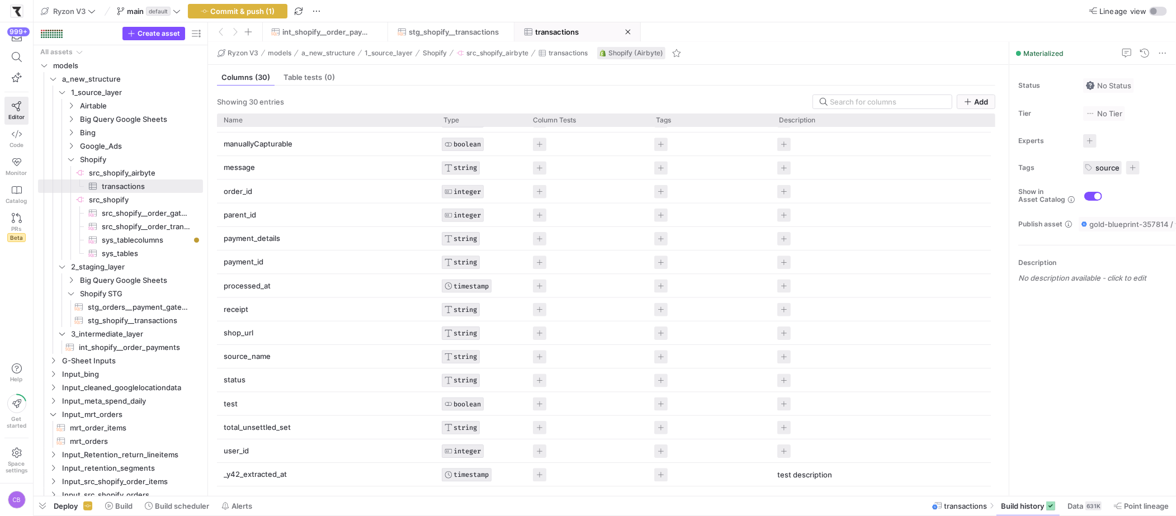
drag, startPoint x: 384, startPoint y: 313, endPoint x: 376, endPoint y: 486, distance: 173.0
click at [380, 515] on html "999+ Editor Code Monitor Catalog PRs Beta Help Get started Space settings CB Ry…" at bounding box center [588, 258] width 1176 height 516
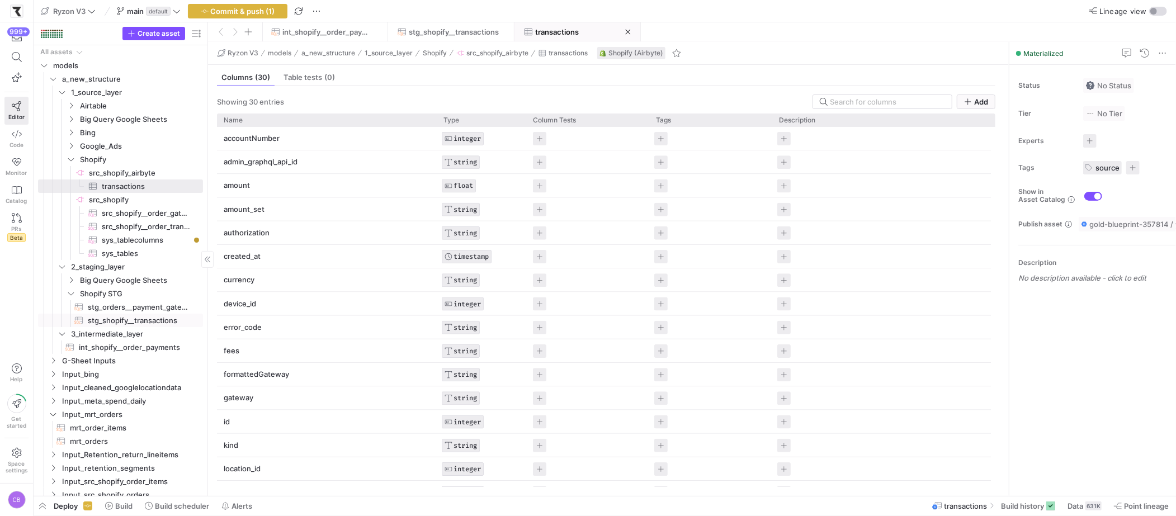
click at [117, 321] on span "stg_shopify__transactions​​​​​​​​​​" at bounding box center [139, 320] width 102 height 13
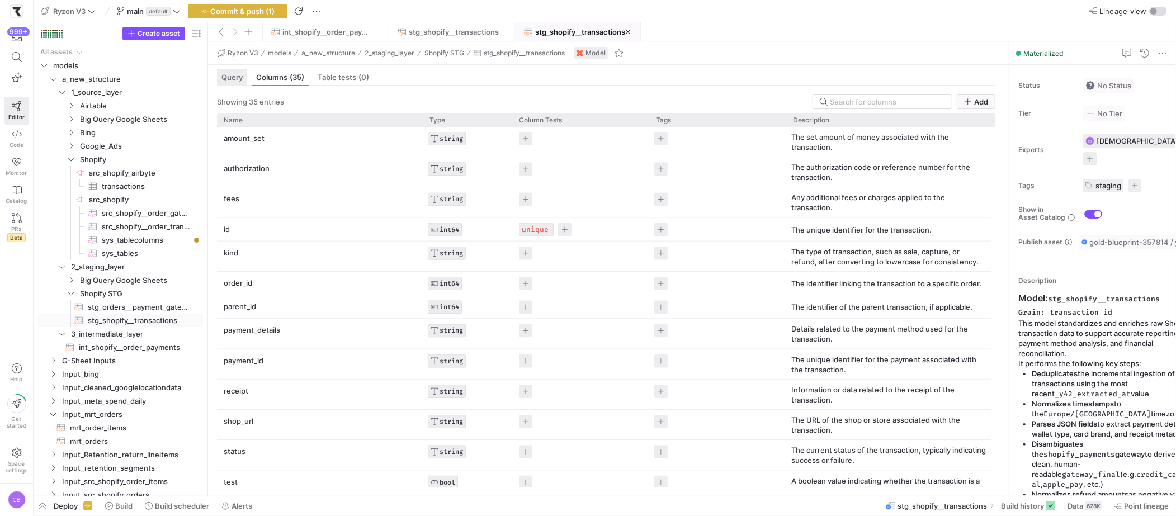
click at [237, 83] on div "Query" at bounding box center [232, 77] width 30 height 16
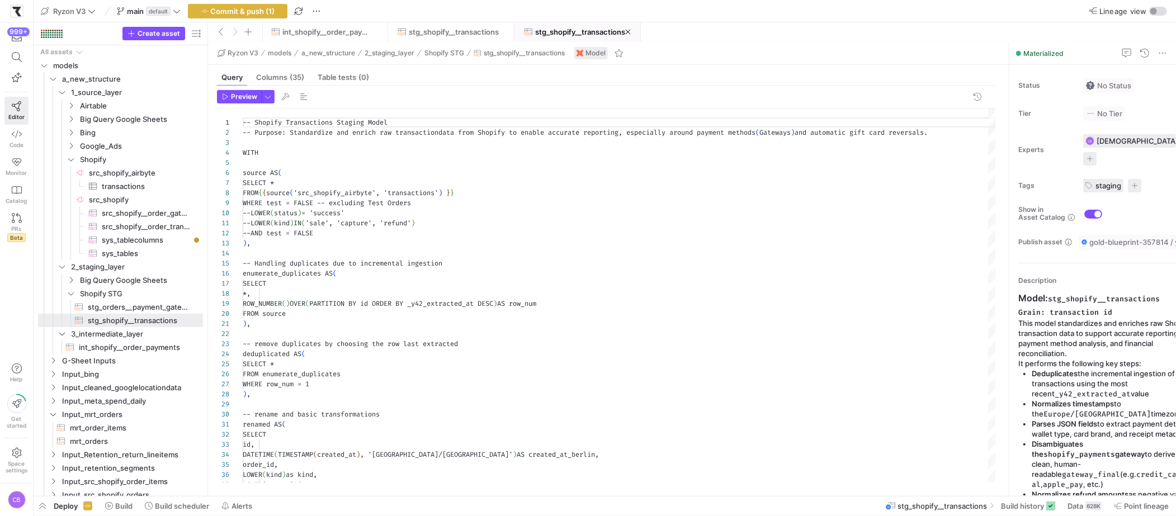
scroll to position [101, 0]
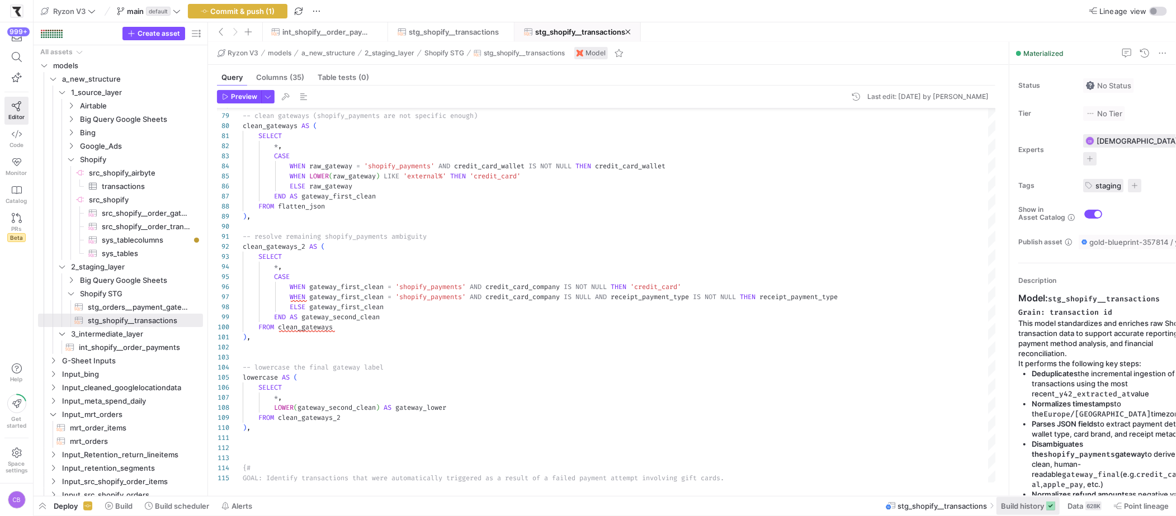
click at [1020, 500] on span at bounding box center [1027, 506] width 63 height 18
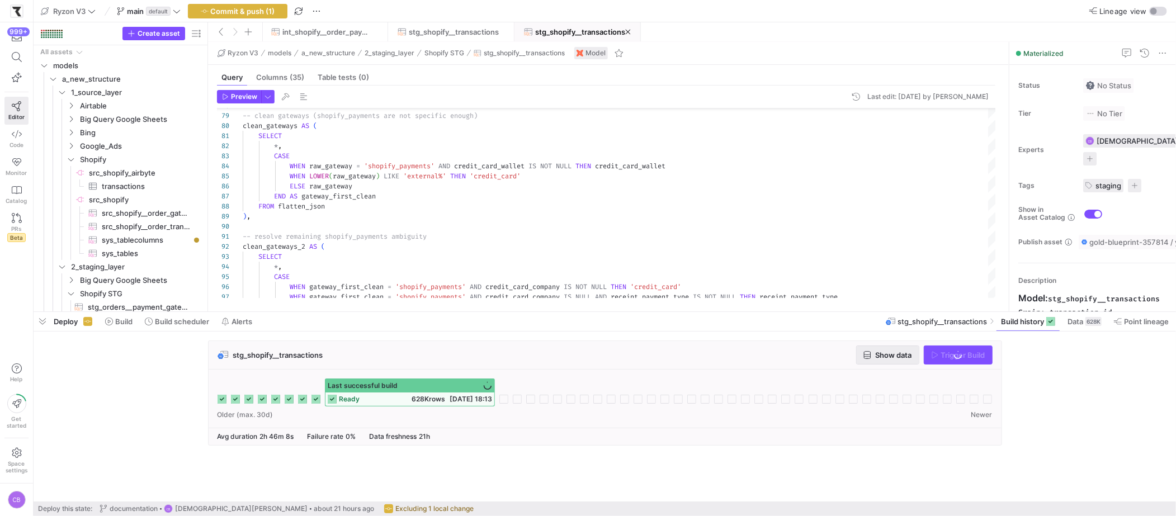
click at [878, 359] on span "button" at bounding box center [887, 355] width 62 height 18
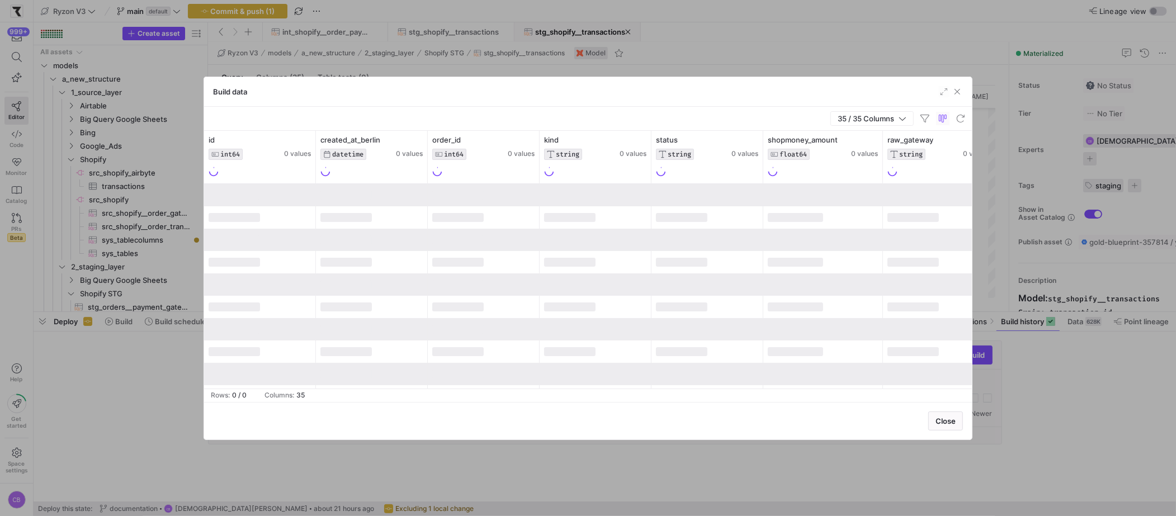
click at [578, 293] on div at bounding box center [595, 284] width 112 height 22
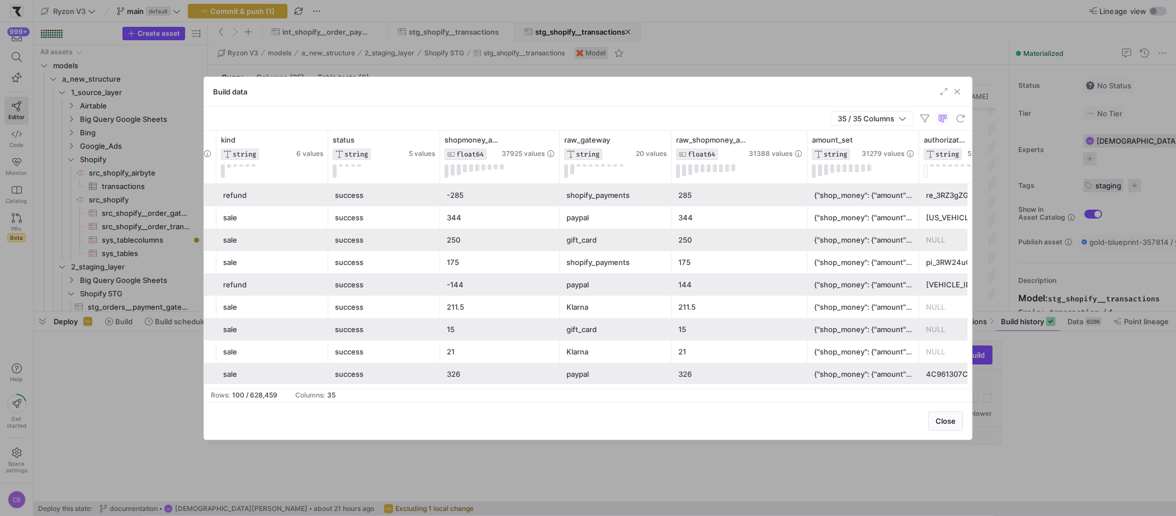
scroll to position [0, 376]
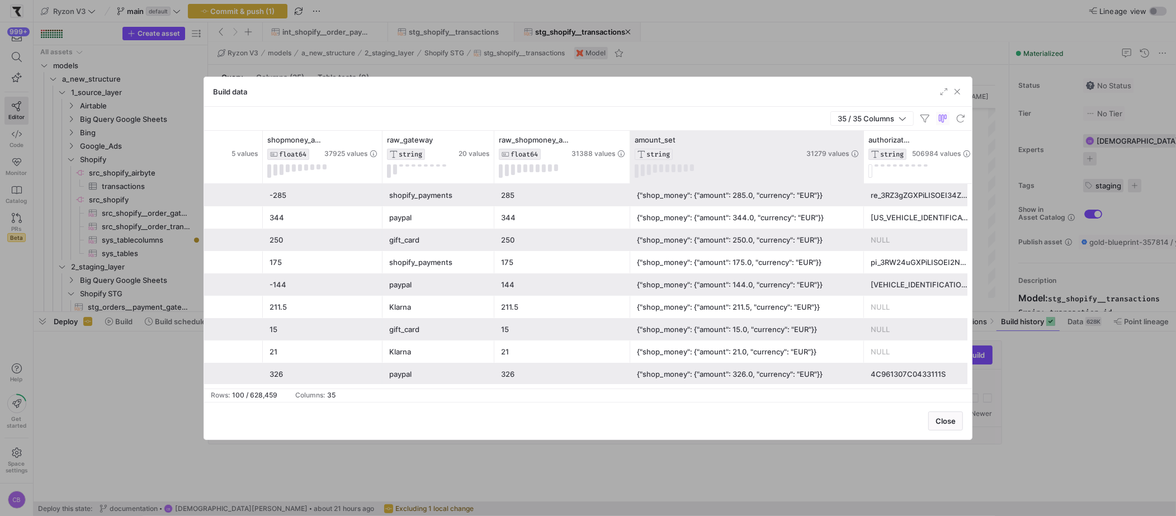
drag, startPoint x: 739, startPoint y: 162, endPoint x: 860, endPoint y: 165, distance: 121.9
click at [861, 165] on div at bounding box center [863, 157] width 4 height 53
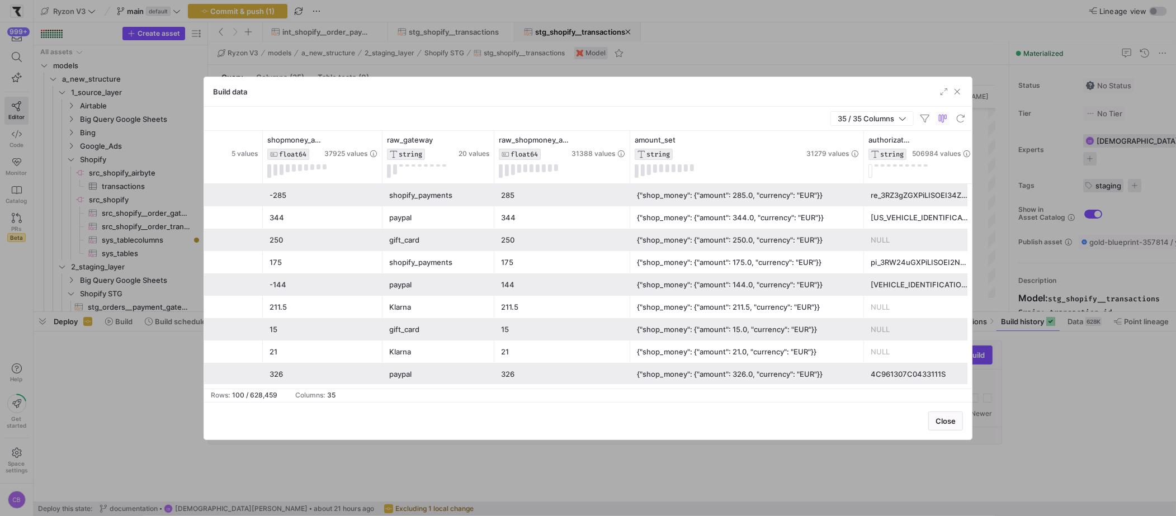
click at [712, 262] on div "{"shop_money": {"amount": 175.0, "currency": "EUR"}}" at bounding box center [747, 263] width 220 height 22
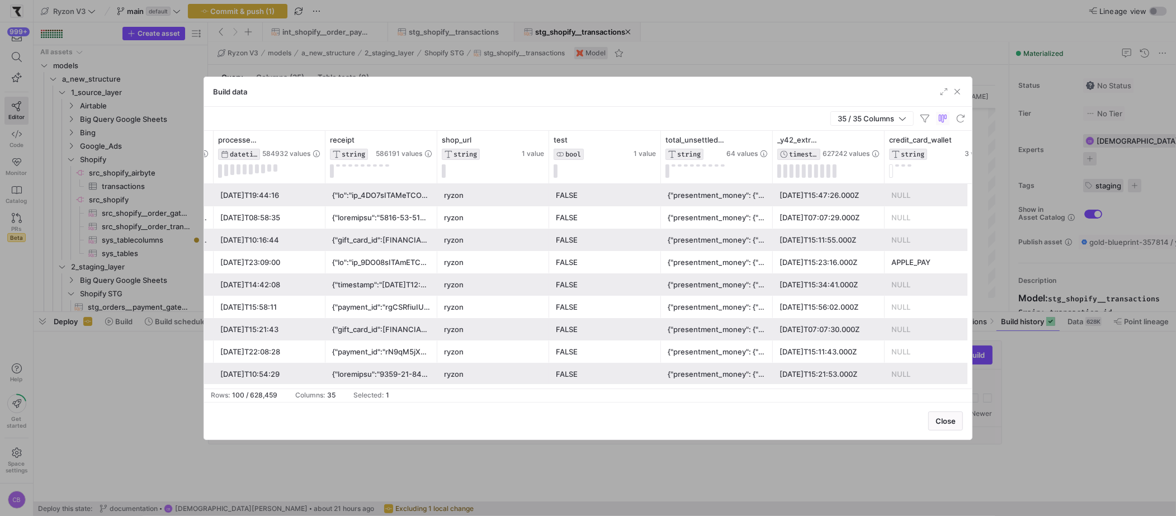
click at [710, 263] on div "{"presentment_money": {"amount": 0.0, "currency": "EUR"}, "shop_money": {"amoun…" at bounding box center [717, 263] width 98 height 22
click at [764, 134] on div "total_unsettled_set STRING 64 values" at bounding box center [717, 157] width 112 height 53
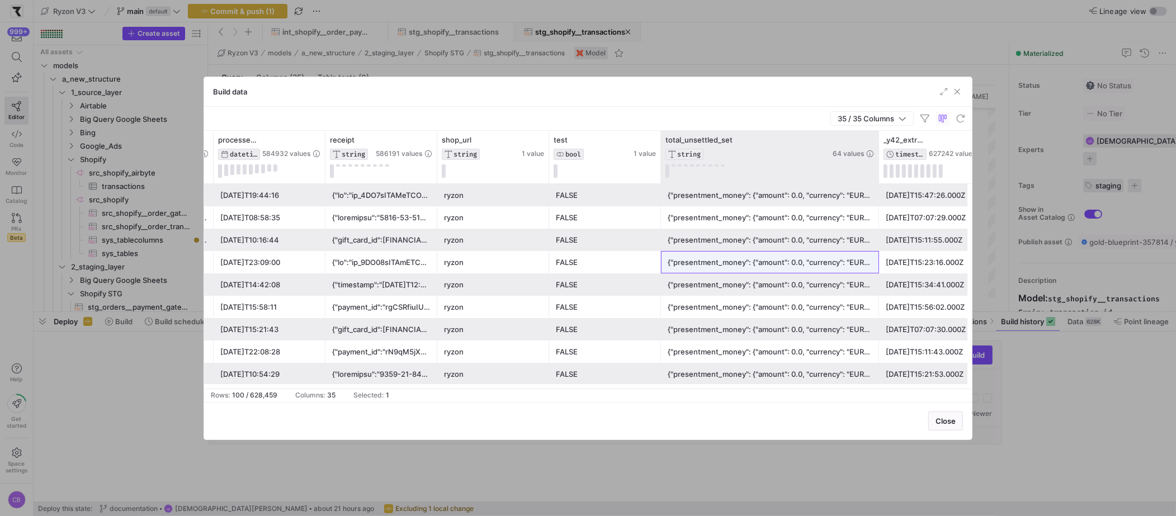
drag, startPoint x: 770, startPoint y: 142, endPoint x: 877, endPoint y: 159, distance: 107.6
click at [877, 159] on div at bounding box center [878, 157] width 4 height 53
click at [870, 136] on icon at bounding box center [869, 139] width 9 height 9
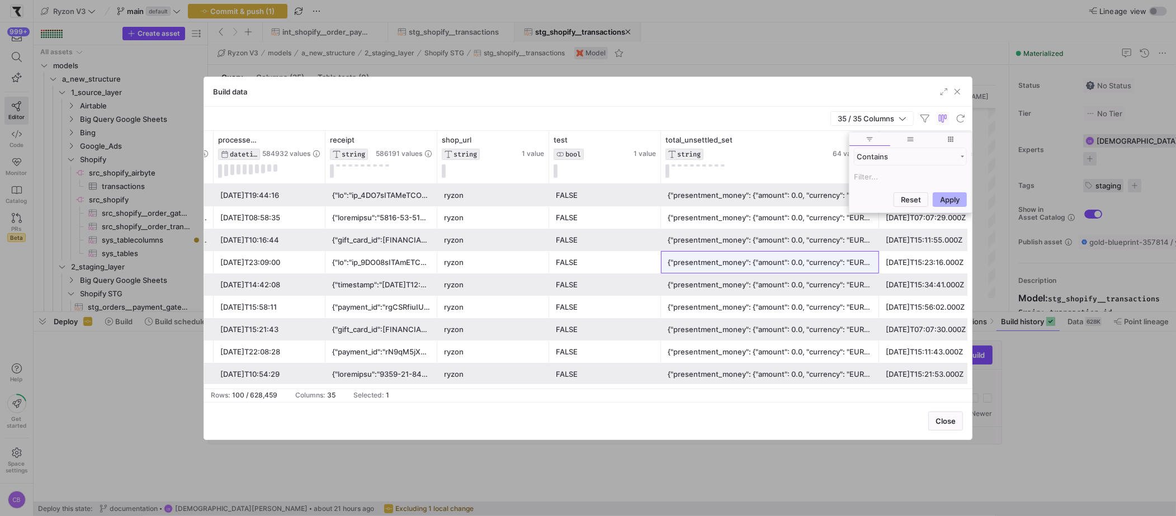
click at [882, 180] on input "Filter Value" at bounding box center [910, 176] width 113 height 13
type input "CHF"
click at [939, 253] on button "Apply" at bounding box center [950, 254] width 34 height 15
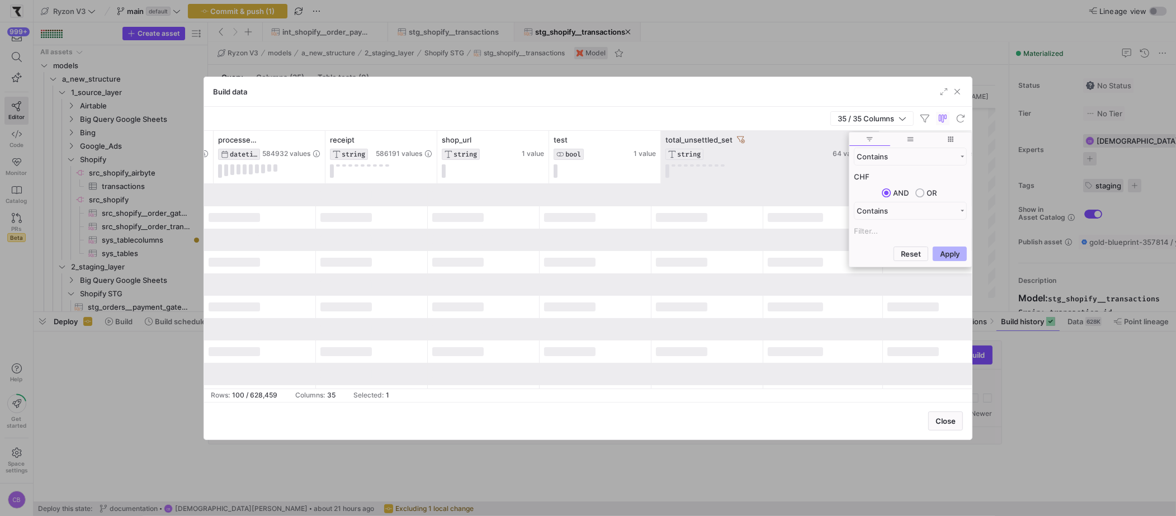
click at [771, 159] on y42-database-column-type-icon "STRING" at bounding box center [747, 154] width 165 height 11
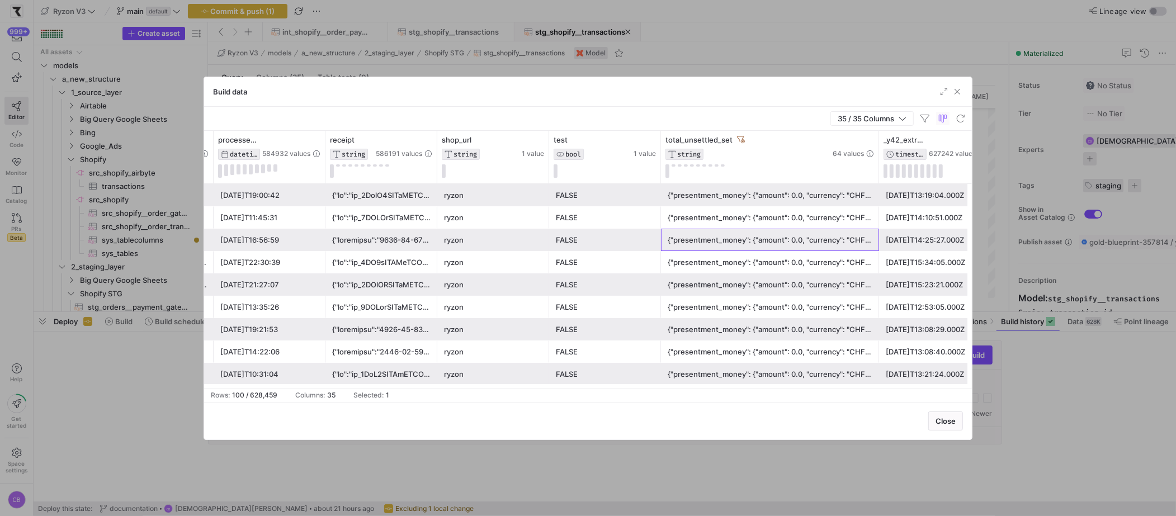
click at [833, 239] on div "{"presentment_money": {"amount": 0.0, "currency": "CHF"}, "shop_money": {"amoun…" at bounding box center [770, 240] width 205 height 22
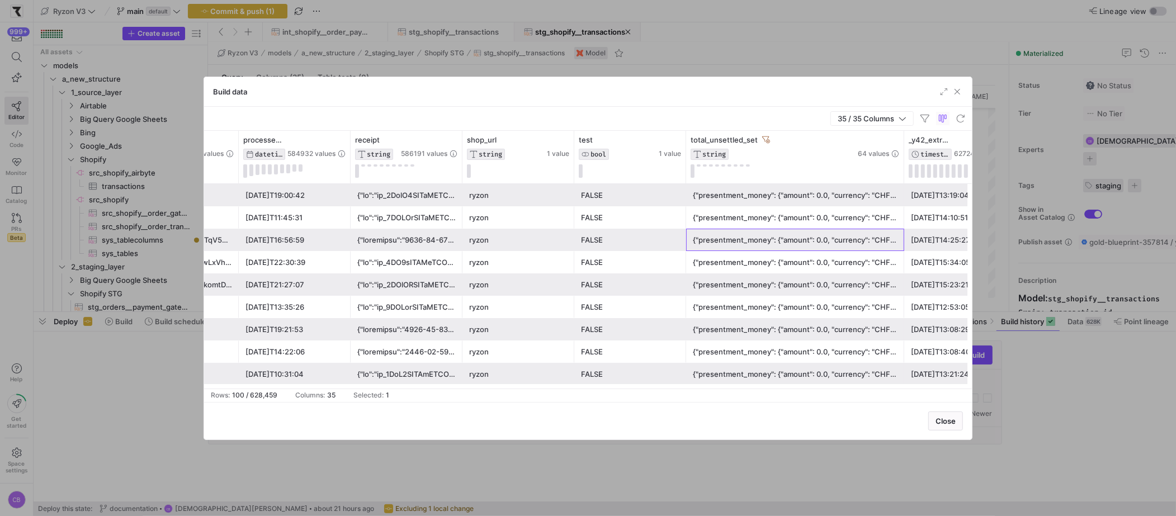
click at [836, 282] on div "{"presentment_money": {"amount": 0.0, "currency": "CHF"}, "shop_money": {"amoun…" at bounding box center [795, 285] width 205 height 22
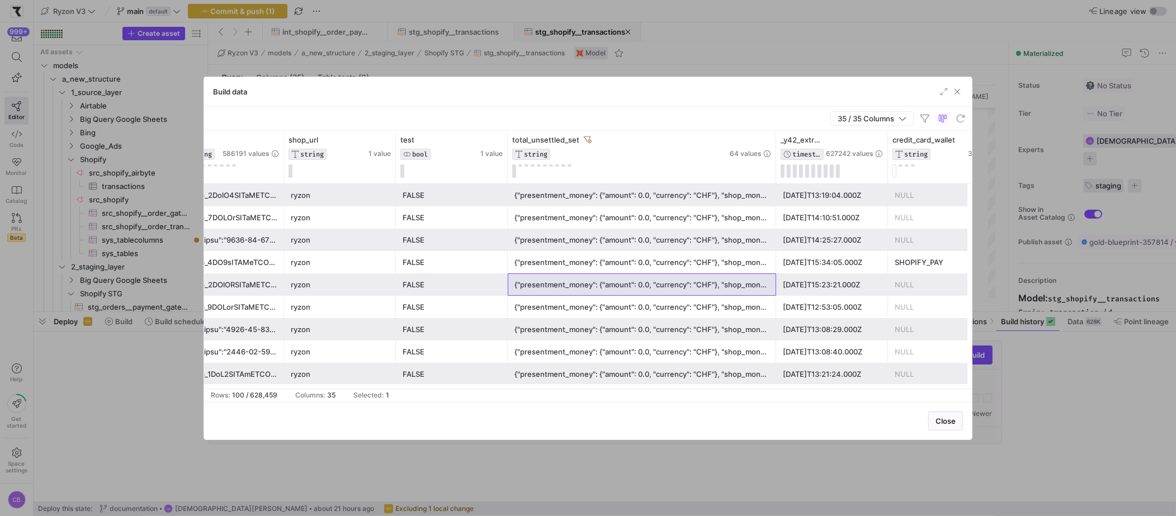
drag, startPoint x: 723, startPoint y: 171, endPoint x: 892, endPoint y: 188, distance: 169.2
click at [892, 188] on div "processed_at_berlin DATETIME 584932 values receipt STRING 586191 values shop_ur…" at bounding box center [588, 260] width 768 height 258
drag, startPoint x: 773, startPoint y: 158, endPoint x: 784, endPoint y: 216, distance: 59.3
click at [832, 168] on div "processed_at_berlin DATETIME 584932 values receipt STRING 586191 values shop_ur…" at bounding box center [343, 157] width 4229 height 53
click at [722, 260] on div "{"presentment_money": {"amount": 0.0, "currency": "CHF"}, "shop_money": {"amoun…" at bounding box center [644, 263] width 260 height 22
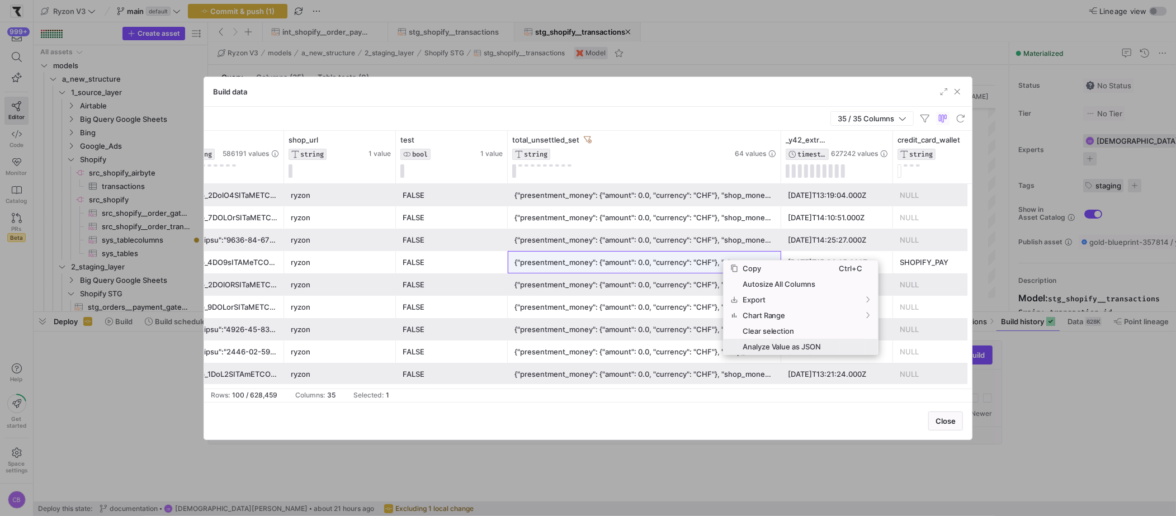
click at [755, 344] on span "Analyze Value as JSON" at bounding box center [788, 347] width 101 height 16
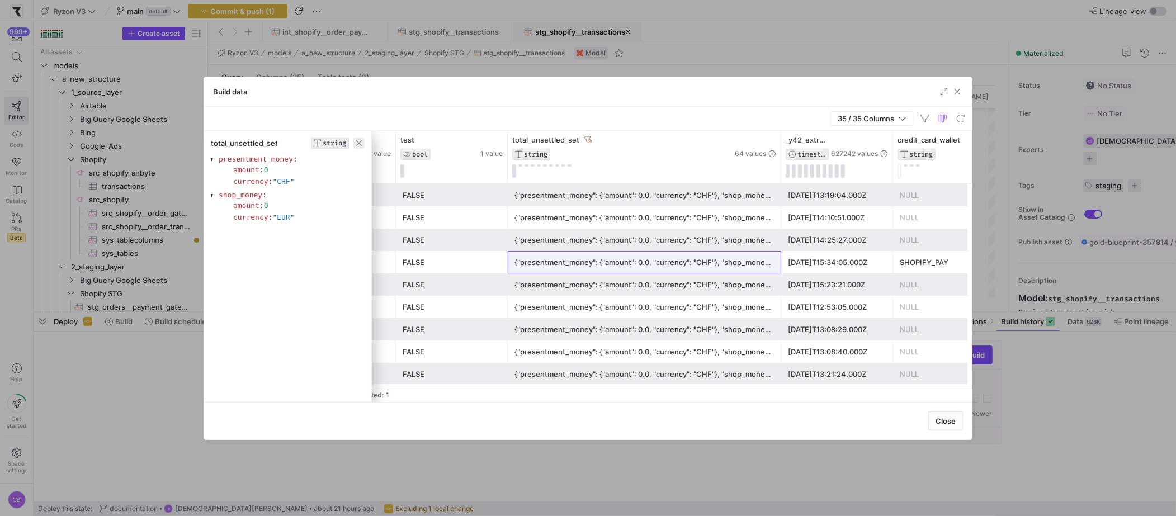
click at [363, 141] on span "button" at bounding box center [358, 143] width 11 height 11
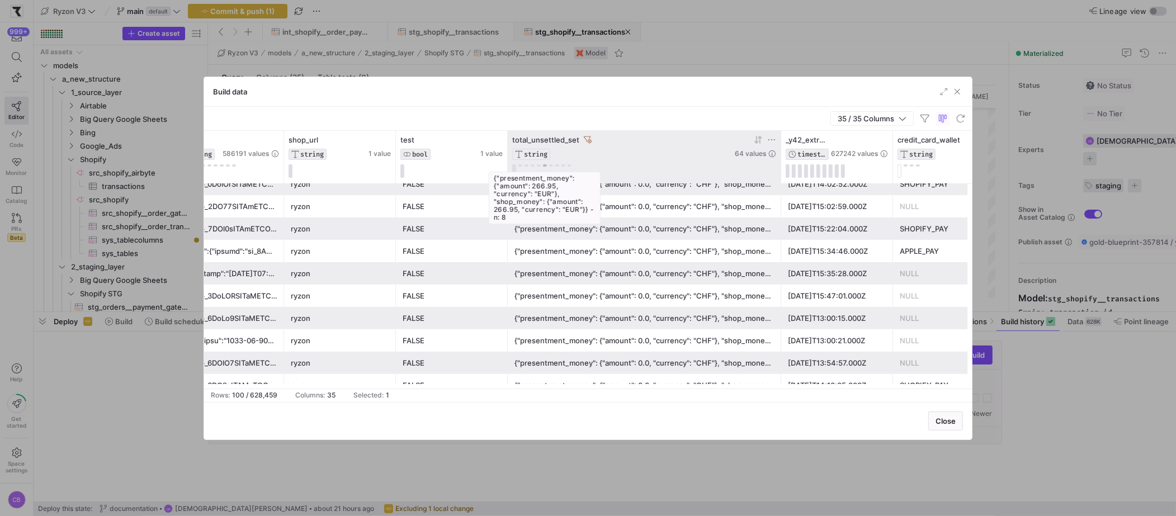
click at [543, 165] on button at bounding box center [545, 165] width 4 height 3
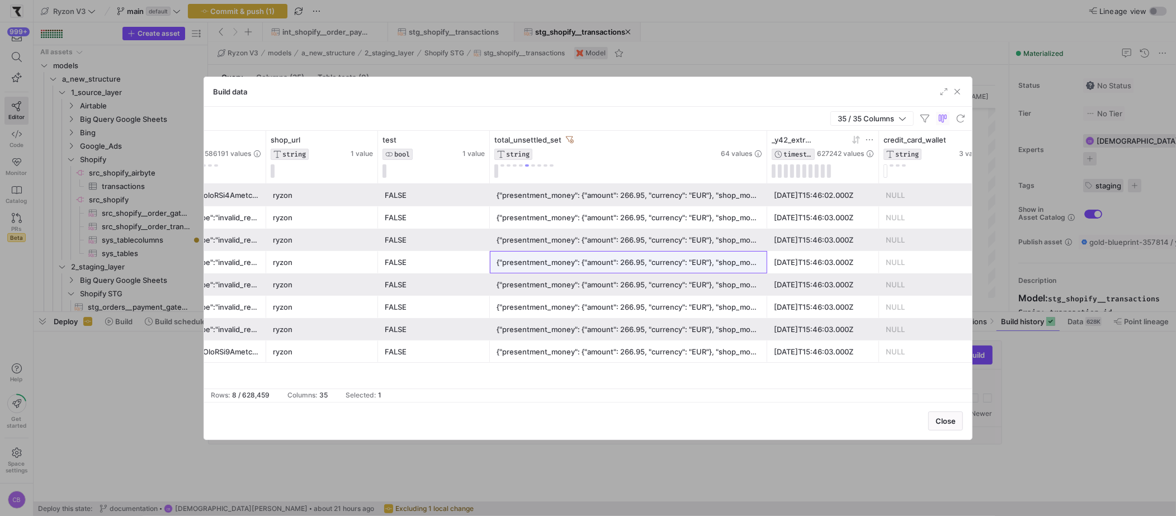
drag, startPoint x: 760, startPoint y: 168, endPoint x: 861, endPoint y: 174, distance: 100.9
click at [861, 174] on div "processed_at_berlin DATETIME 584932 values receipt STRING 586191 values shop_ur…" at bounding box center [328, 157] width 4233 height 53
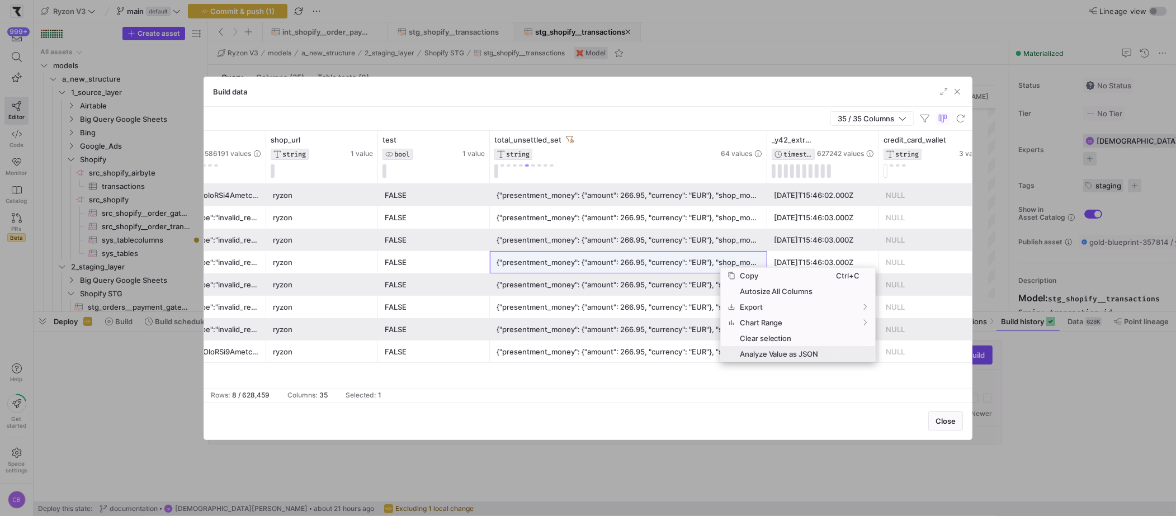
click at [770, 349] on span "Analyze Value as JSON" at bounding box center [785, 354] width 101 height 16
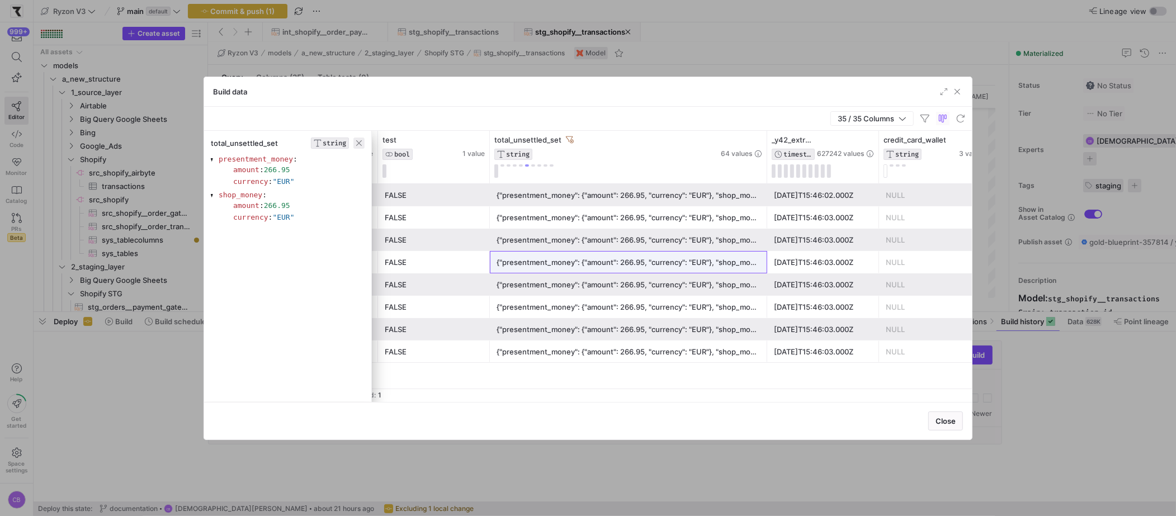
click at [357, 143] on span "button" at bounding box center [358, 143] width 11 height 11
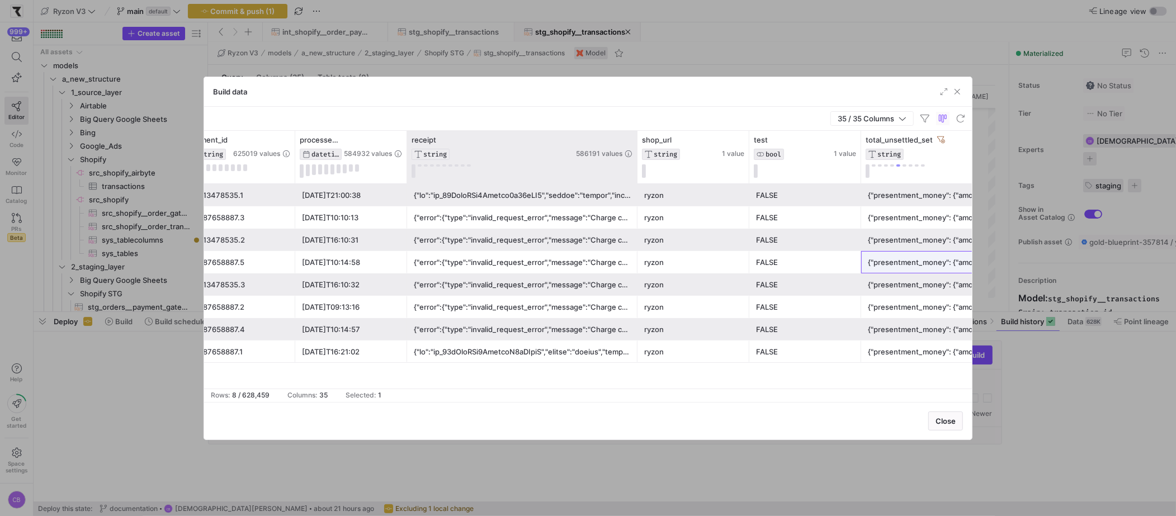
drag, startPoint x: 516, startPoint y: 163, endPoint x: 635, endPoint y: 172, distance: 118.9
click at [635, 172] on div at bounding box center [637, 157] width 4 height 53
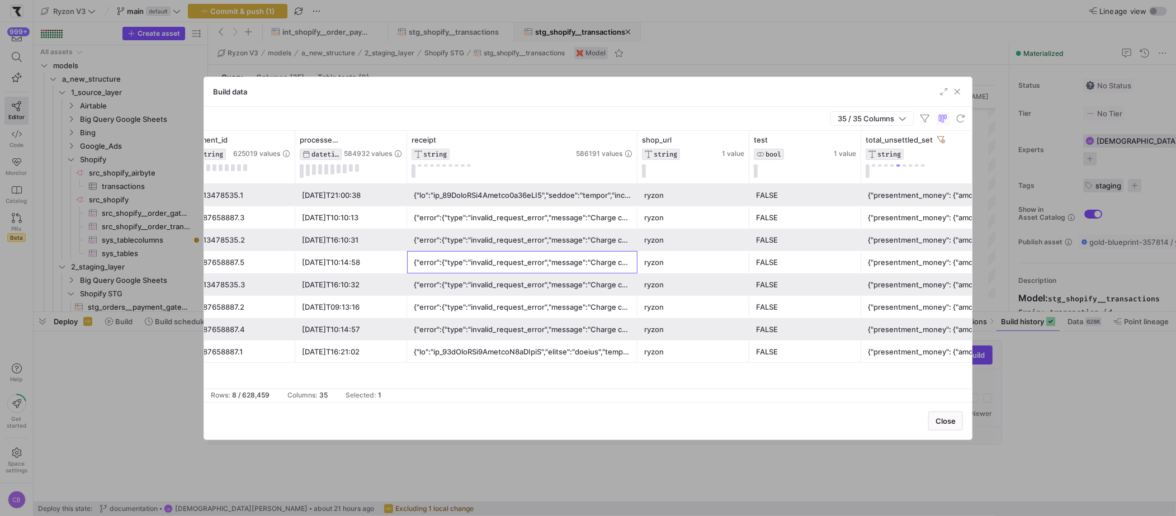
click at [581, 257] on div "{"error":{"type":"invalid_request_error","message":"Charge ch_18gEclCPn5XvuncvW…" at bounding box center [522, 263] width 217 height 22
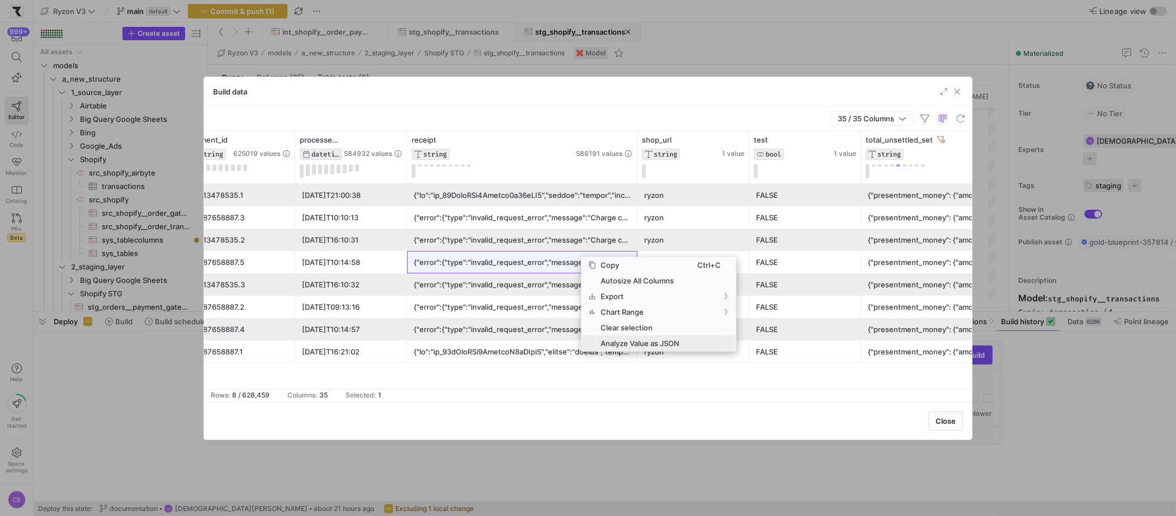
click at [632, 347] on span "Analyze Value as JSON" at bounding box center [646, 343] width 101 height 16
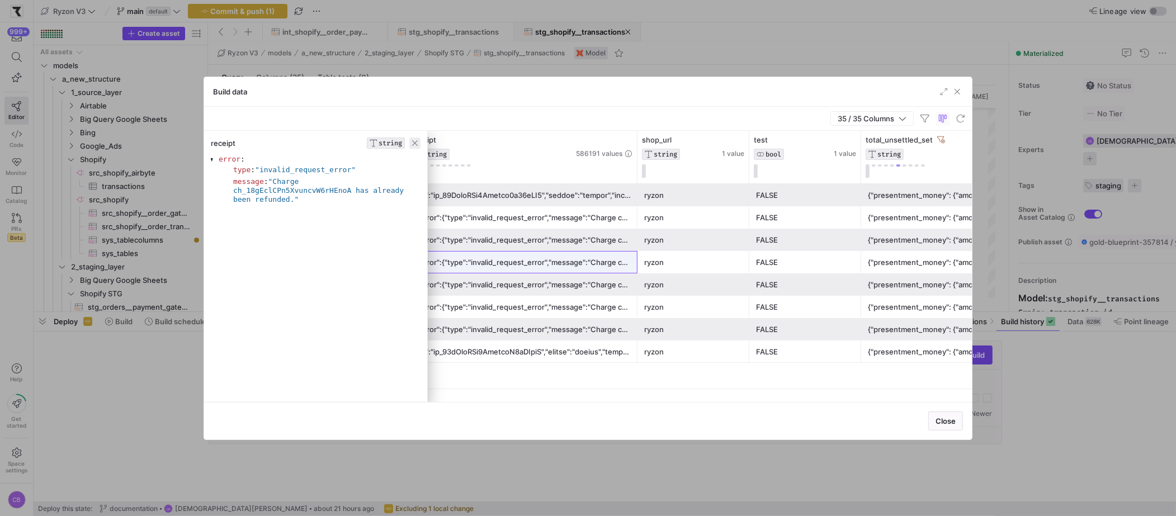
click at [417, 143] on span "button" at bounding box center [414, 143] width 11 height 11
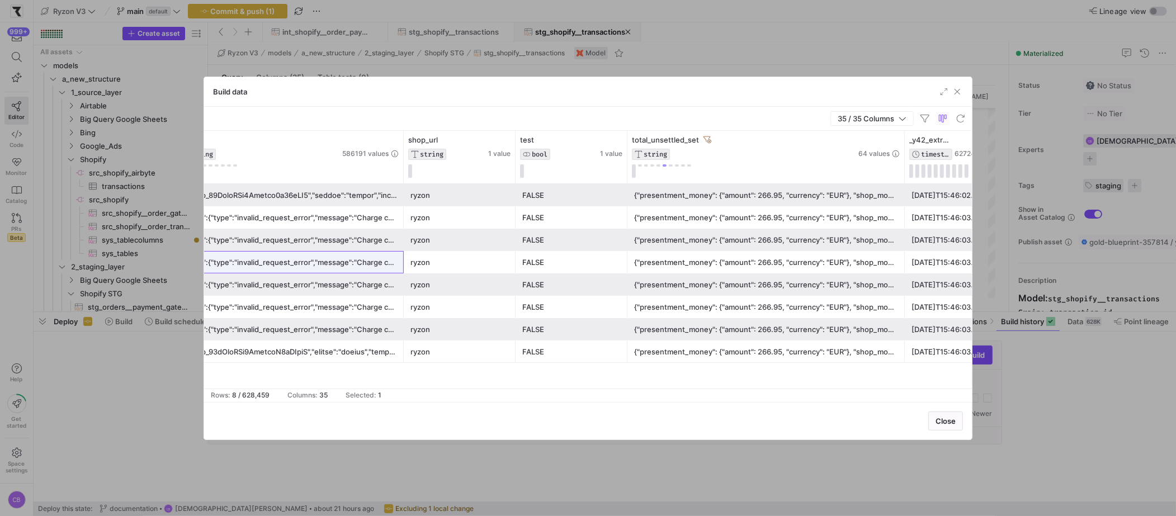
click at [722, 268] on div "{"presentment_money": {"amount": 266.95, "currency": "EUR"}, "shop_money": {"am…" at bounding box center [766, 263] width 264 height 22
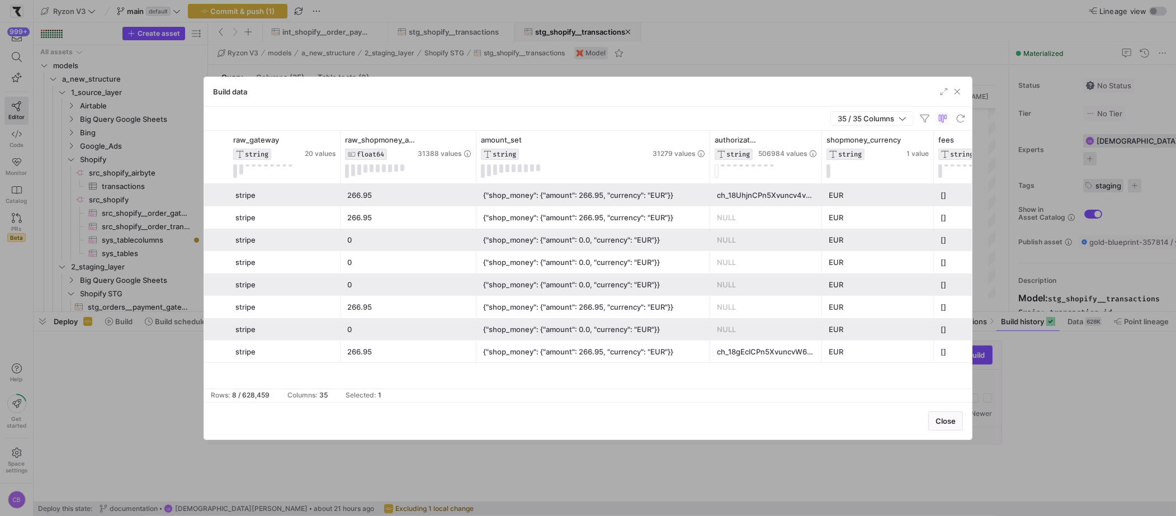
scroll to position [0, 647]
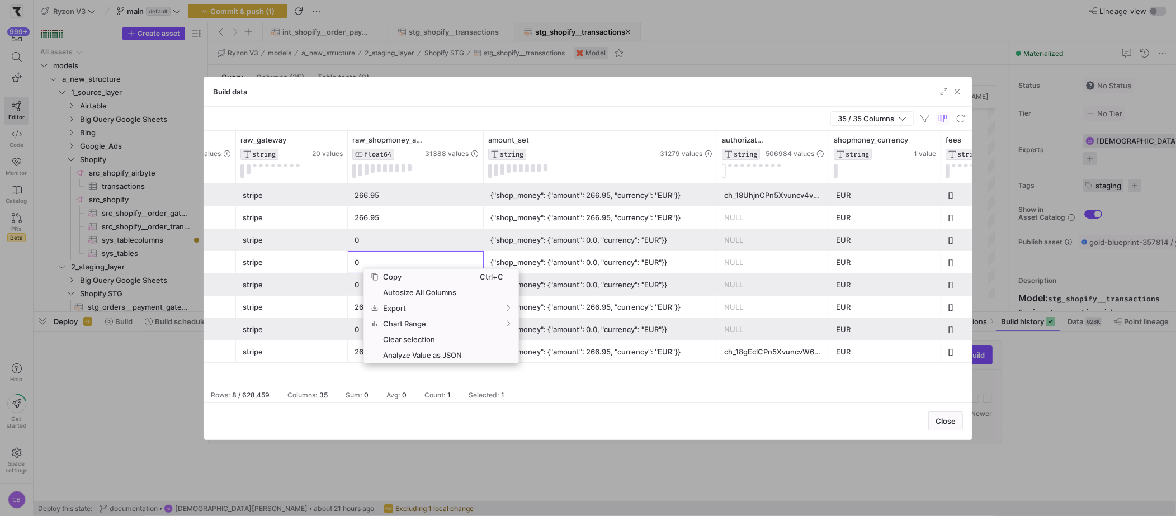
click at [565, 260] on div "{"shop_money": {"amount": 0.0, "currency": "EUR"}}" at bounding box center [600, 263] width 220 height 22
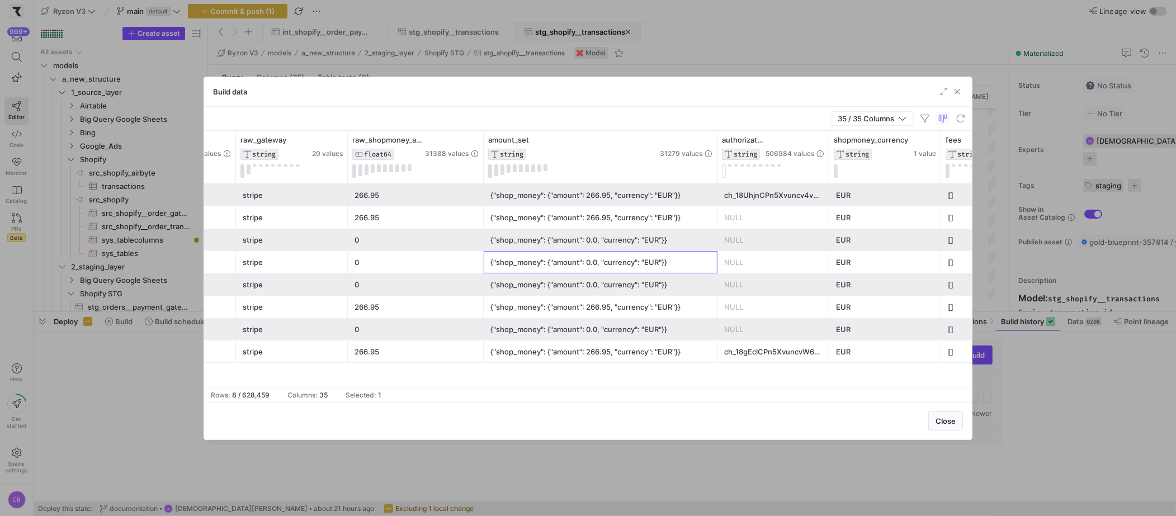
scroll to position [0, 907]
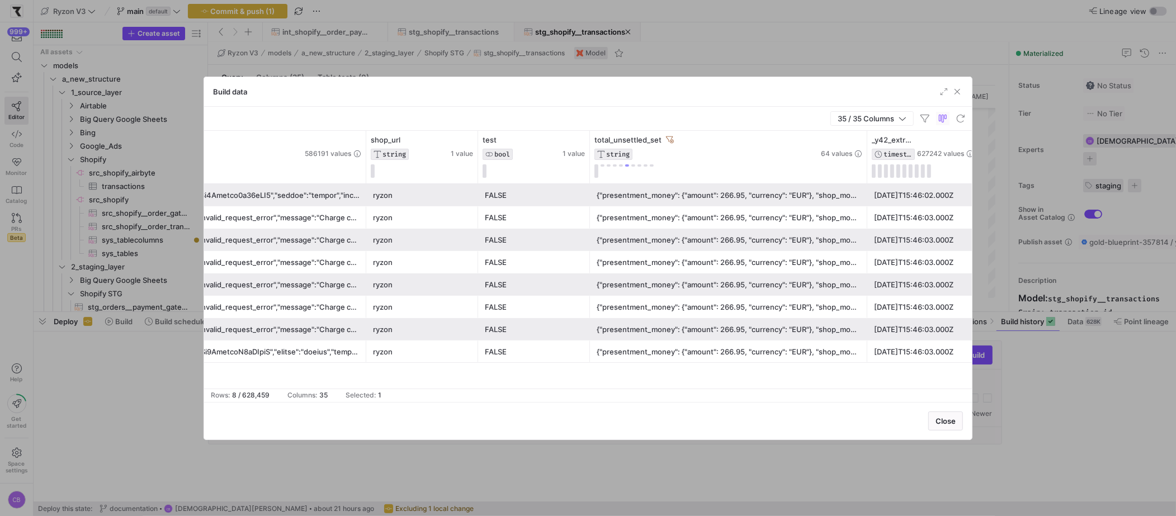
click at [723, 274] on div "{"presentment_money": {"amount": 266.95, "currency": "EUR"}, "shop_money": {"am…" at bounding box center [729, 285] width 264 height 22
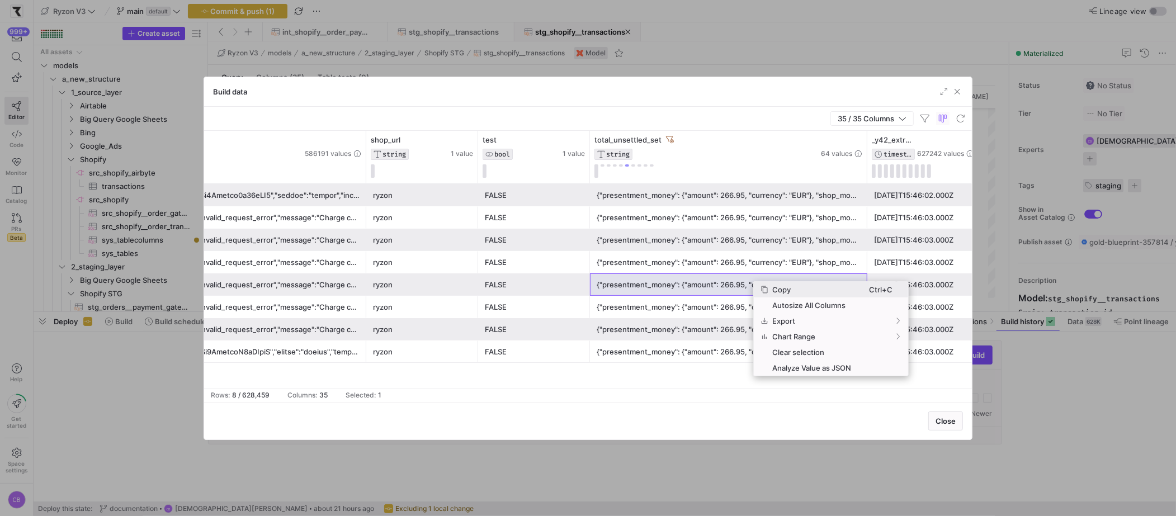
drag, startPoint x: 791, startPoint y: 288, endPoint x: 796, endPoint y: 295, distance: 8.1
click at [796, 295] on span "Copy" at bounding box center [818, 290] width 101 height 16
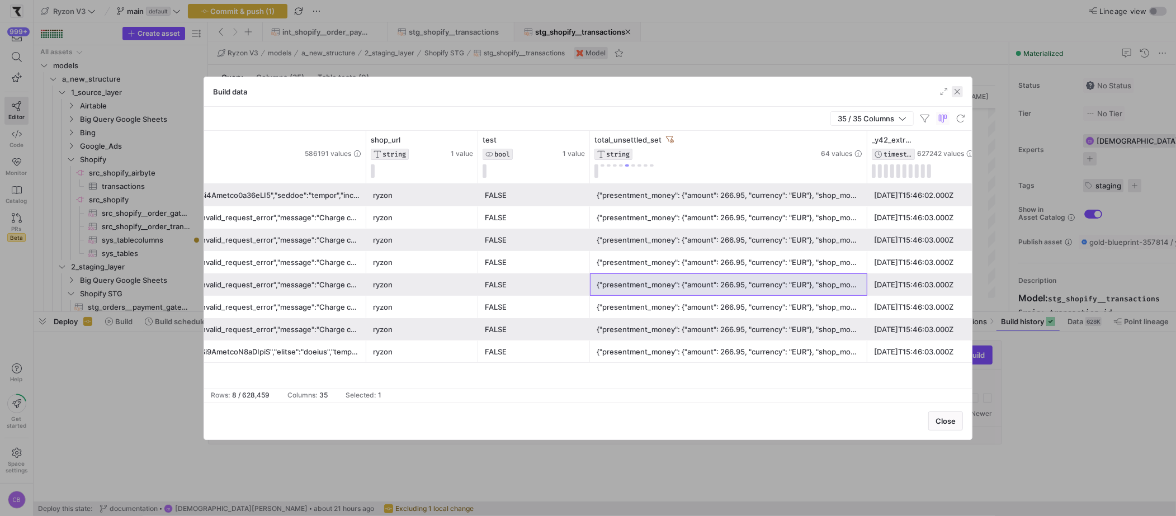
click at [960, 91] on span "button" at bounding box center [957, 91] width 11 height 11
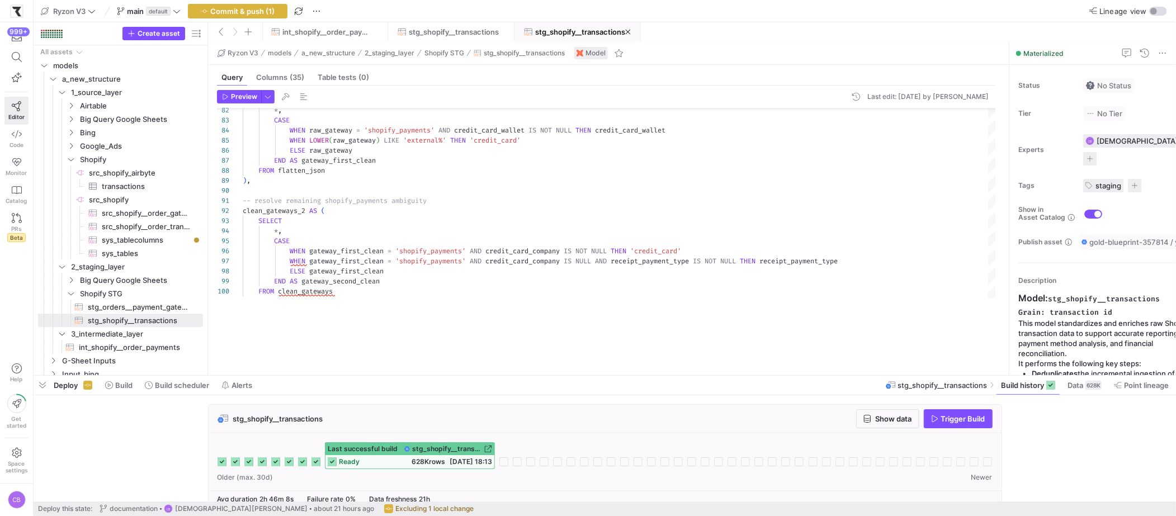
drag, startPoint x: 383, startPoint y: 313, endPoint x: 371, endPoint y: 335, distance: 26.0
click at [396, 378] on div at bounding box center [605, 375] width 1142 height 4
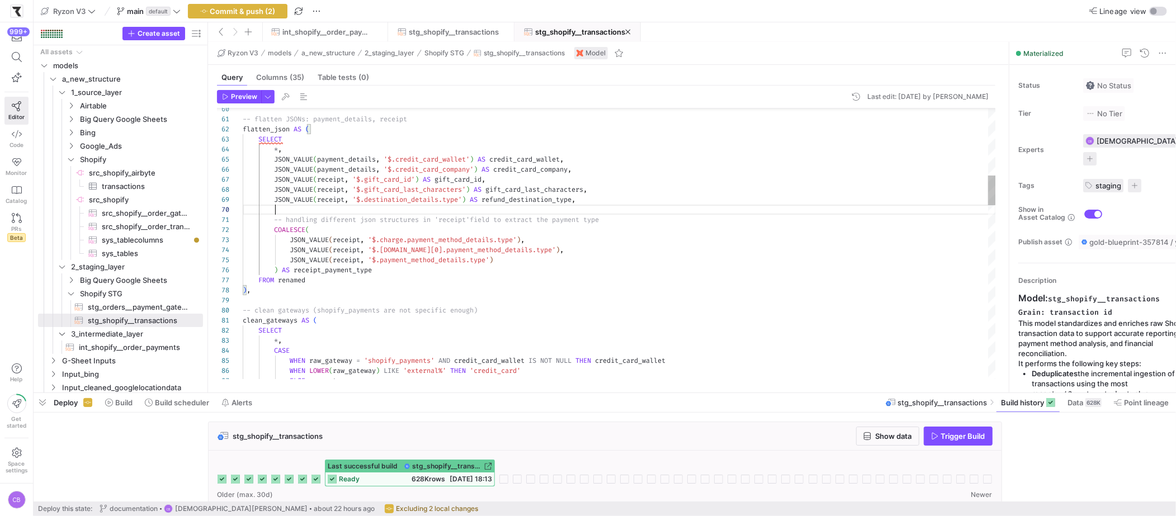
scroll to position [60, 485]
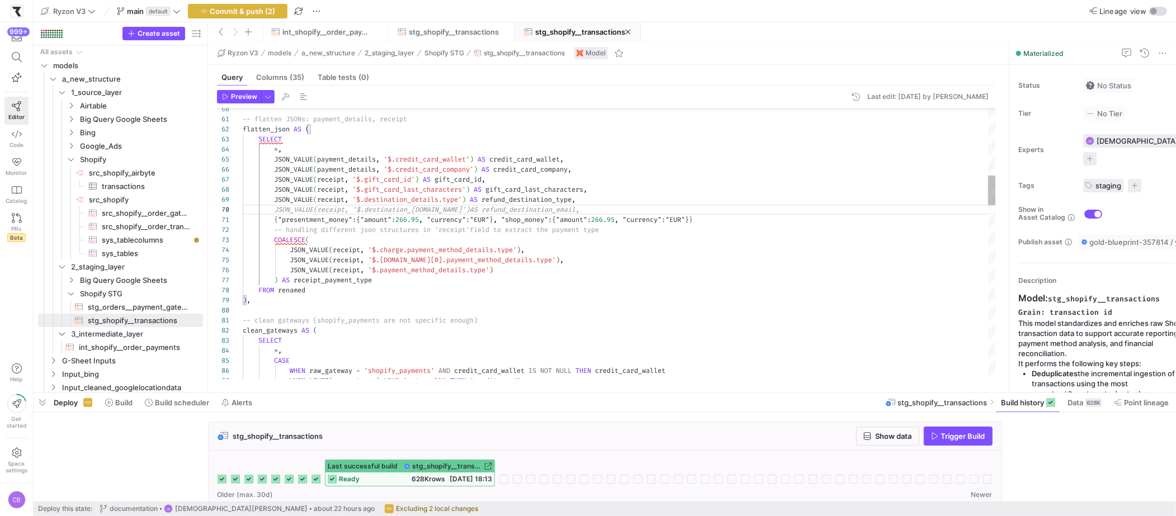
drag, startPoint x: 586, startPoint y: 198, endPoint x: 276, endPoint y: 200, distance: 310.3
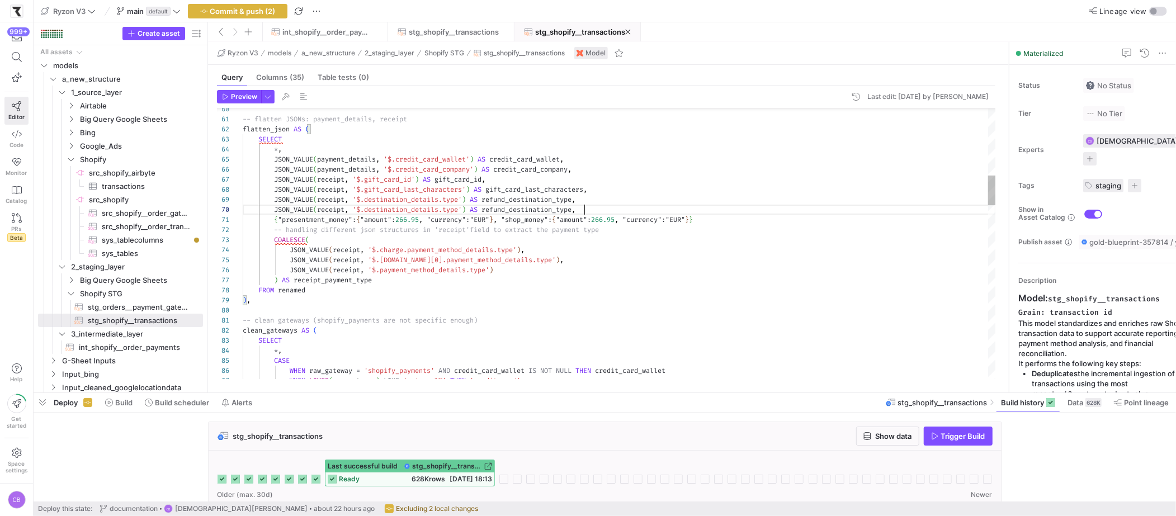
scroll to position [91, 342]
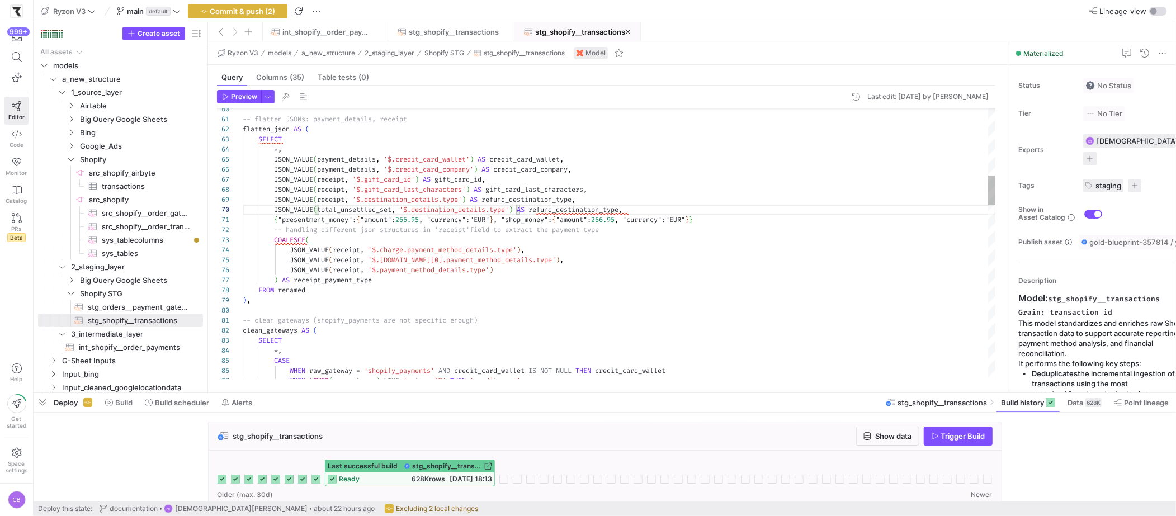
drag, startPoint x: 492, startPoint y: 210, endPoint x: 416, endPoint y: 212, distance: 76.0
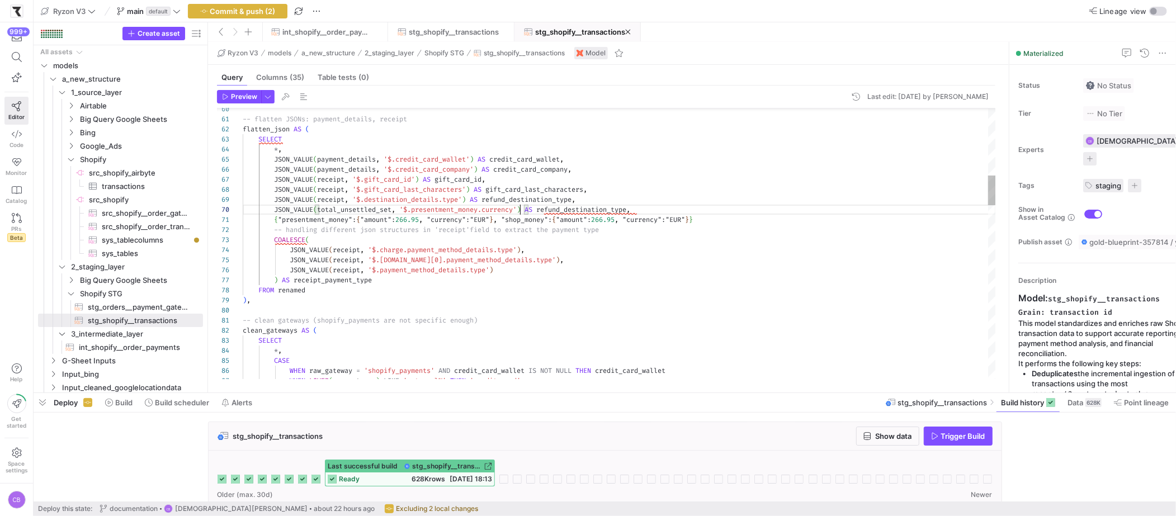
scroll to position [91, 277]
drag, startPoint x: 547, startPoint y: 212, endPoint x: 636, endPoint y: 210, distance: 88.9
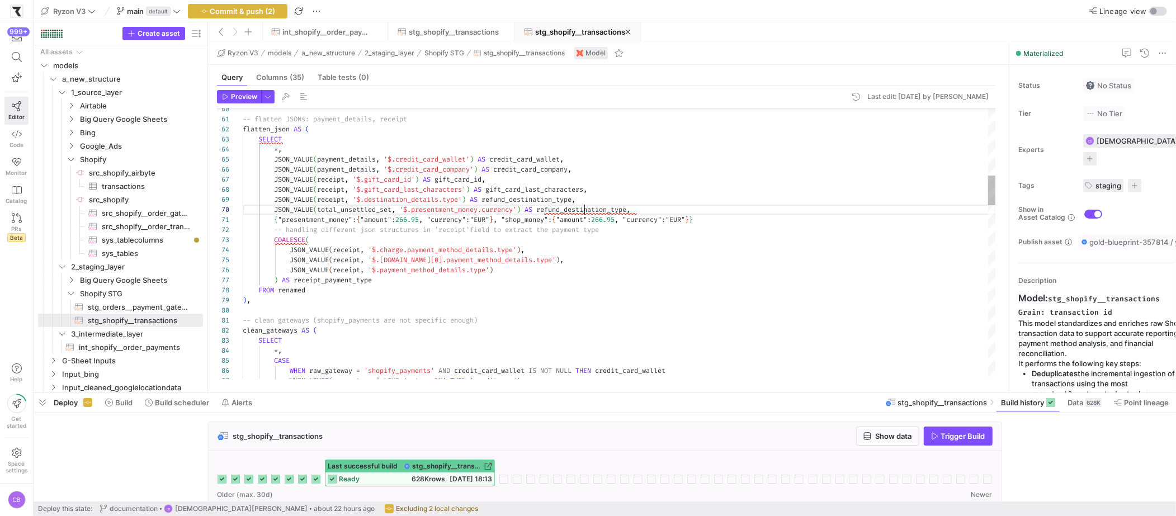
scroll to position [91, 394]
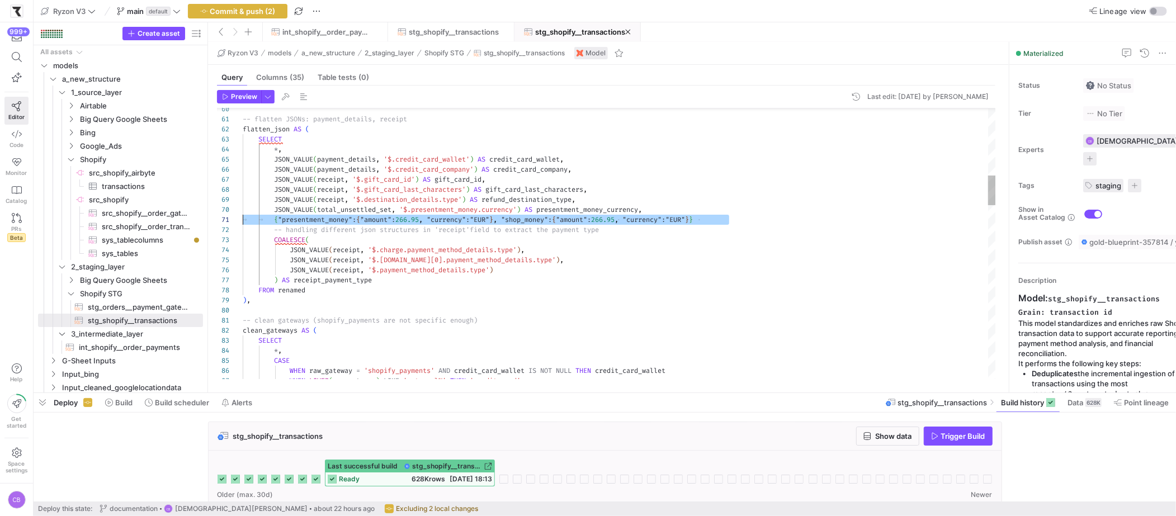
scroll to position [0, 0]
drag, startPoint x: 681, startPoint y: 220, endPoint x: 244, endPoint y: 223, distance: 437.7
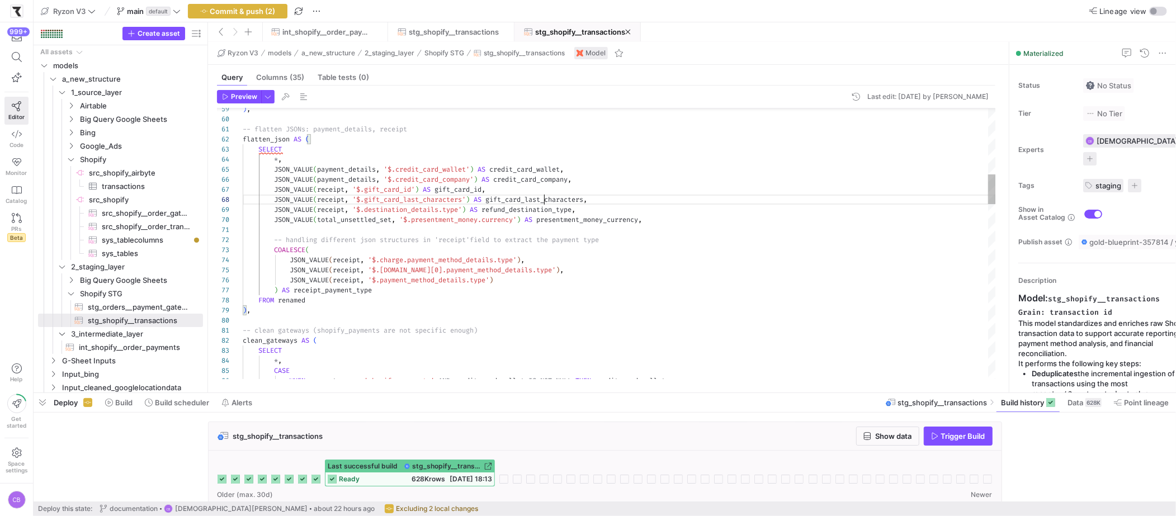
click at [246, 97] on span "Preview" at bounding box center [244, 97] width 26 height 8
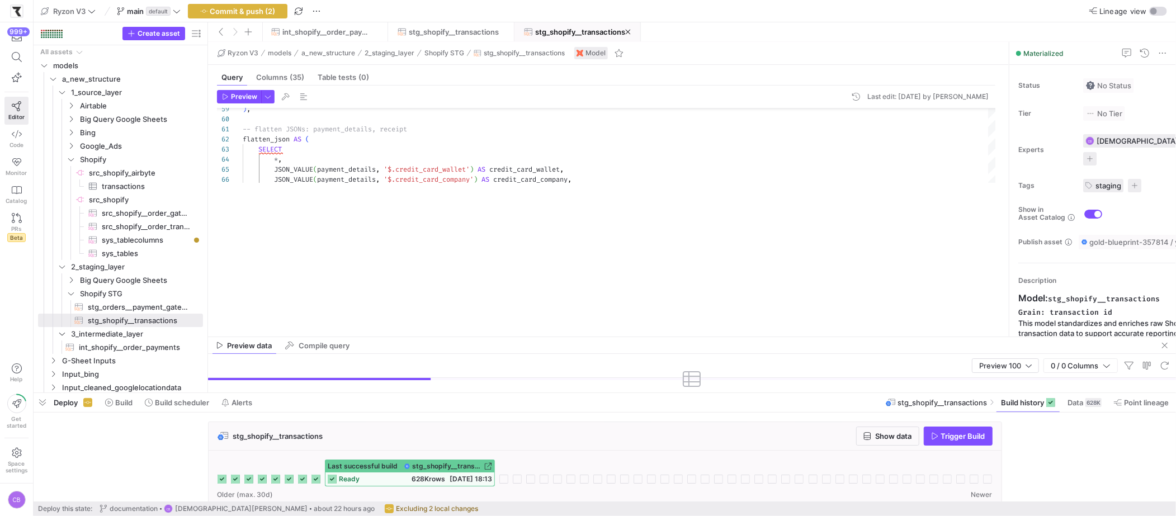
drag, startPoint x: 470, startPoint y: 197, endPoint x: 467, endPoint y: 284, distance: 87.3
click at [486, 337] on div at bounding box center [692, 337] width 968 height 1
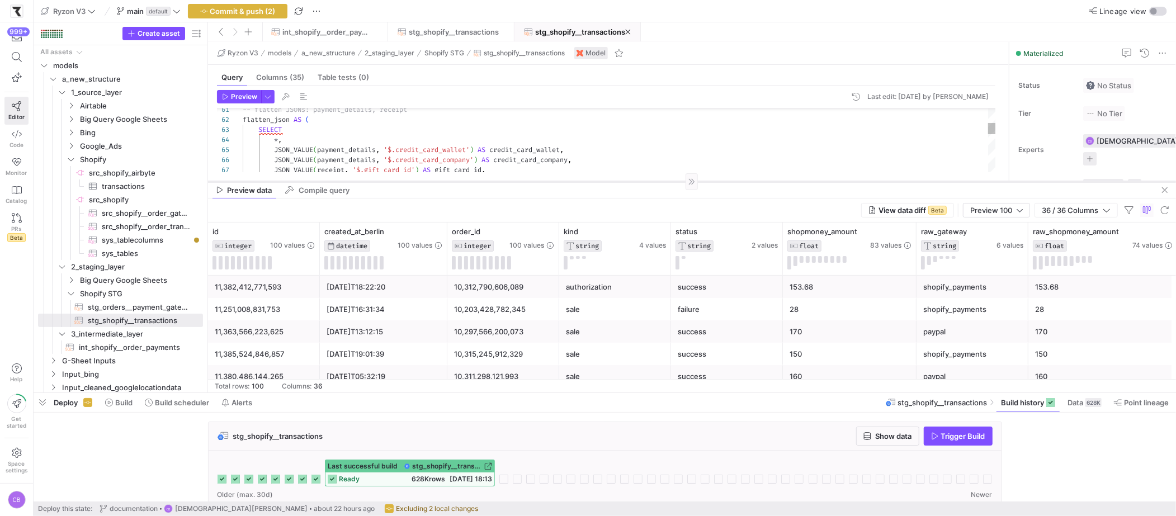
drag, startPoint x: 569, startPoint y: 335, endPoint x: 573, endPoint y: 181, distance: 153.8
click at [573, 181] on div at bounding box center [692, 181] width 968 height 1
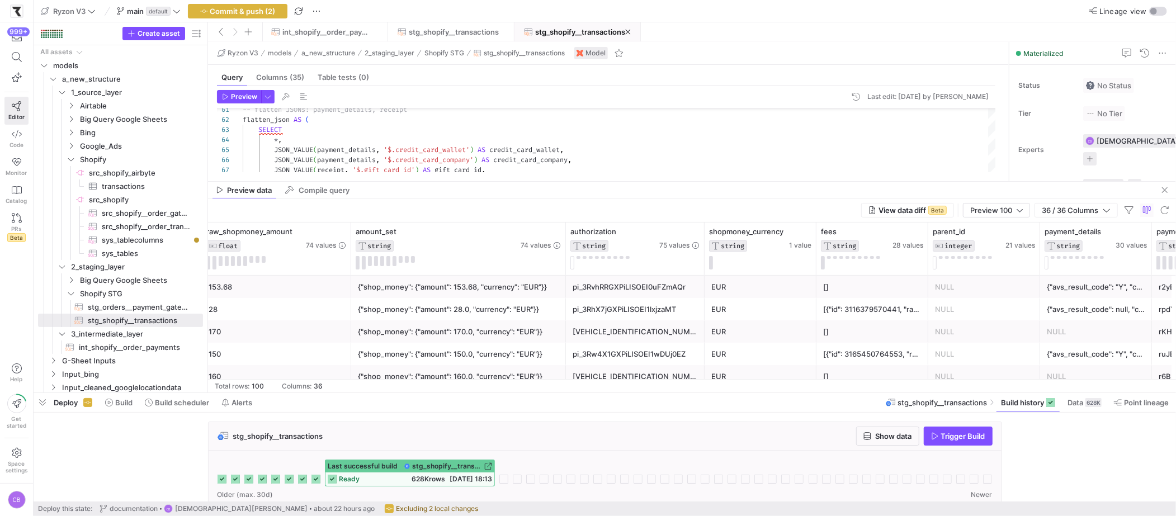
scroll to position [0, 1028]
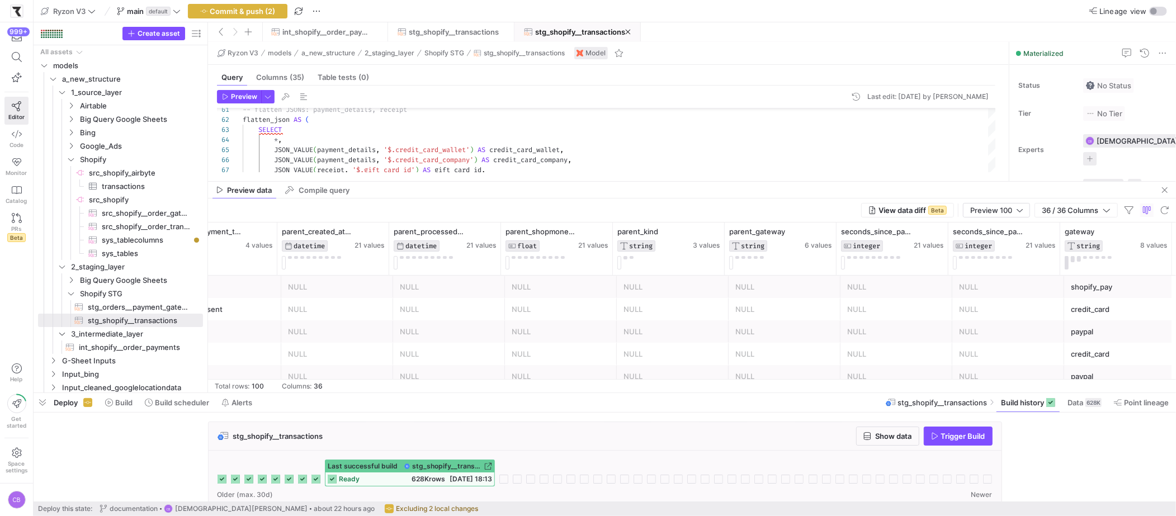
drag, startPoint x: 688, startPoint y: 180, endPoint x: 730, endPoint y: 188, distance: 42.1
click at [730, 191] on as-split "Ryzon V3 models a_new_structure 2_staging_layer Shopify STG stg_shopify__transa…" at bounding box center [692, 217] width 968 height 351
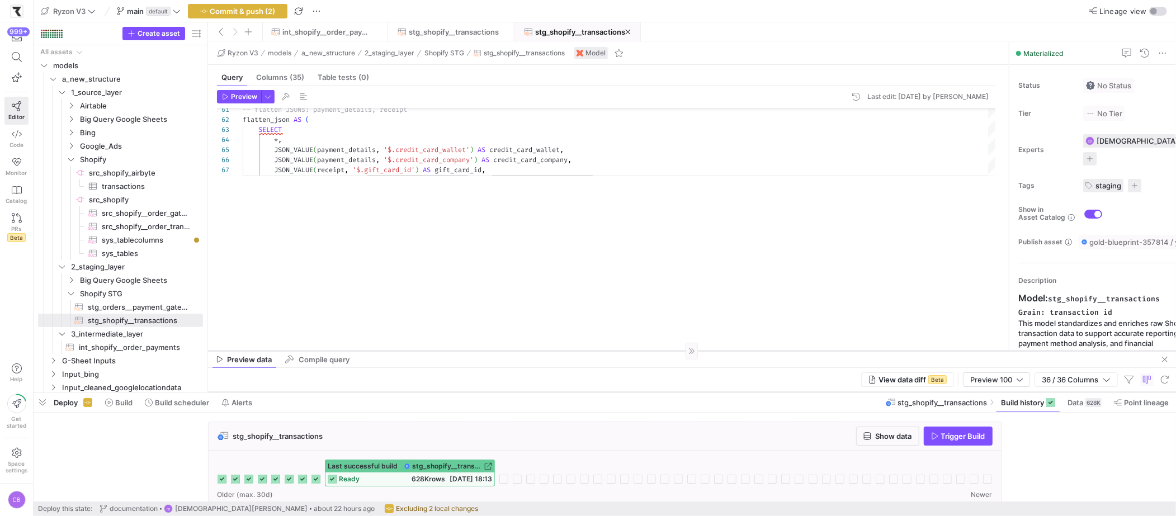
drag, startPoint x: 730, startPoint y: 180, endPoint x: 762, endPoint y: 351, distance: 173.6
click at [762, 351] on div at bounding box center [692, 351] width 968 height 1
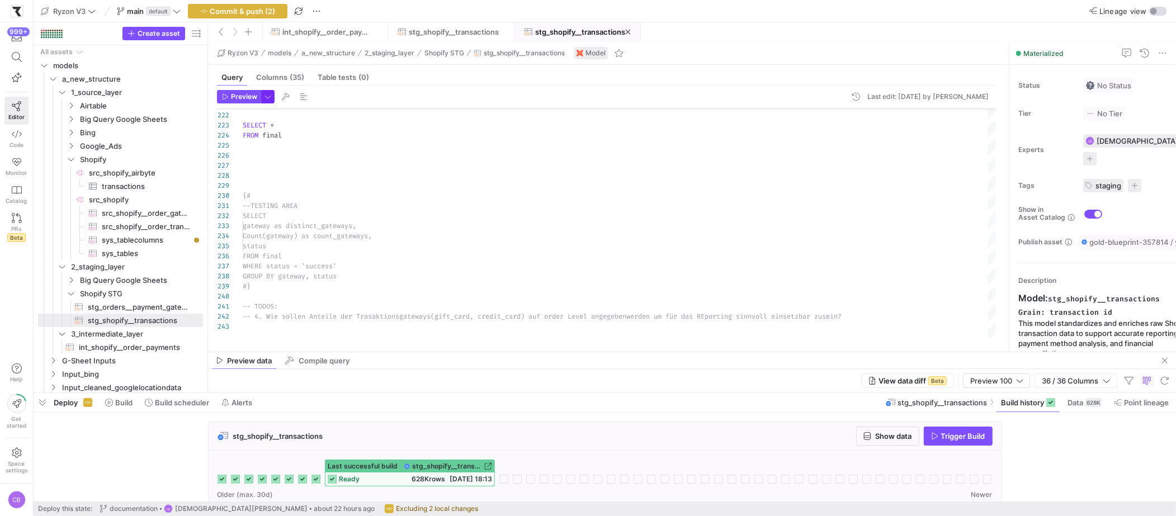
type textarea "-- handling different json structures in 'receipt' field to extract the payment…"
click at [272, 97] on span "button" at bounding box center [268, 97] width 12 height 12
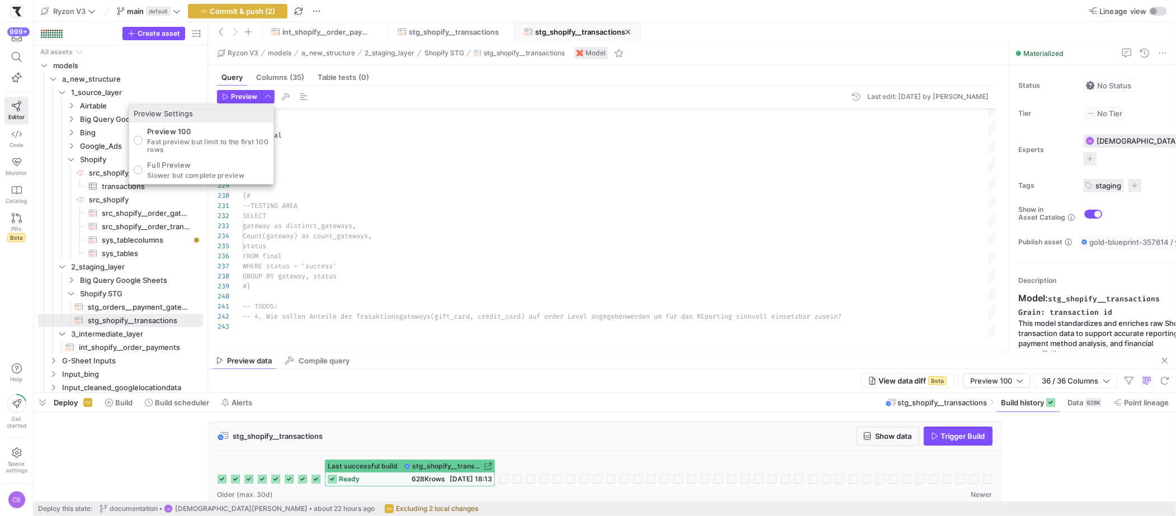
click at [137, 178] on div "Full Preview Slower but complete preview" at bounding box center [189, 169] width 111 height 19
click at [168, 162] on p "Full Preview" at bounding box center [195, 164] width 97 height 9
click at [143, 165] on input "Full Preview Slower but complete preview" at bounding box center [138, 169] width 9 height 9
radio input "true"
click at [235, 97] on div at bounding box center [588, 258] width 1176 height 516
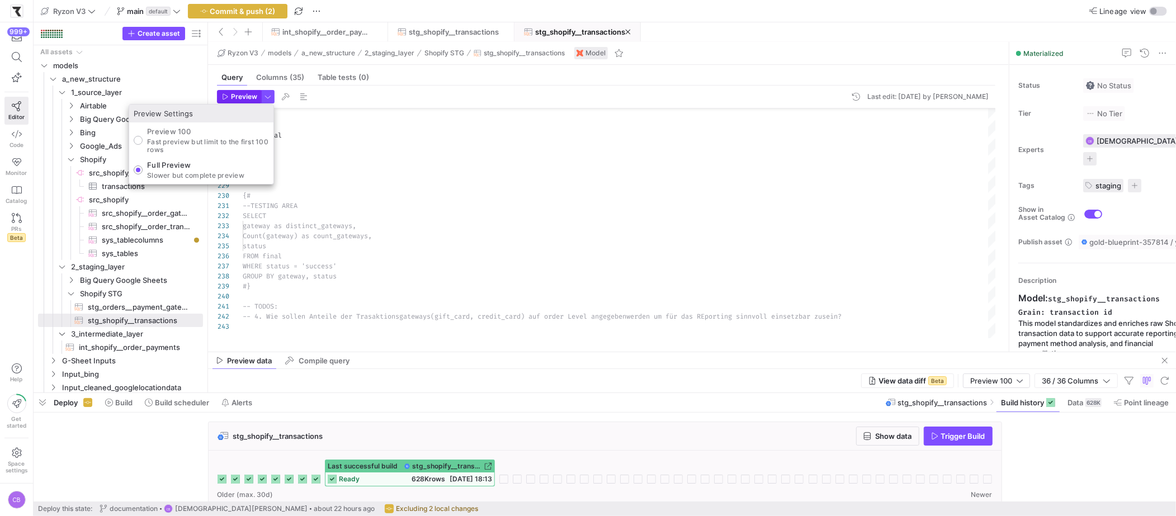
click at [235, 97] on span "Preview" at bounding box center [244, 97] width 26 height 8
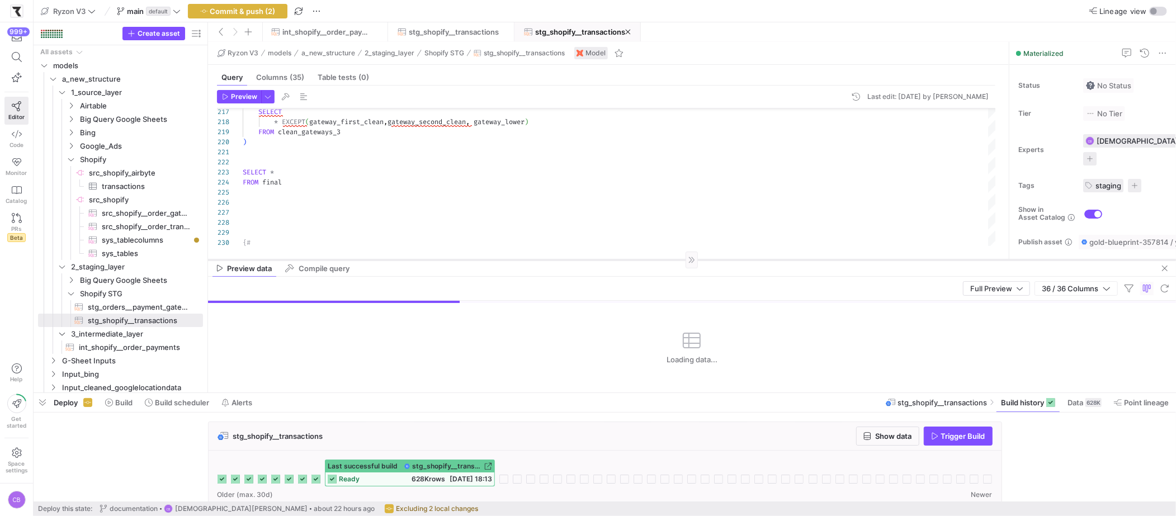
drag, startPoint x: 638, startPoint y: 352, endPoint x: 602, endPoint y: 260, distance: 99.3
click at [602, 260] on div at bounding box center [692, 259] width 968 height 1
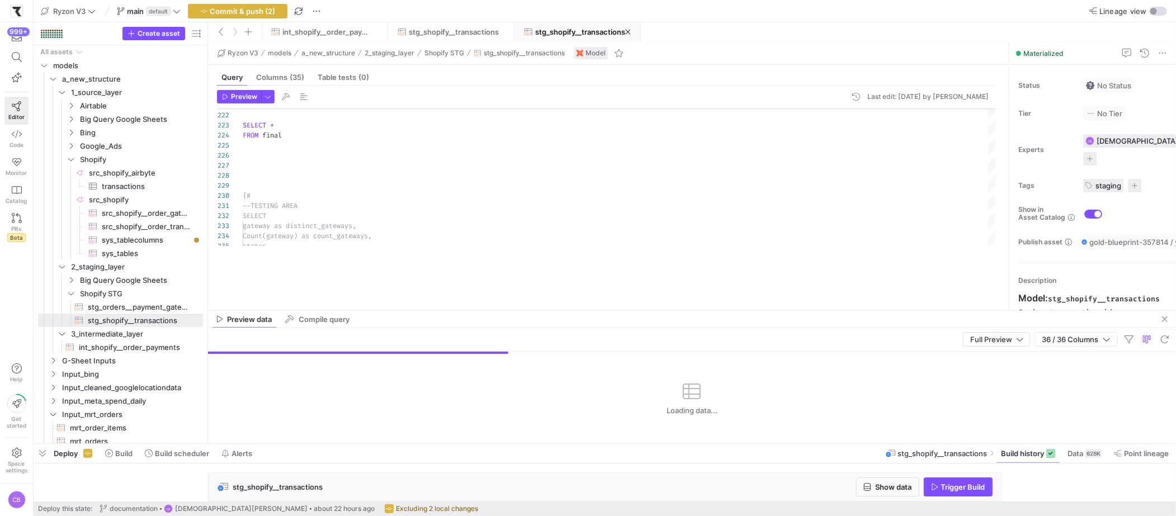
drag, startPoint x: 612, startPoint y: 394, endPoint x: 599, endPoint y: 407, distance: 19.0
click at [616, 444] on div at bounding box center [605, 444] width 1142 height 4
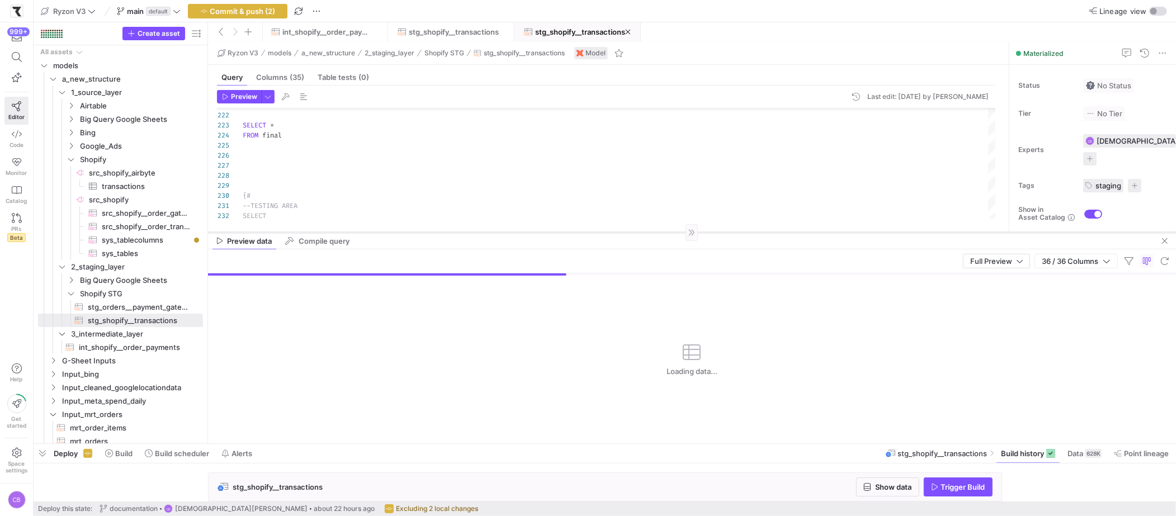
drag, startPoint x: 571, startPoint y: 310, endPoint x: 566, endPoint y: 231, distance: 79.0
click at [566, 232] on div at bounding box center [692, 232] width 968 height 1
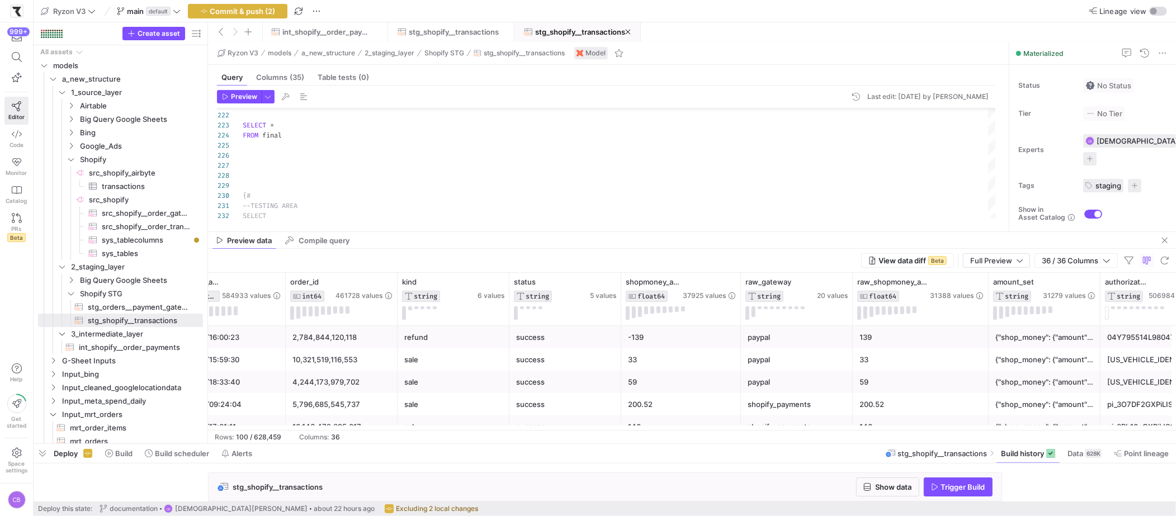
scroll to position [0, 196]
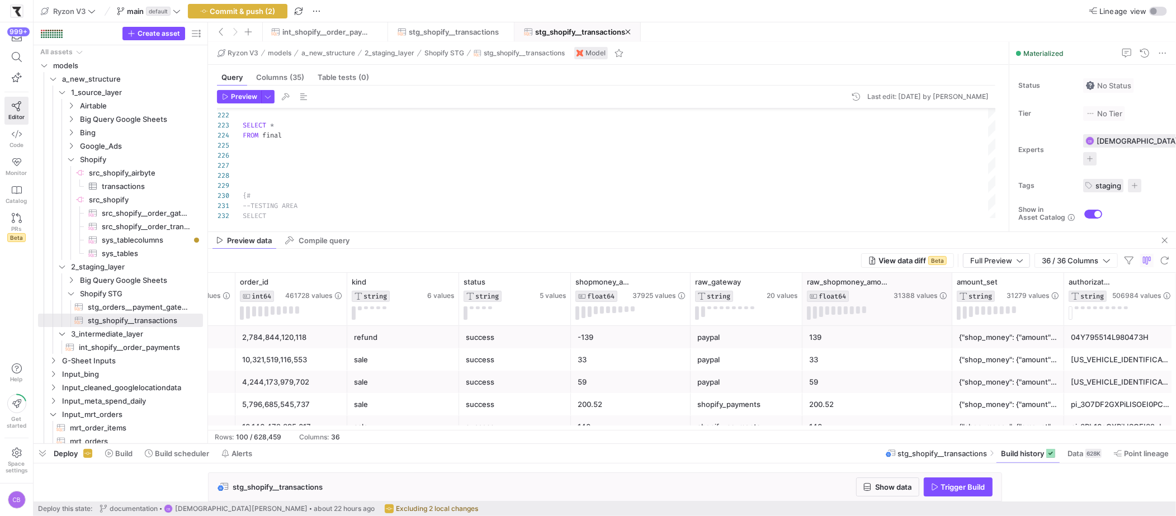
drag, startPoint x: 936, startPoint y: 313, endPoint x: 950, endPoint y: 316, distance: 14.4
click at [950, 316] on div at bounding box center [951, 299] width 4 height 53
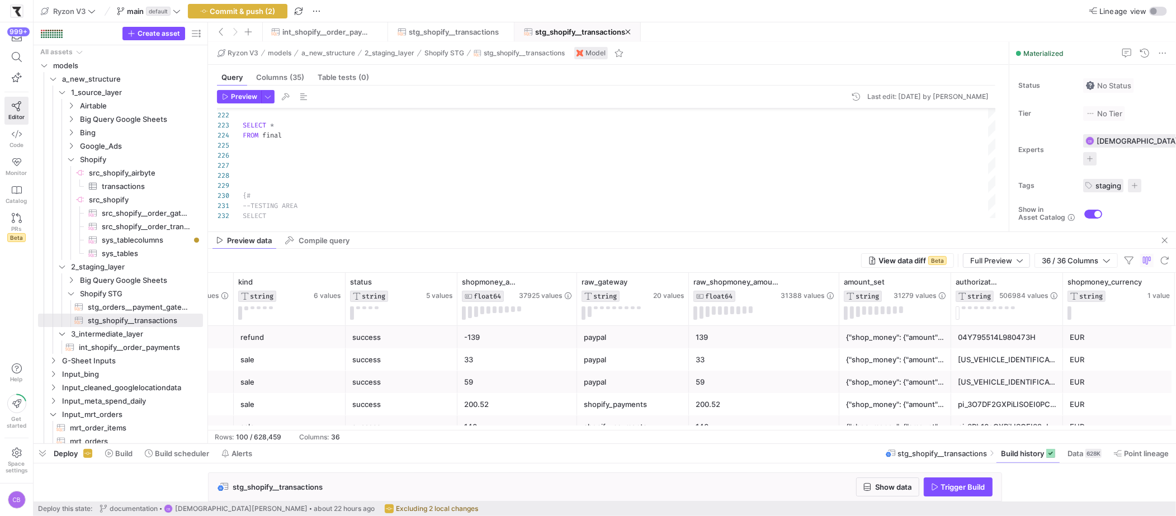
scroll to position [0, 367]
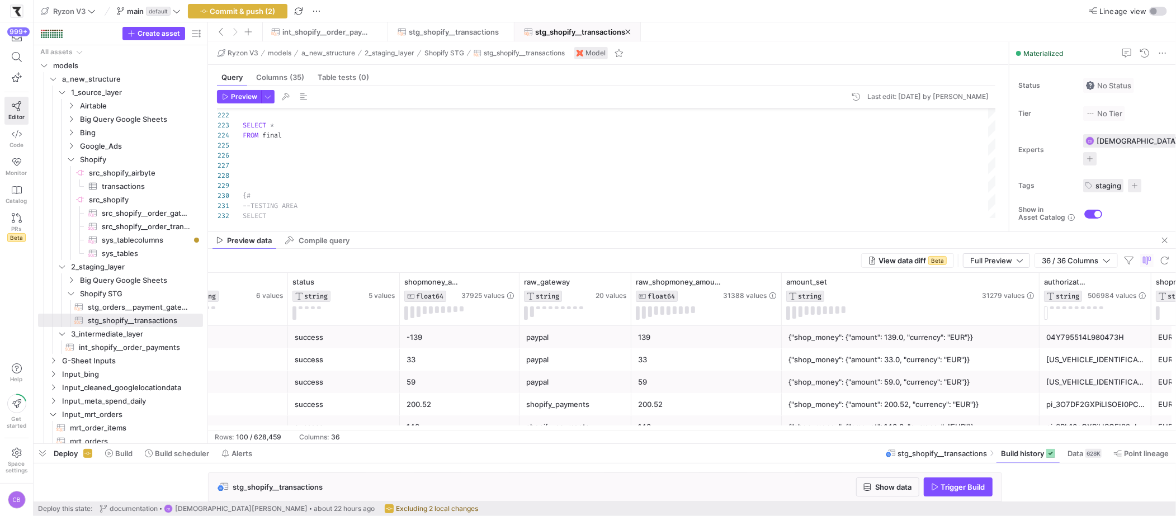
drag, startPoint x: 940, startPoint y: 319, endPoint x: 1020, endPoint y: 347, distance: 84.7
click at [1037, 345] on div "order_id INT64 461728 values kind STRING 6 values status STRING 5 values shopmo…" at bounding box center [692, 351] width 968 height 157
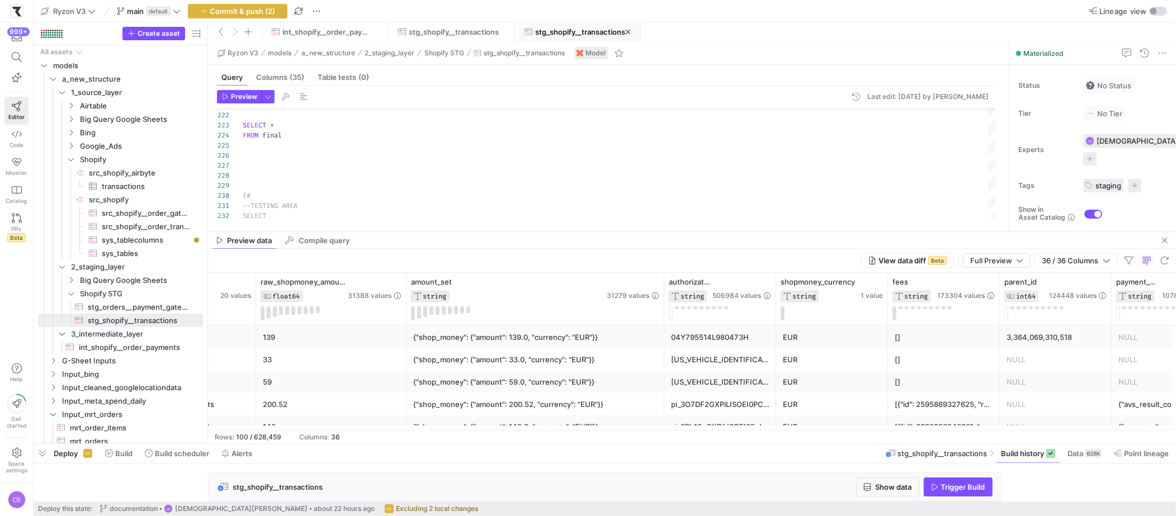
scroll to position [0, 843]
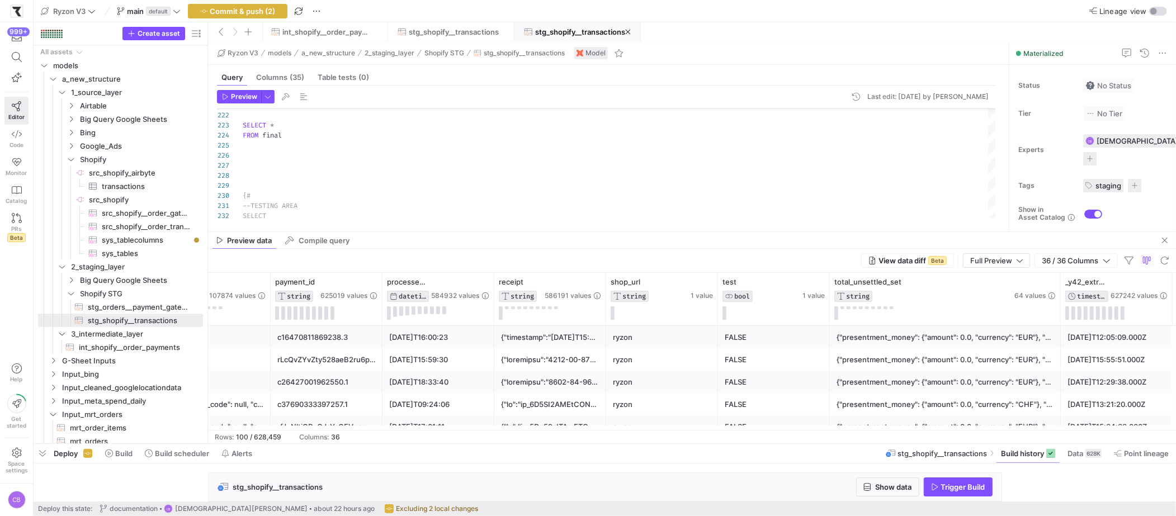
drag, startPoint x: 940, startPoint y: 314, endPoint x: 1059, endPoint y: 365, distance: 129.3
click at [1059, 365] on div "parent_id INT64 124448 values payment_details STRING 107874 values payment_id S…" at bounding box center [692, 351] width 968 height 157
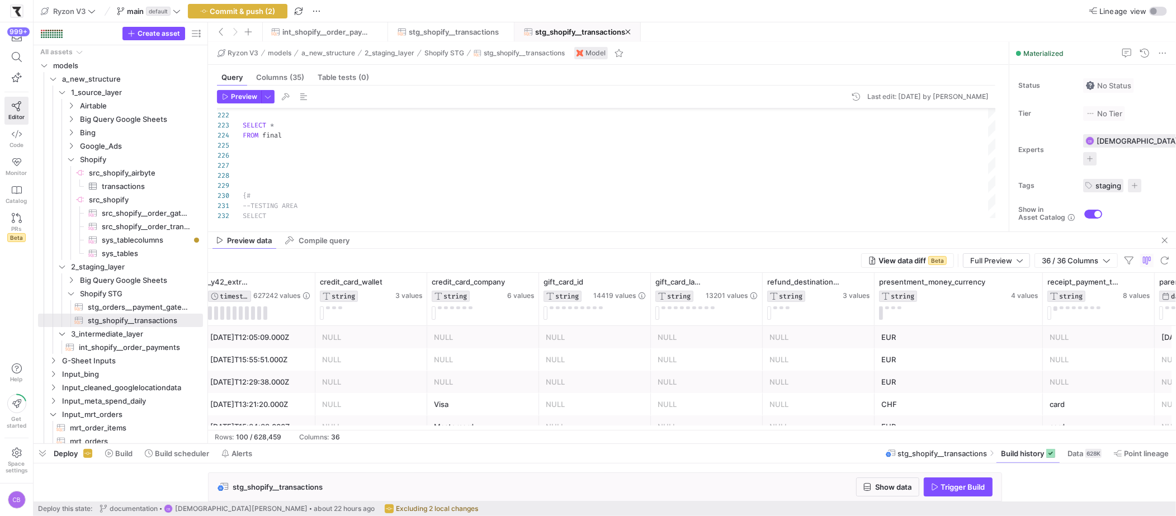
drag, startPoint x: 983, startPoint y: 316, endPoint x: 1049, endPoint y: 339, distance: 70.5
click at [1049, 339] on div "total_unsettled_set STRING 64 values _y42_extracted_at TIMESTAMP 627242 values …" at bounding box center [692, 351] width 968 height 157
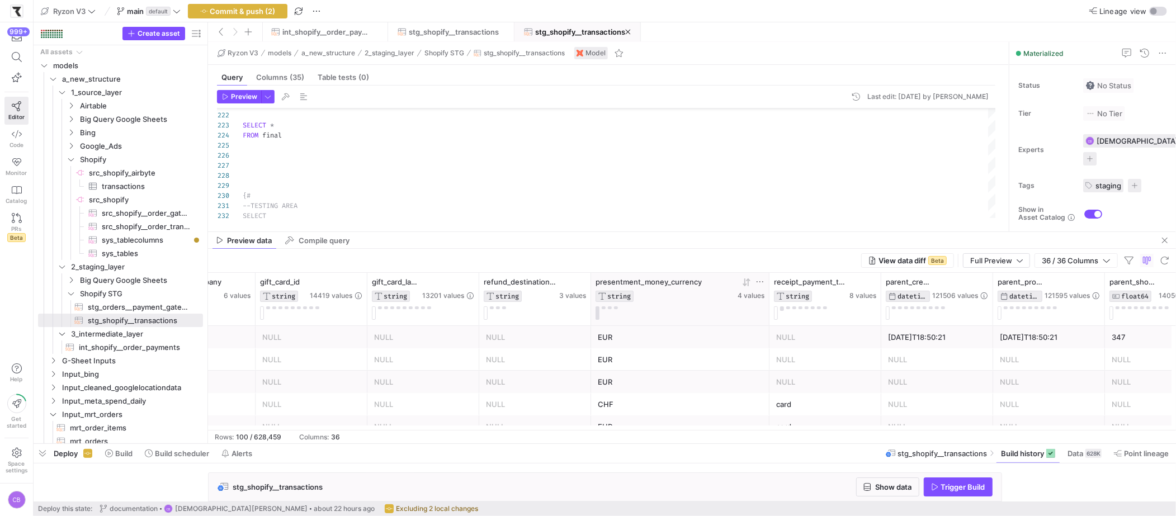
click at [746, 285] on icon at bounding box center [746, 282] width 9 height 9
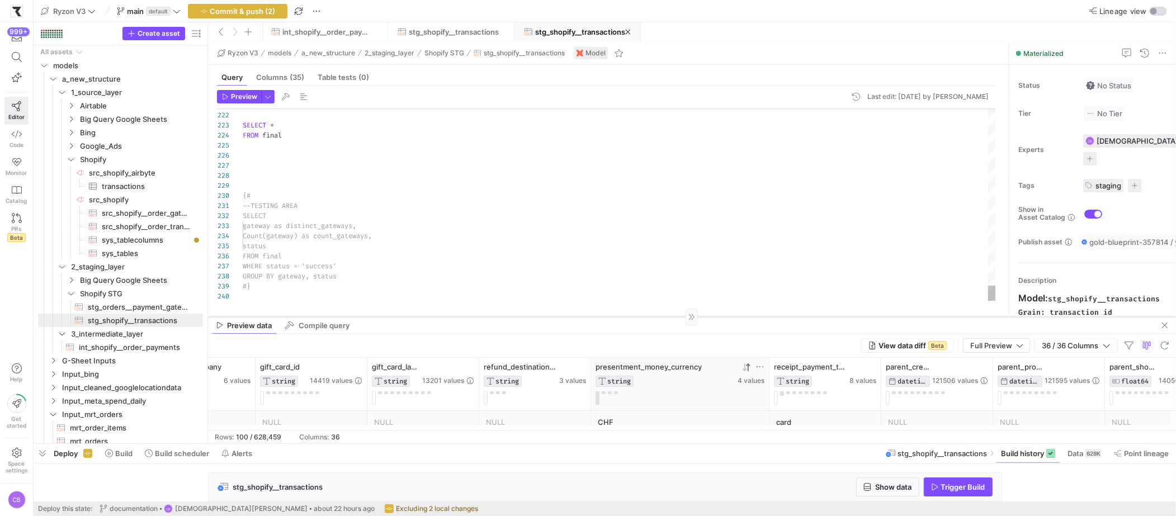
drag, startPoint x: 639, startPoint y: 231, endPoint x: 661, endPoint y: 316, distance: 87.7
click at [661, 316] on div at bounding box center [692, 316] width 968 height 1
click at [265, 81] on span "Columns (35)" at bounding box center [280, 77] width 48 height 7
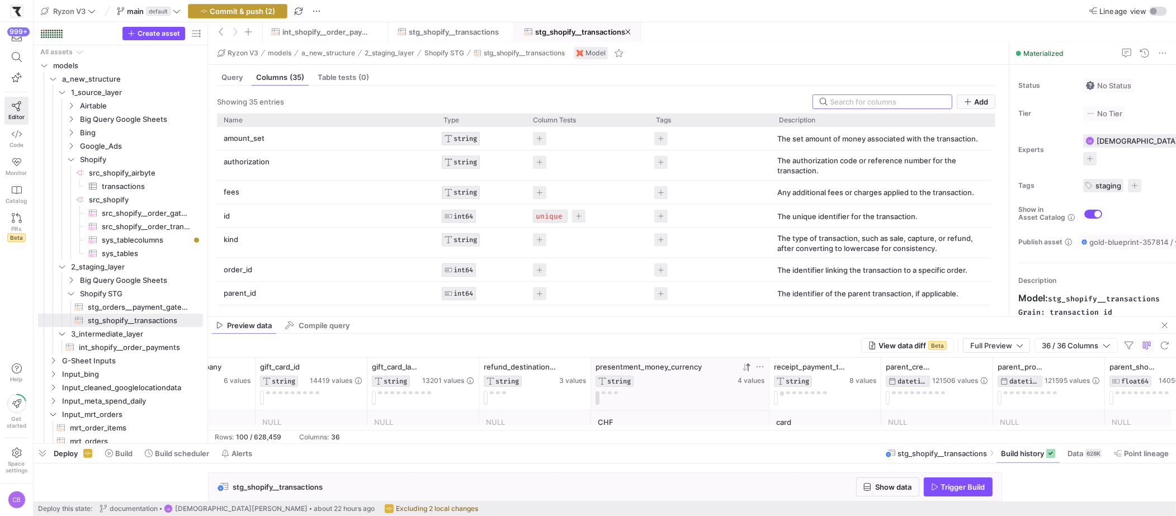
click at [238, 11] on span "Commit & push (2)" at bounding box center [242, 11] width 65 height 9
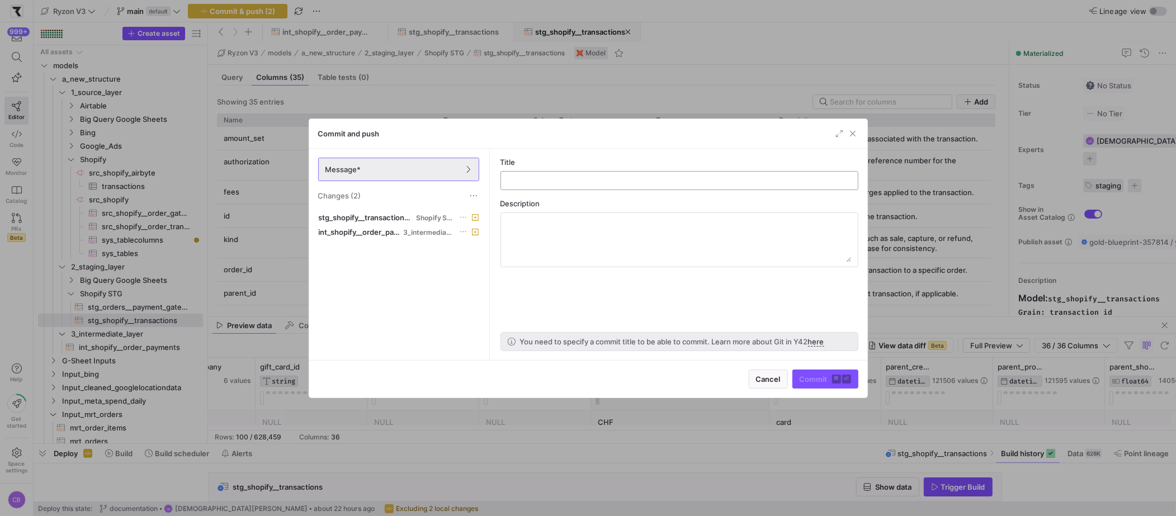
click at [548, 184] on input "text" at bounding box center [679, 180] width 339 height 9
type input "added presentment money currency"
click at [830, 394] on div "Cancel Commit ⌘ ⏎" at bounding box center [588, 378] width 558 height 37
click at [824, 387] on span "submit" at bounding box center [825, 379] width 65 height 18
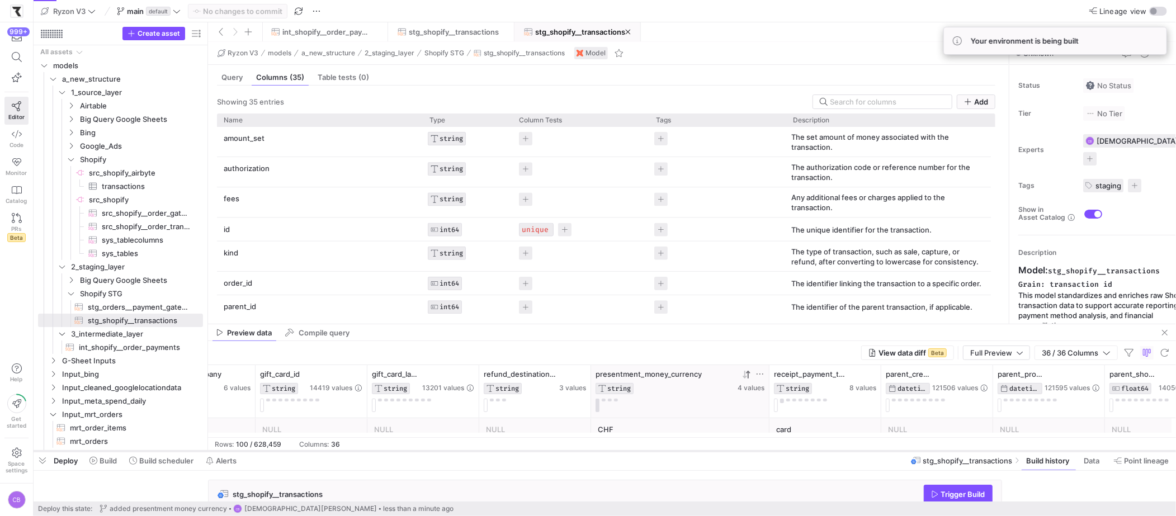
drag, startPoint x: 756, startPoint y: 444, endPoint x: 765, endPoint y: 451, distance: 11.5
click at [765, 451] on div at bounding box center [605, 451] width 1142 height 4
click at [718, 343] on div "View data diff Beta Full Preview 36 / 36 Columns" at bounding box center [692, 353] width 968 height 24
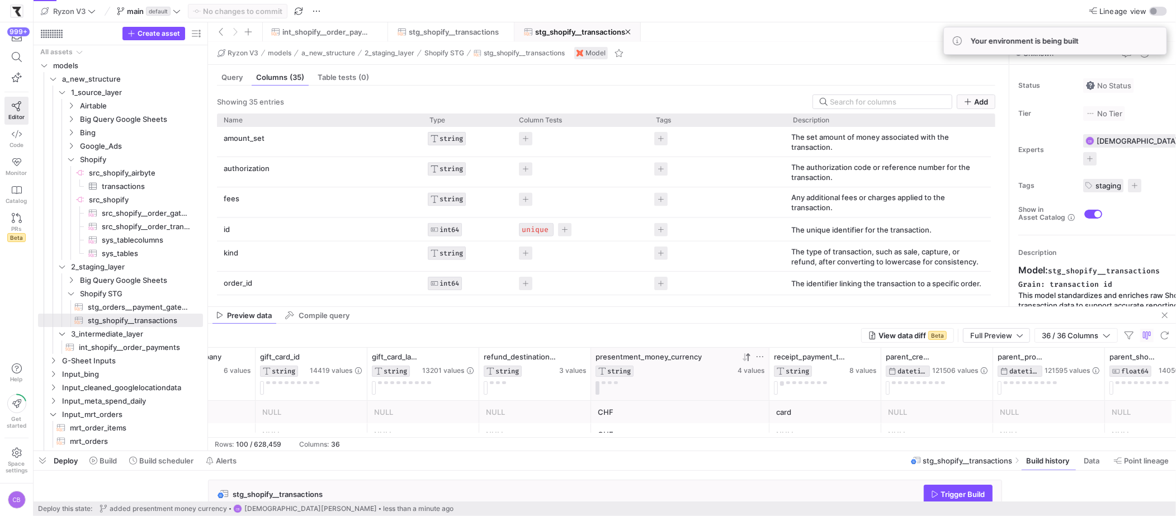
drag, startPoint x: 719, startPoint y: 324, endPoint x: 720, endPoint y: 279, distance: 45.3
click at [720, 306] on div at bounding box center [692, 306] width 968 height 1
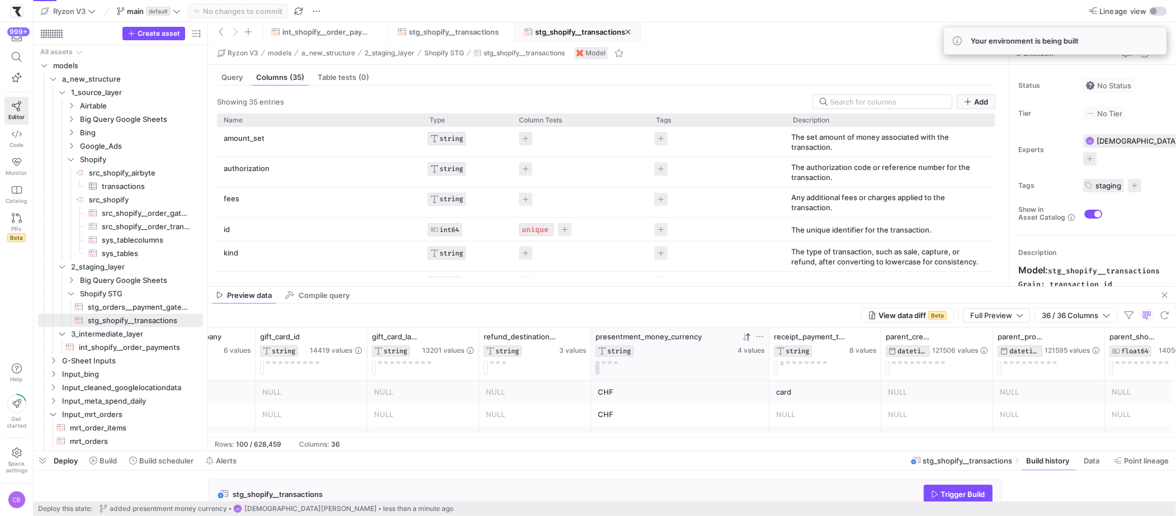
click at [684, 233] on div "Press SPACE to select this row." at bounding box center [717, 229] width 137 height 23
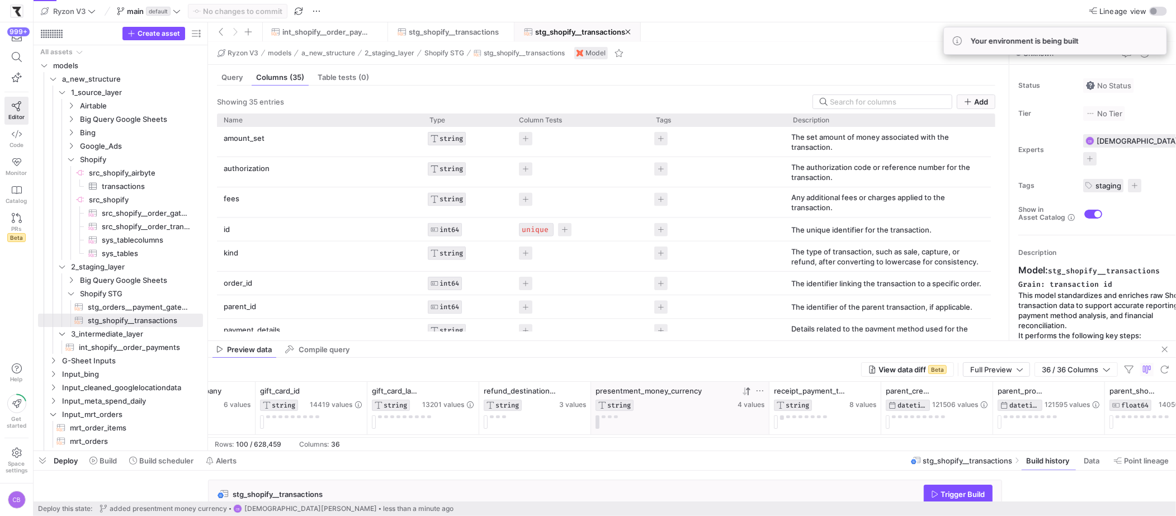
drag, startPoint x: 666, startPoint y: 287, endPoint x: 676, endPoint y: 288, distance: 10.2
click at [676, 341] on div at bounding box center [692, 340] width 968 height 1
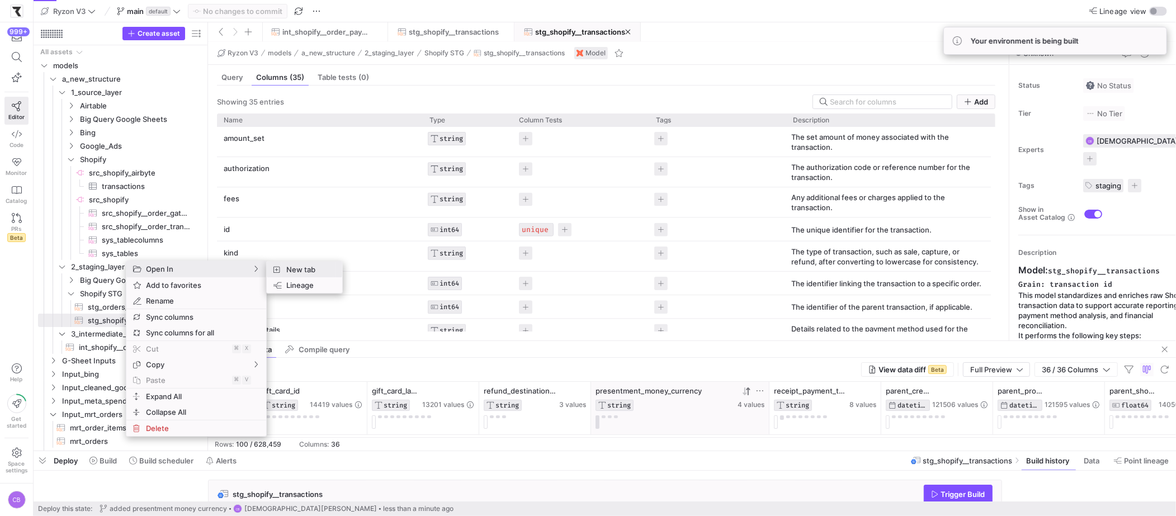
click at [275, 269] on icon "SubMenu" at bounding box center [276, 269] width 6 height 7
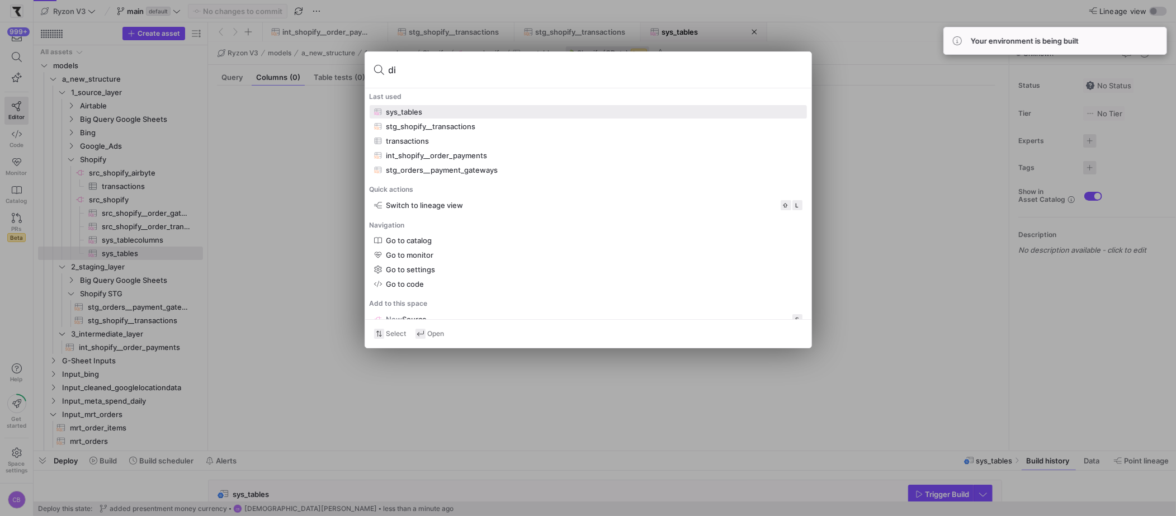
type input "dis"
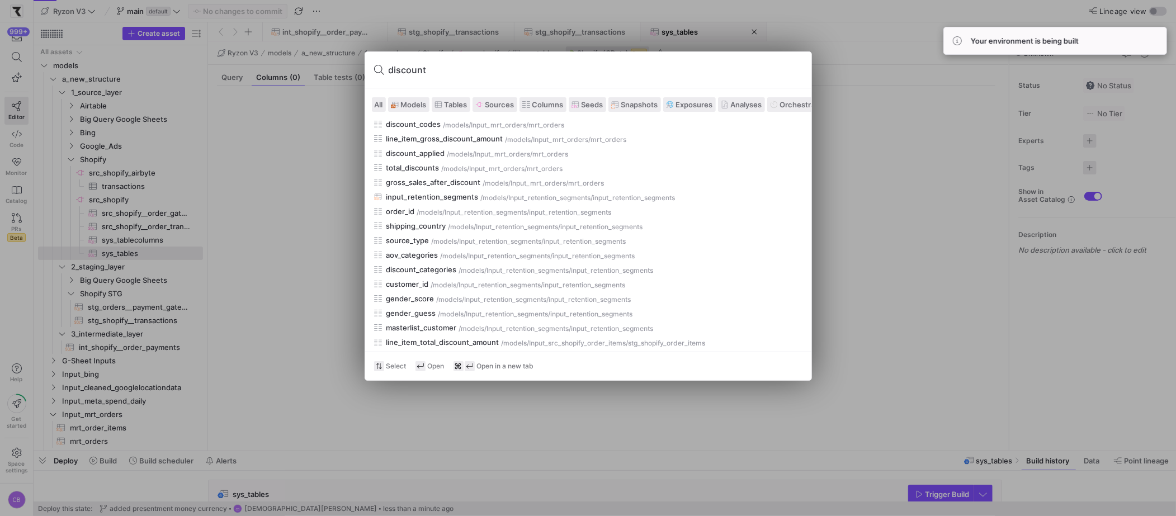
scroll to position [434, 0]
type input "discount"
click at [412, 100] on span at bounding box center [409, 104] width 40 height 13
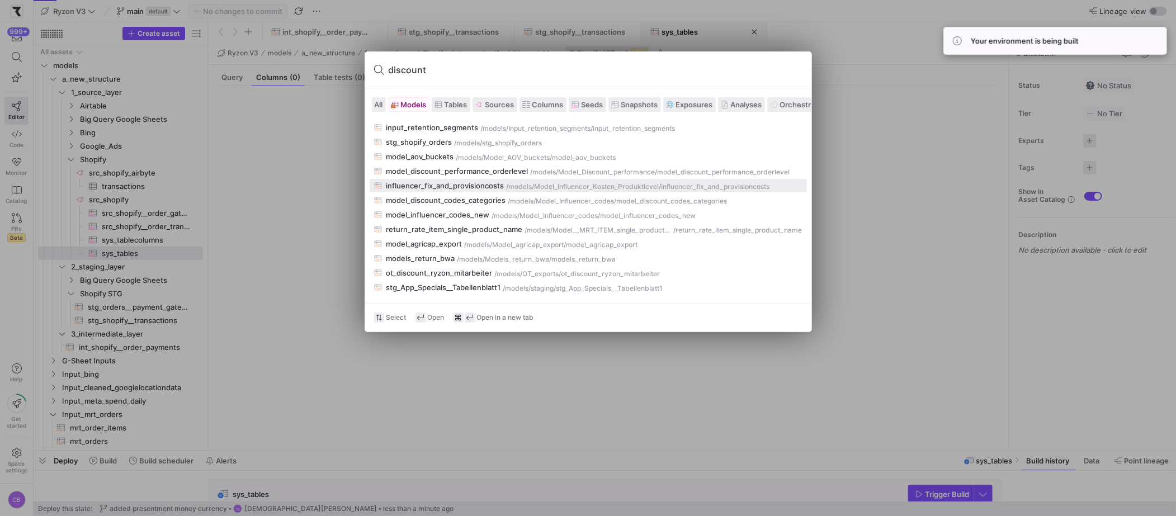
scroll to position [0, 0]
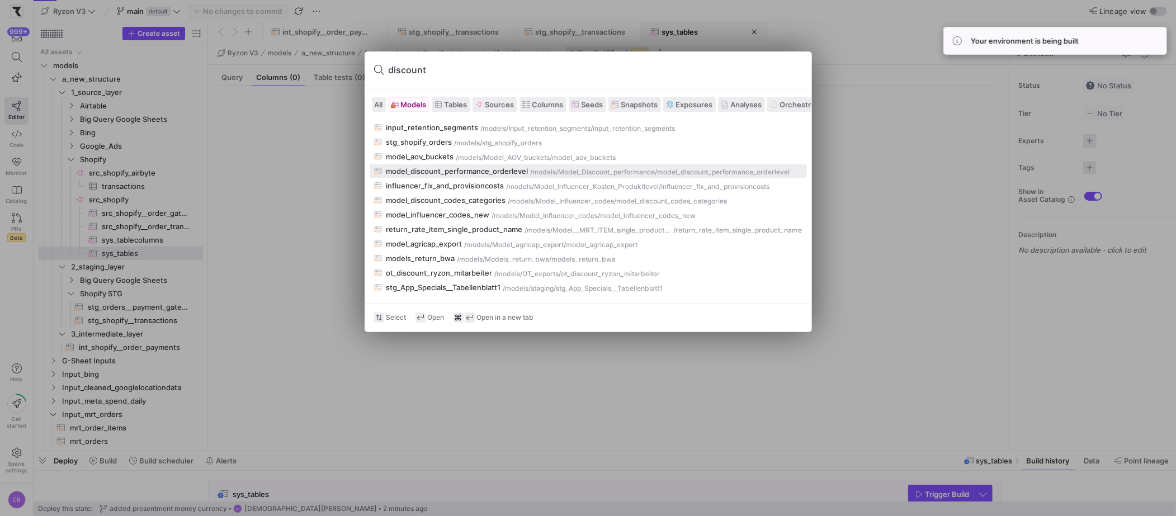
click at [475, 173] on div "model_discount_performance_orderlevel" at bounding box center [457, 171] width 142 height 9
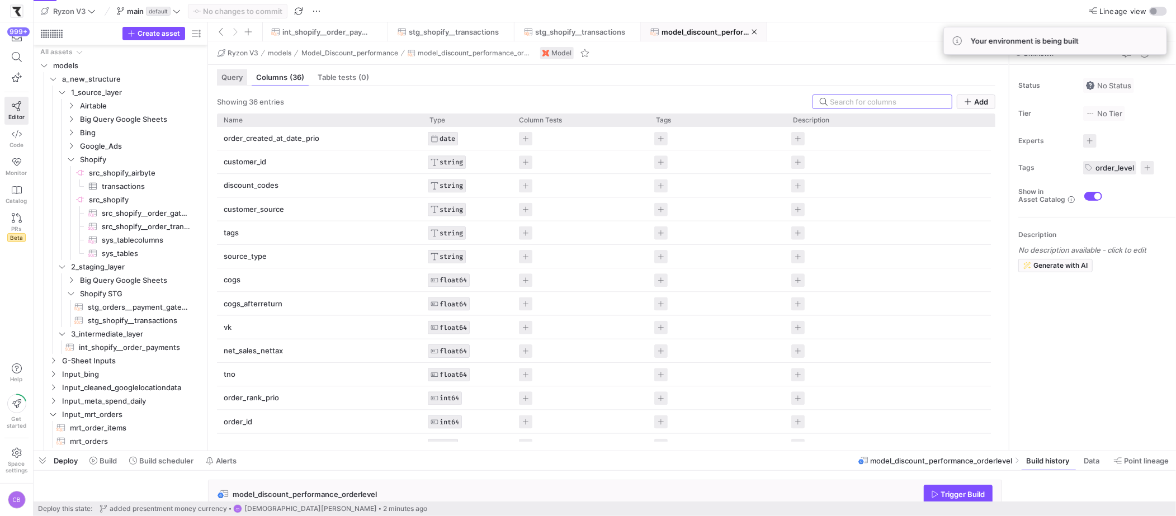
scroll to position [372, 0]
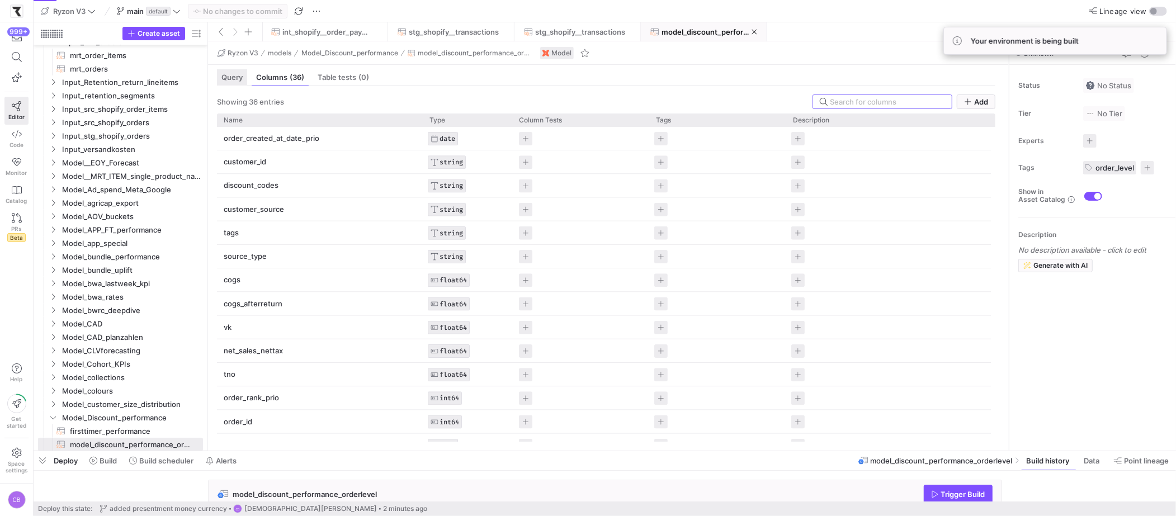
click at [231, 80] on span "Query" at bounding box center [231, 77] width 21 height 7
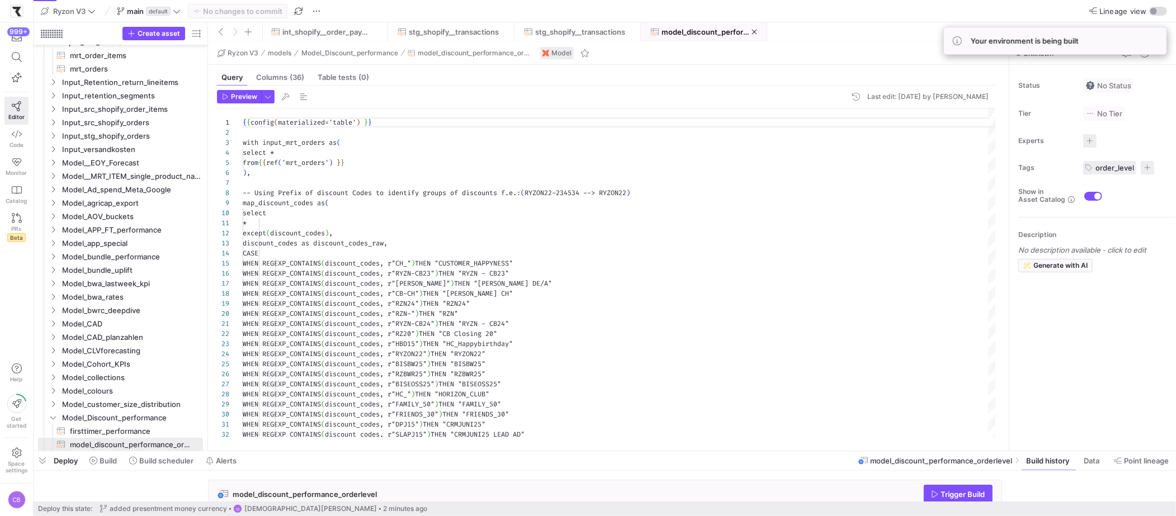
scroll to position [101, 0]
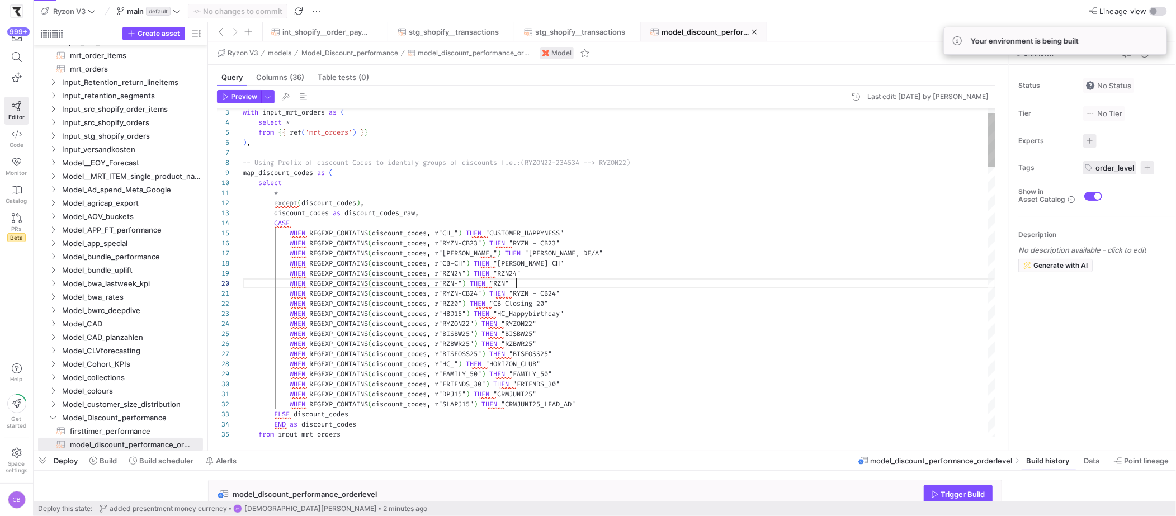
type textarea "WHEN REGEXP_CONTAINS(discount_codes, r"RYZN-CB24") THEN "RYZN - CB24" WHEN REGE…"
type textarea "C"
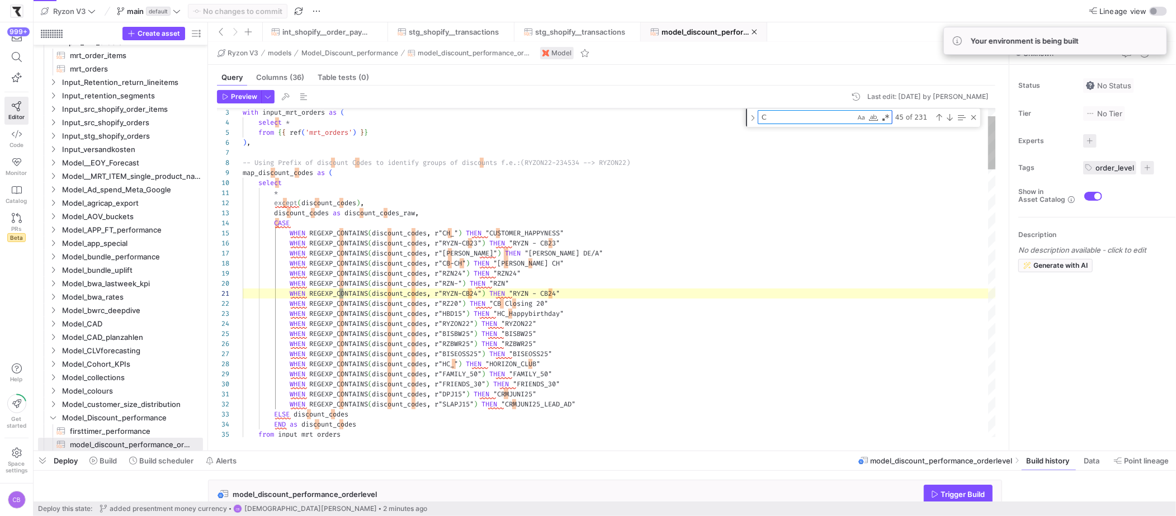
type textarea "WHEN REGEXP_CONTAINS(discount_codes, r"DPJ15") THEN "CRMJUNI25" WHEN REGEXP_CON…"
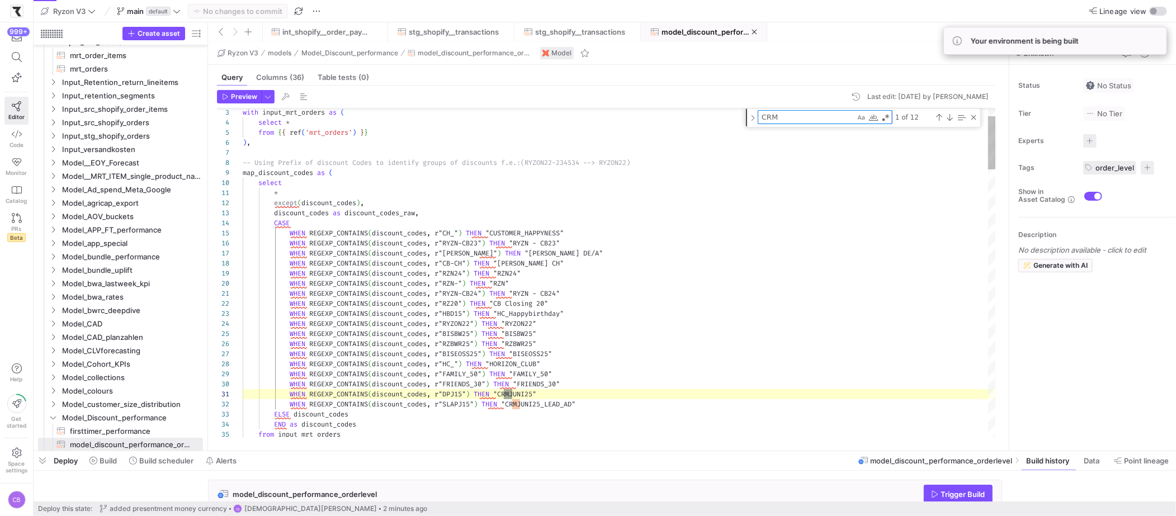
scroll to position [101, 273]
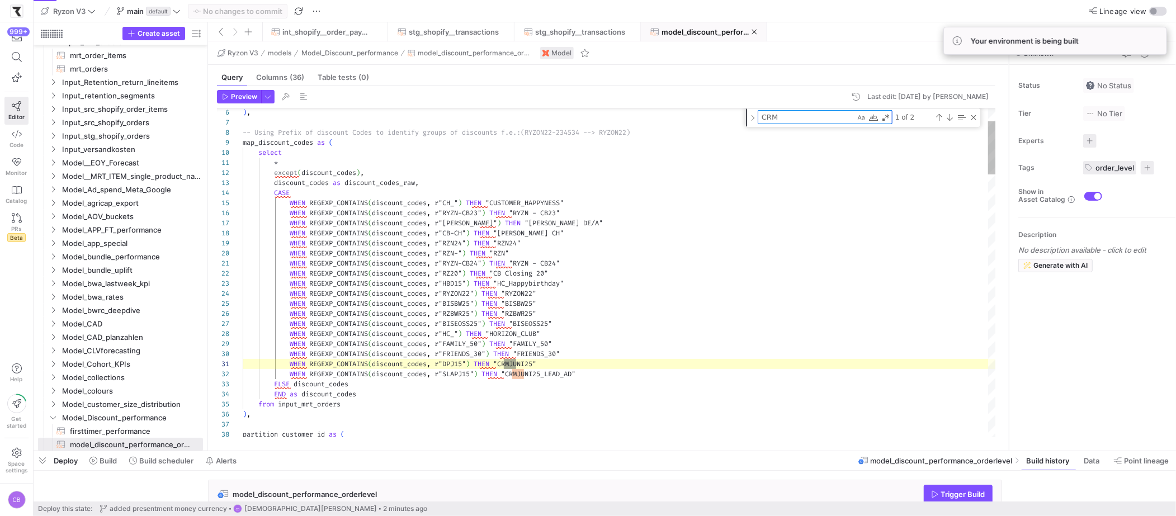
type textarea "CRM"
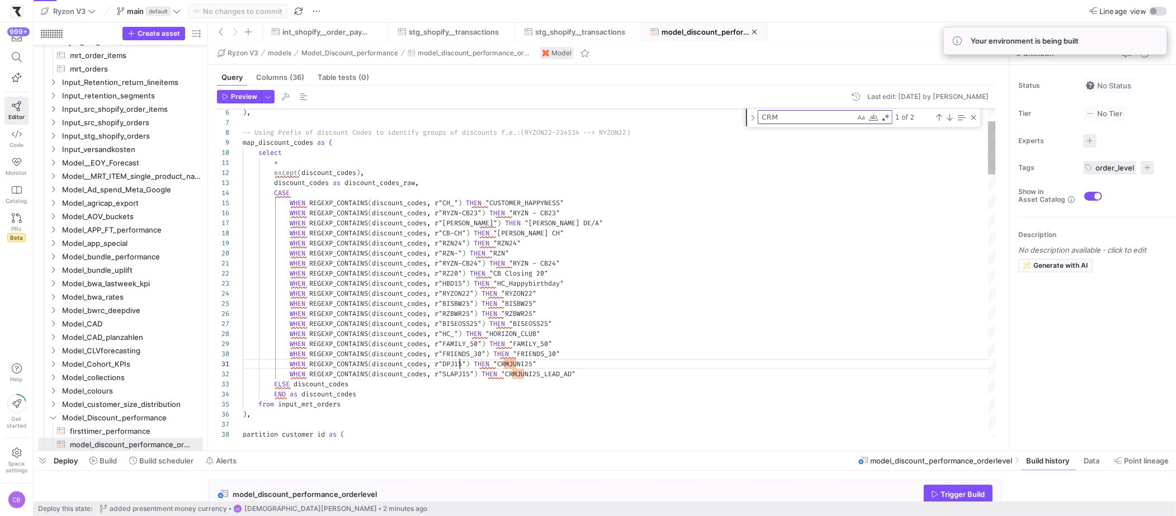
scroll to position [0, 225]
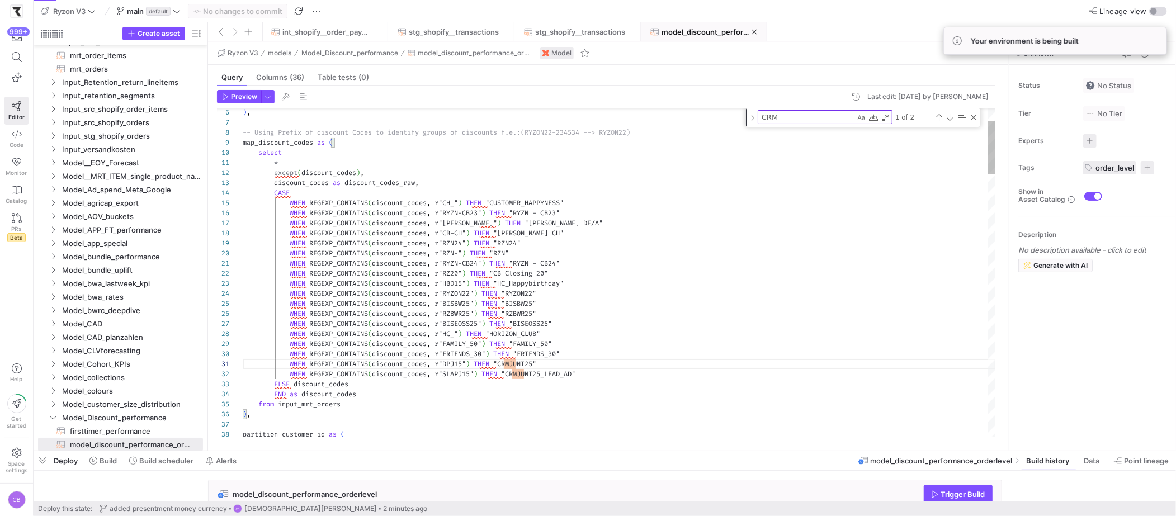
scroll to position [0, 338]
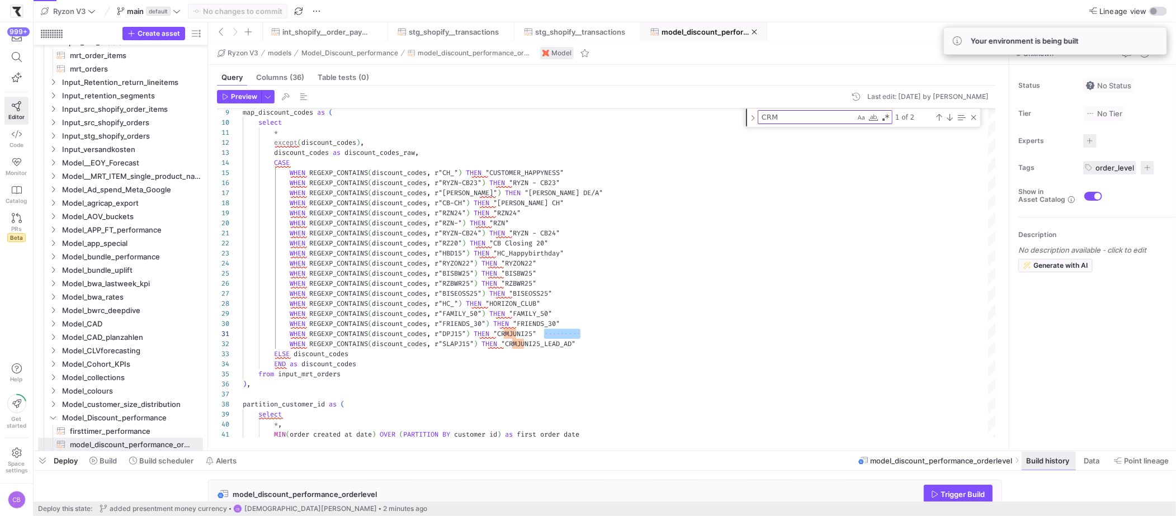
click at [1032, 460] on span "Build history" at bounding box center [1047, 460] width 43 height 9
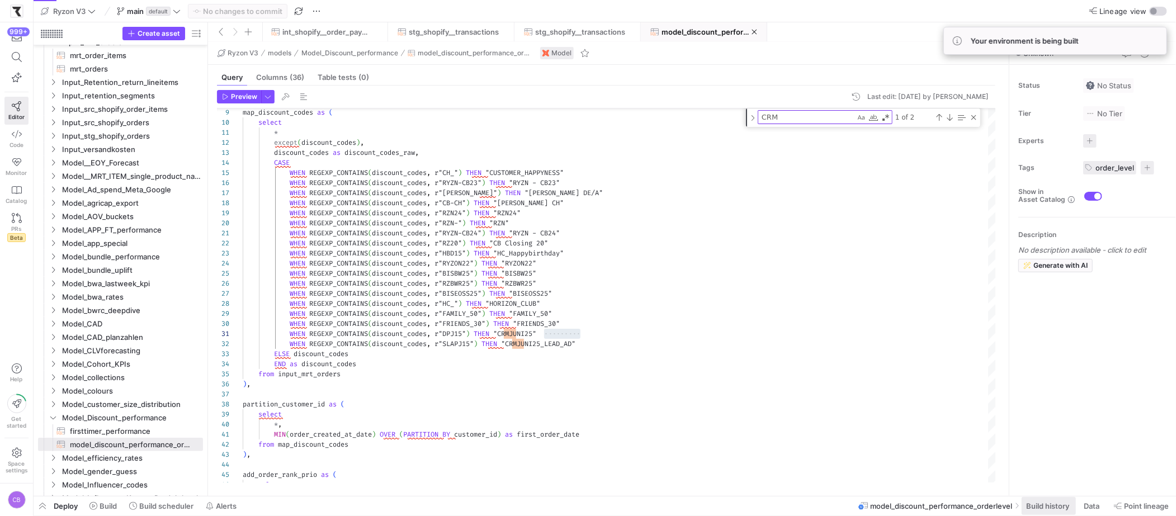
click at [1066, 508] on span "Build history" at bounding box center [1047, 505] width 43 height 9
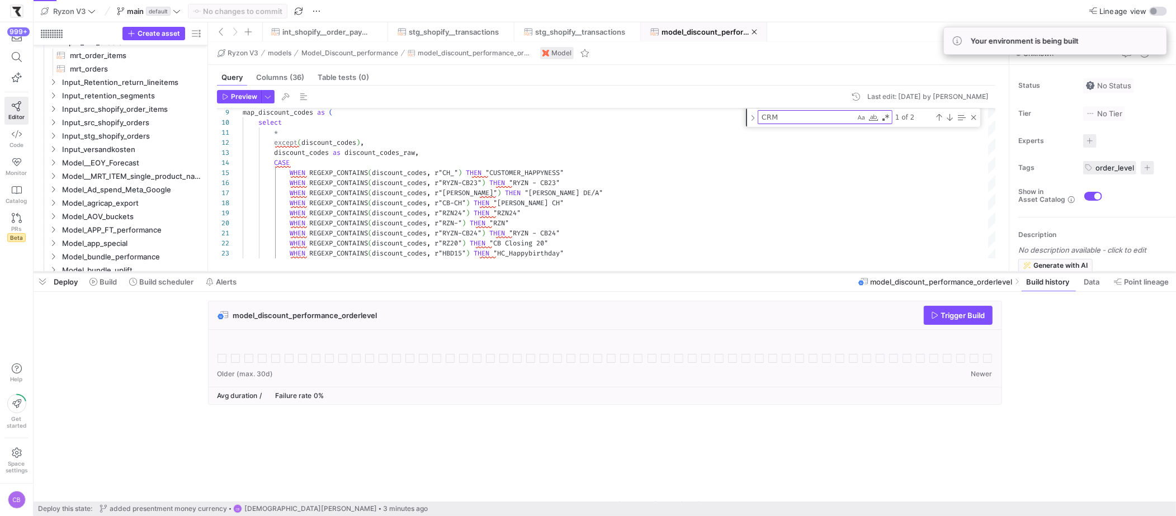
drag, startPoint x: 826, startPoint y: 313, endPoint x: 820, endPoint y: 273, distance: 40.2
click at [820, 273] on div at bounding box center [605, 272] width 1142 height 4
